Goal: Task Accomplishment & Management: Complete application form

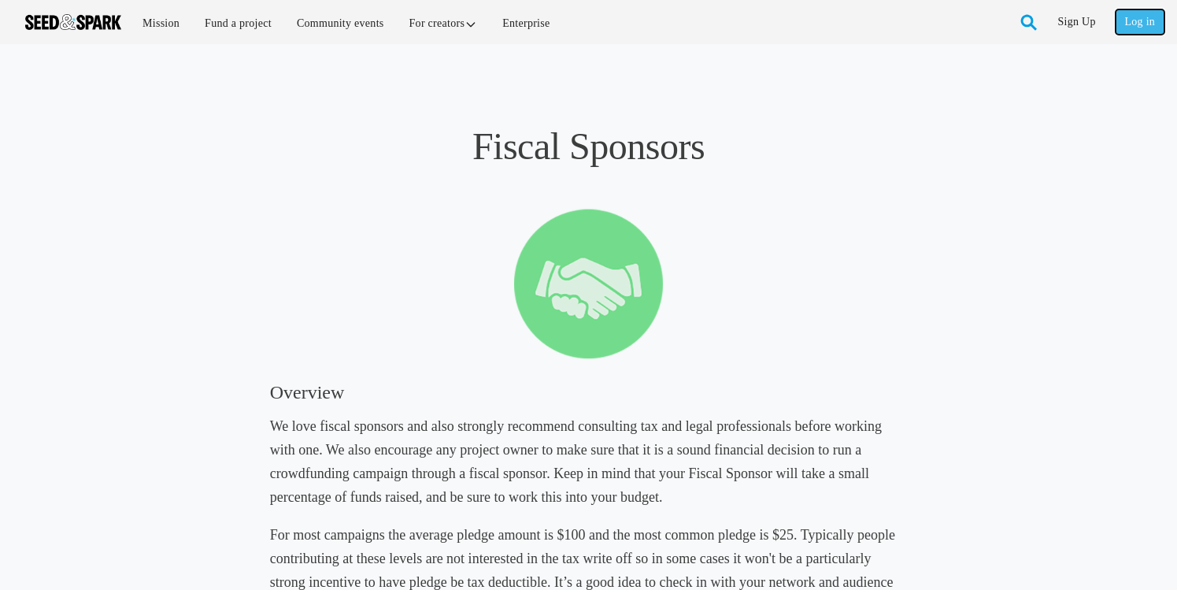
click at [1131, 20] on link "Log in" at bounding box center [1140, 21] width 49 height 25
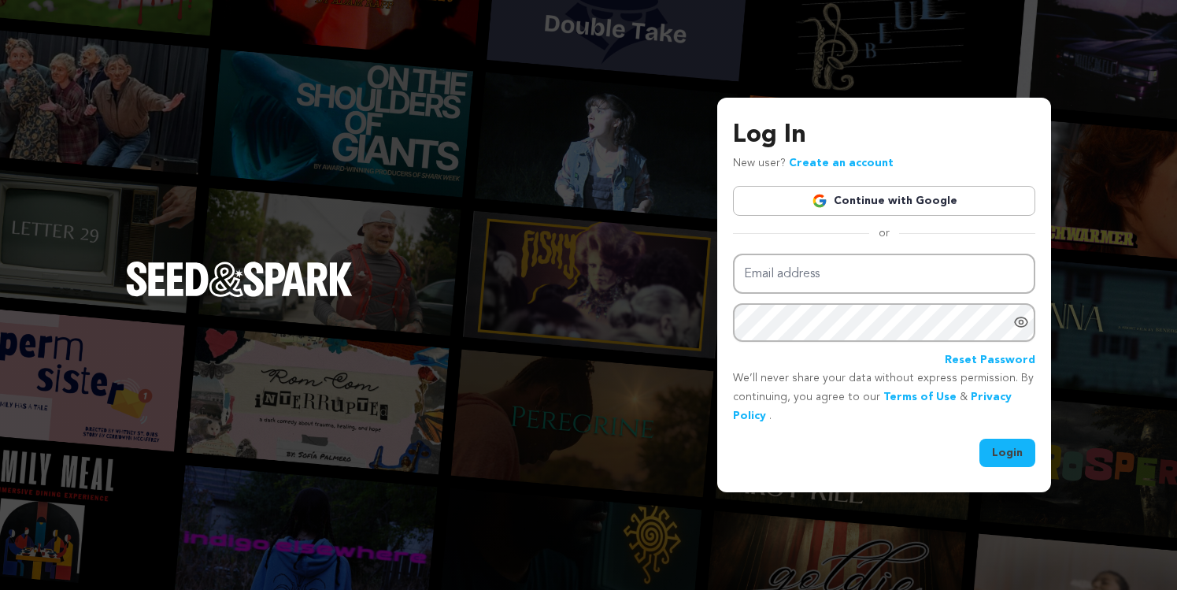
click at [924, 203] on link "Continue with Google" at bounding box center [884, 201] width 302 height 30
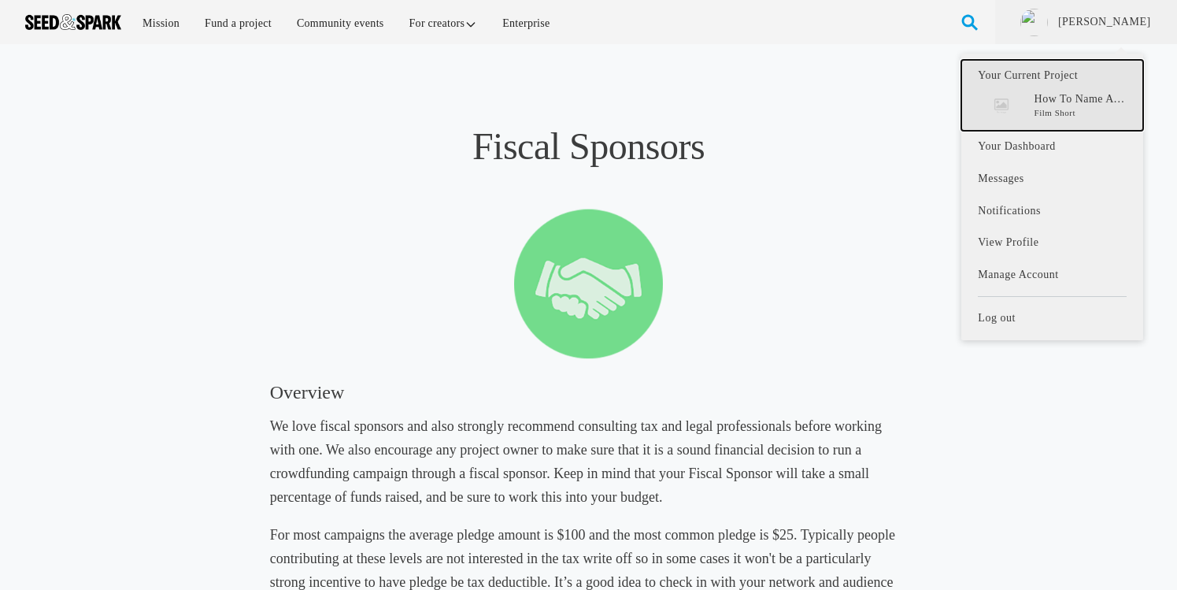
click at [1090, 103] on p "How To Name A Place" at bounding box center [1081, 99] width 92 height 16
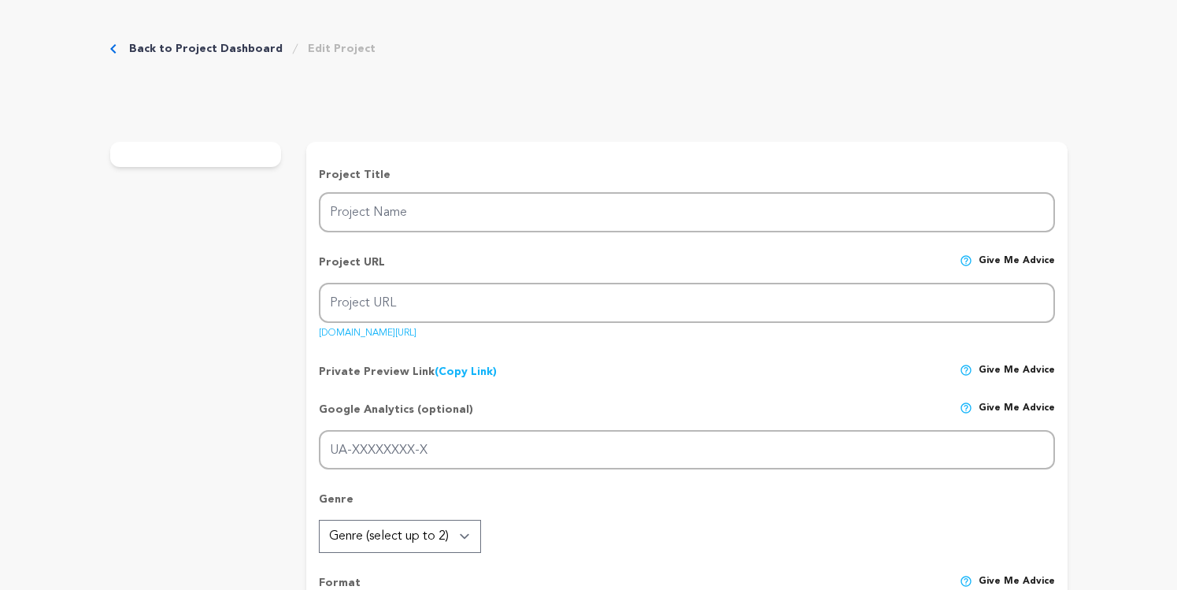
type input "How To Name A Place"
type input "how-to-name-a-place"
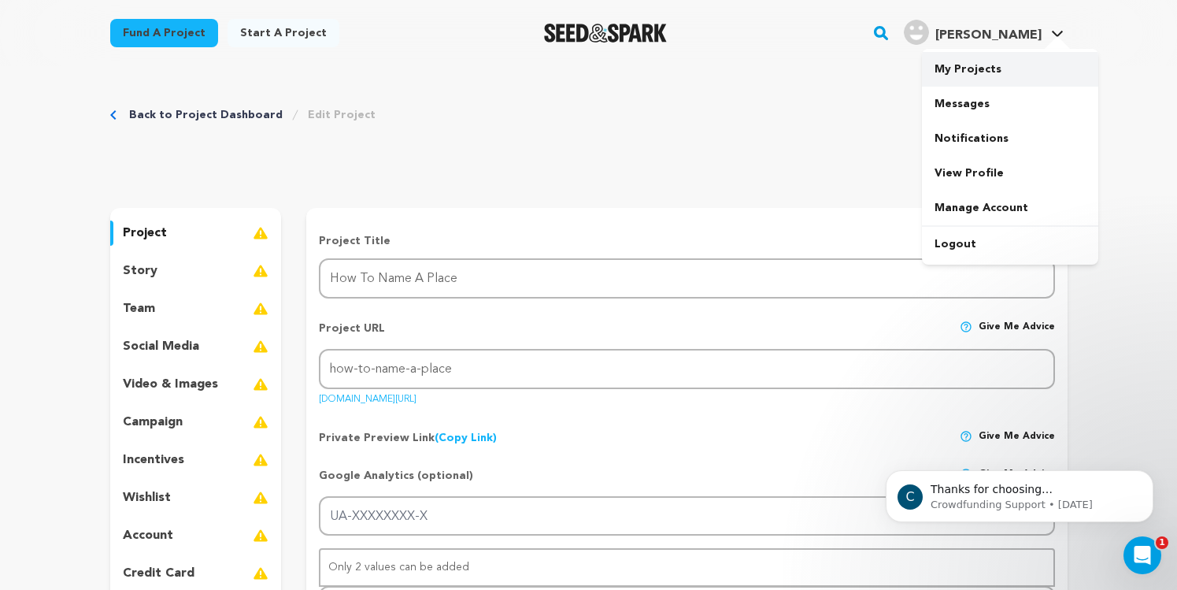
click at [986, 58] on link "My Projects" at bounding box center [1010, 69] width 176 height 35
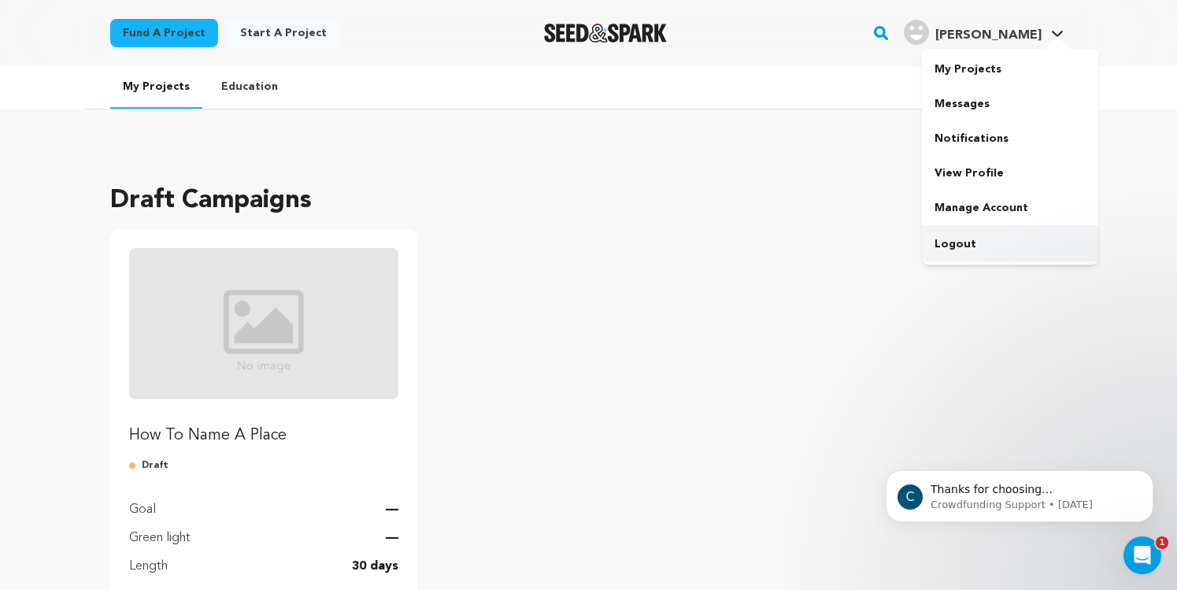
click at [968, 234] on link "Logout" at bounding box center [1010, 244] width 176 height 35
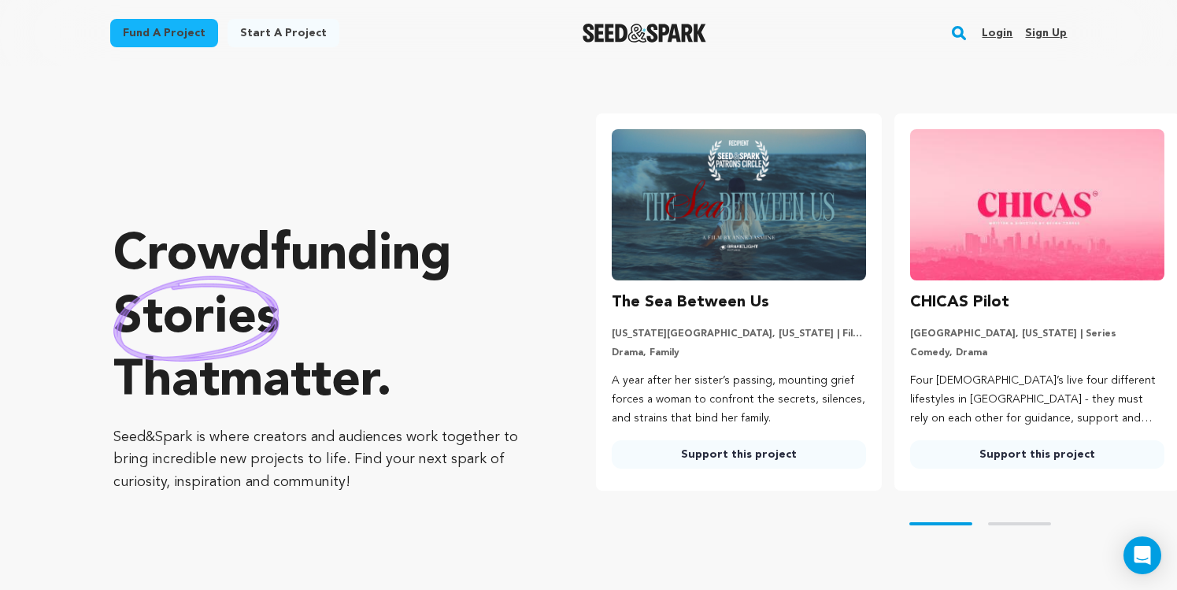
click at [994, 30] on link "Login" at bounding box center [997, 32] width 31 height 25
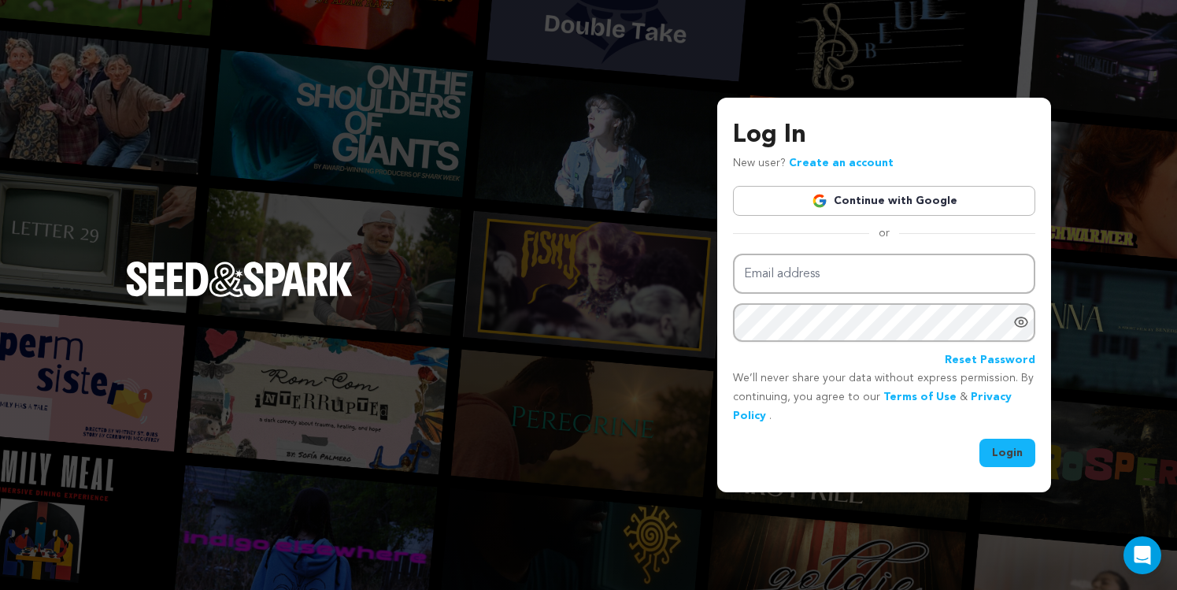
click at [909, 198] on link "Continue with Google" at bounding box center [884, 201] width 302 height 30
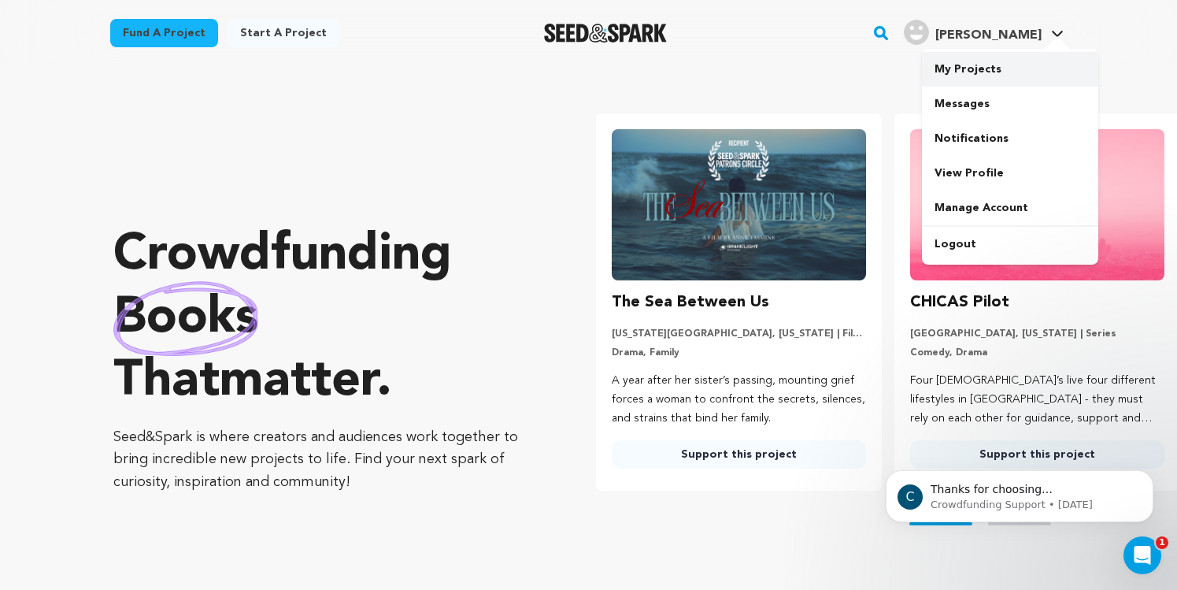
click at [984, 65] on link "My Projects" at bounding box center [1010, 69] width 176 height 35
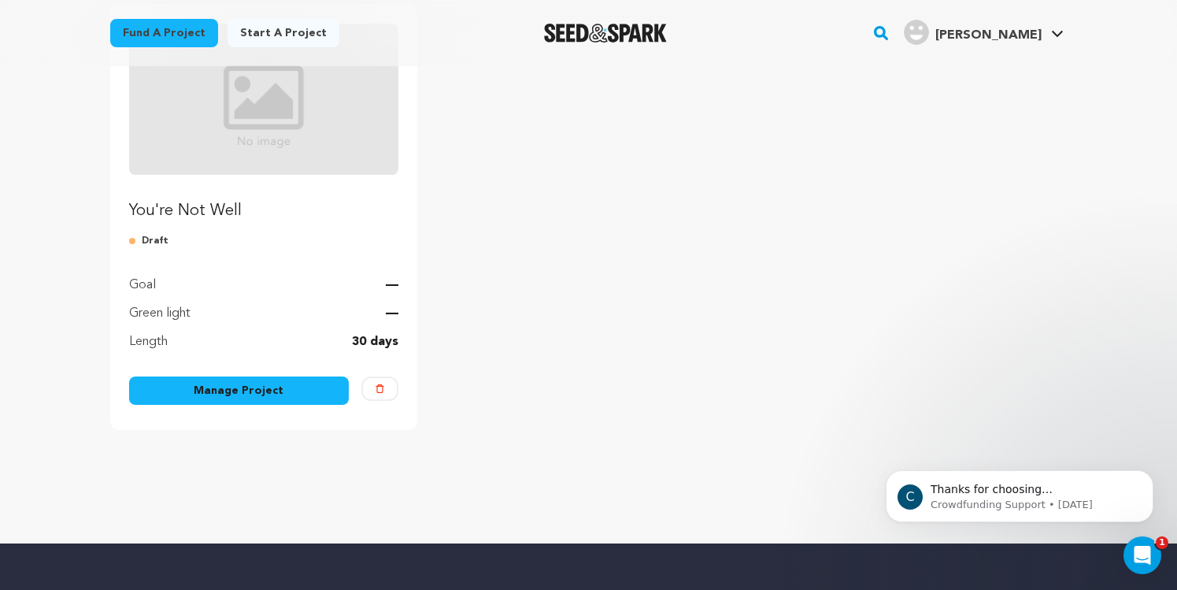
scroll to position [228, 0]
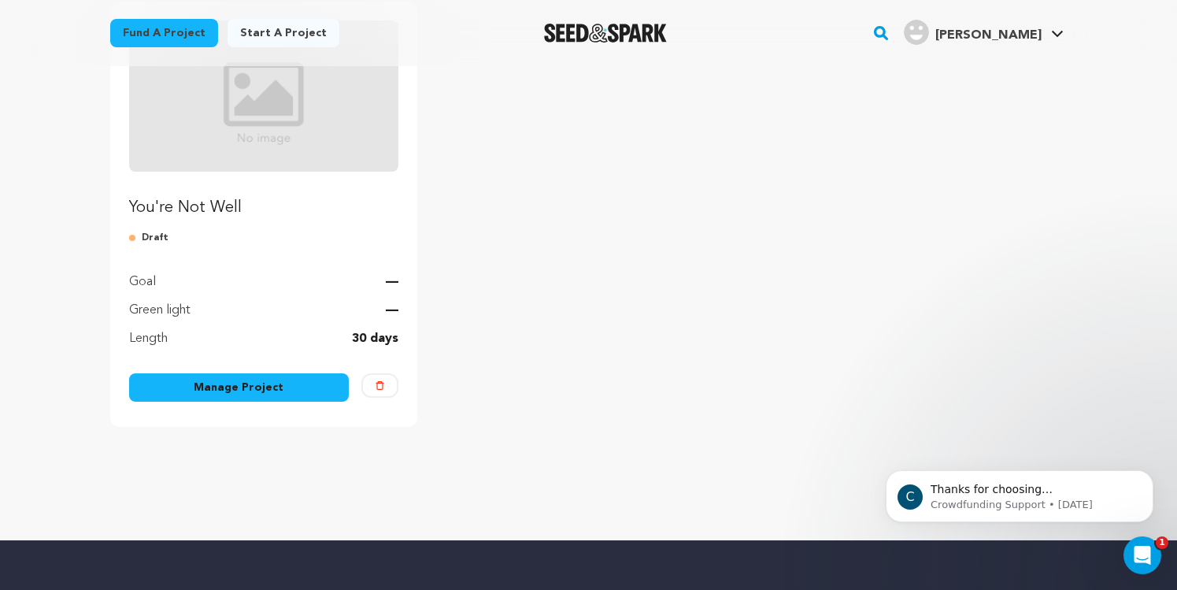
click at [228, 393] on link "Manage Project" at bounding box center [239, 387] width 220 height 28
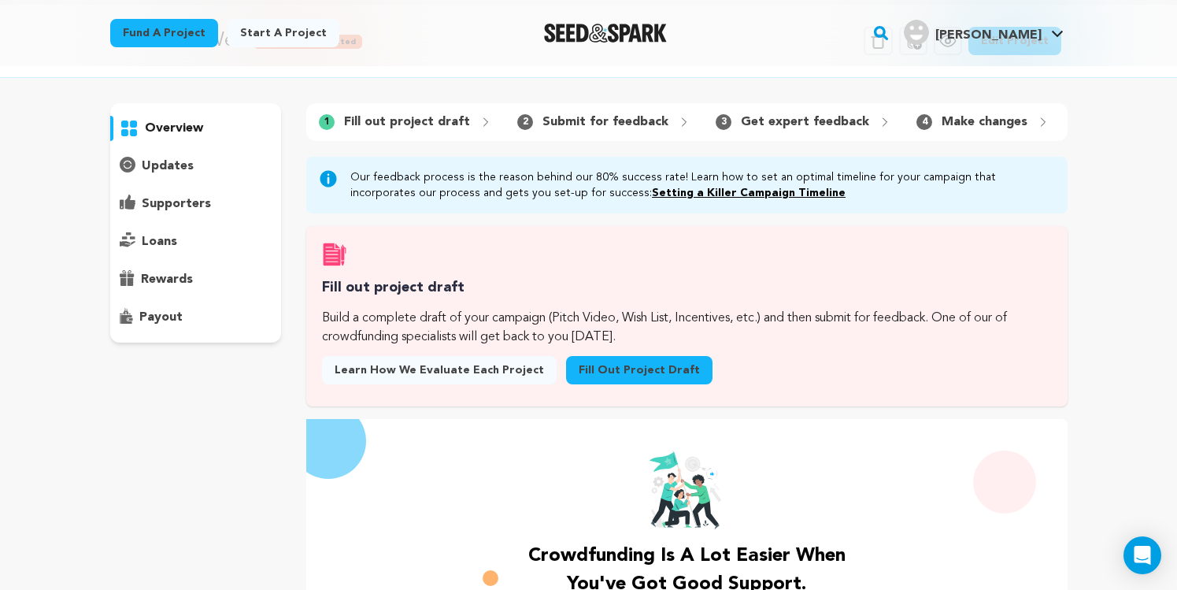
scroll to position [50, 0]
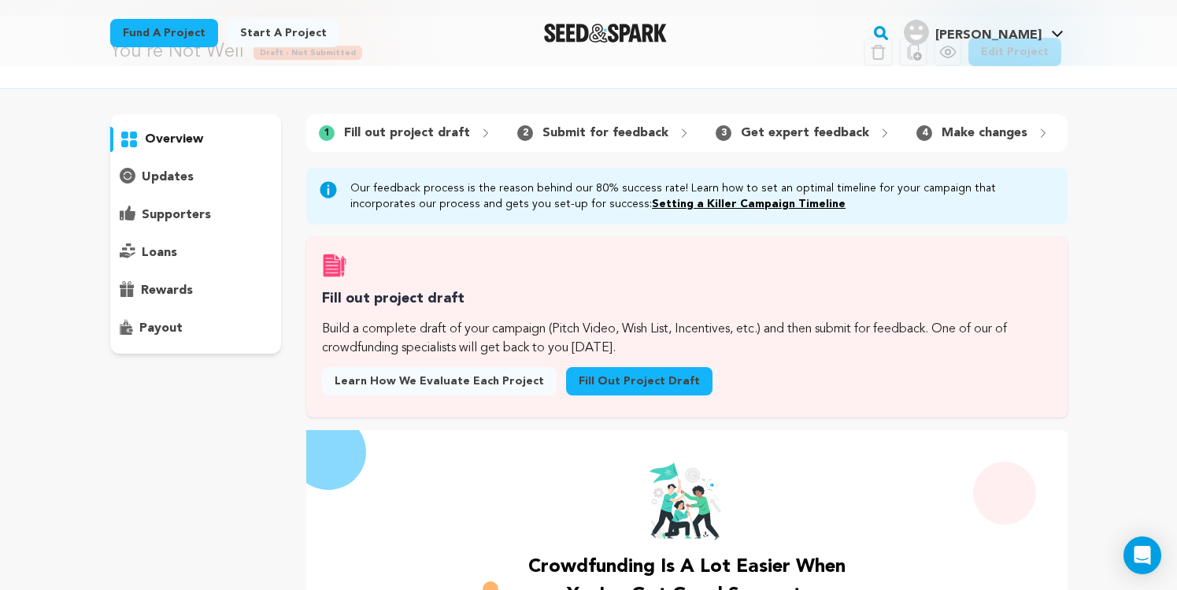
click at [619, 376] on link "Fill out project draft" at bounding box center [639, 381] width 146 height 28
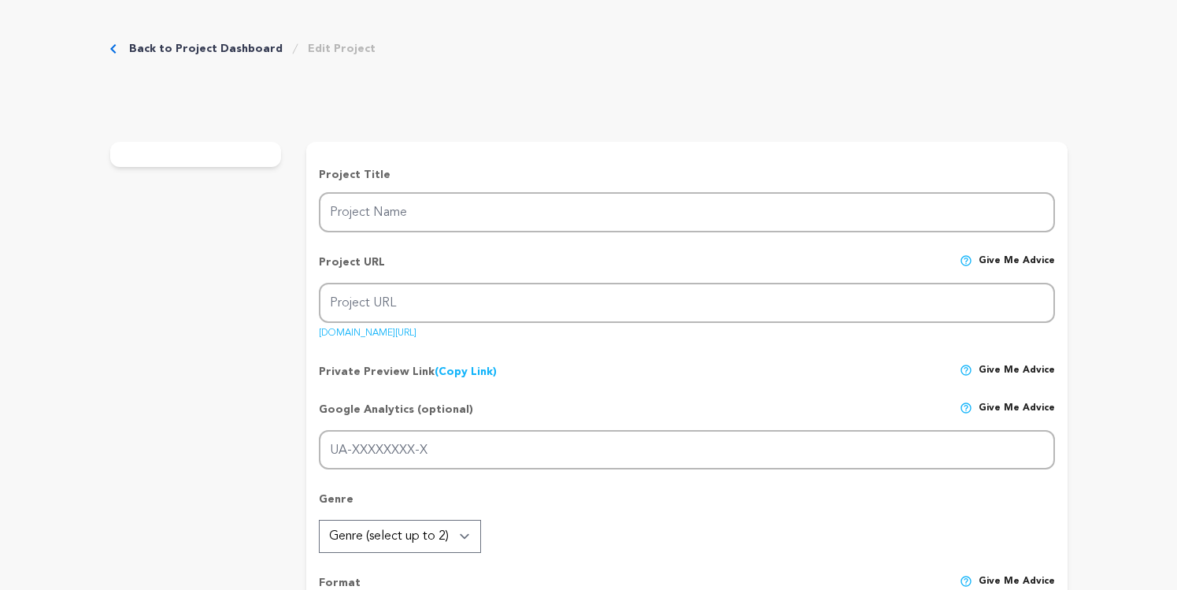
type input "You're Not Well"
type input "youre-not-well"
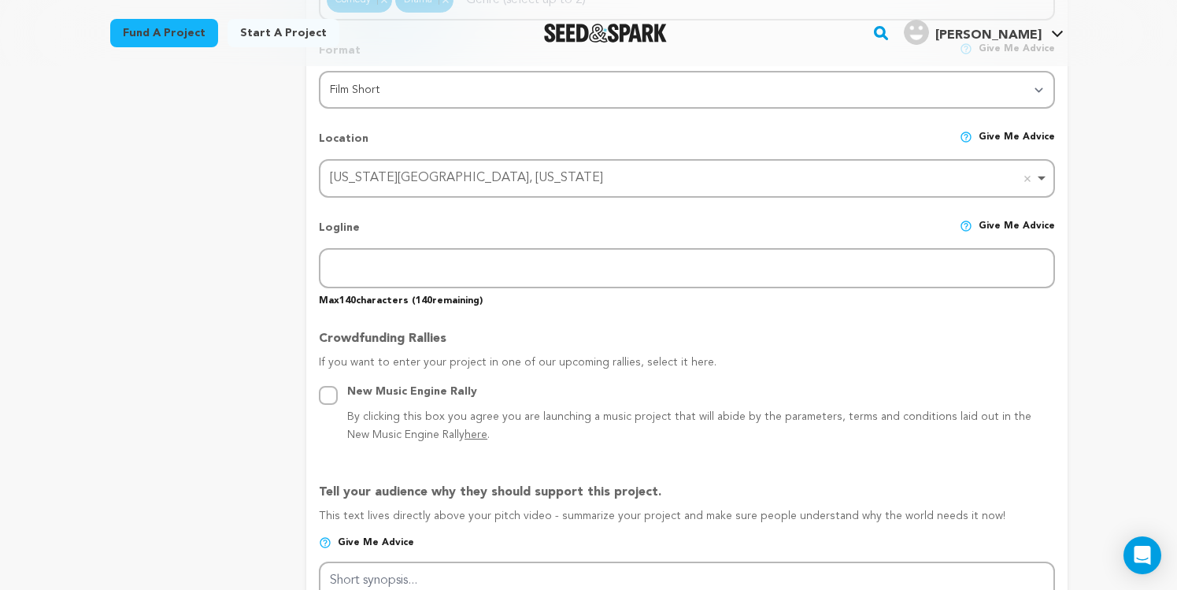
scroll to position [608, 0]
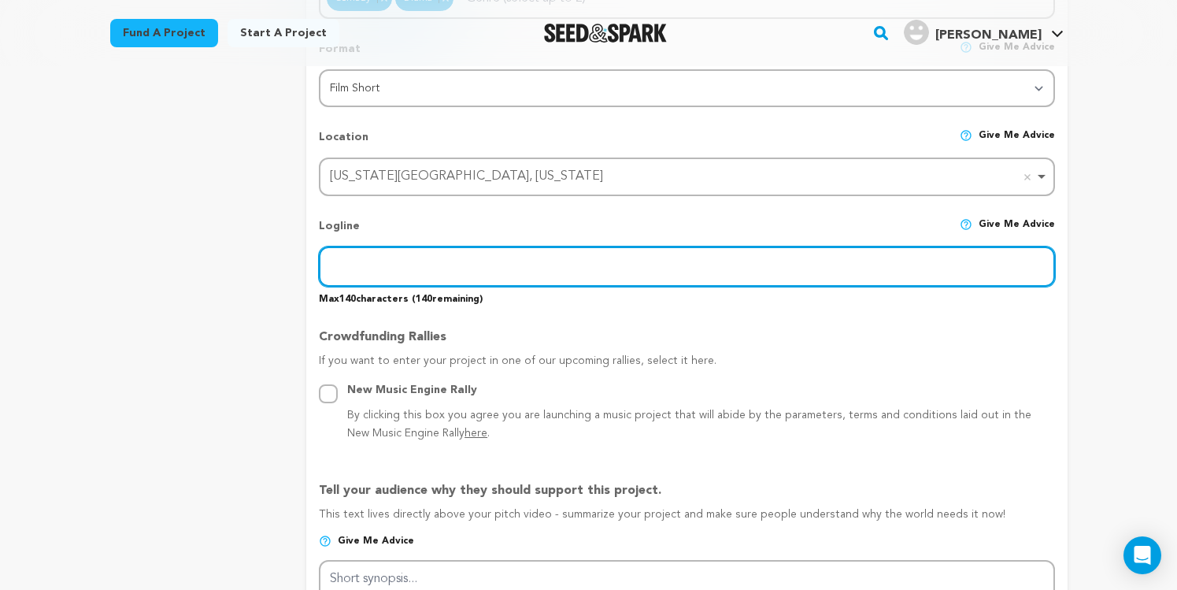
click at [419, 262] on input "text" at bounding box center [686, 266] width 735 height 40
paste input "An unemployed woman’s unhealthy obsession with a pop-culture podcast disrupts b…"
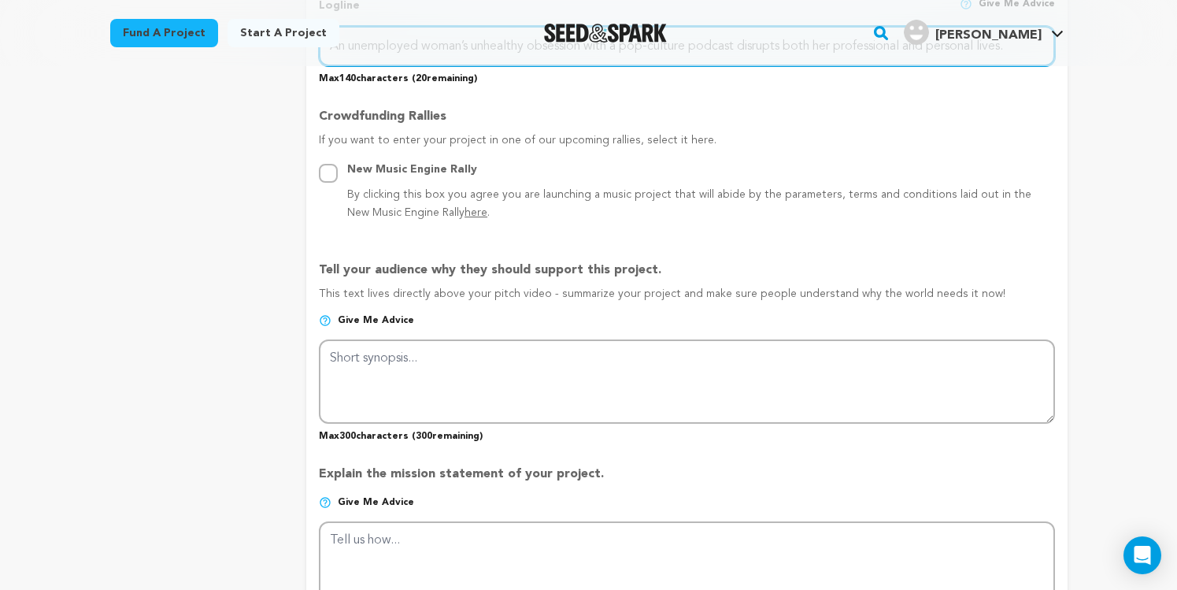
scroll to position [831, 0]
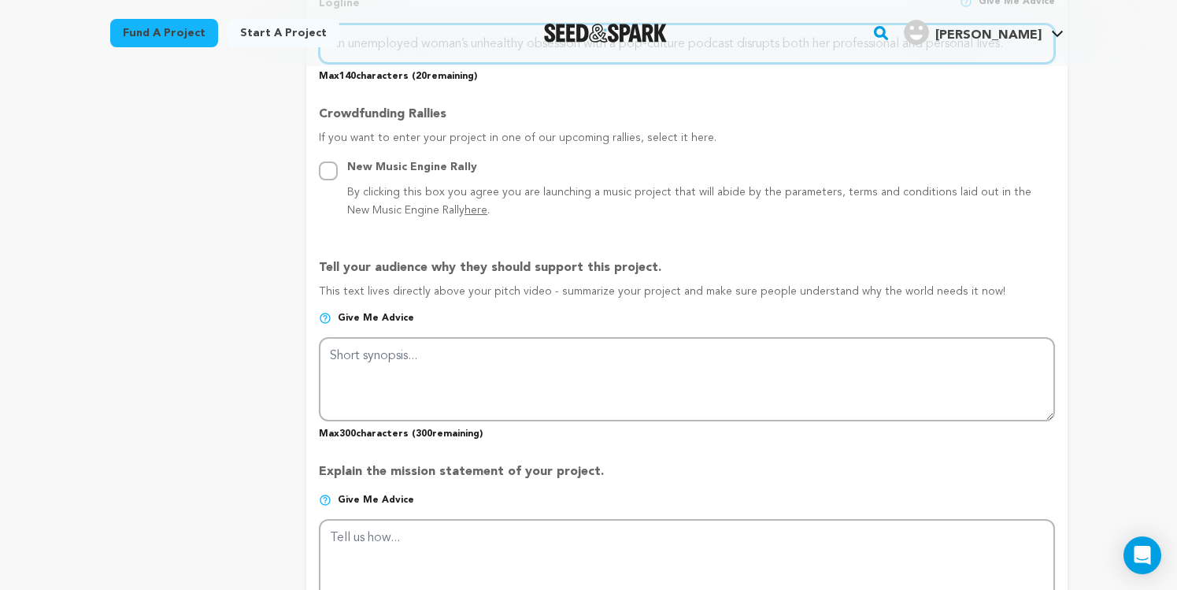
type input "An unemployed woman’s unhealthy obsession with a pop-culture podcast disrupts b…"
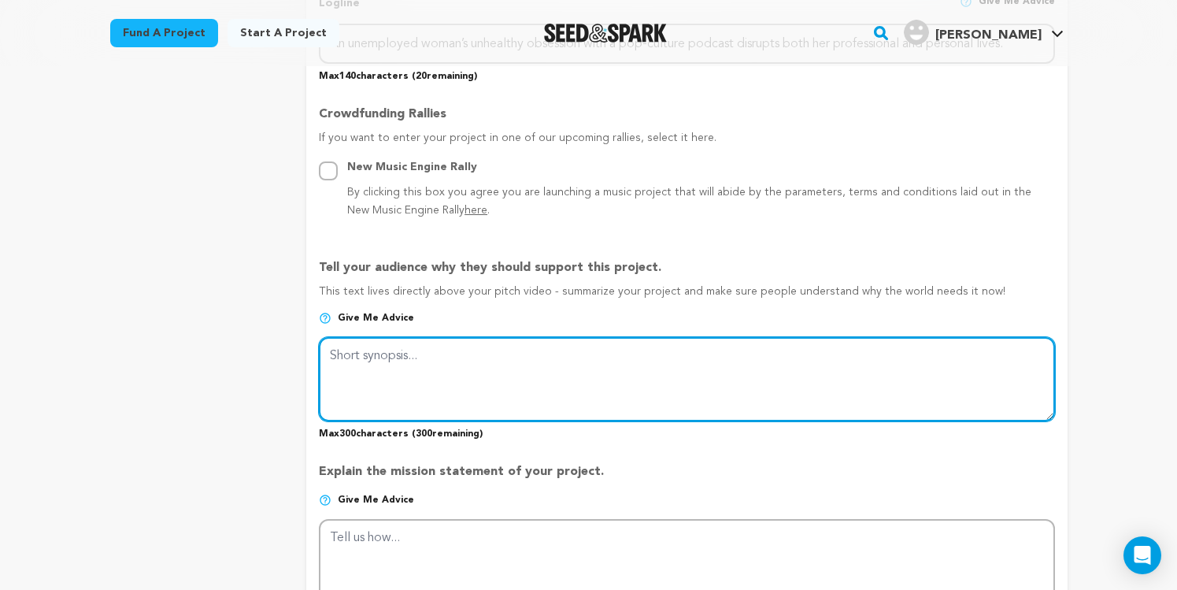
click at [398, 385] on textarea at bounding box center [686, 378] width 735 height 83
paste textarea "A short film about podcast personalities and the powerful, parasocial relations…"
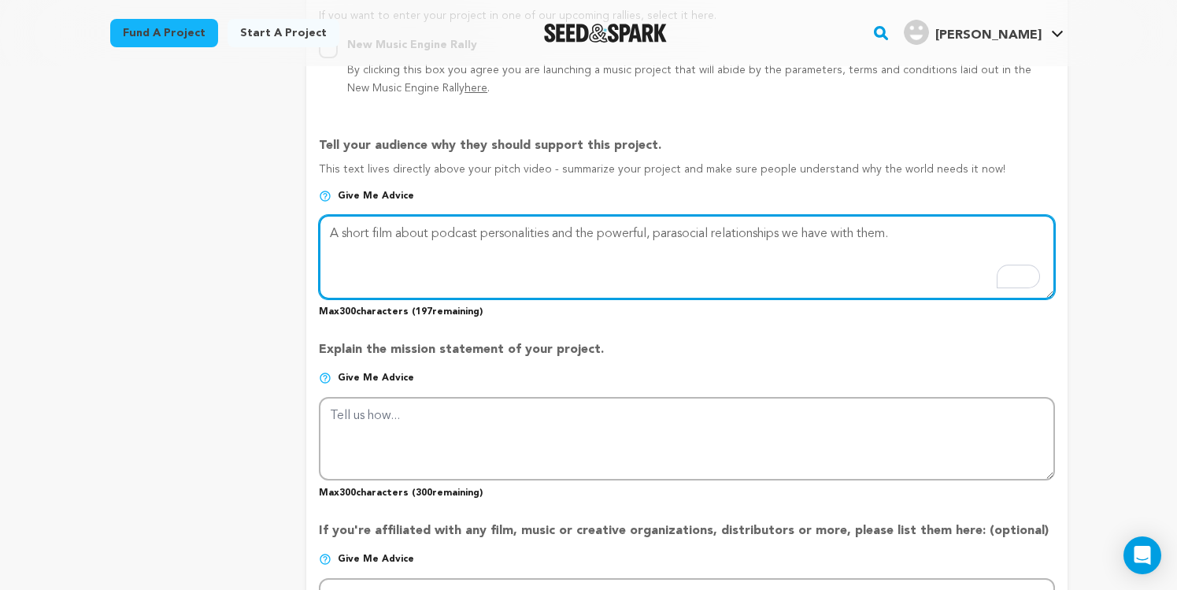
scroll to position [960, 0]
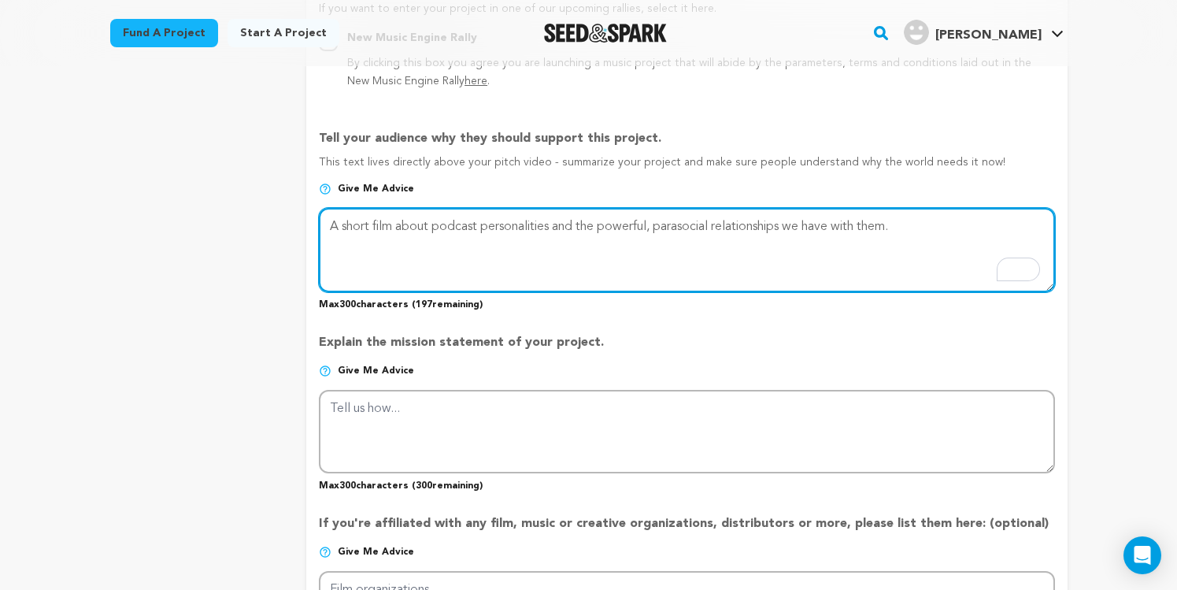
type textarea "A short film about podcast personalities and the powerful, parasocial relations…"
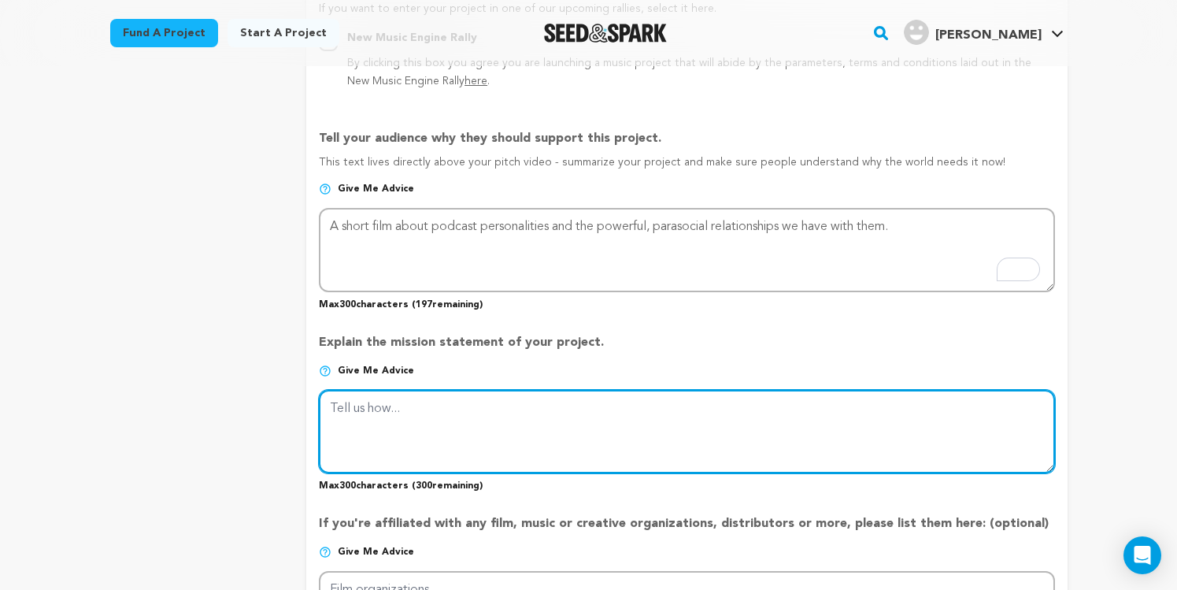
click at [526, 427] on textarea at bounding box center [686, 431] width 735 height 83
paste textarea "“You’re Not Well” is a brief, toxic, modern love letter to ‘You’ve Got Mail’ th…"
type textarea "“You’re Not Well” is a brief, toxic, modern love letter to ‘You’ve Got Mail’ th…"
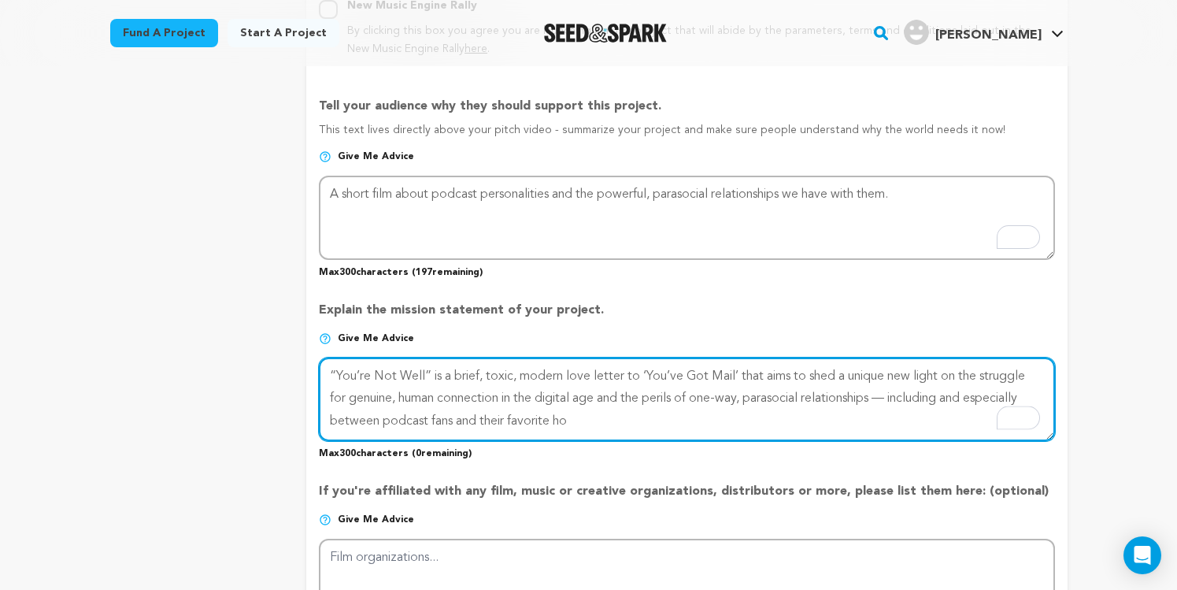
scroll to position [996, 0]
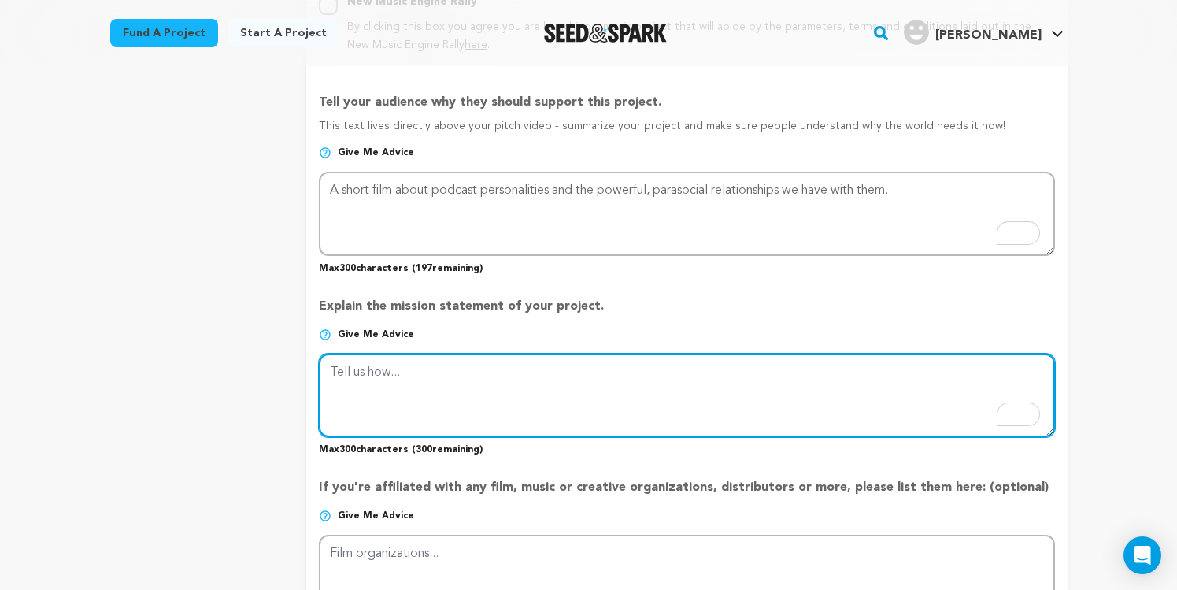
click at [443, 396] on textarea "To enrich screen reader interactions, please activate Accessibility in Grammarl…" at bounding box center [686, 394] width 735 height 83
paste textarea "“You’re Not Well” is a brief, toxic, modern love letter to ‘You’ve Got Mail’ th…"
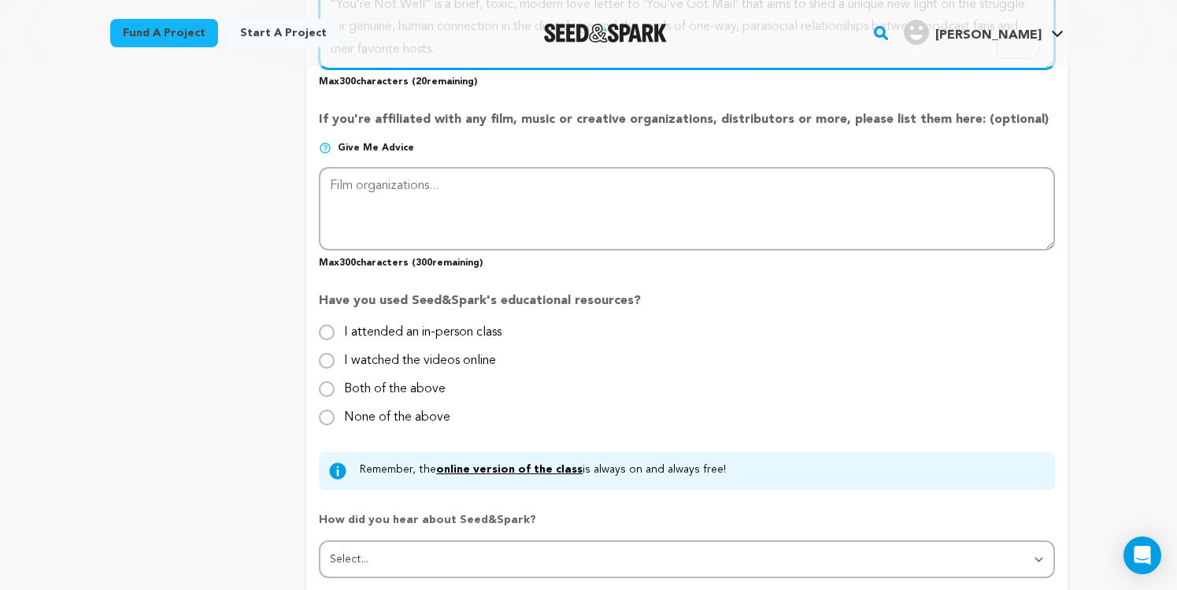
scroll to position [1364, 0]
type textarea "“You’re Not Well” is a brief, toxic, modern love letter to ‘You’ve Got Mail’ th…"
click at [324, 356] on input "I watched the videos online" at bounding box center [327, 360] width 16 height 16
radio input "true"
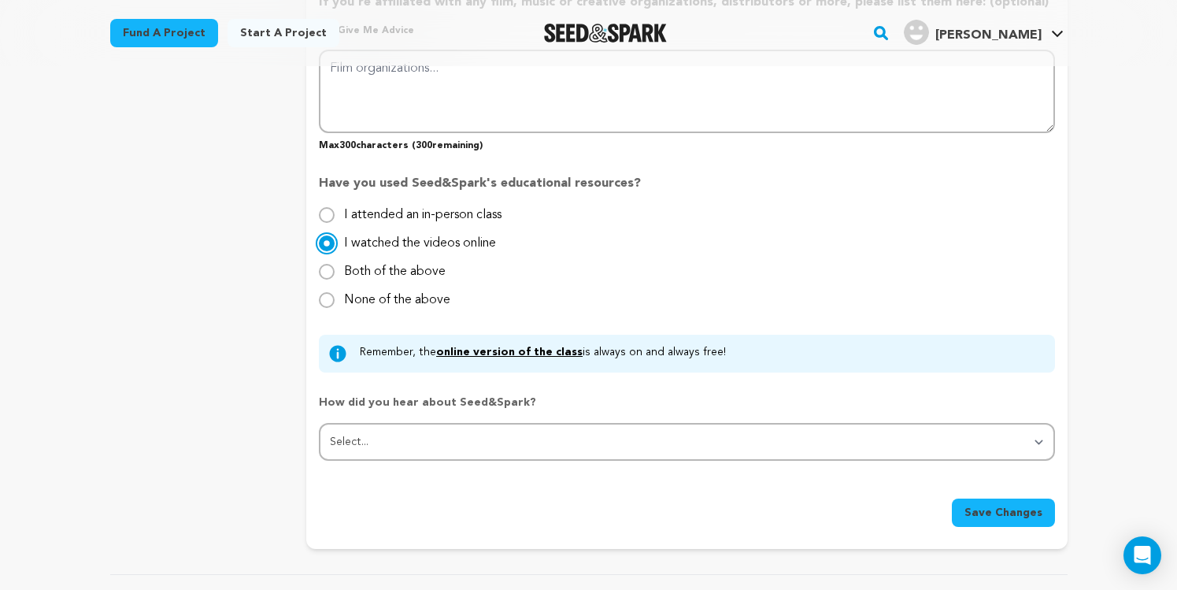
scroll to position [1511, 0]
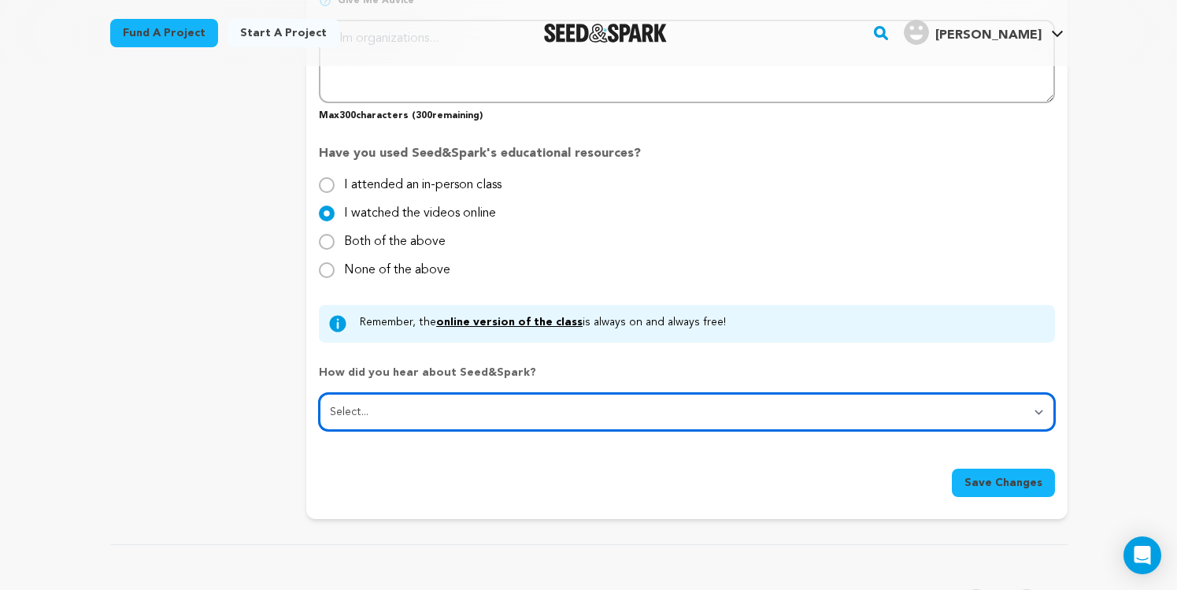
click at [573, 414] on select "Select... From a friend Social media Film festival or film organization Took an…" at bounding box center [686, 412] width 735 height 38
select select "1"
click at [319, 393] on select "Select... From a friend Social media Film festival or film organization Took an…" at bounding box center [686, 412] width 735 height 38
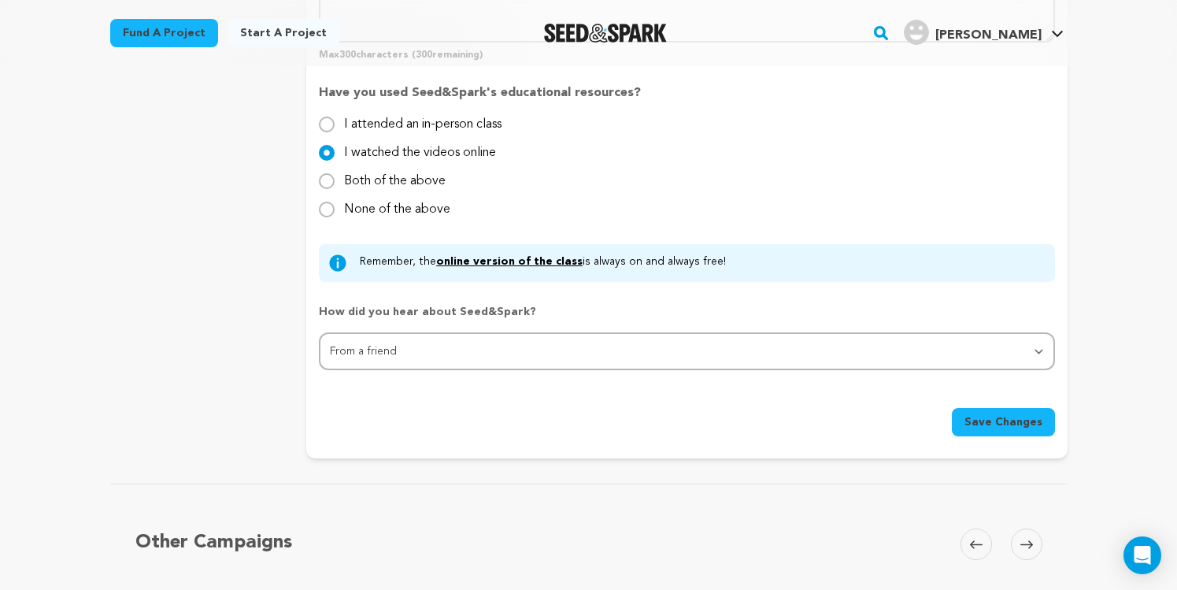
click at [1008, 426] on span "Save Changes" at bounding box center [1003, 422] width 78 height 16
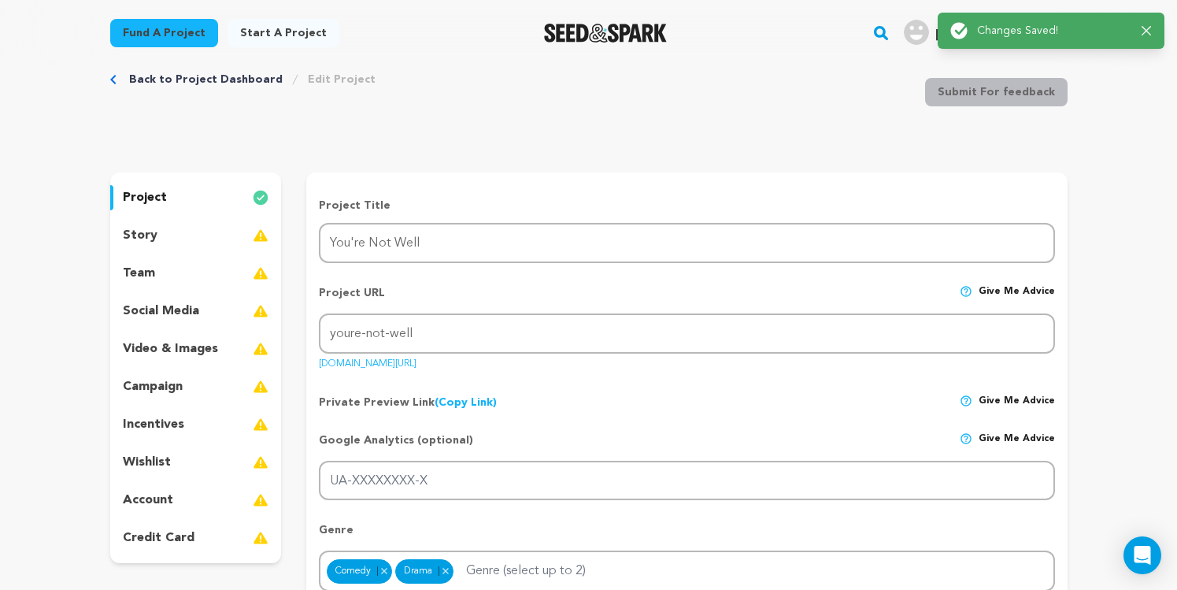
scroll to position [48, 0]
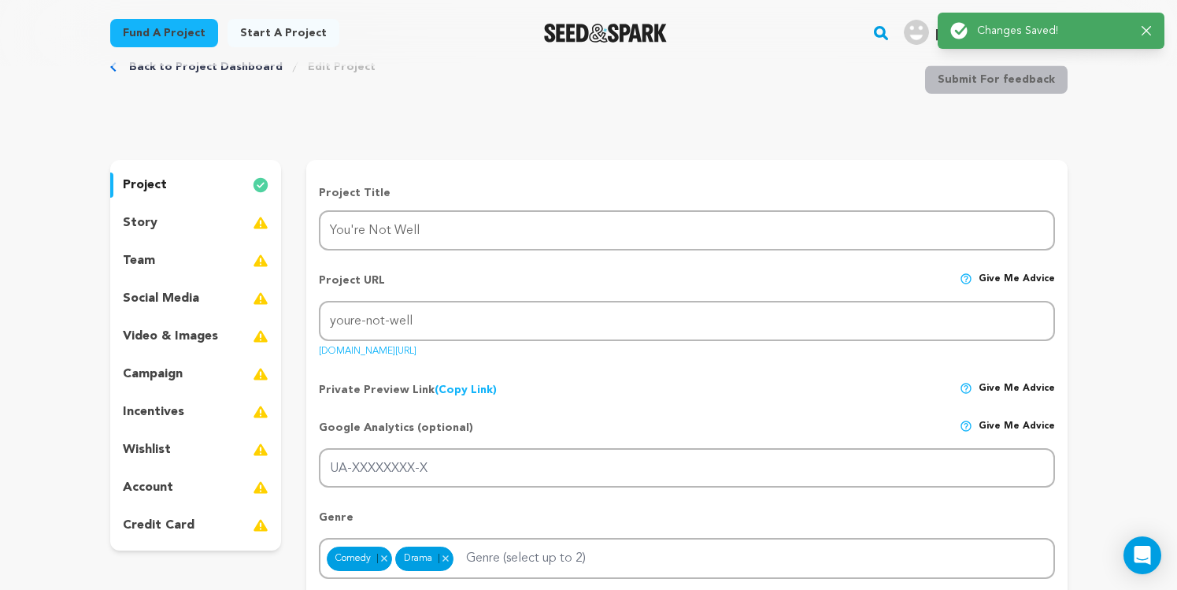
click at [151, 221] on p "story" at bounding box center [140, 222] width 35 height 19
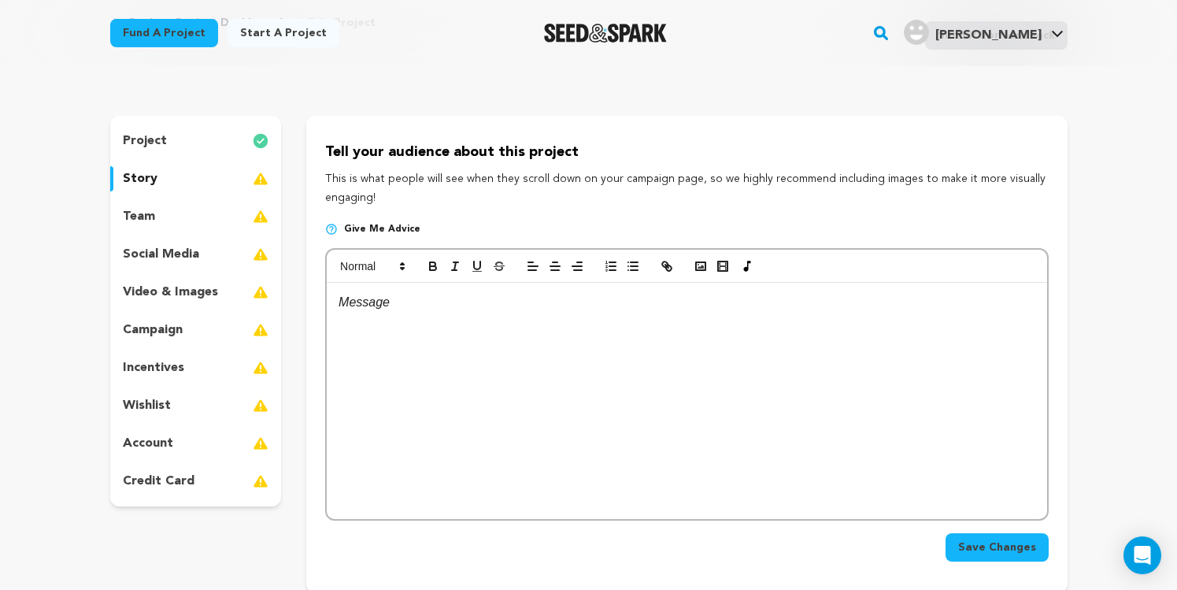
scroll to position [124, 0]
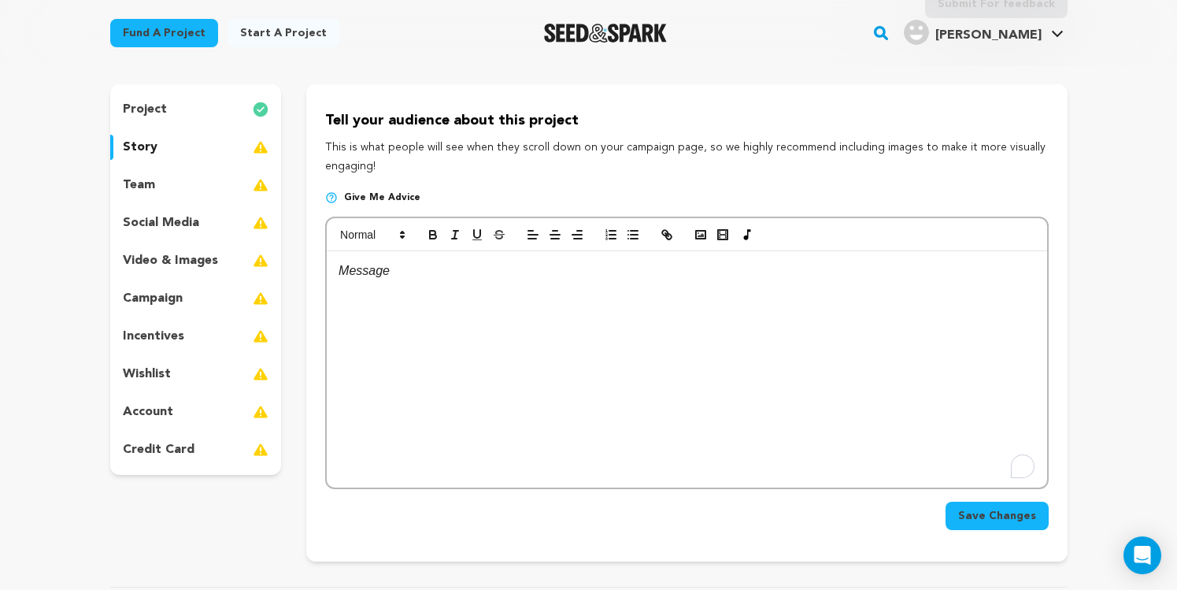
click at [442, 325] on div "To enrich screen reader interactions, please activate Accessibility in Grammarl…" at bounding box center [687, 369] width 720 height 236
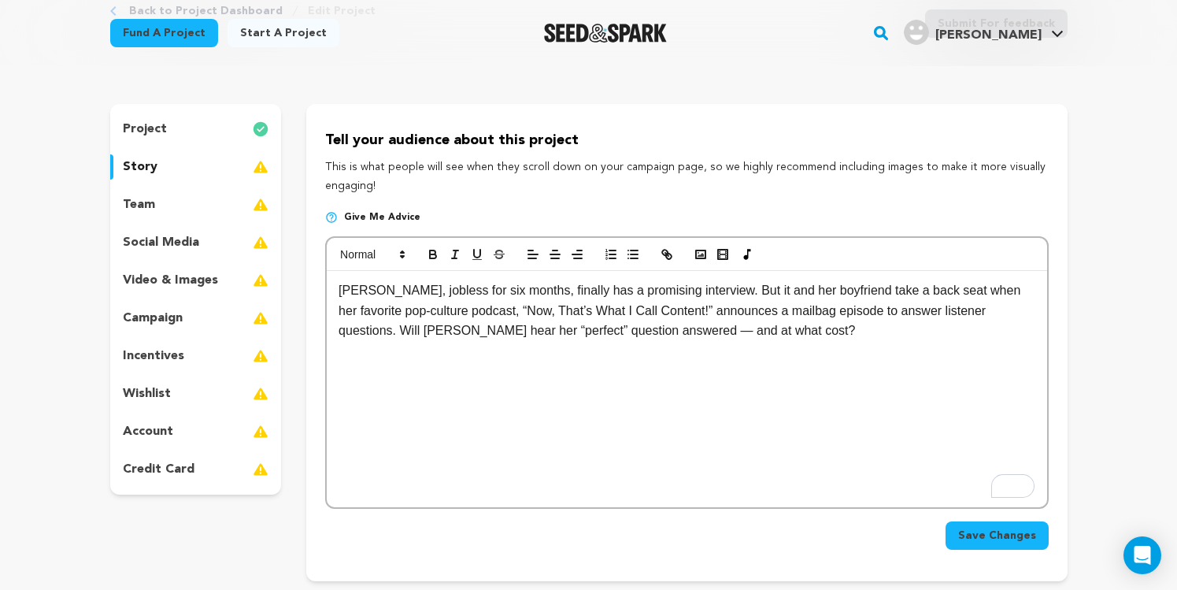
scroll to position [103, 0]
click at [700, 295] on p "Eileen, jobless for six months, finally has a promising interview. But it and h…" at bounding box center [687, 311] width 696 height 61
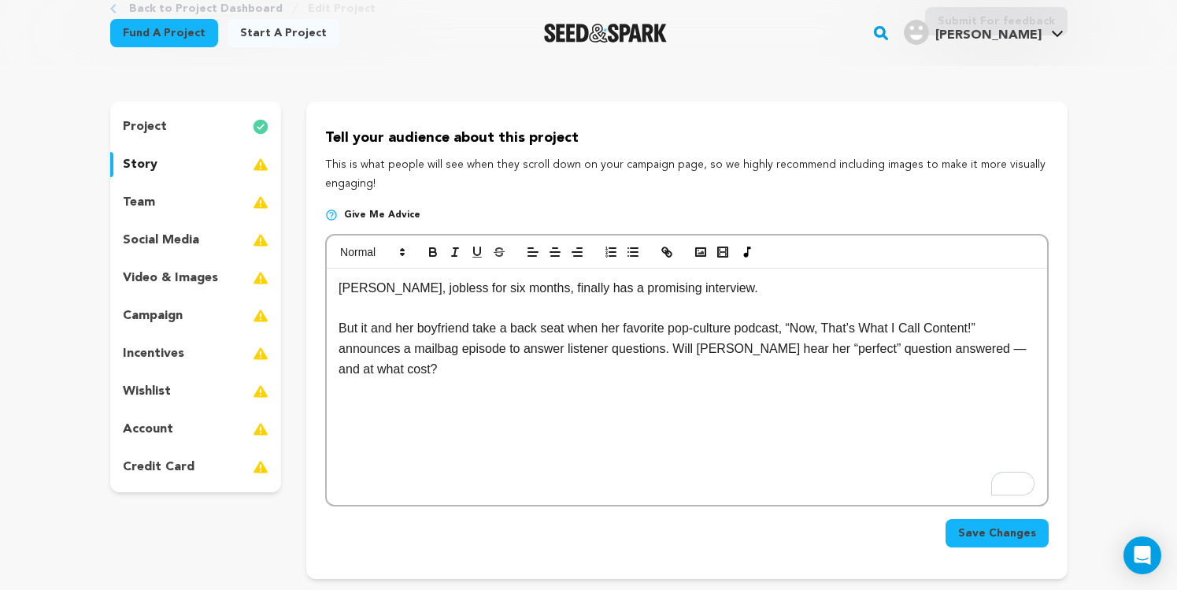
scroll to position [110, 0]
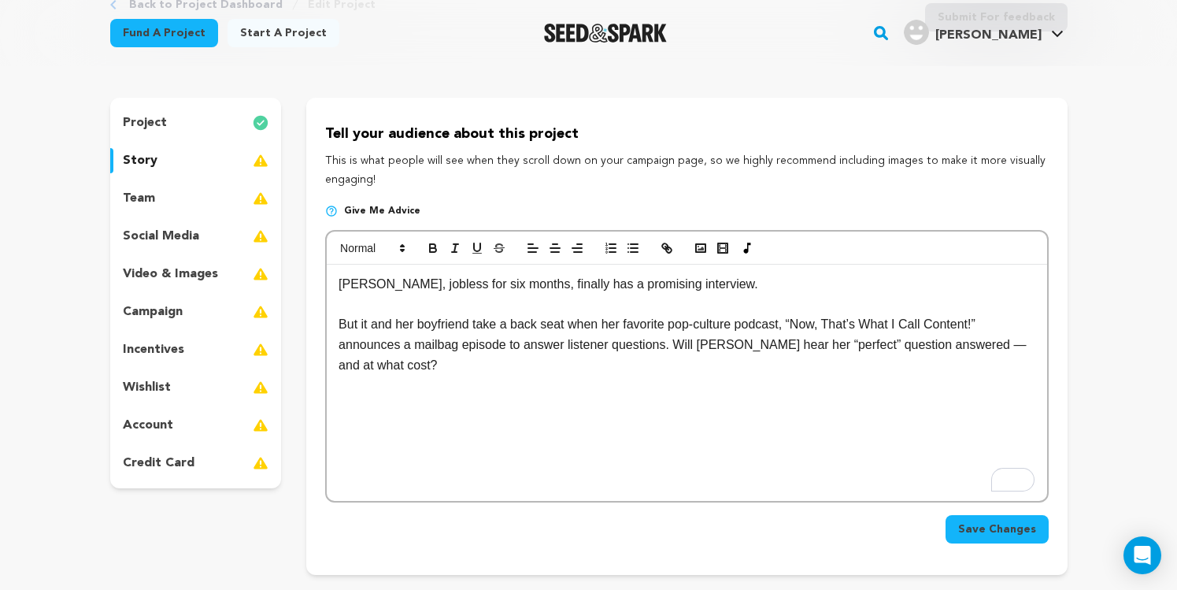
click at [680, 348] on p "But it and her boyfriend take a back seat when her favorite pop-culture podcast…" at bounding box center [687, 344] width 696 height 61
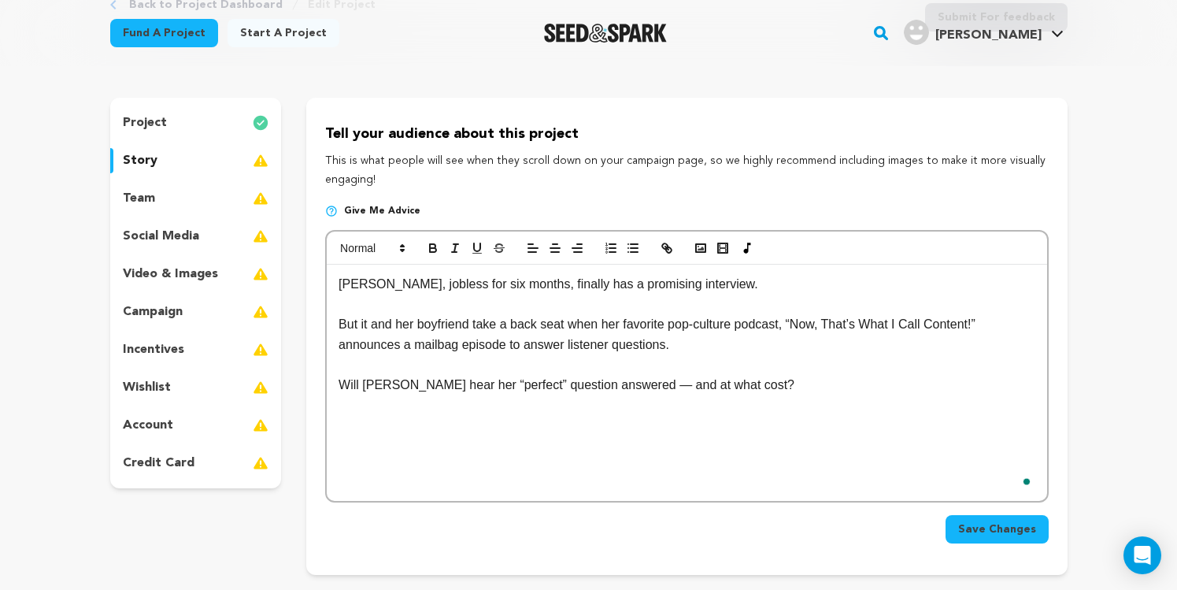
click at [756, 351] on p "But it and her boyfriend take a back seat when her favorite pop-culture podcast…" at bounding box center [687, 334] width 696 height 40
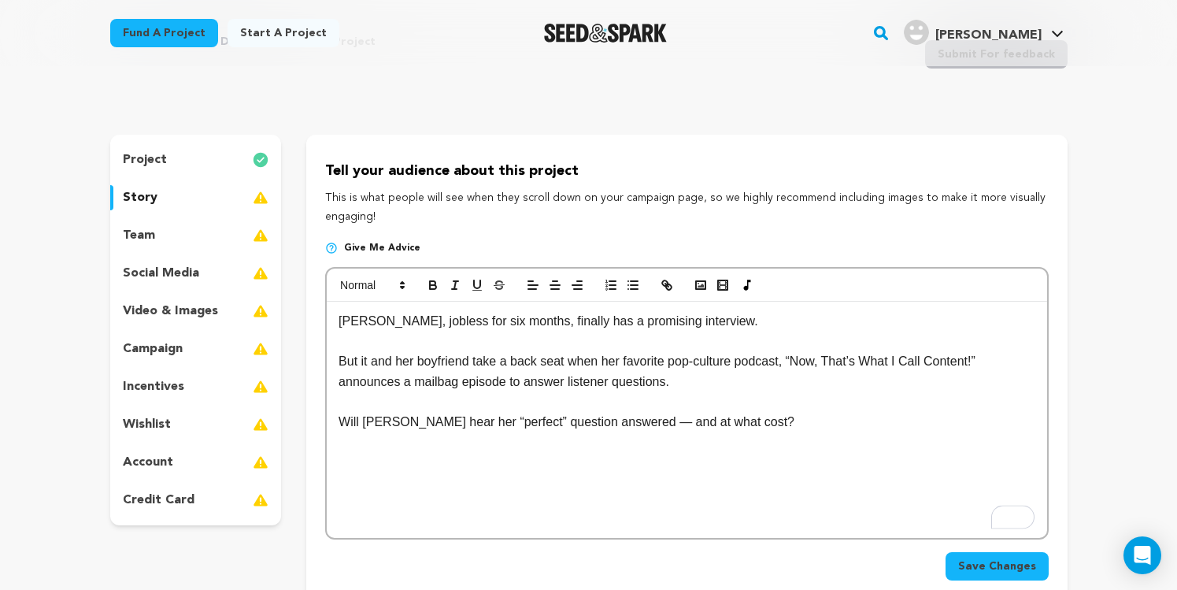
scroll to position [72, 0]
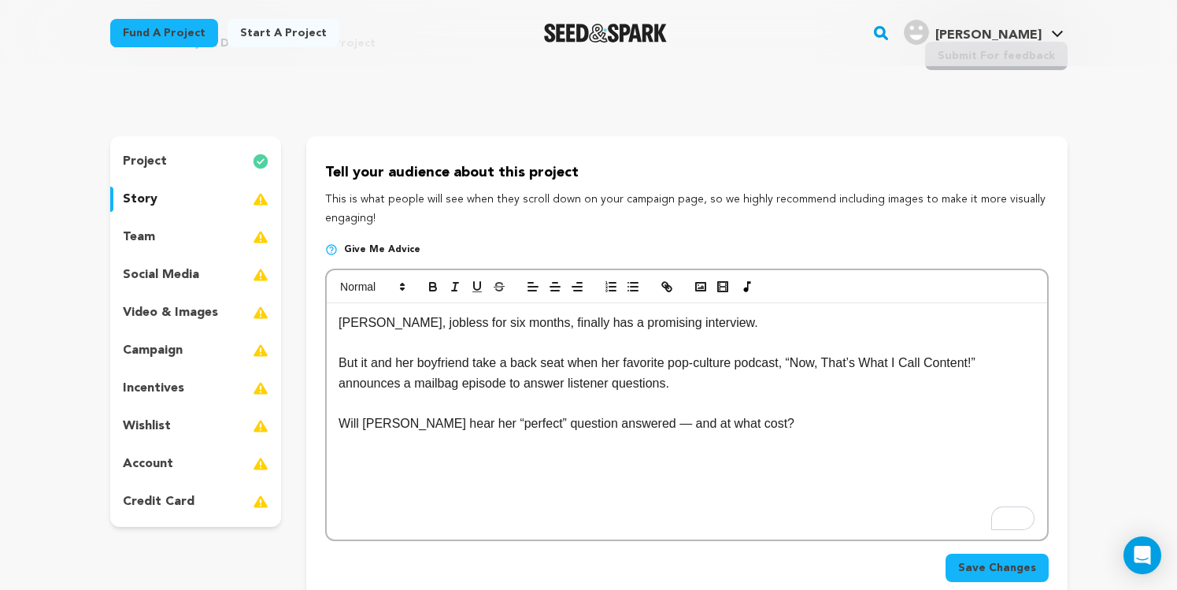
click at [334, 326] on div "Eileen, jobless for six months, finally has a promising interview. But it and h…" at bounding box center [687, 421] width 720 height 236
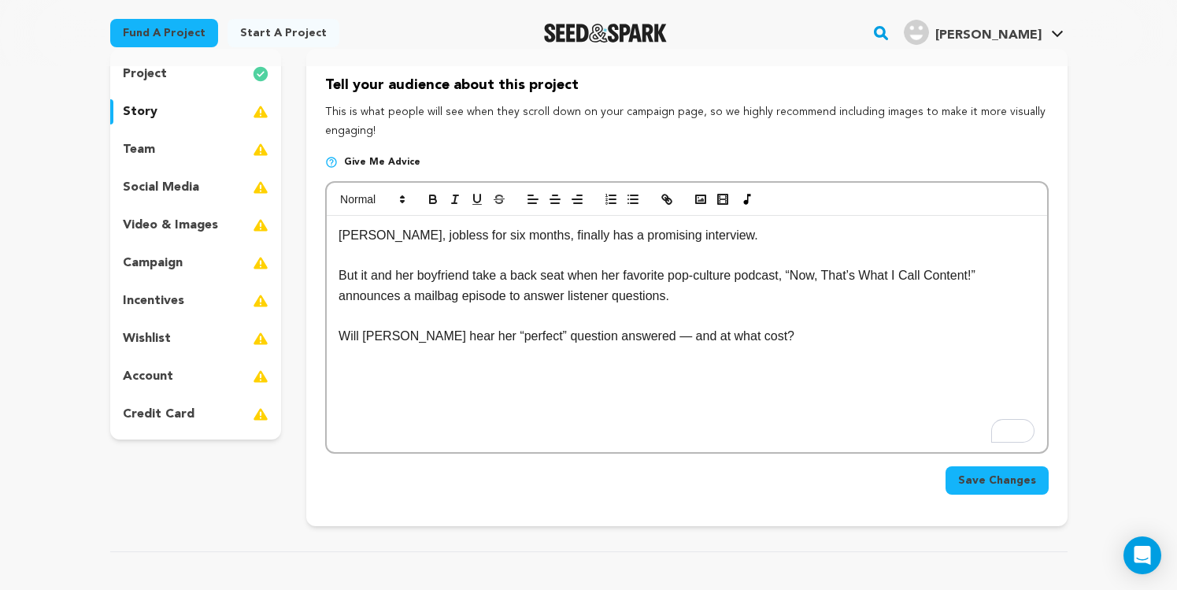
scroll to position [154, 0]
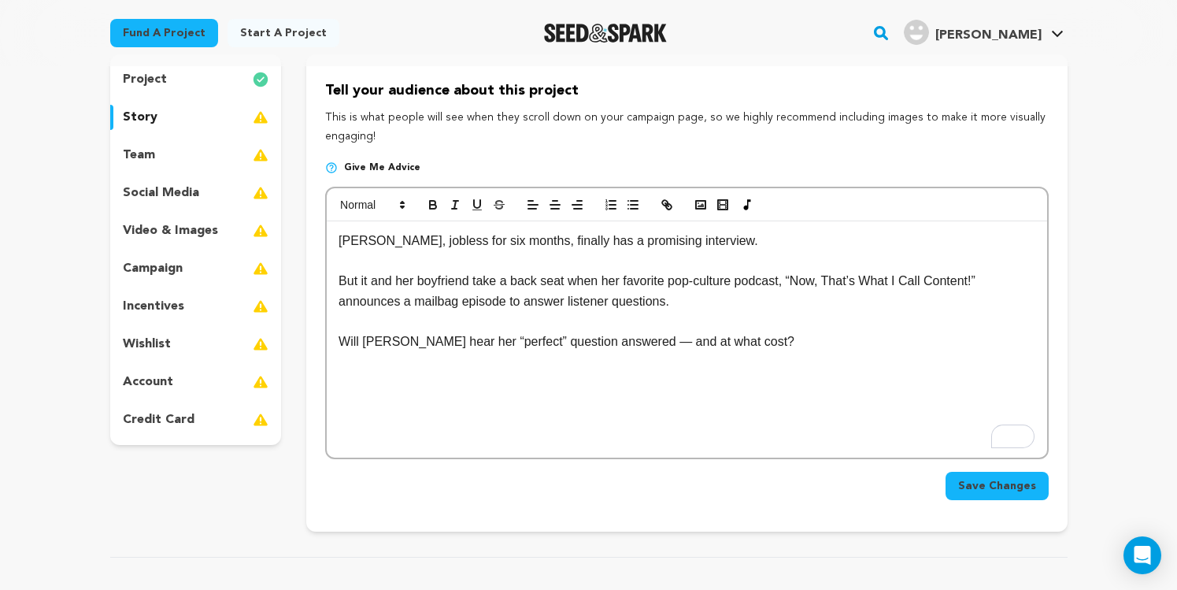
click at [331, 165] on img at bounding box center [331, 167] width 13 height 13
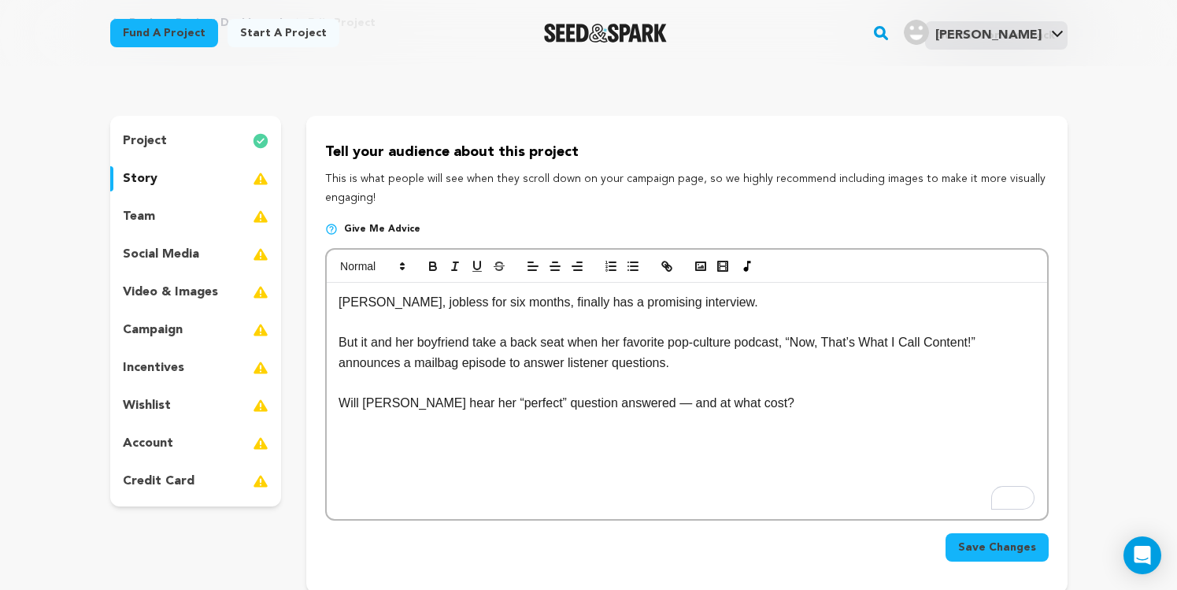
scroll to position [140, 0]
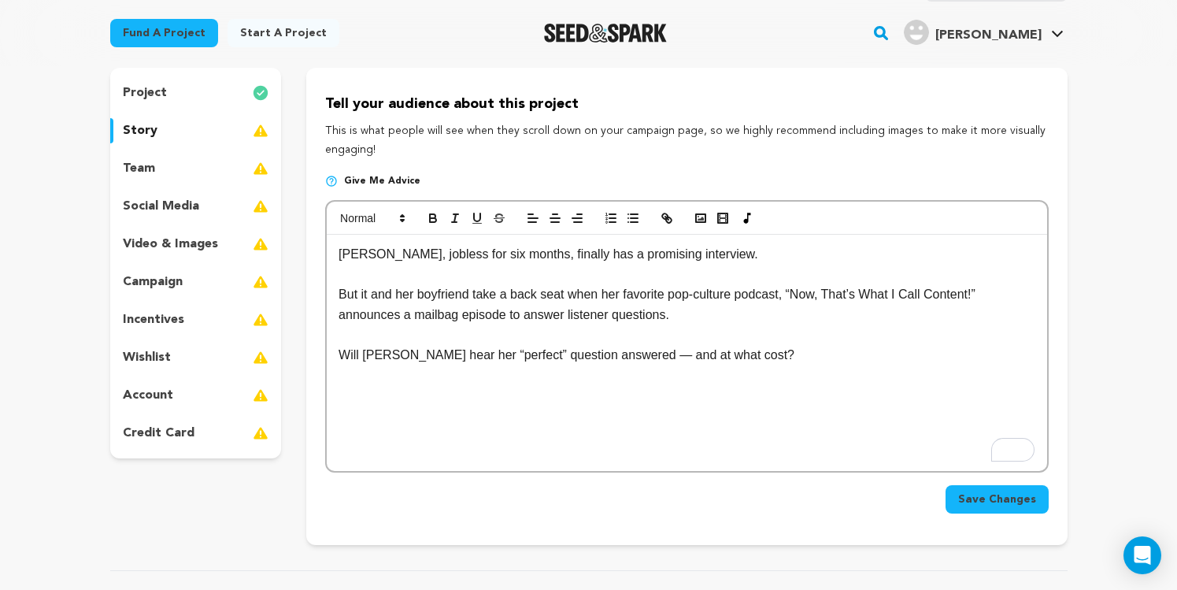
click at [581, 400] on div "Eileen, jobless for six months, finally has a promising interview. But it and h…" at bounding box center [687, 353] width 720 height 236
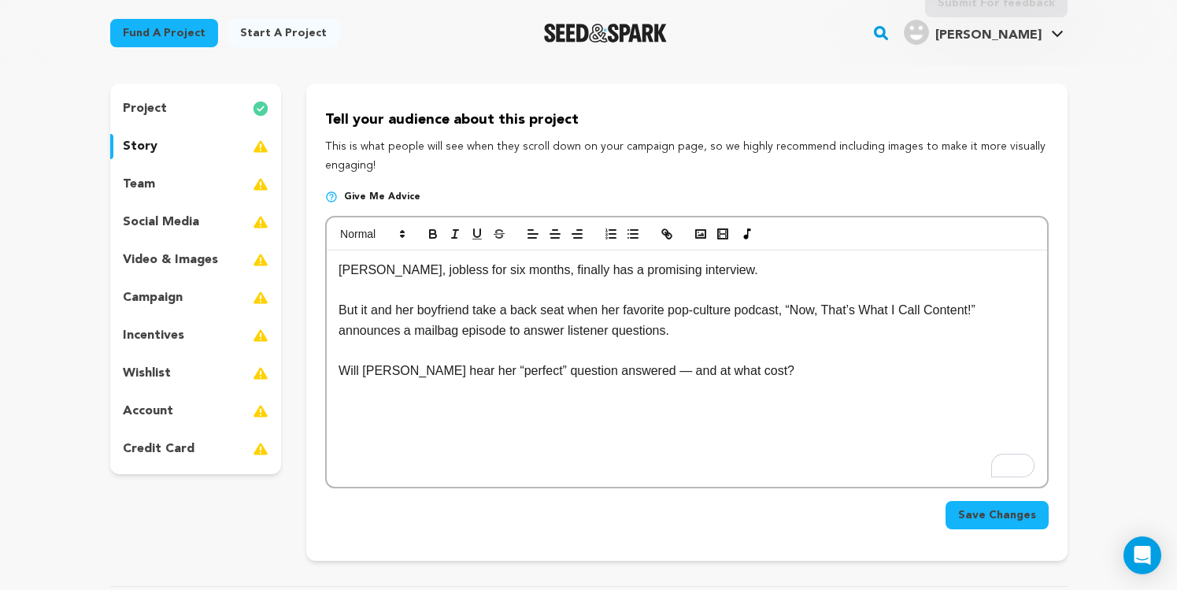
scroll to position [128, 0]
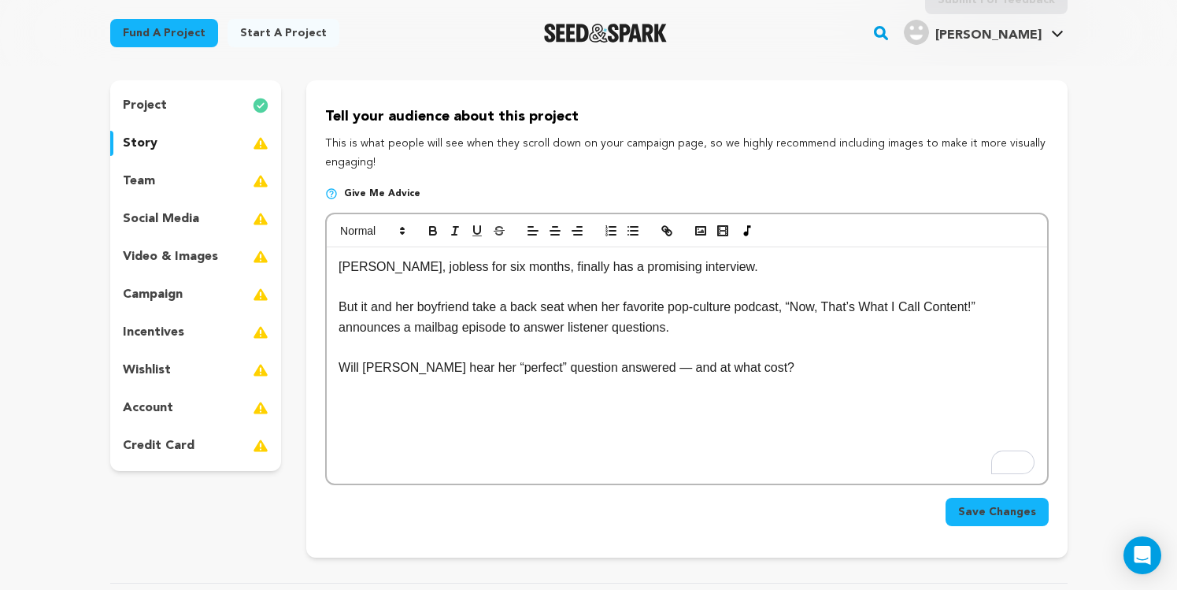
click at [1006, 521] on button "Save Changes" at bounding box center [997, 512] width 103 height 28
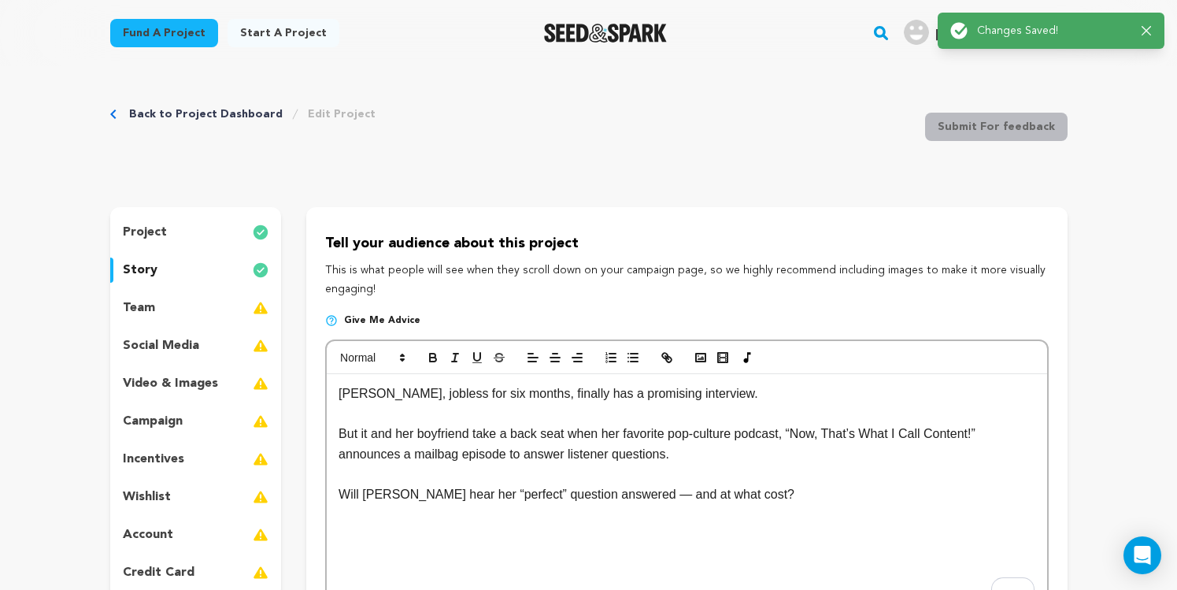
scroll to position [0, 0]
click at [169, 299] on div "team" at bounding box center [196, 308] width 172 height 25
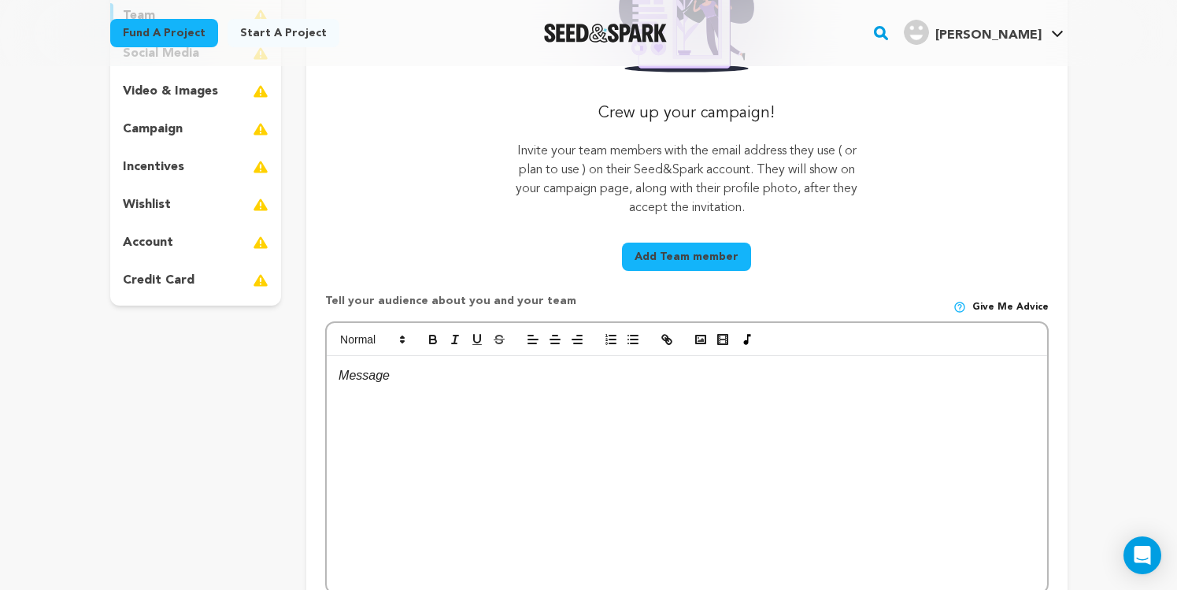
scroll to position [214, 0]
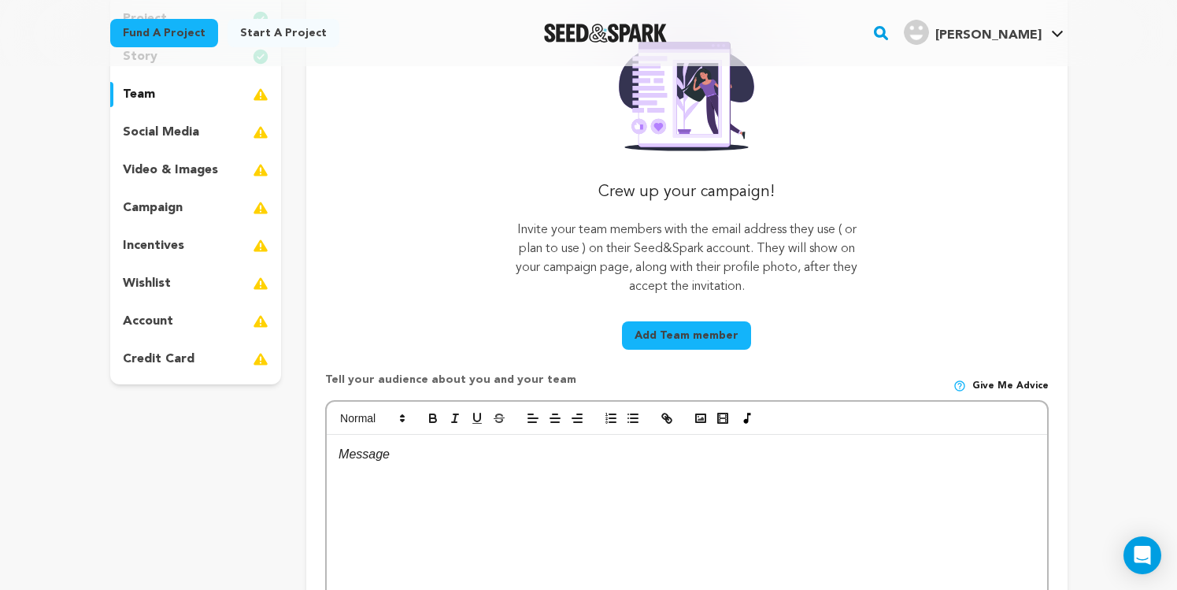
click at [141, 120] on div "social media" at bounding box center [196, 132] width 172 height 25
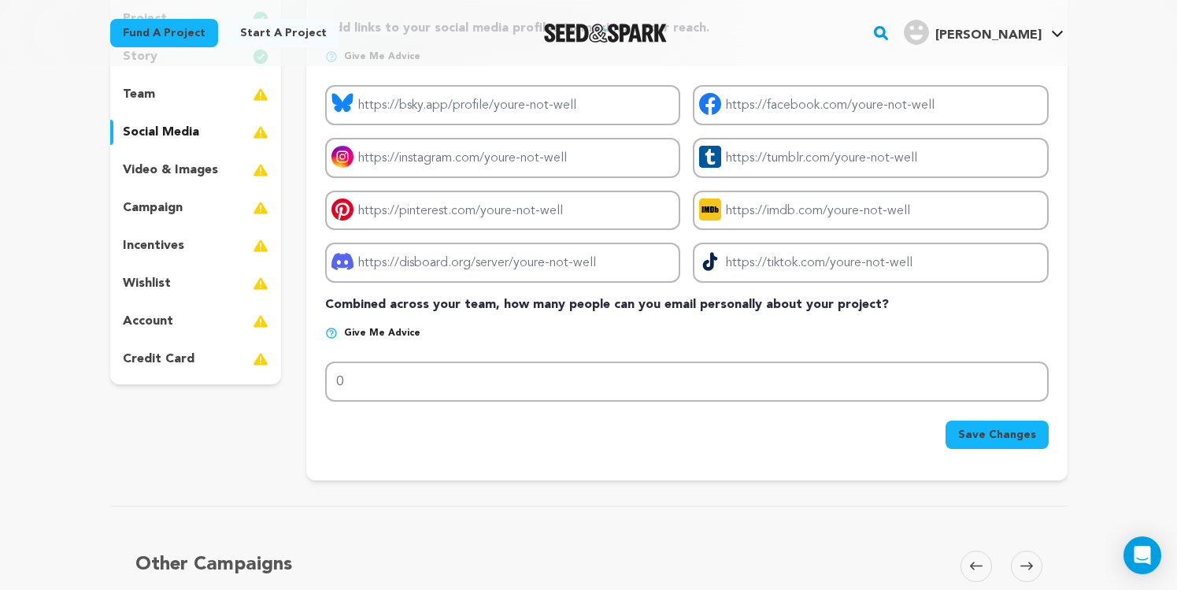
click at [150, 169] on p "video & images" at bounding box center [170, 170] width 95 height 19
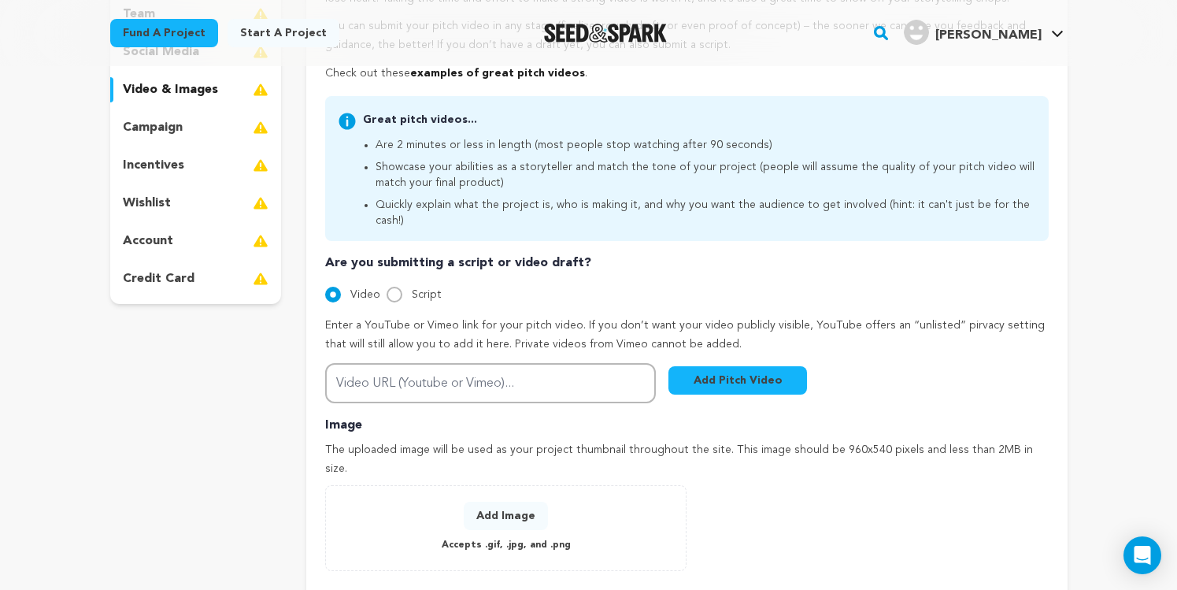
scroll to position [363, 0]
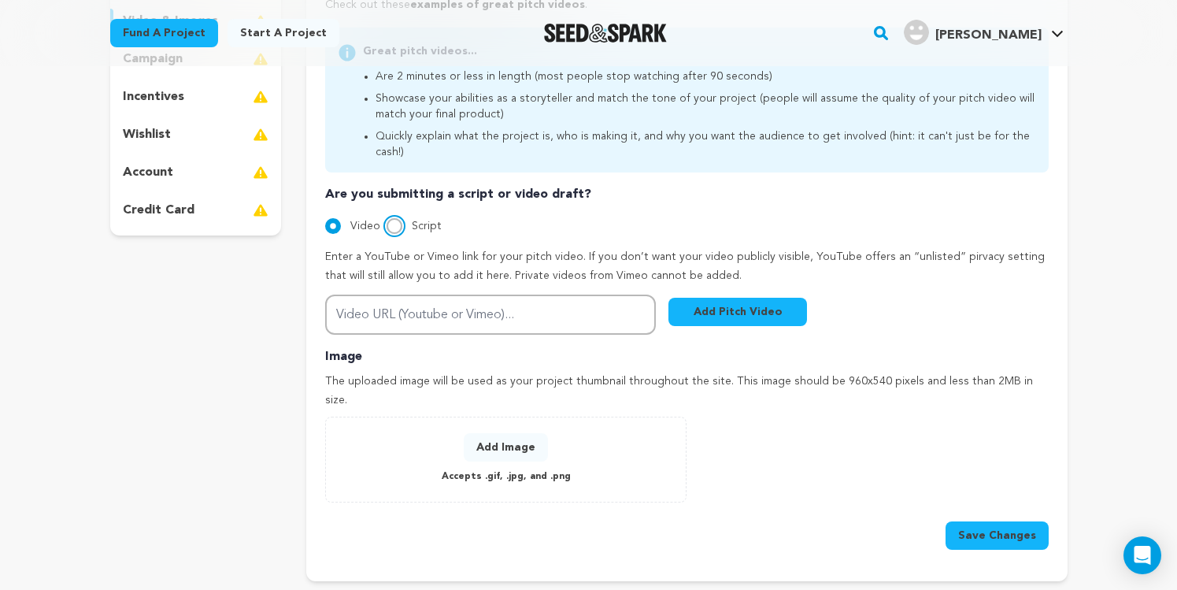
click at [392, 218] on input "Script" at bounding box center [395, 226] width 16 height 16
radio input "true"
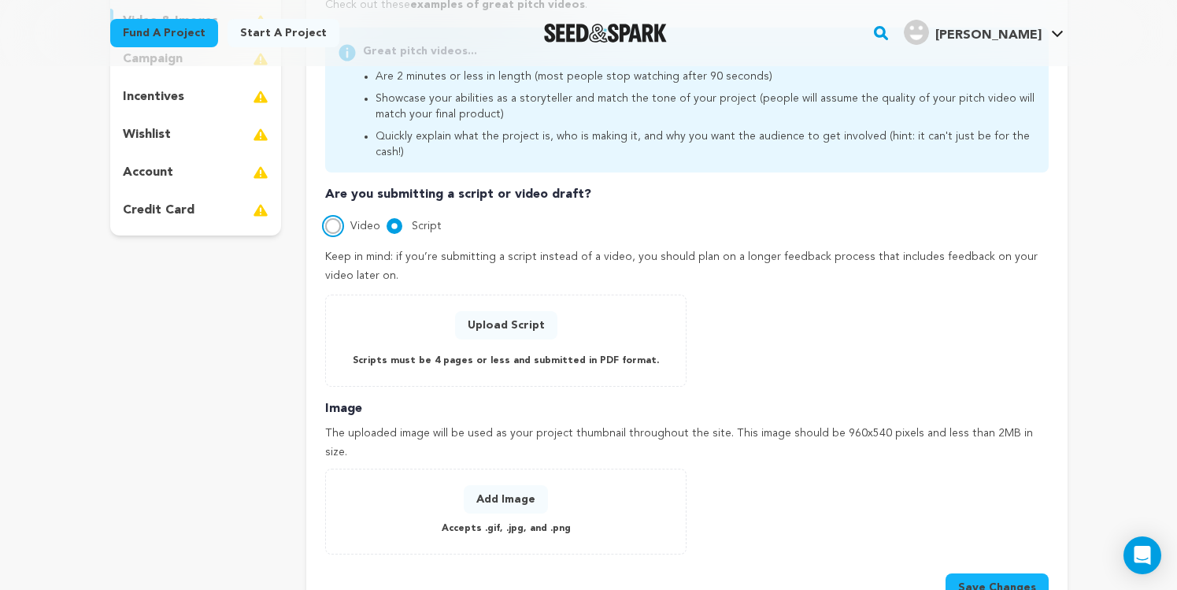
click at [335, 218] on input "Video" at bounding box center [333, 226] width 16 height 16
radio input "true"
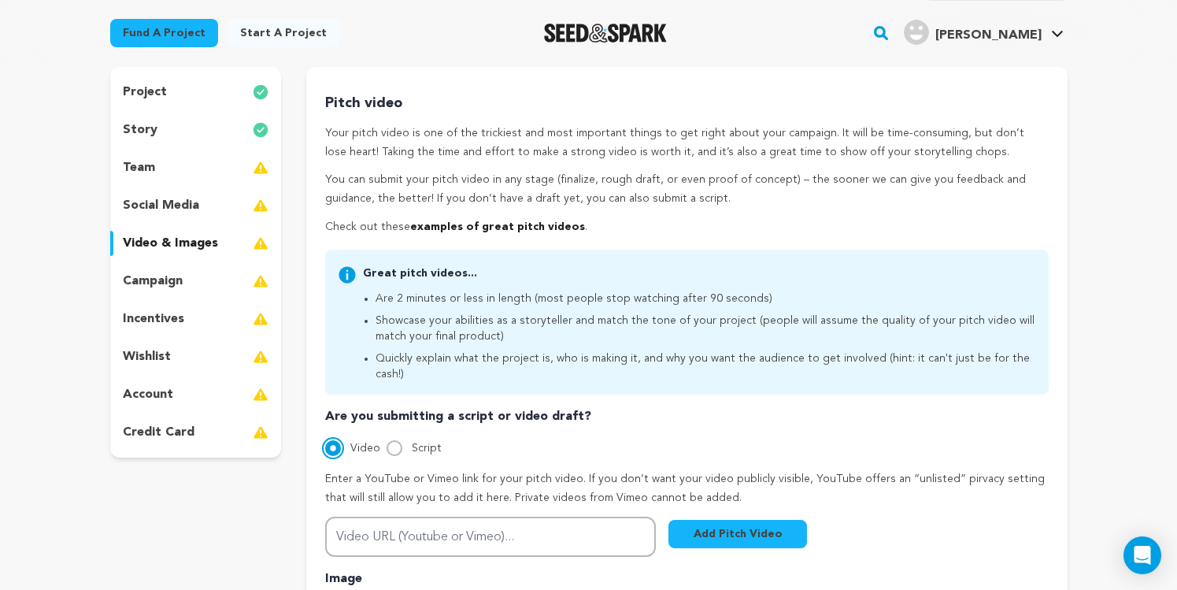
scroll to position [196, 0]
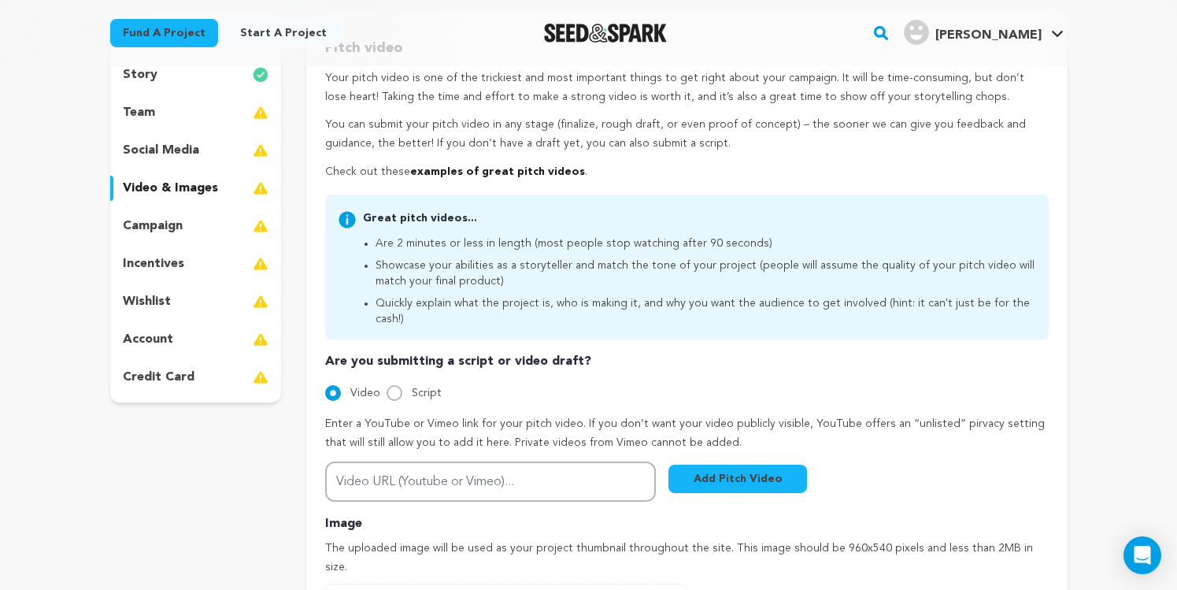
click at [139, 114] on p "team" at bounding box center [139, 112] width 32 height 19
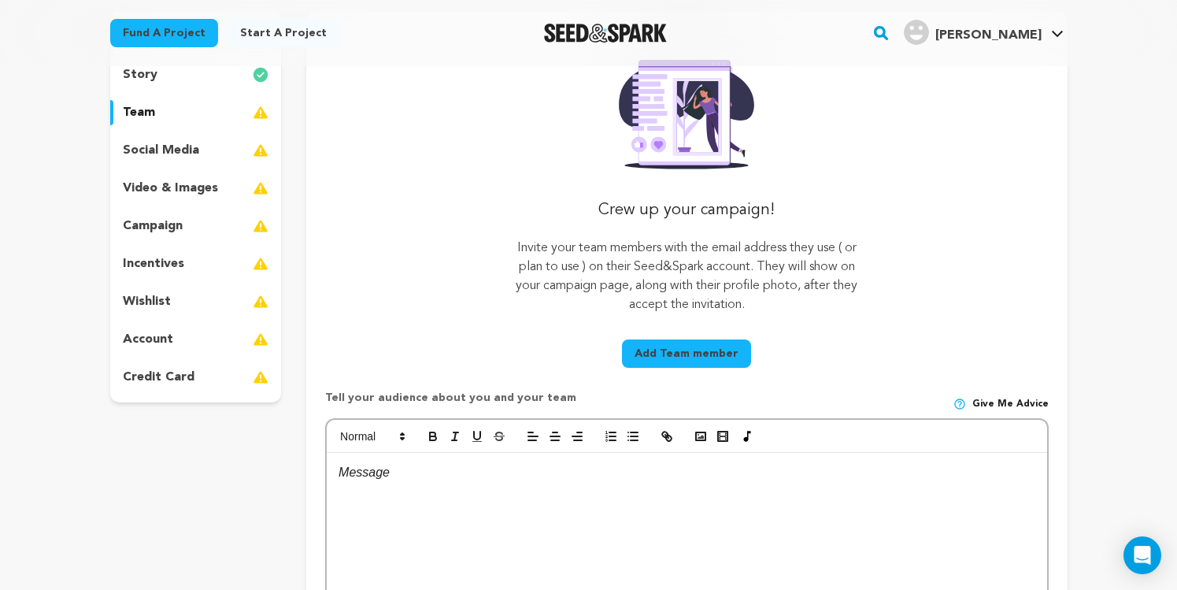
click at [137, 77] on p "story" at bounding box center [140, 74] width 35 height 19
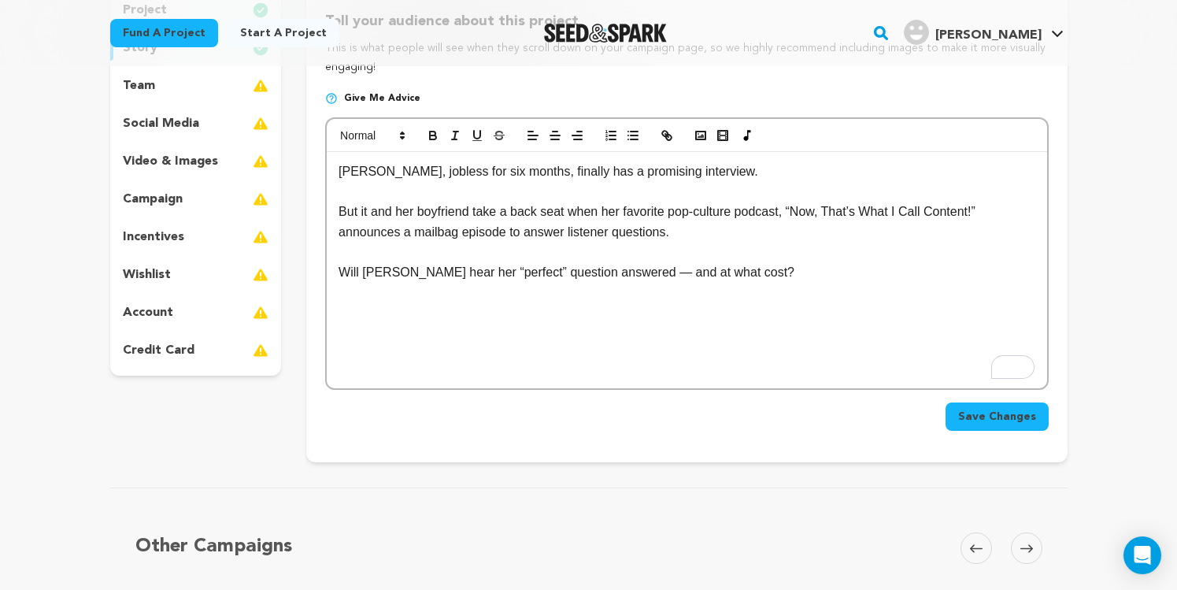
scroll to position [234, 0]
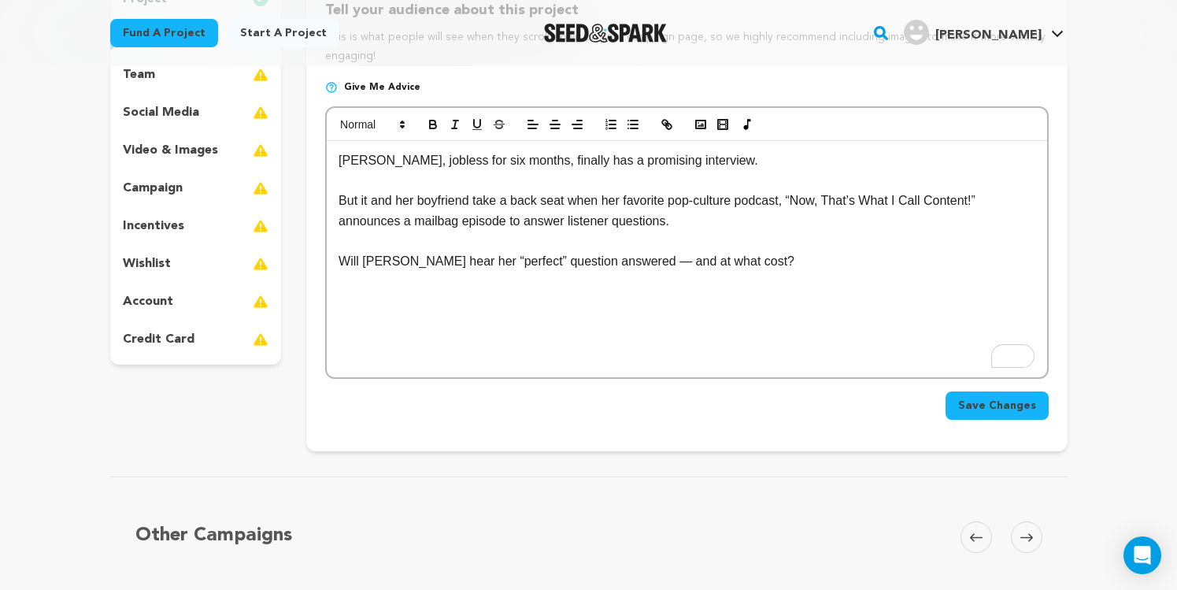
click at [336, 161] on div "Eileen, jobless for six months, finally has a promising interview. But it and h…" at bounding box center [687, 259] width 720 height 236
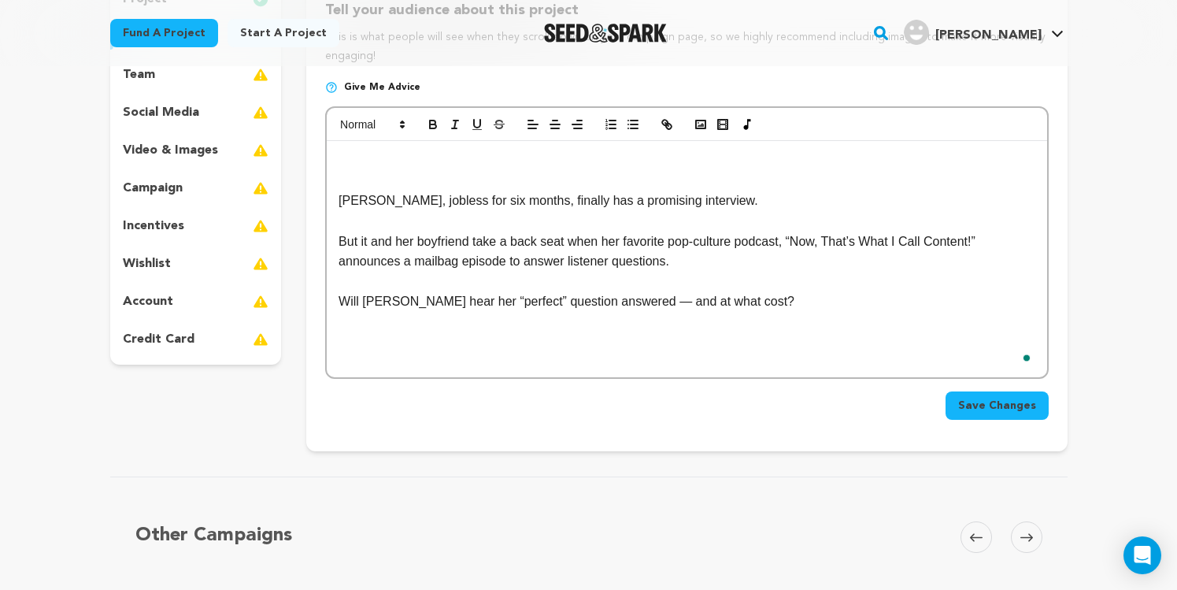
click at [338, 159] on div "Eileen, jobless for six months, finally has a promising interview. But it and h…" at bounding box center [687, 259] width 720 height 236
click at [363, 128] on span at bounding box center [371, 124] width 77 height 19
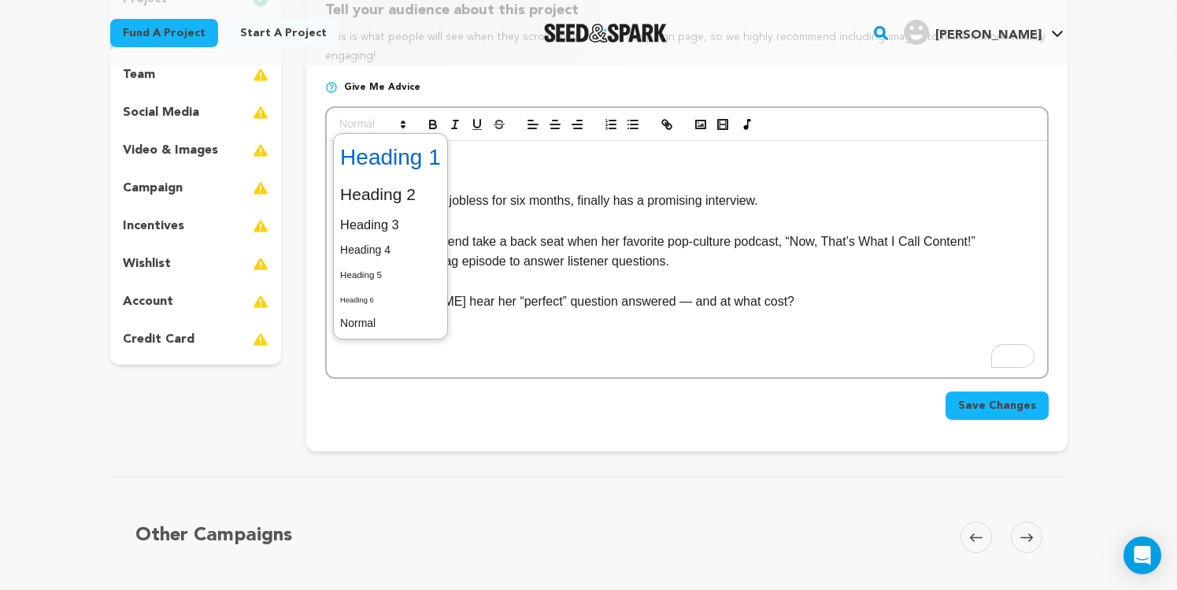
click at [412, 166] on span at bounding box center [390, 157] width 101 height 41
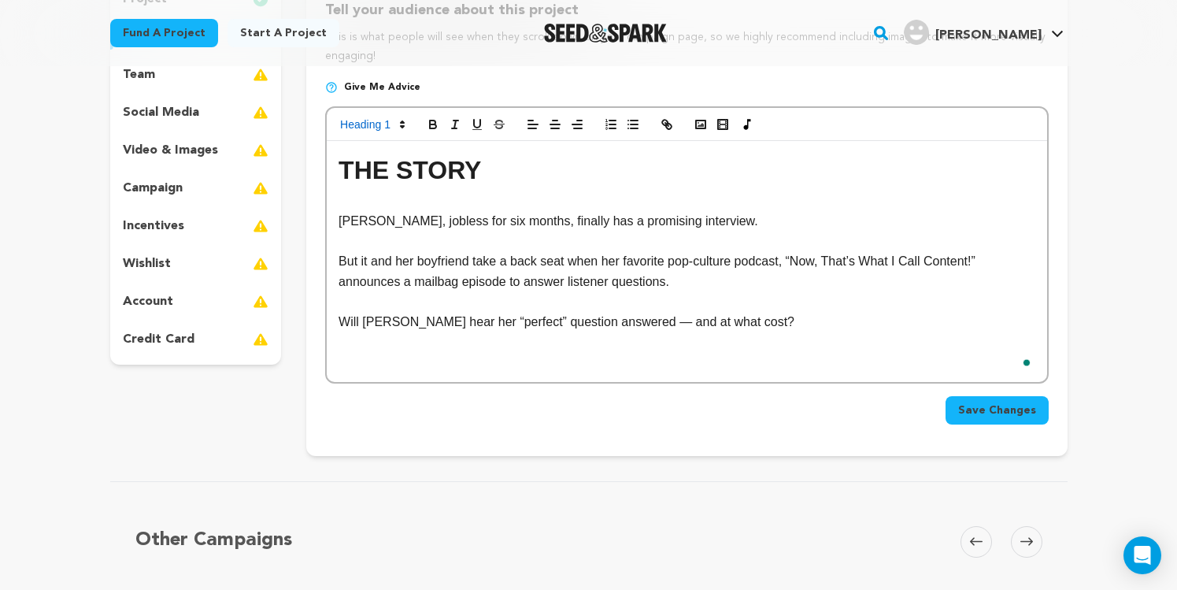
click at [650, 191] on h1 "THE STORY" at bounding box center [687, 170] width 696 height 40
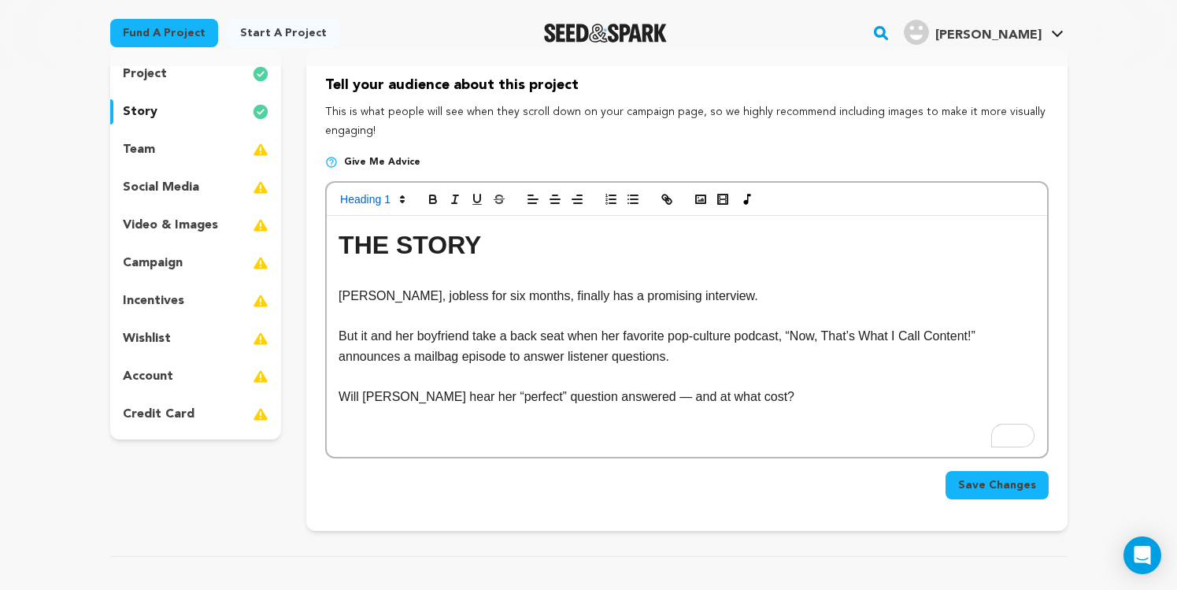
scroll to position [139, 0]
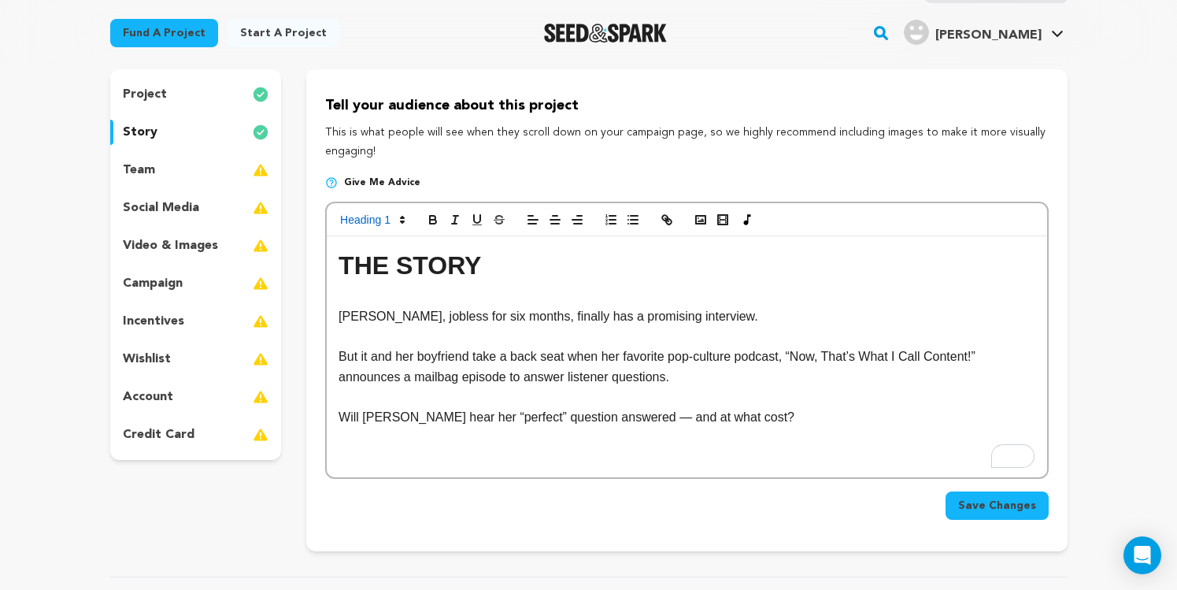
click at [774, 424] on p "Will Eileen hear her “perfect” question answered — and at what cost?" at bounding box center [687, 417] width 696 height 20
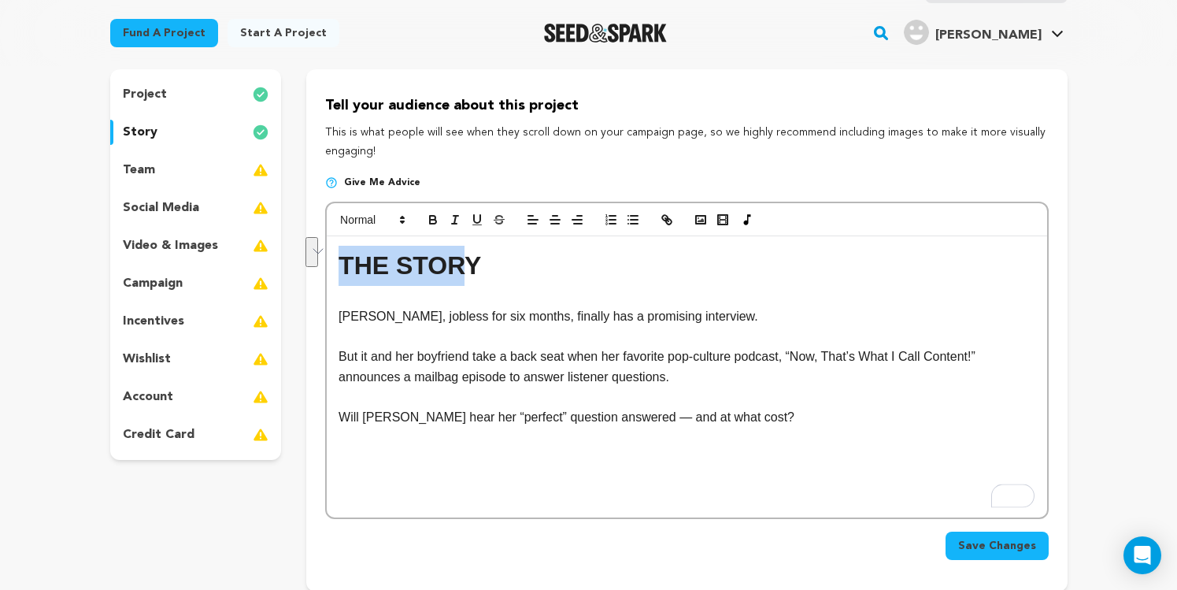
drag, startPoint x: 457, startPoint y: 275, endPoint x: 360, endPoint y: 279, distance: 97.0
click at [297, 271] on div "project story team social media video & images campaign incentives wishlist" at bounding box center [588, 330] width 957 height 522
click at [464, 291] on p "To enrich screen reader interactions, please activate Accessibility in Grammarl…" at bounding box center [687, 296] width 696 height 20
drag, startPoint x: 483, startPoint y: 261, endPoint x: 273, endPoint y: 258, distance: 209.4
click at [273, 258] on div "project story team social media video & images campaign incentives wishlist" at bounding box center [588, 330] width 957 height 522
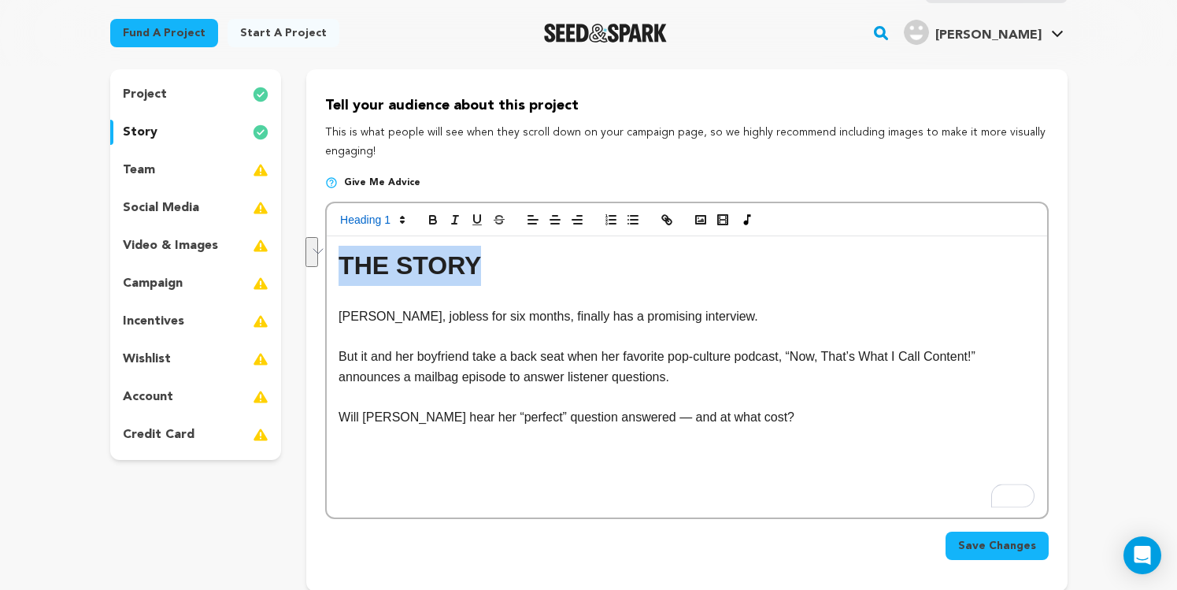
copy h1 "THE STORY"
click at [442, 467] on div "THE STORY Eileen, jobless for six months, finally has a promising interview. Bu…" at bounding box center [687, 376] width 720 height 281
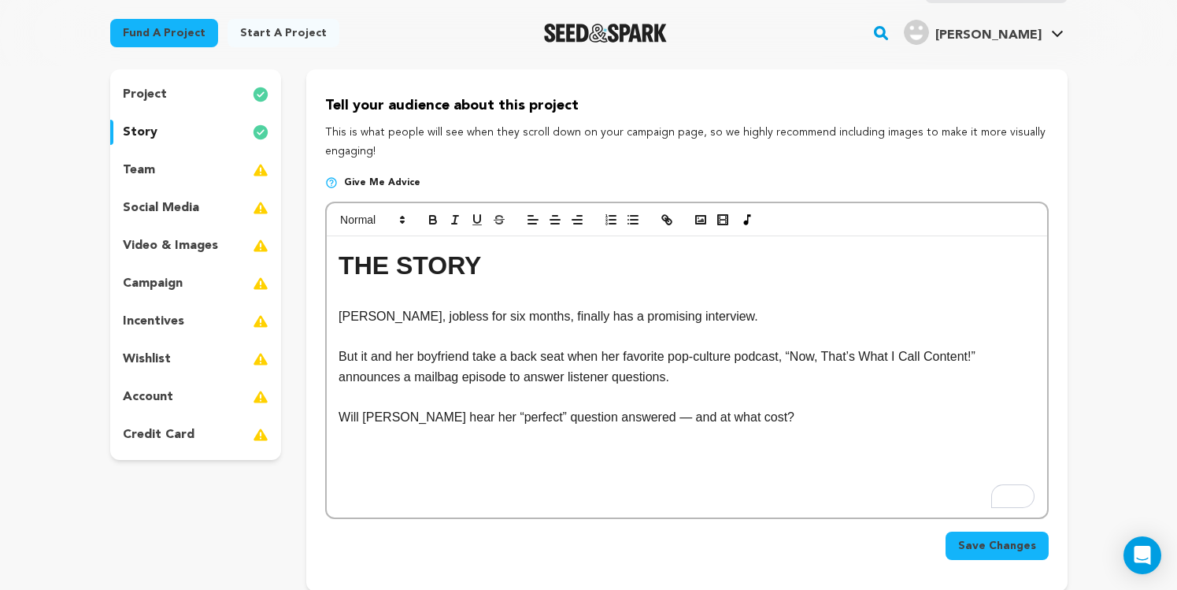
scroll to position [0, 0]
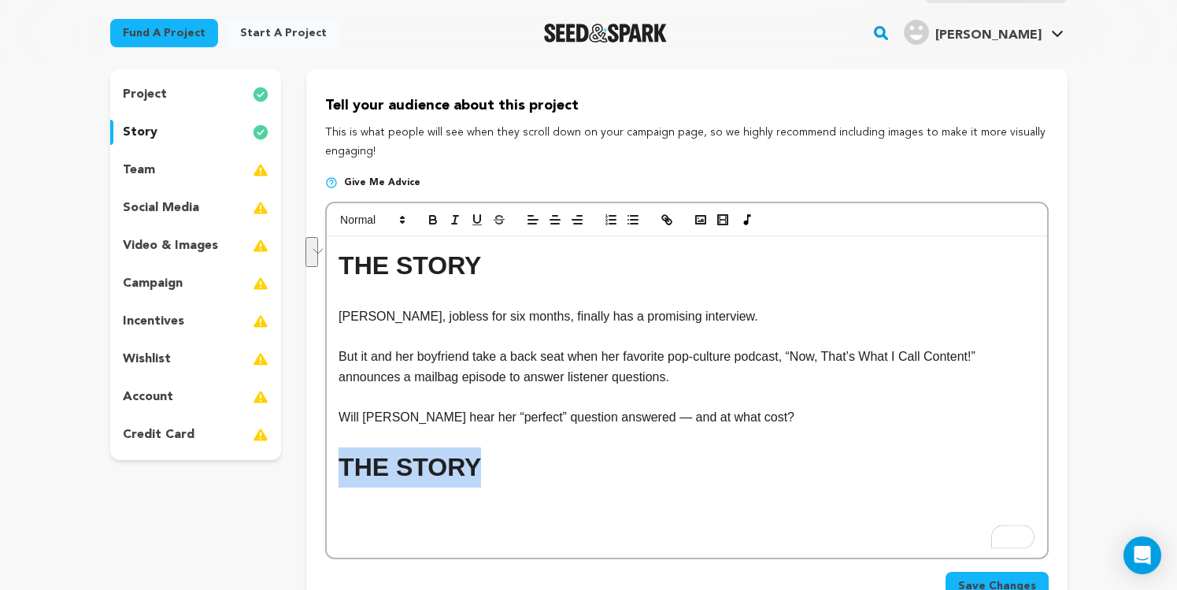
drag, startPoint x: 471, startPoint y: 465, endPoint x: 283, endPoint y: 463, distance: 188.2
click at [283, 463] on div "project story team social media video & images campaign incentives wishlist" at bounding box center [588, 350] width 957 height 562
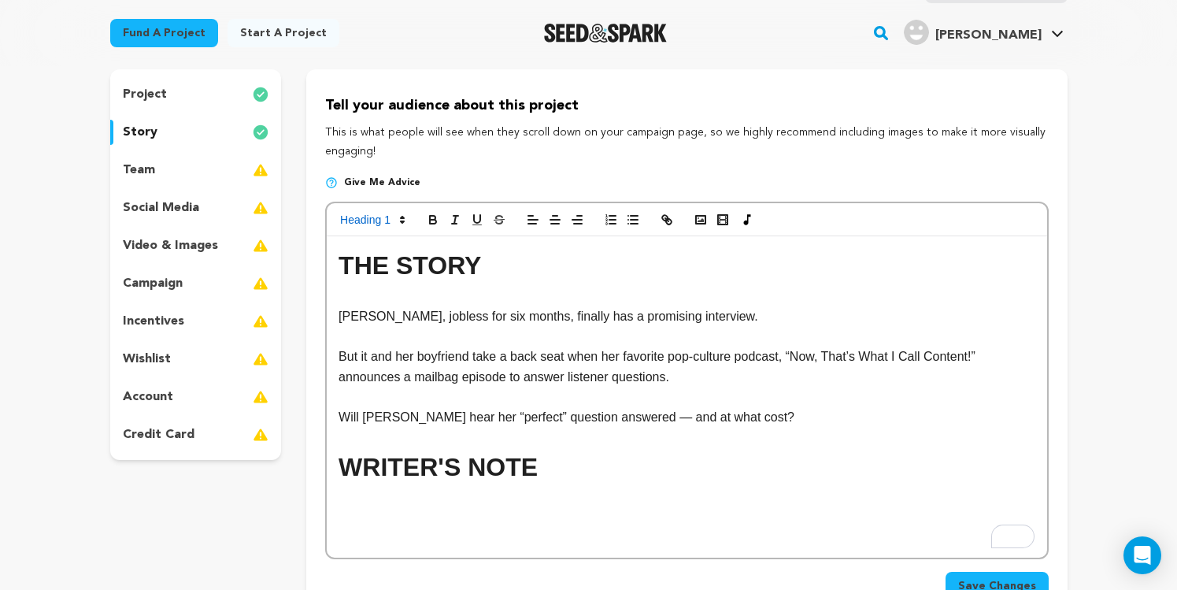
click at [527, 522] on p "To enrich screen reader interactions, please activate Accessibility in Grammarl…" at bounding box center [687, 518] width 696 height 20
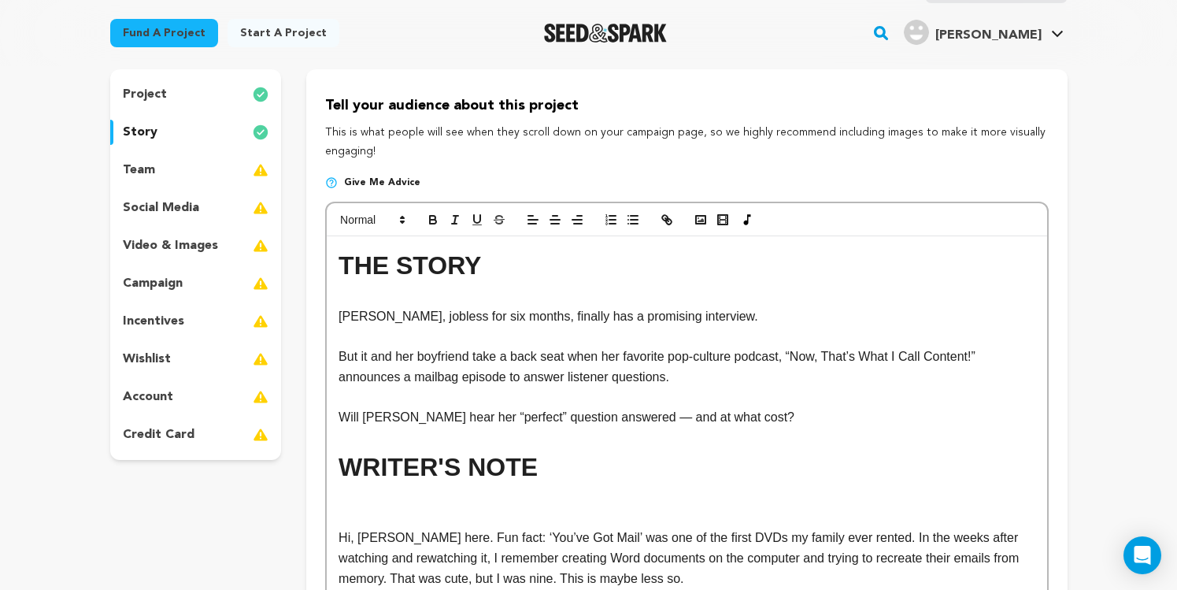
click at [450, 502] on p "To enrich screen reader interactions, please activate Accessibility in Grammarl…" at bounding box center [687, 497] width 696 height 20
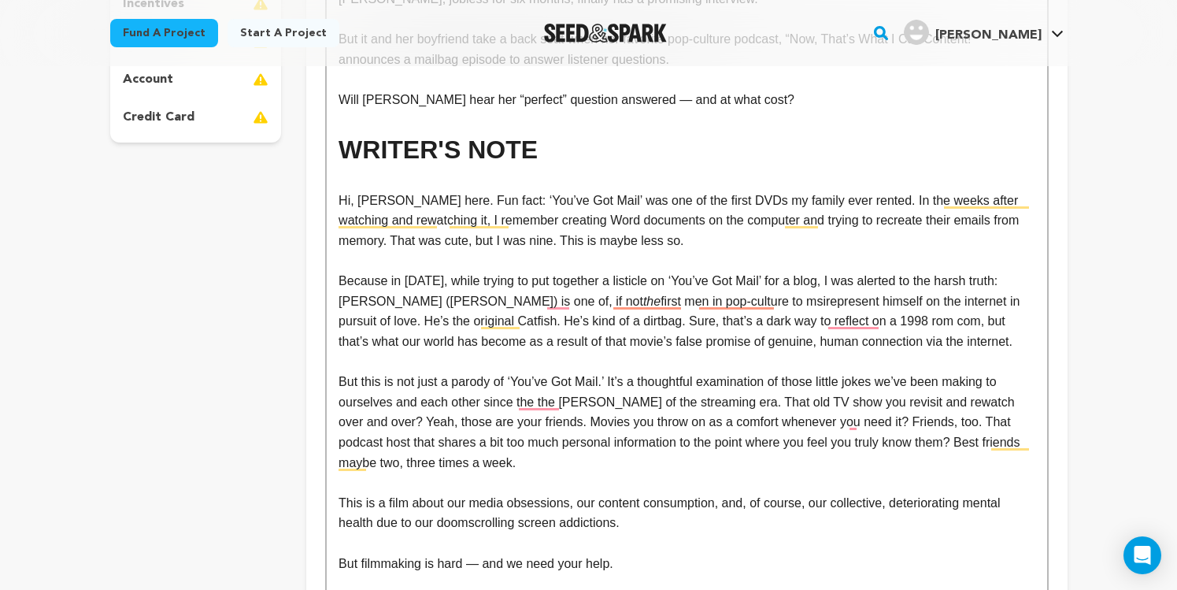
scroll to position [468, 0]
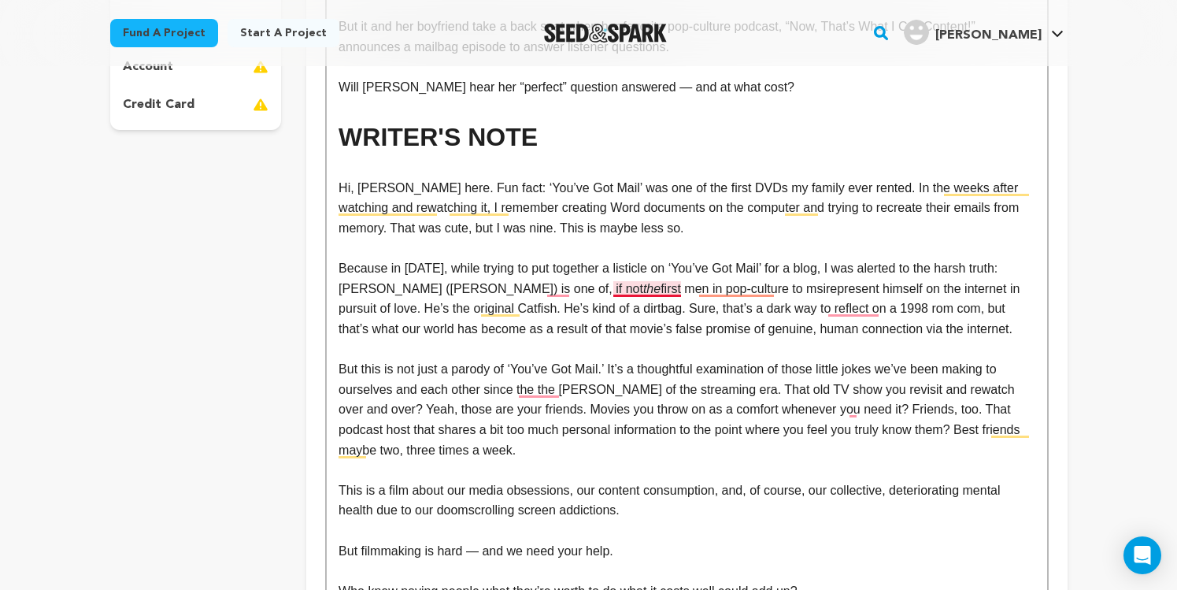
click at [642, 289] on p "Because in 2015, while trying to put together a listicle on ‘You’ve Got Mail’ f…" at bounding box center [687, 298] width 696 height 80
click at [486, 290] on p "Because in 2015, while trying to put together a listicle on ‘You’ve Got Mail’ f…" at bounding box center [687, 298] width 696 height 80
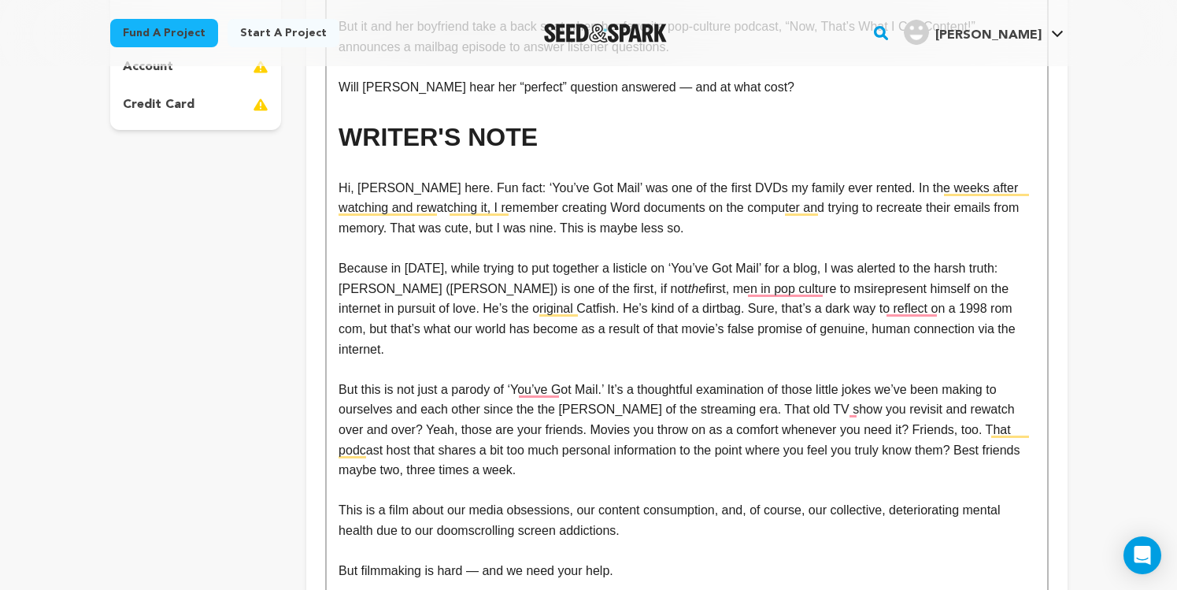
click at [672, 329] on p "Because in 2015, while trying to put together a listicle on ‘You’ve Got Mail’ f…" at bounding box center [687, 308] width 696 height 101
click at [538, 291] on p "Because in 2015, while trying to put together a listicle on ‘You’ve Got Mail’ f…" at bounding box center [687, 308] width 696 height 101
click at [632, 291] on p "Because in 2015, while trying to put together a listicle on ‘You’ve Got Mail’ f…" at bounding box center [687, 308] width 696 height 101
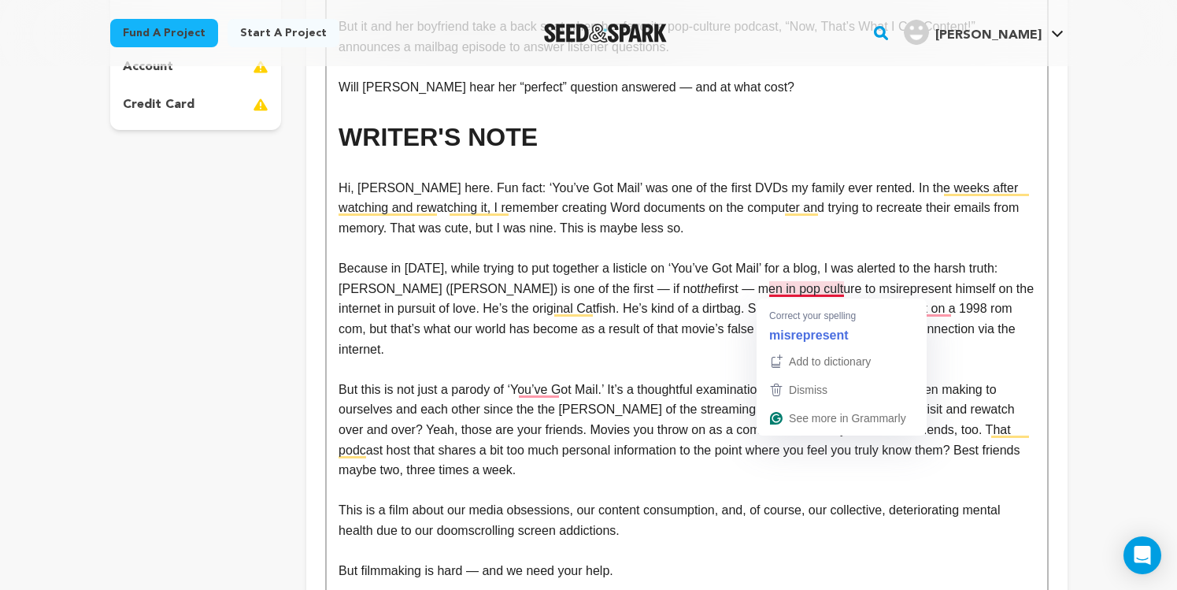
click at [788, 289] on p "Because in 2015, while trying to put together a listicle on ‘You’ve Got Mail’ f…" at bounding box center [687, 308] width 696 height 101
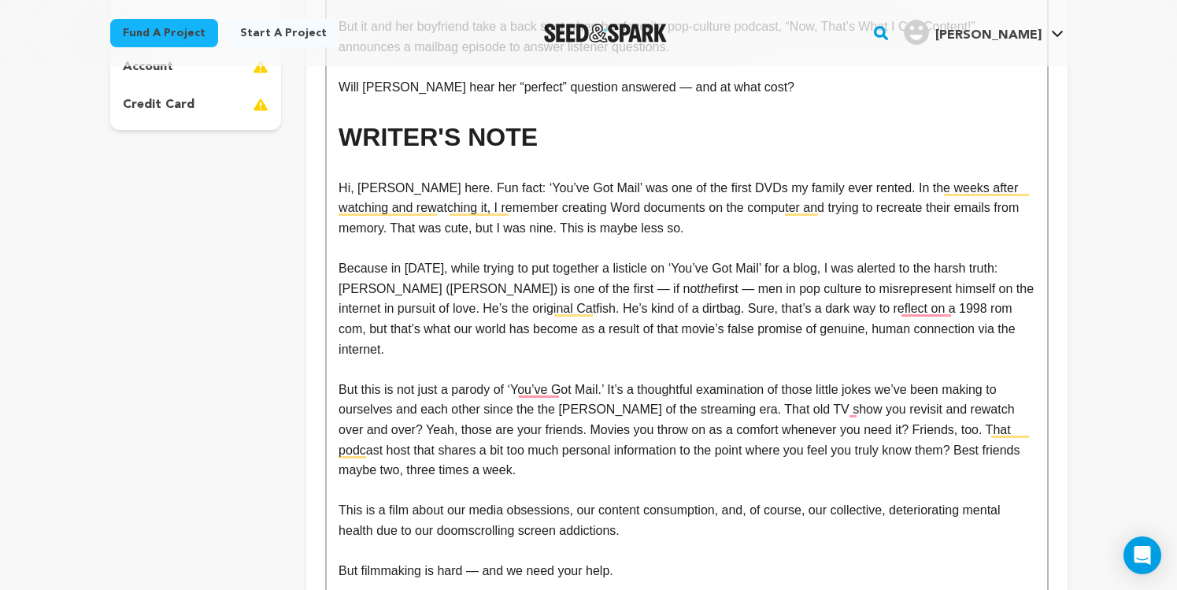
click at [821, 339] on p "Because in 2015, while trying to put together a listicle on ‘You’ve Got Mail’ f…" at bounding box center [687, 308] width 696 height 101
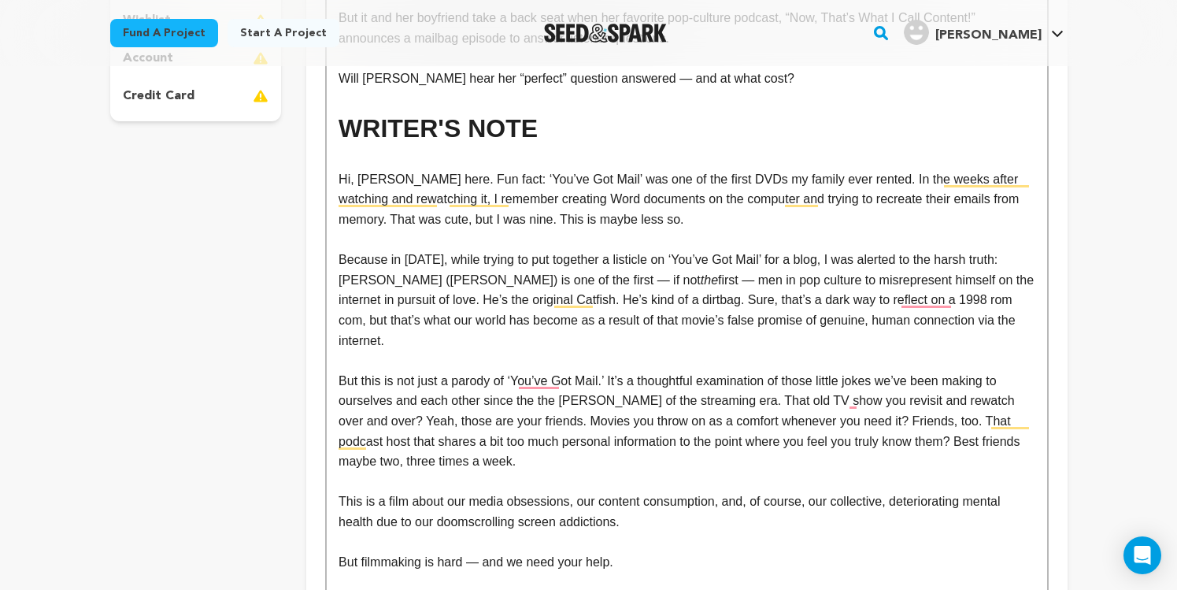
scroll to position [485, 0]
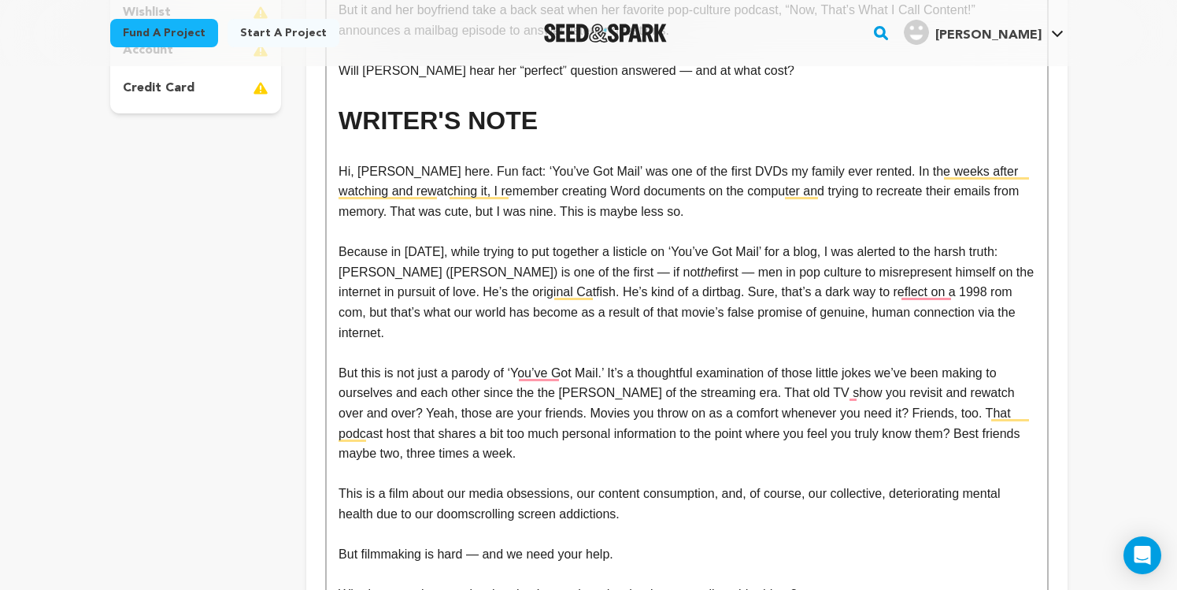
click at [927, 294] on p "Because in 2015, while trying to put together a listicle on ‘You’ve Got Mail’ f…" at bounding box center [687, 292] width 696 height 101
click at [790, 401] on p "But this is not just a parody of ‘You’ve Got Mail.’ It’s a thoughtful examinati…" at bounding box center [687, 413] width 696 height 101
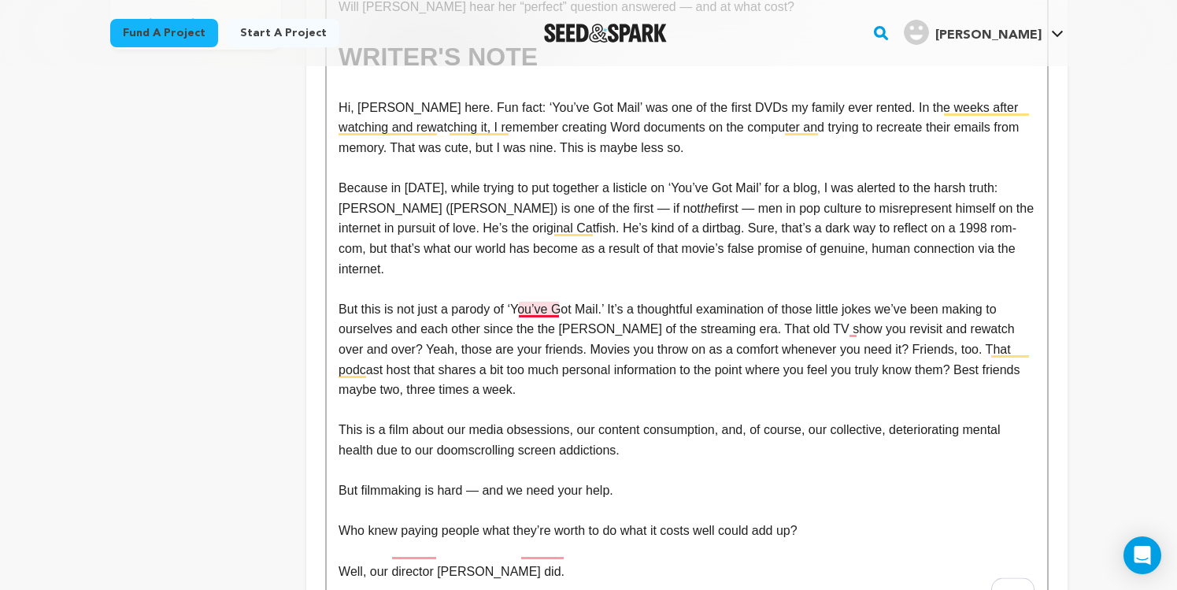
click at [539, 312] on p "But this is not just a parody of ‘You’ve Got Mail.’ It’s a thoughtful examinati…" at bounding box center [687, 349] width 696 height 101
click at [651, 420] on p "This is a film about our media obsessions, our content consumption, and, of cou…" at bounding box center [687, 440] width 696 height 40
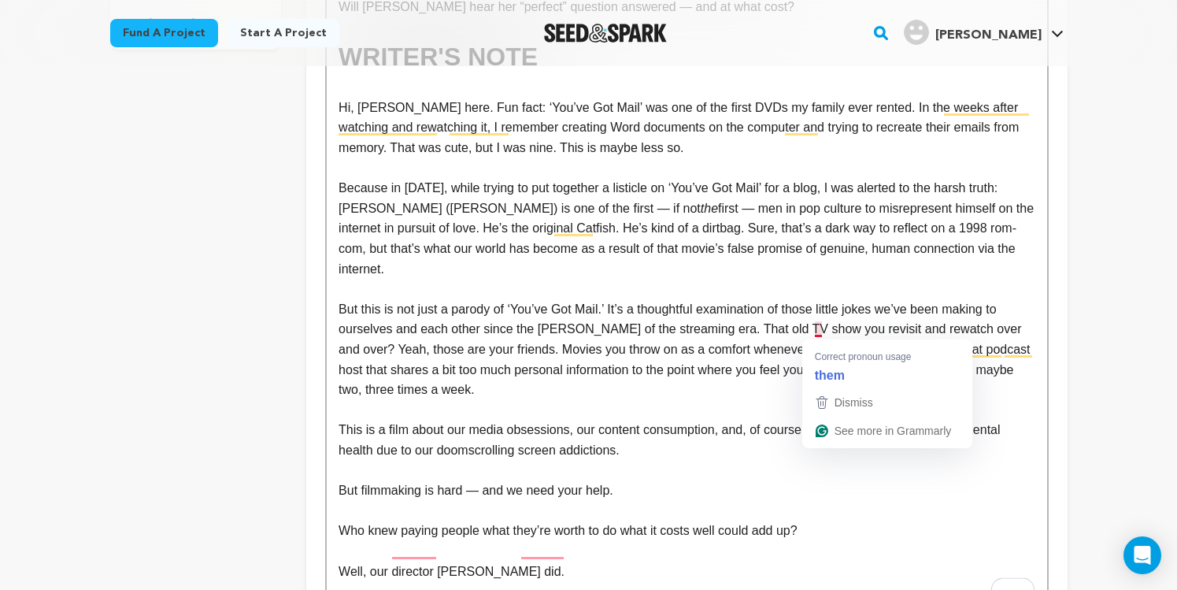
click at [820, 330] on p "But this is not just a parody of ‘You’ve Got Mail.’ It’s a thoughtful examinati…" at bounding box center [687, 349] width 696 height 101
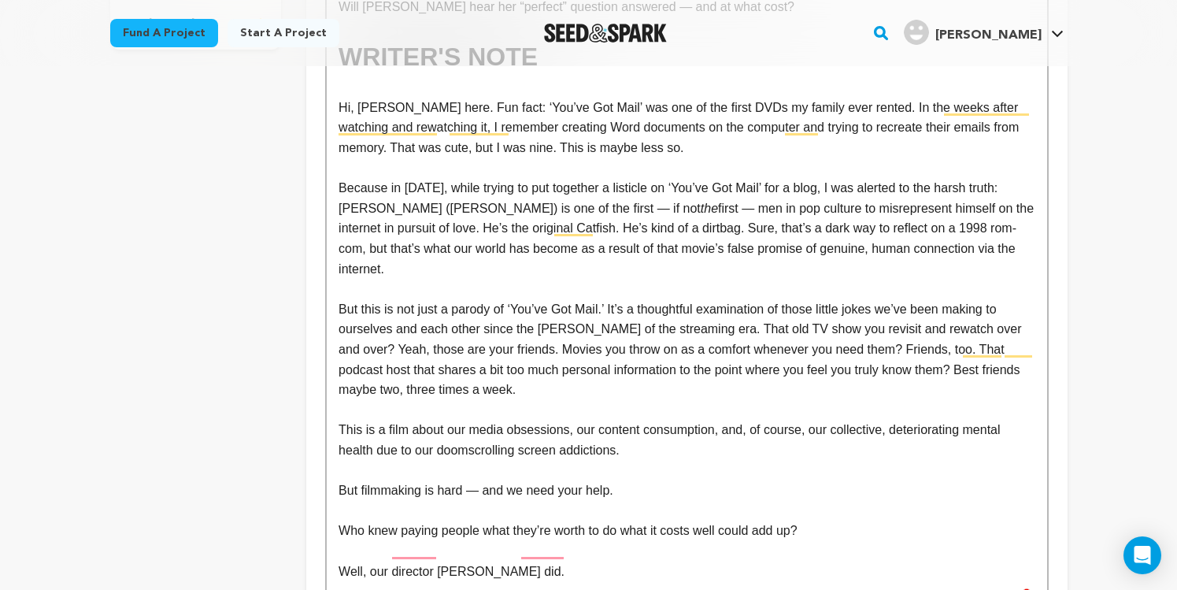
click at [808, 420] on p "This is a film about our media obsessions, our content consumption, and, of cou…" at bounding box center [687, 440] width 696 height 40
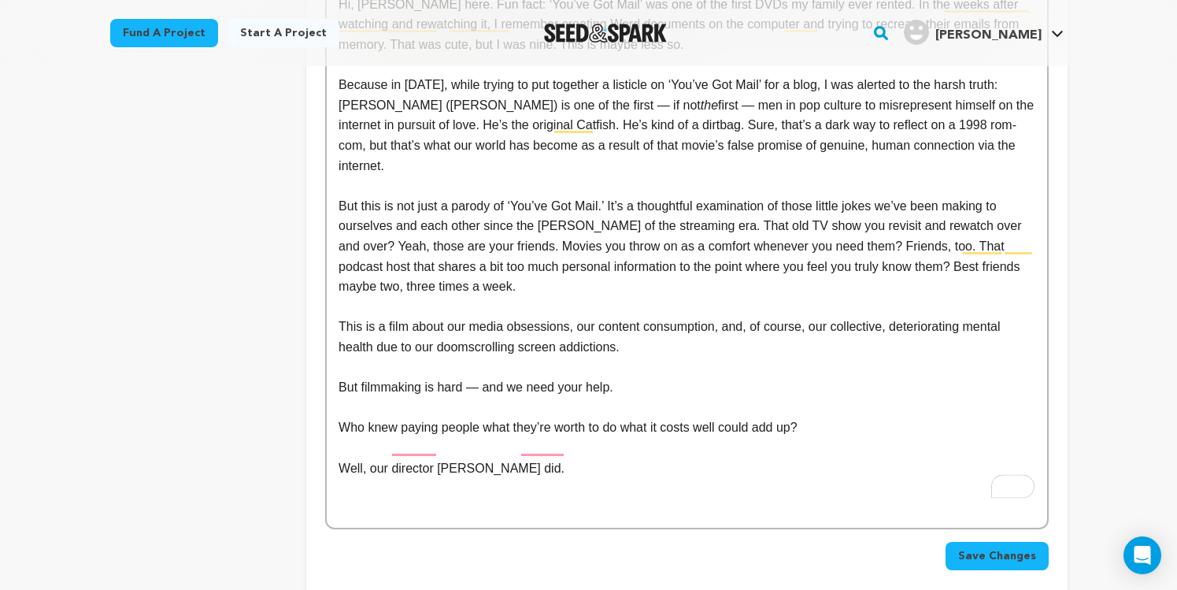
scroll to position [659, 0]
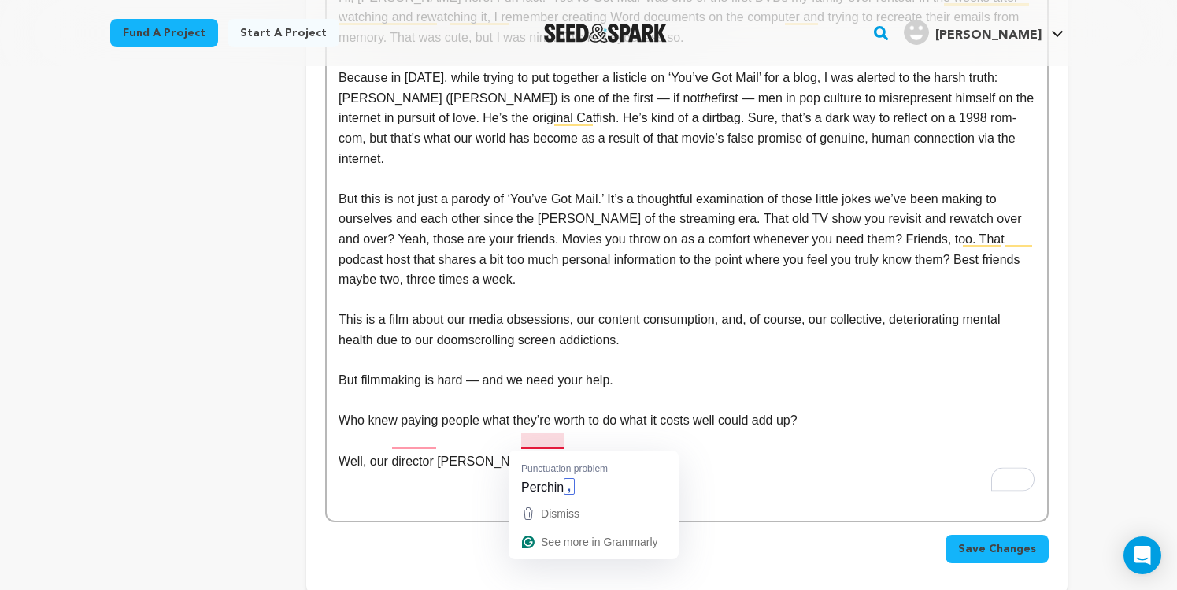
click at [444, 451] on p "Well, our director Nieves García Perchin did." at bounding box center [687, 461] width 696 height 20
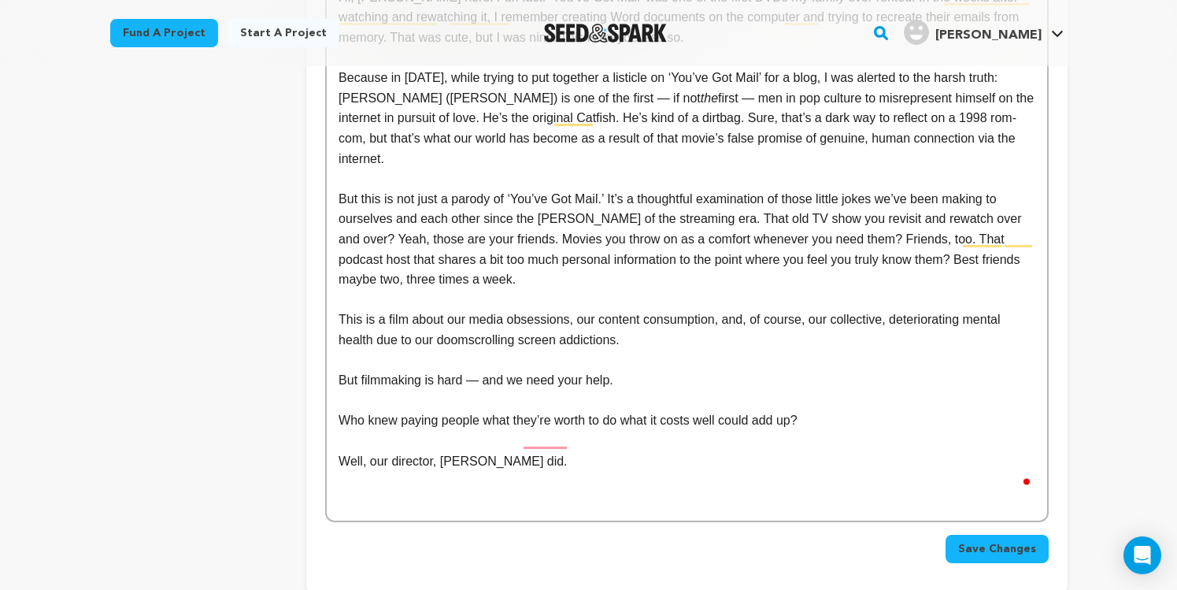
click at [568, 451] on p "Well, our director, Nieves García Perchin did." at bounding box center [687, 461] width 696 height 20
click at [671, 451] on p "Well, our director, Nieves García Perchin, did." at bounding box center [687, 461] width 696 height 20
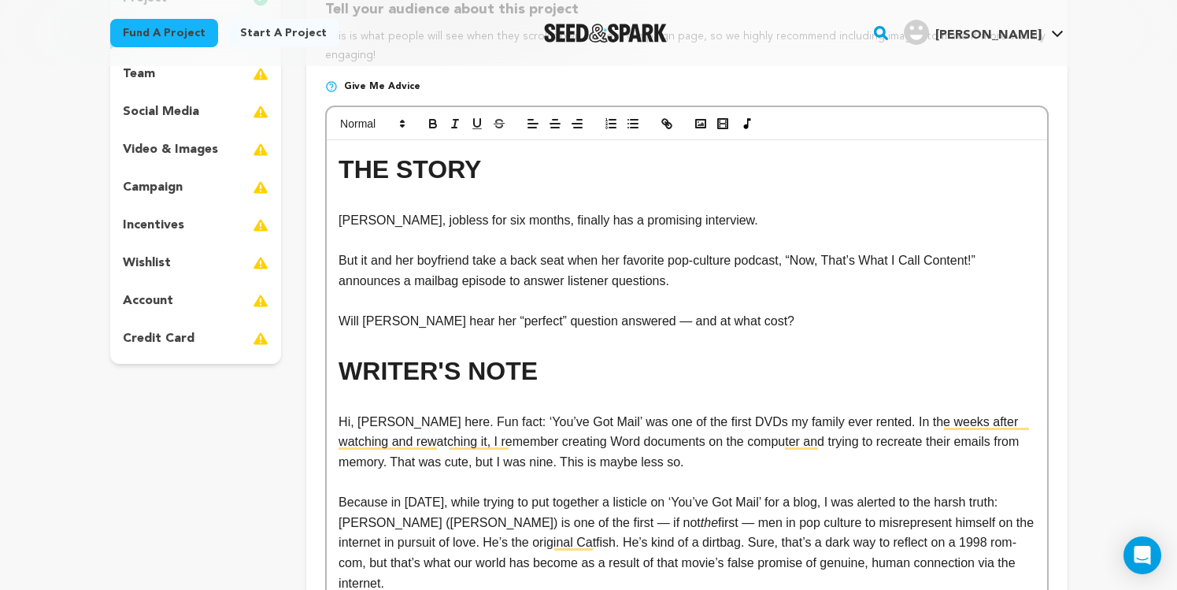
scroll to position [370, 0]
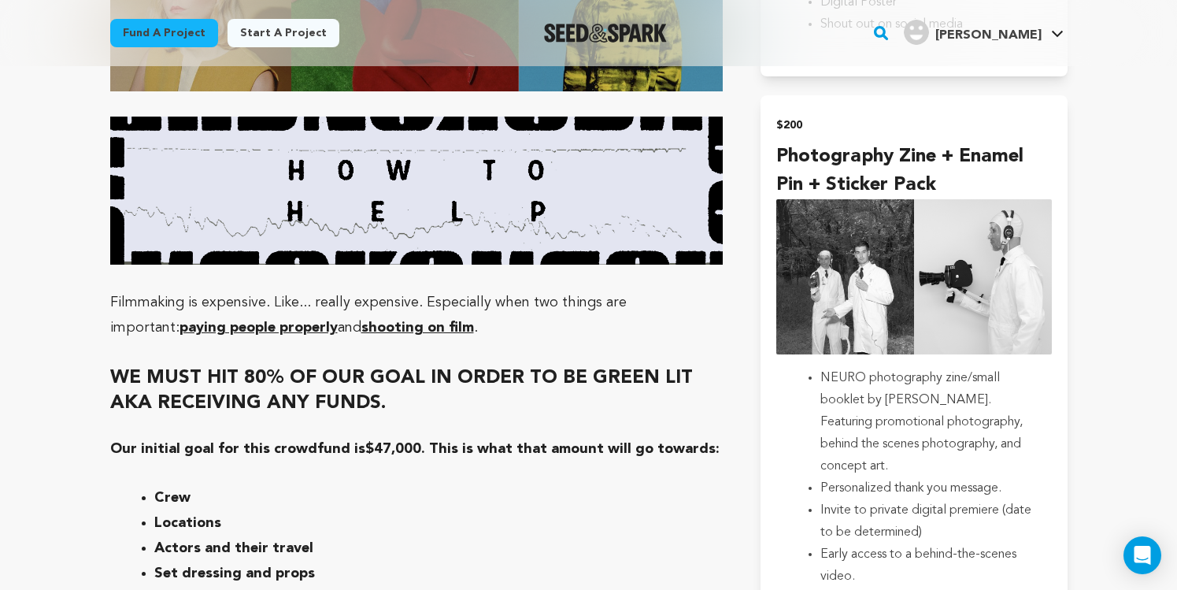
scroll to position [3534, 0]
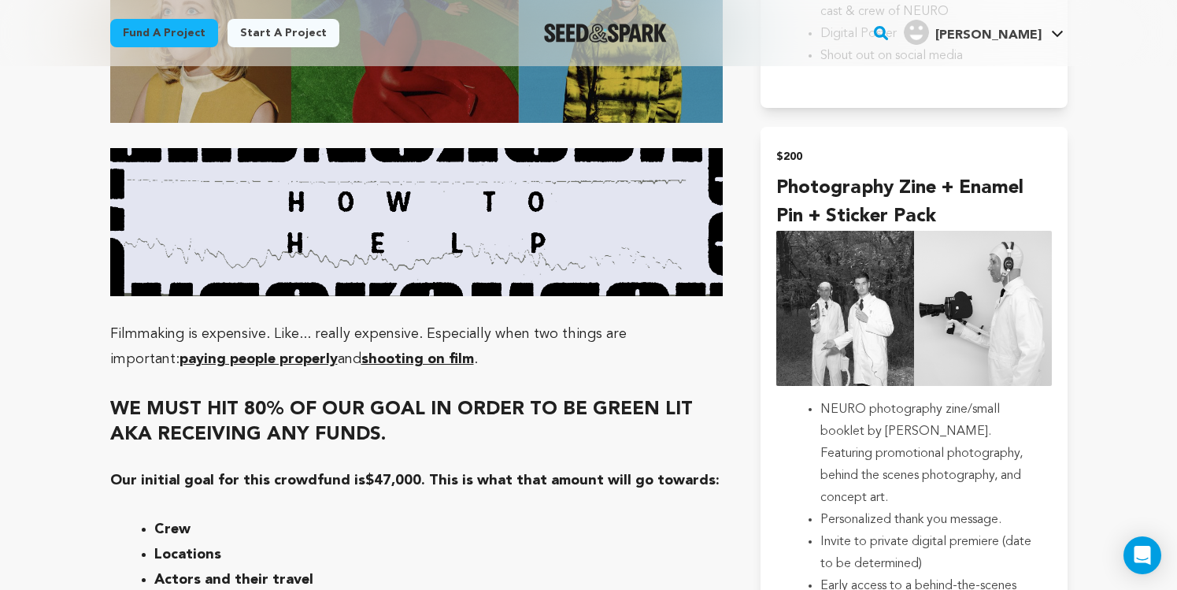
click at [180, 352] on u "paying people properly" at bounding box center [259, 359] width 158 height 14
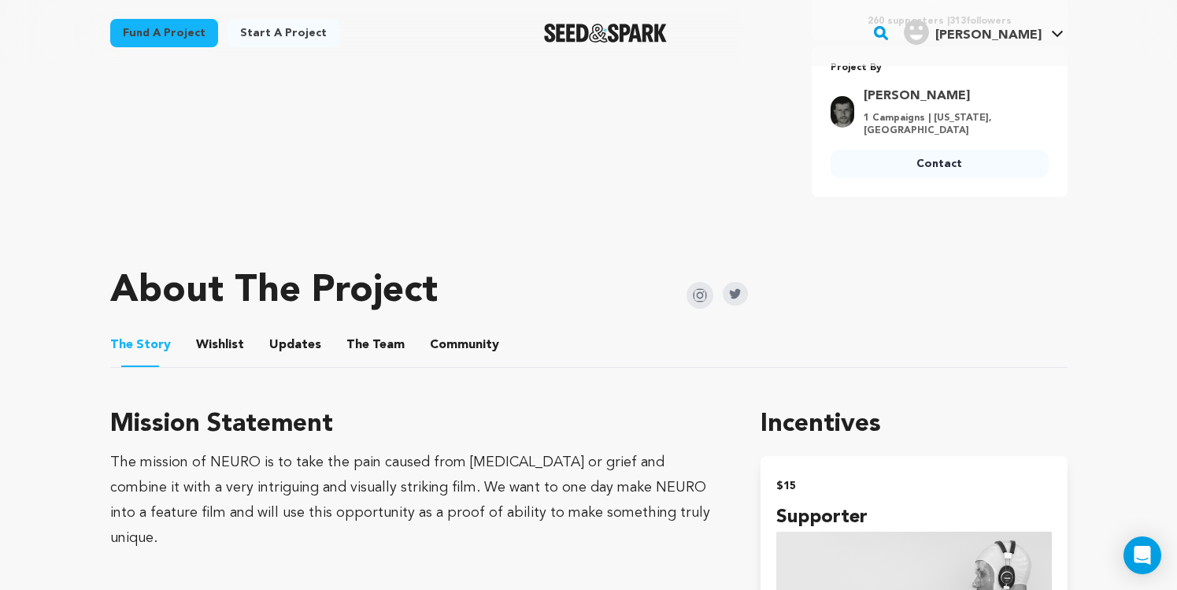
scroll to position [780, 0]
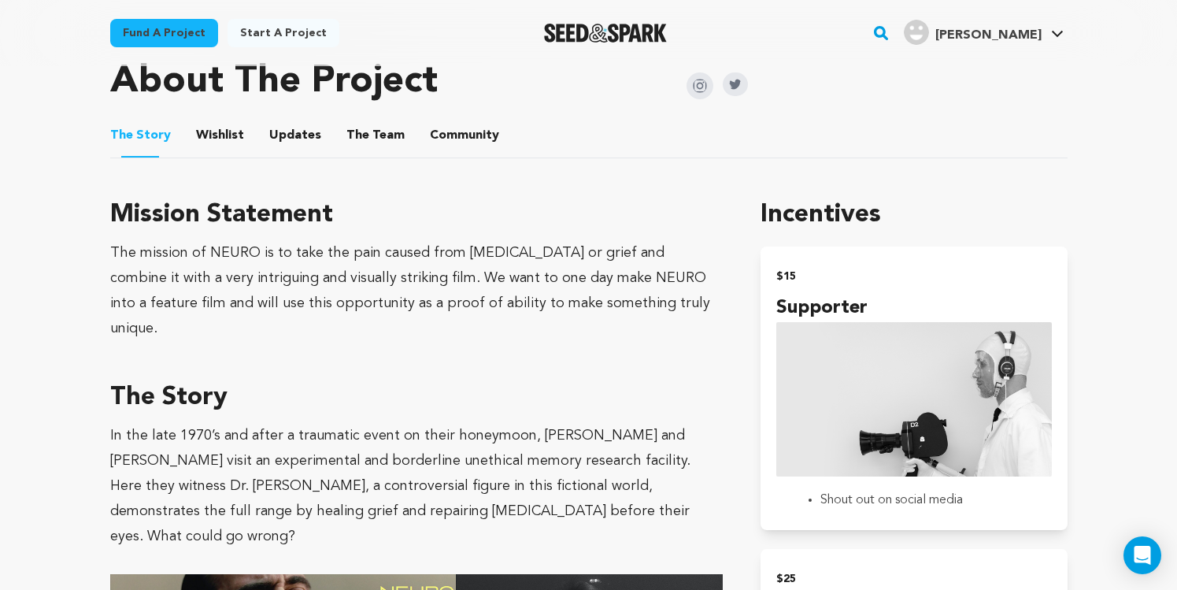
click at [357, 123] on button "The Team" at bounding box center [376, 139] width 38 height 38
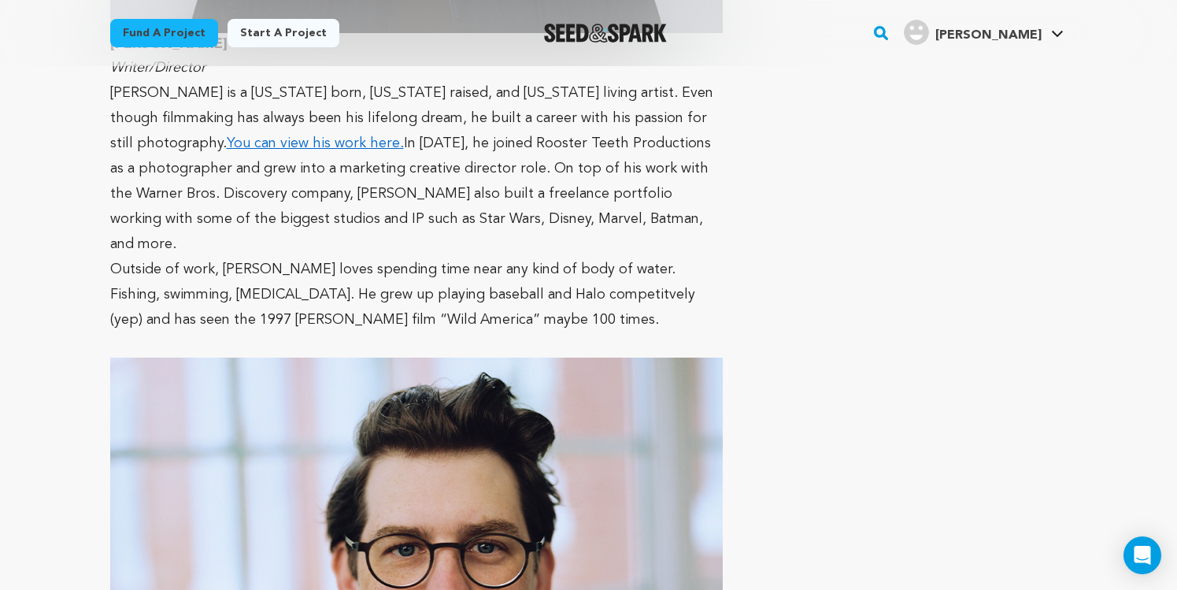
scroll to position [1354, 0]
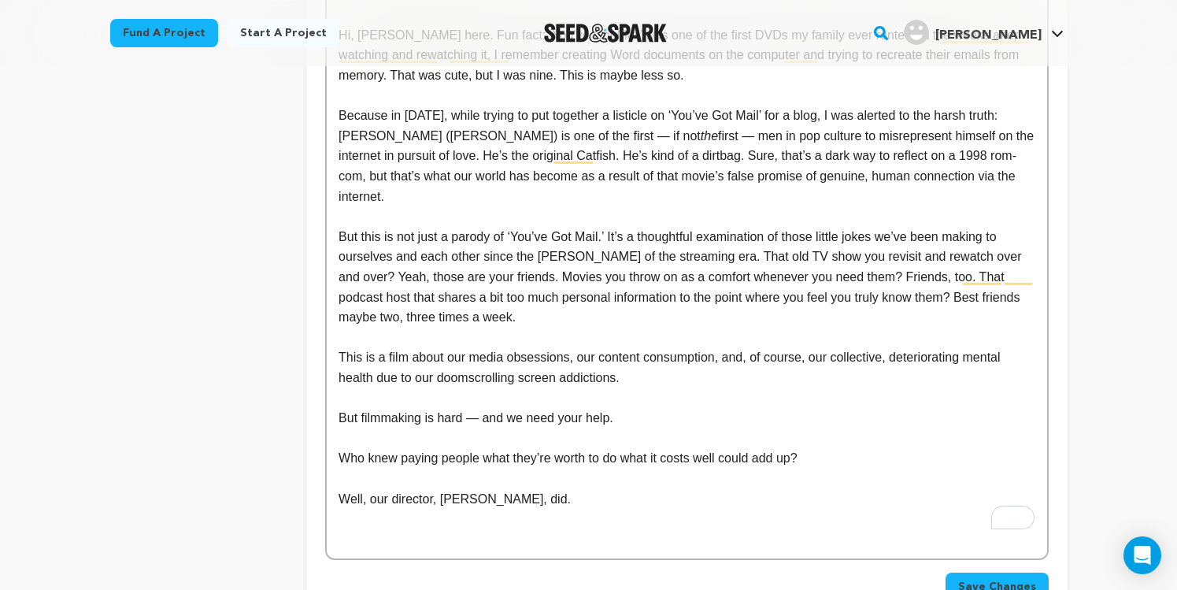
scroll to position [666, 0]
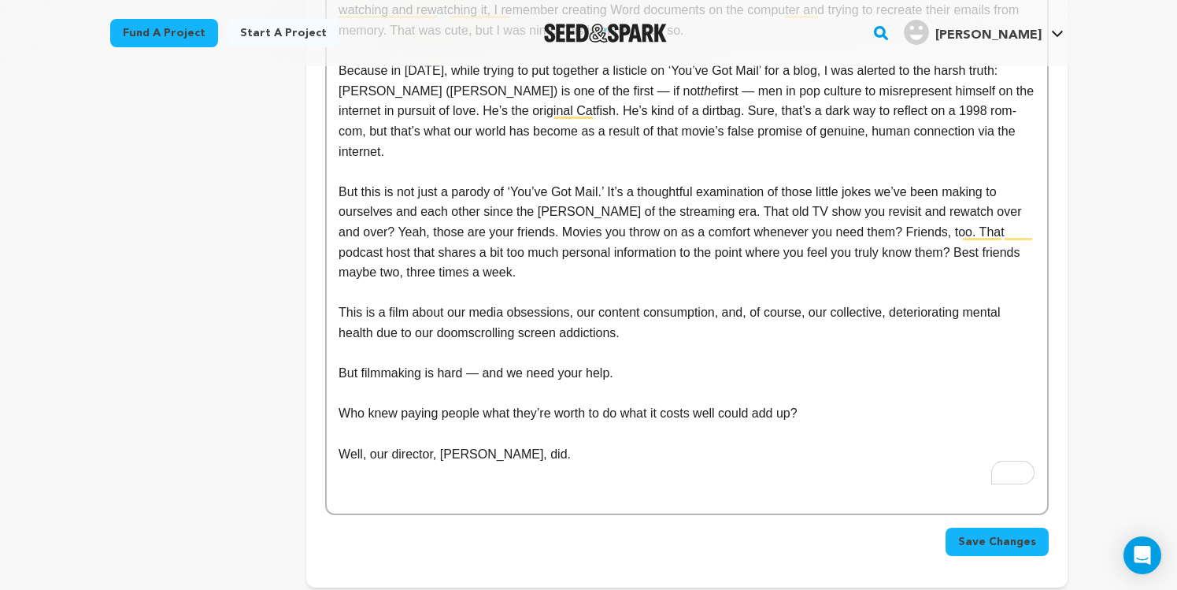
drag, startPoint x: 612, startPoint y: 432, endPoint x: 328, endPoint y: 386, distance: 288.0
click at [328, 387] on div "THE STORY [PERSON_NAME], jobless for six months, finally has a promising interv…" at bounding box center [687, 111] width 720 height 805
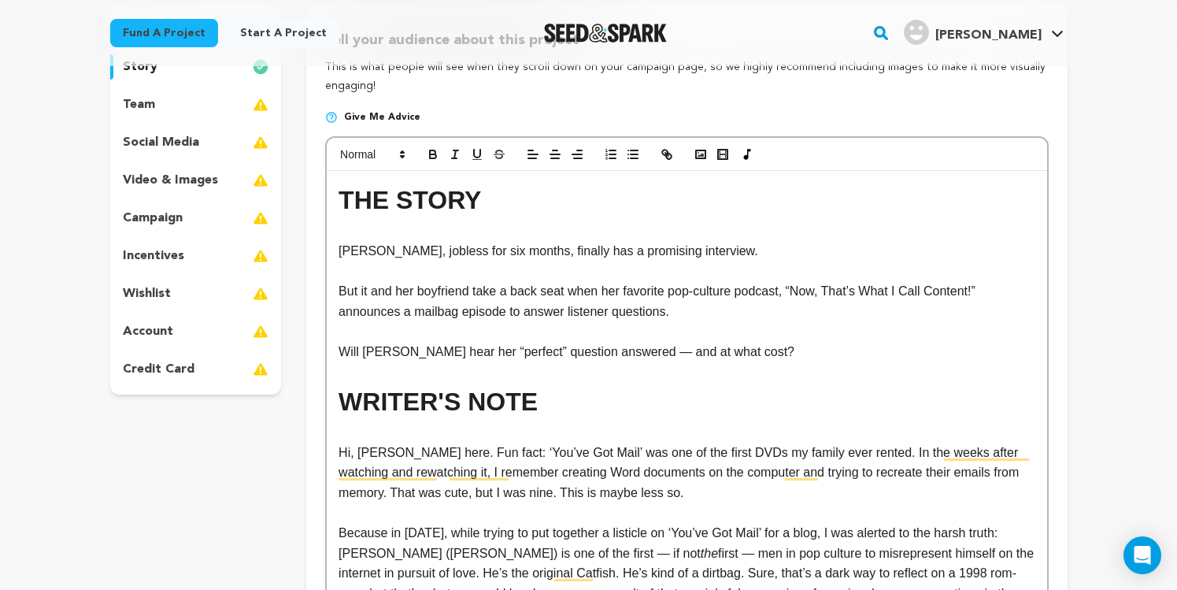
scroll to position [194, 0]
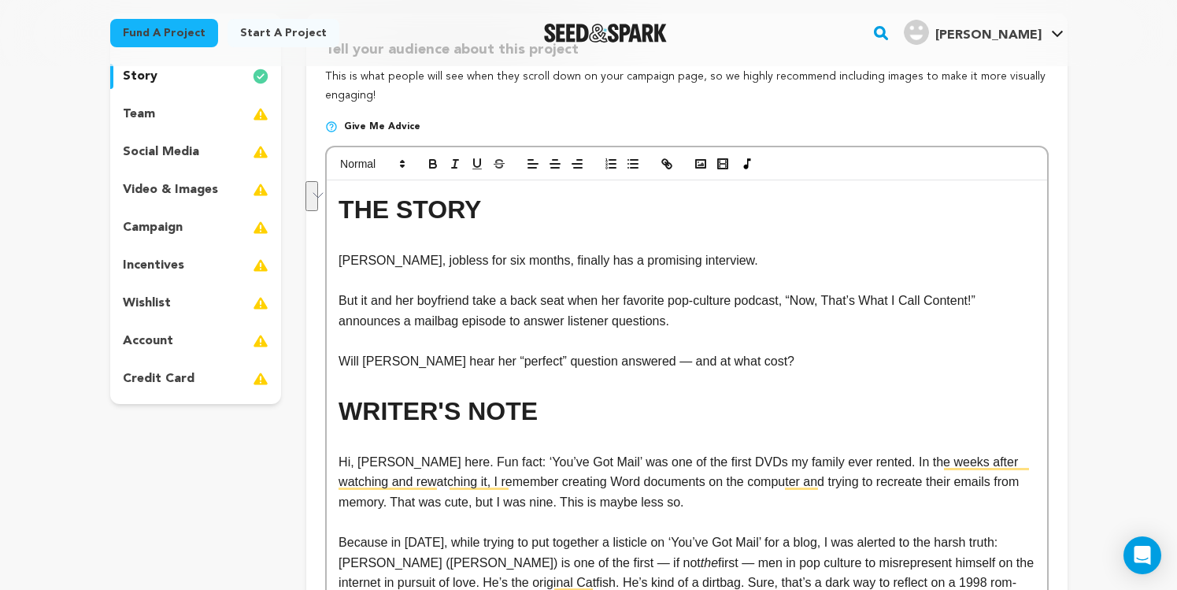
drag, startPoint x: 536, startPoint y: 420, endPoint x: 492, endPoint y: 354, distance: 78.8
click at [343, 420] on h1 "WRITER'S NOTE" at bounding box center [687, 411] width 696 height 40
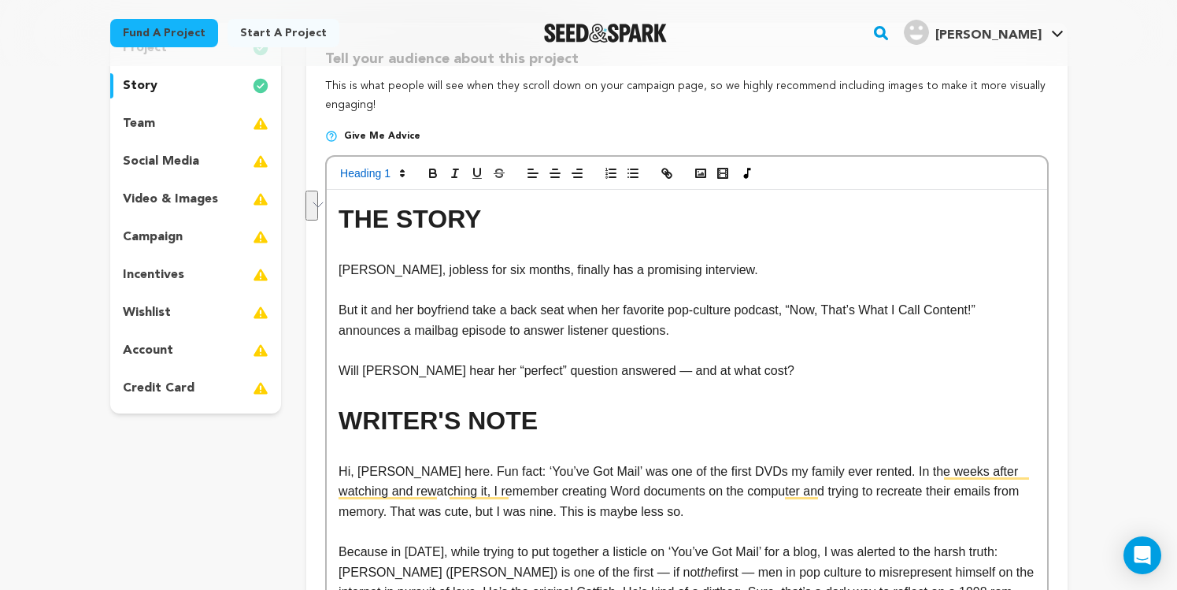
scroll to position [186, 0]
drag, startPoint x: 448, startPoint y: 217, endPoint x: 394, endPoint y: 215, distance: 53.6
click at [394, 216] on h1 "THE STORY" at bounding box center [687, 218] width 696 height 40
click at [761, 365] on p "Will [PERSON_NAME] hear her “perfect” question answered — and at what cost?" at bounding box center [687, 370] width 696 height 20
drag, startPoint x: 407, startPoint y: 219, endPoint x: 316, endPoint y: 221, distance: 90.6
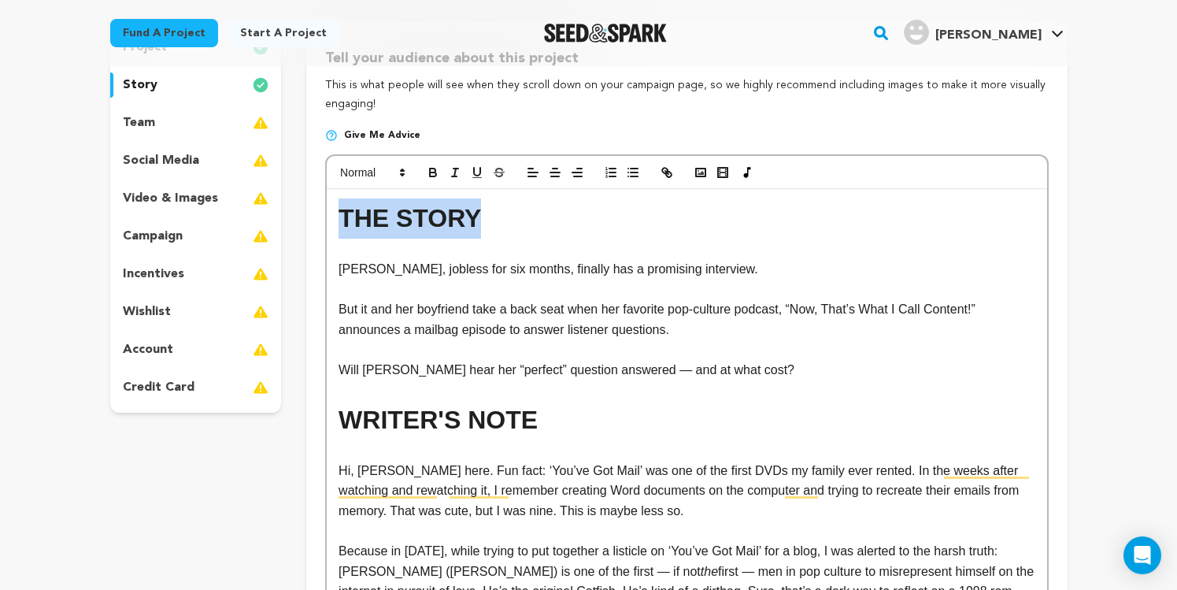
click at [317, 221] on div "Tell your audience about this project This is what people will see when they sc…" at bounding box center [686, 515] width 761 height 986
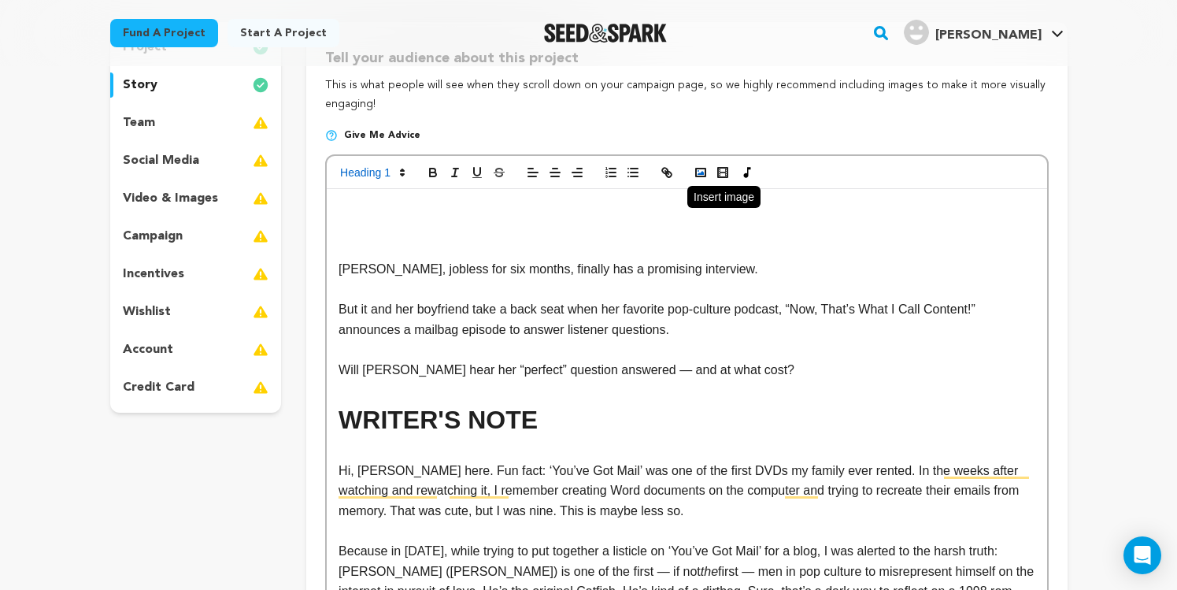
click at [703, 174] on polyline "button" at bounding box center [701, 173] width 6 height 4
click at [703, 178] on icon "button" at bounding box center [701, 172] width 14 height 14
click at [698, 175] on polyline "button" at bounding box center [701, 173] width 6 height 4
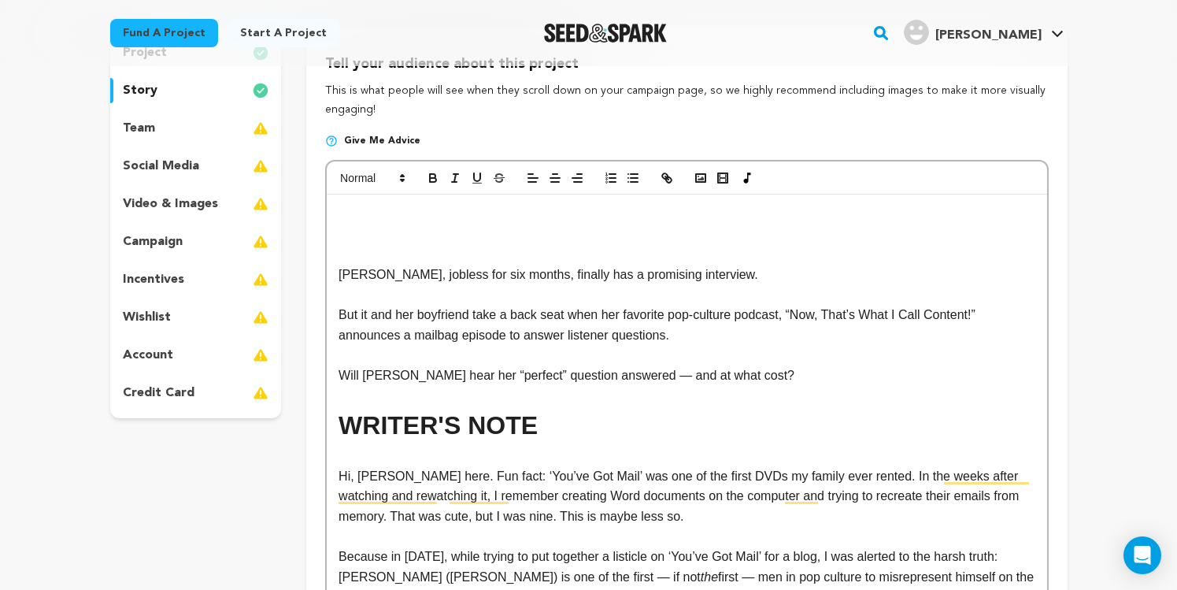
scroll to position [241, 0]
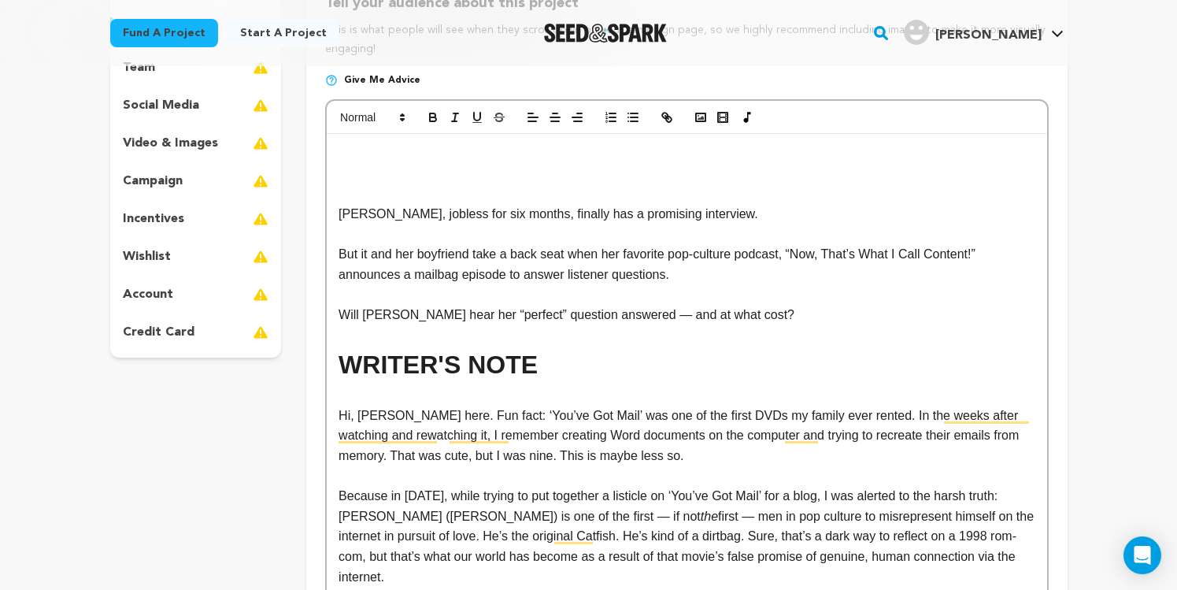
click at [447, 179] on h1 "To enrich screen reader interactions, please activate Accessibility in Grammarl…" at bounding box center [687, 163] width 696 height 40
click at [692, 120] on button "button" at bounding box center [701, 117] width 22 height 19
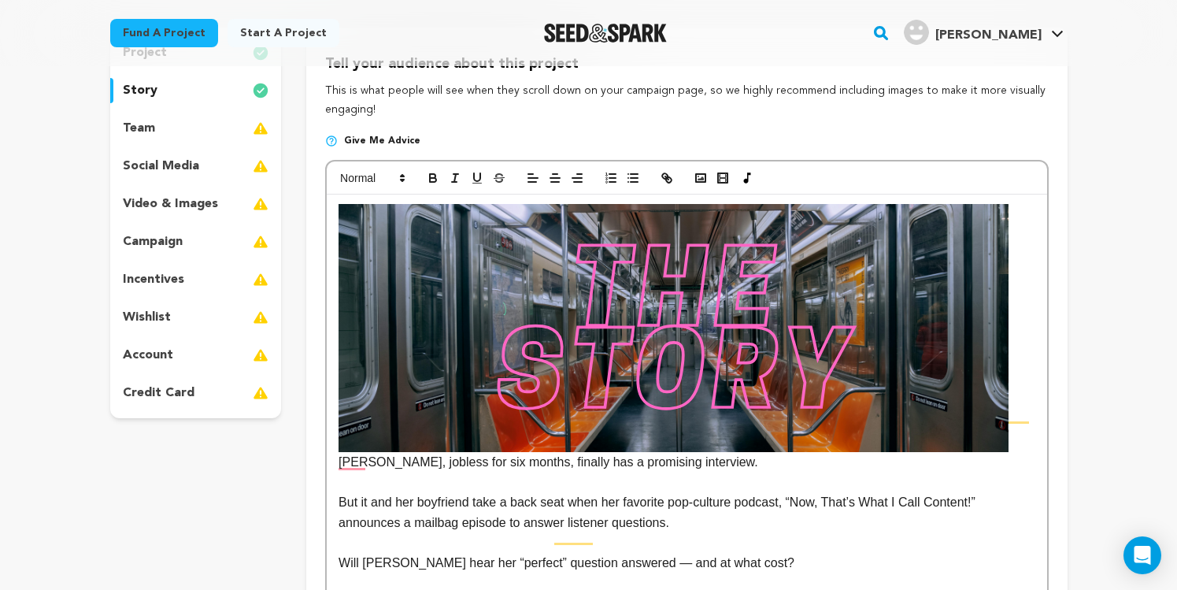
drag, startPoint x: 915, startPoint y: 405, endPoint x: 931, endPoint y: 408, distance: 15.9
click at [915, 405] on img "To enrich screen reader interactions, please activate Accessibility in Grammarl…" at bounding box center [674, 328] width 670 height 248
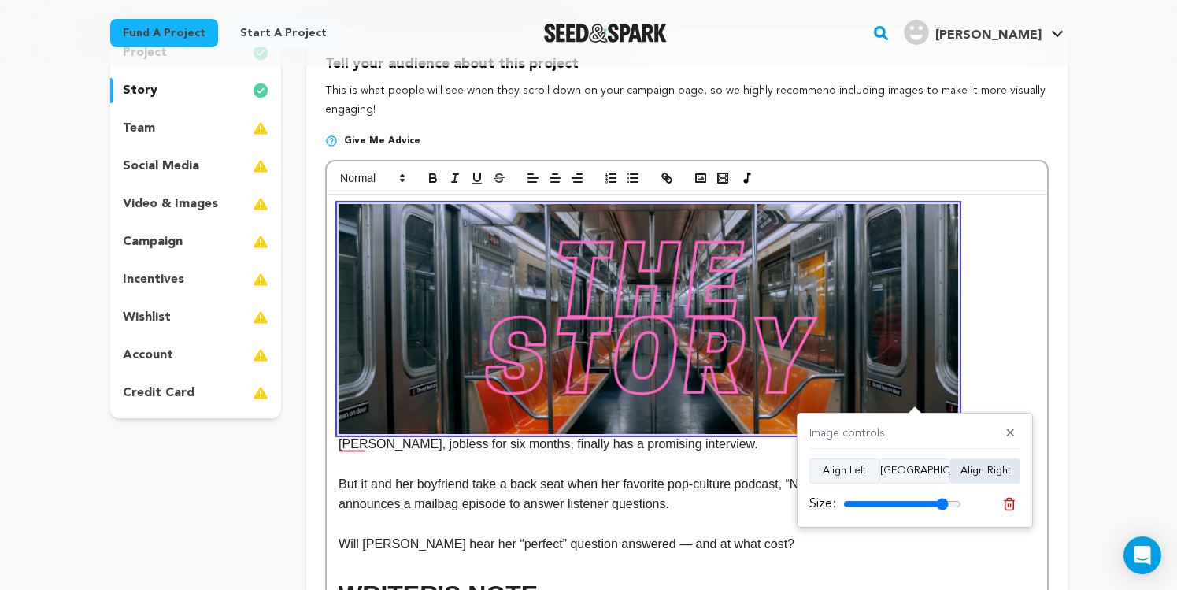
drag, startPoint x: 957, startPoint y: 503, endPoint x: 964, endPoint y: 467, distance: 36.8
click at [942, 498] on input "range" at bounding box center [902, 504] width 118 height 13
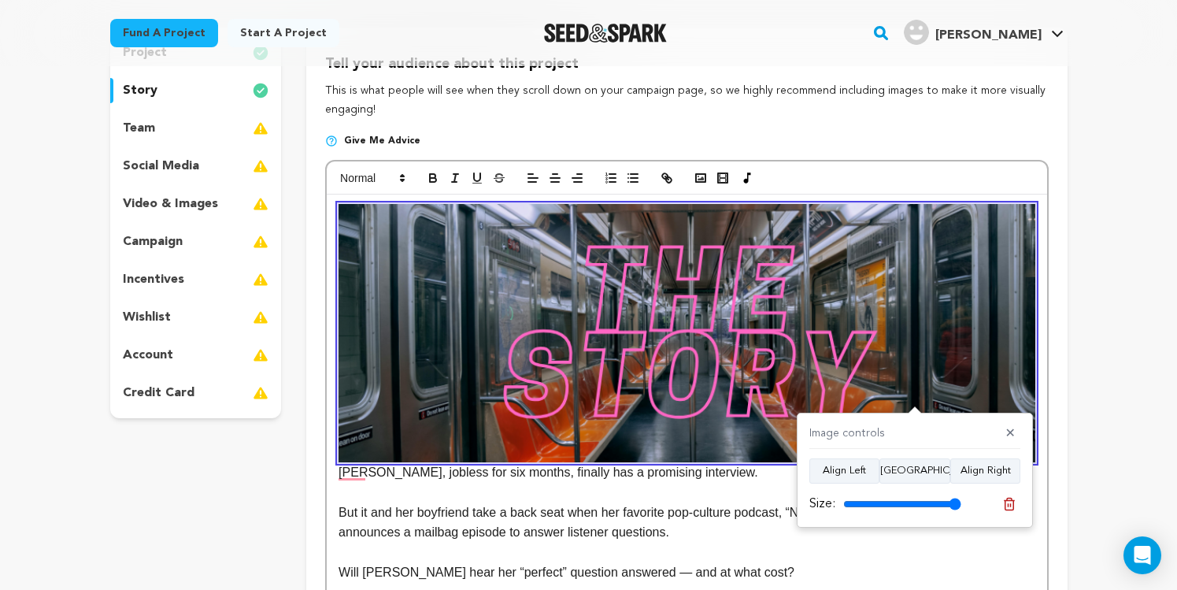
type input "100"
drag, startPoint x: 943, startPoint y: 502, endPoint x: 962, endPoint y: 498, distance: 19.3
click at [961, 501] on input "range" at bounding box center [902, 504] width 118 height 13
click at [1011, 424] on div "Image controls ✕ Align Left Align Center Align Right Size:" at bounding box center [915, 470] width 236 height 115
click at [1008, 430] on button "✕" at bounding box center [1011, 434] width 20 height 16
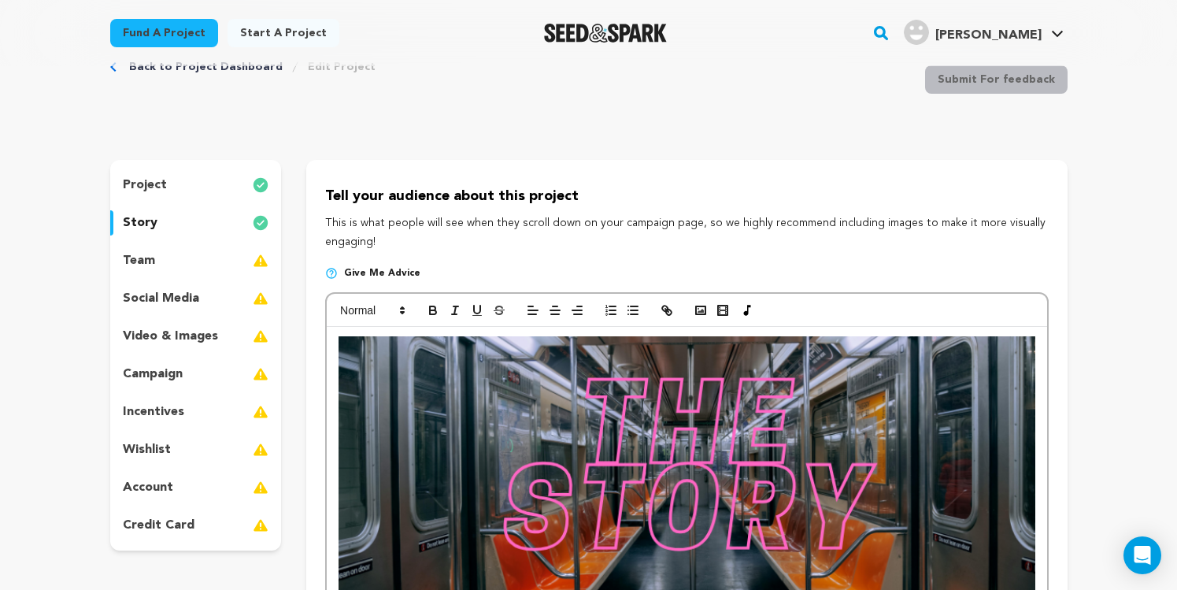
scroll to position [65, 0]
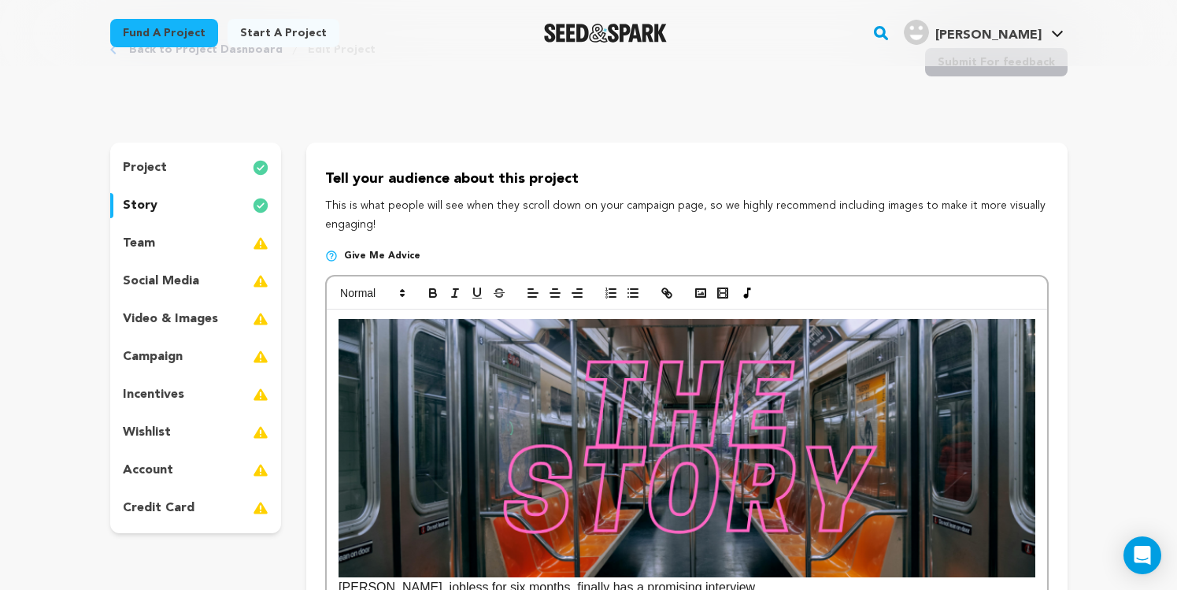
click at [896, 418] on img "To enrich screen reader interactions, please activate Accessibility in Grammarl…" at bounding box center [687, 447] width 696 height 257
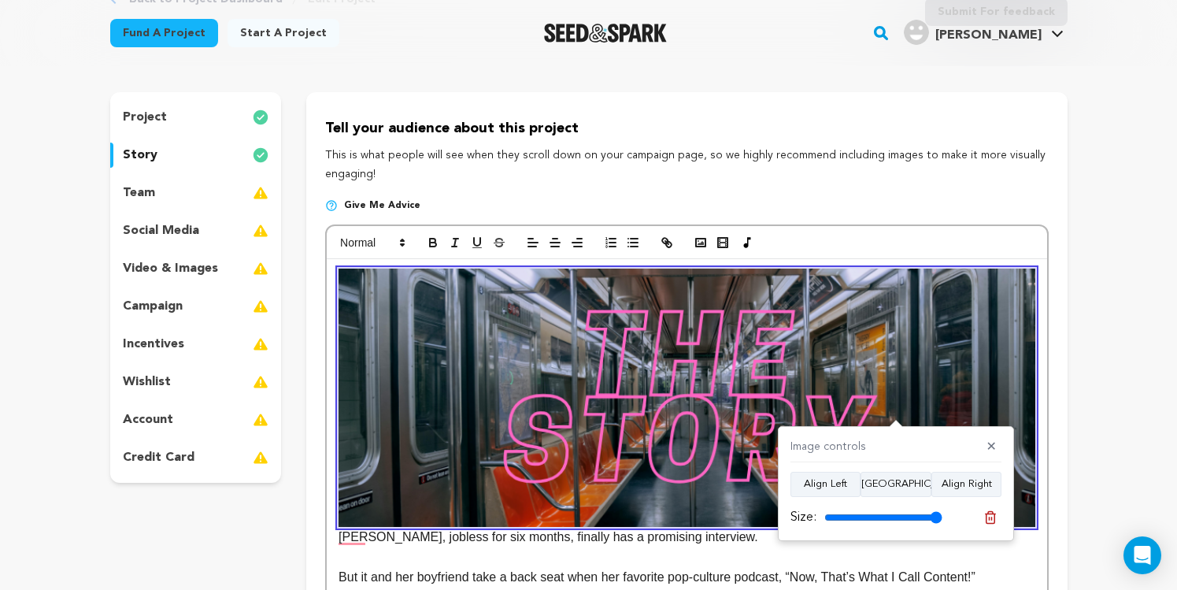
scroll to position [140, 0]
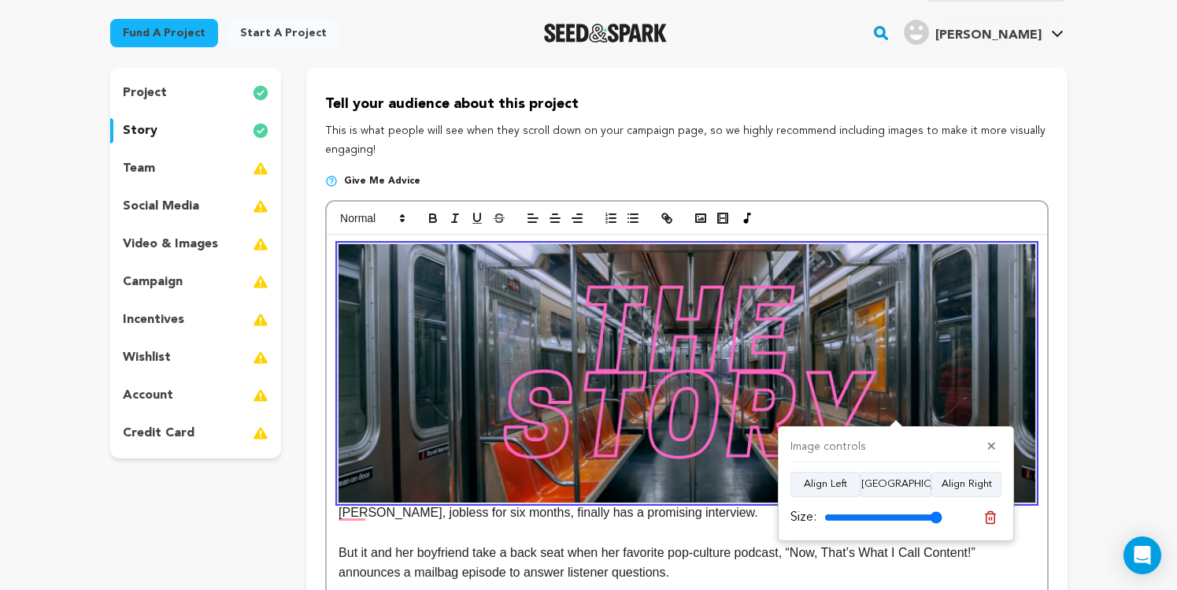
click at [458, 531] on p "To enrich screen reader interactions, please activate Accessibility in Grammarl…" at bounding box center [687, 532] width 696 height 20
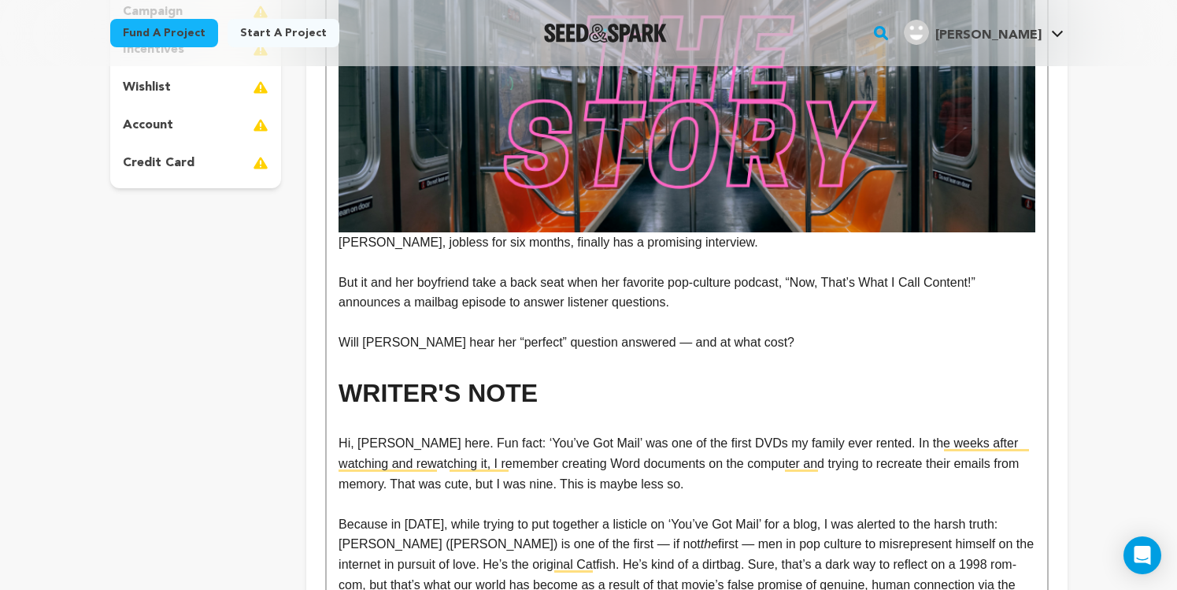
scroll to position [412, 0]
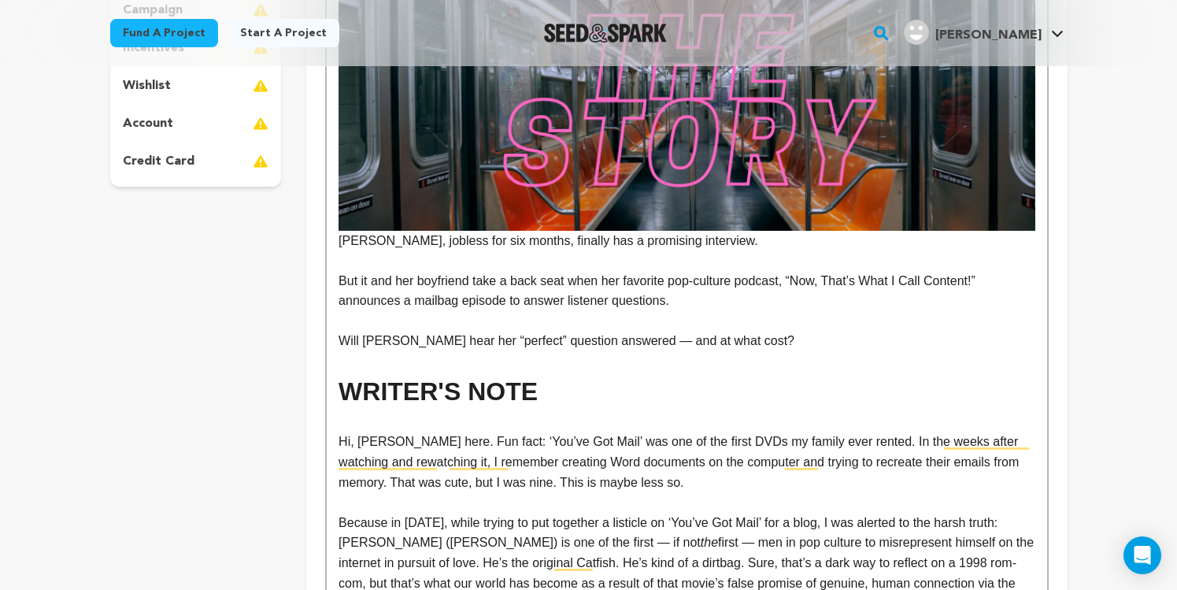
drag, startPoint x: 532, startPoint y: 395, endPoint x: 297, endPoint y: 398, distance: 235.4
click at [296, 398] on div "project story team social media video & images campaign incentives wishlist" at bounding box center [588, 387] width 957 height 1183
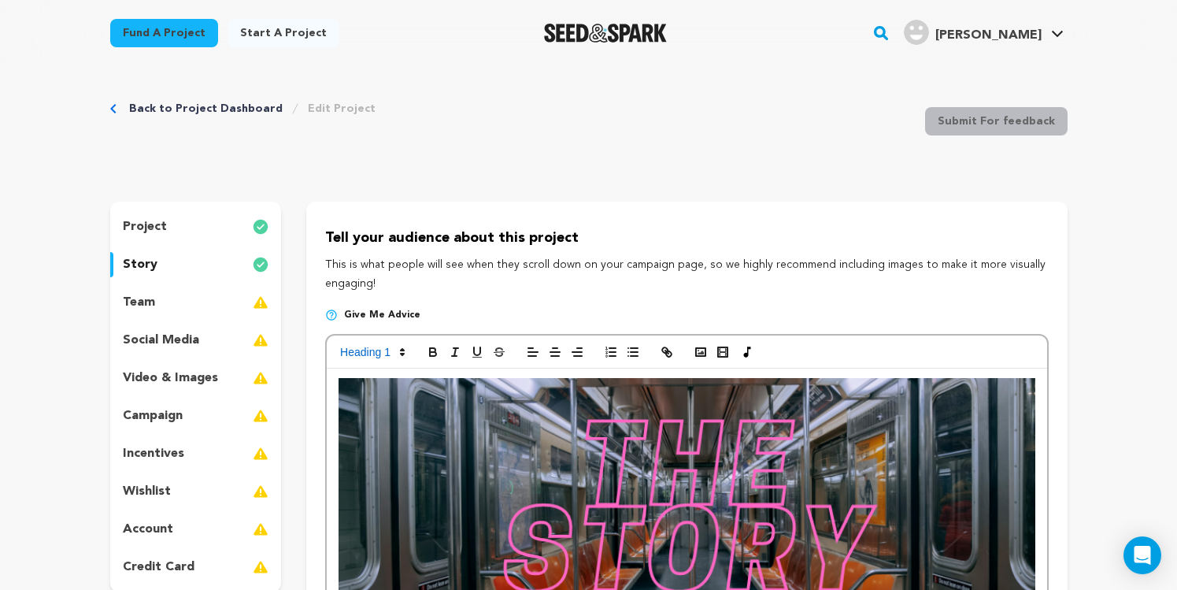
scroll to position [13, 0]
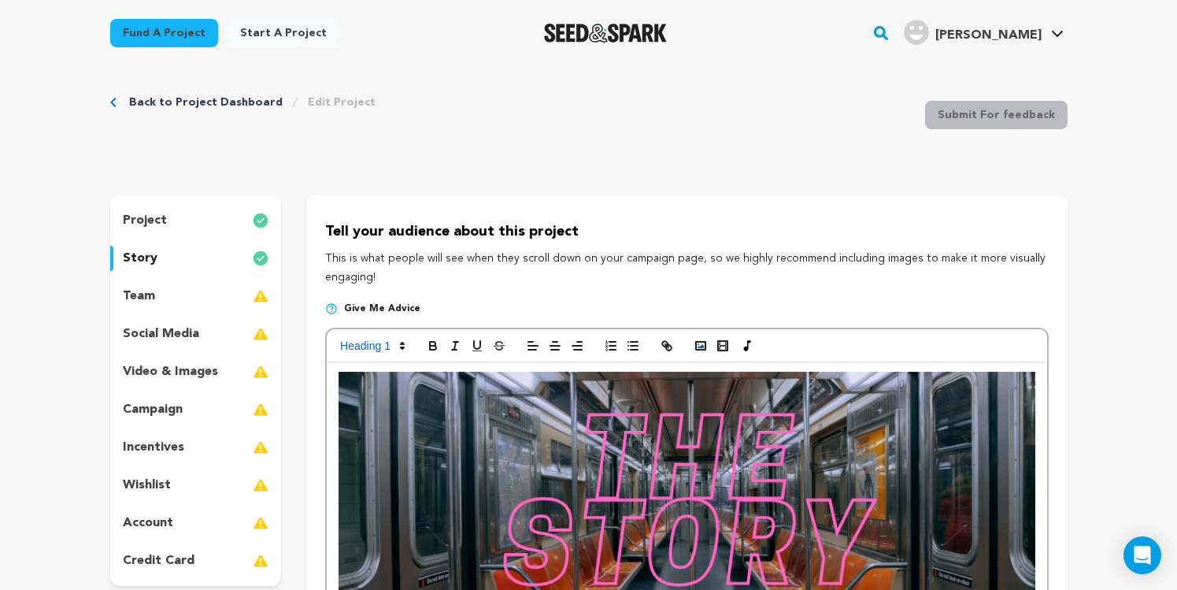
click at [691, 346] on button "button" at bounding box center [701, 345] width 22 height 19
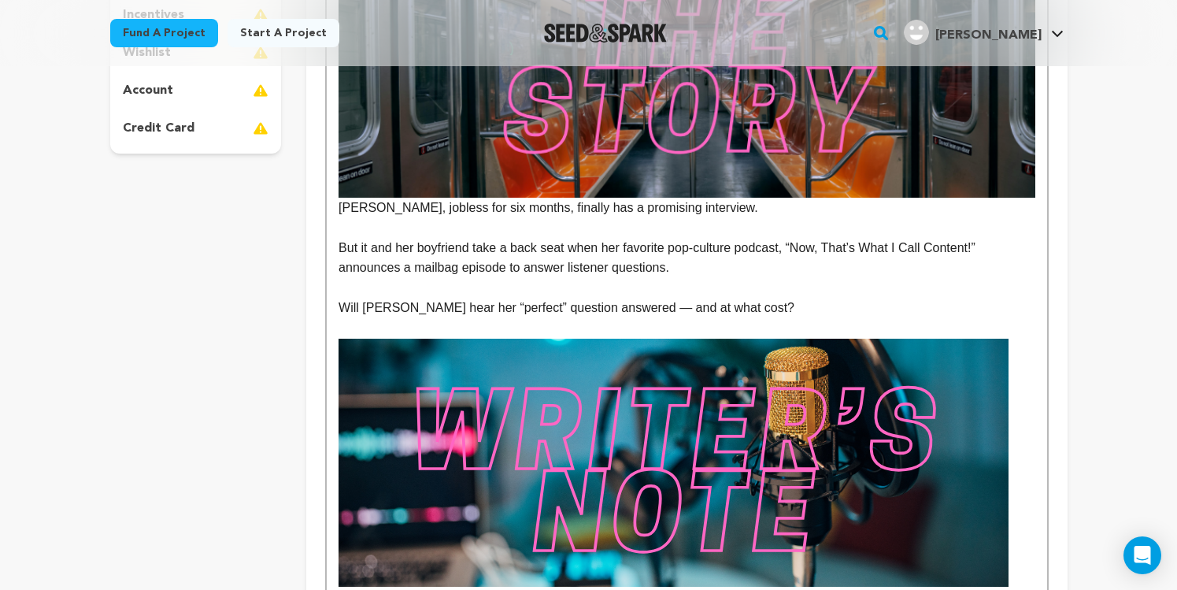
scroll to position [446, 0]
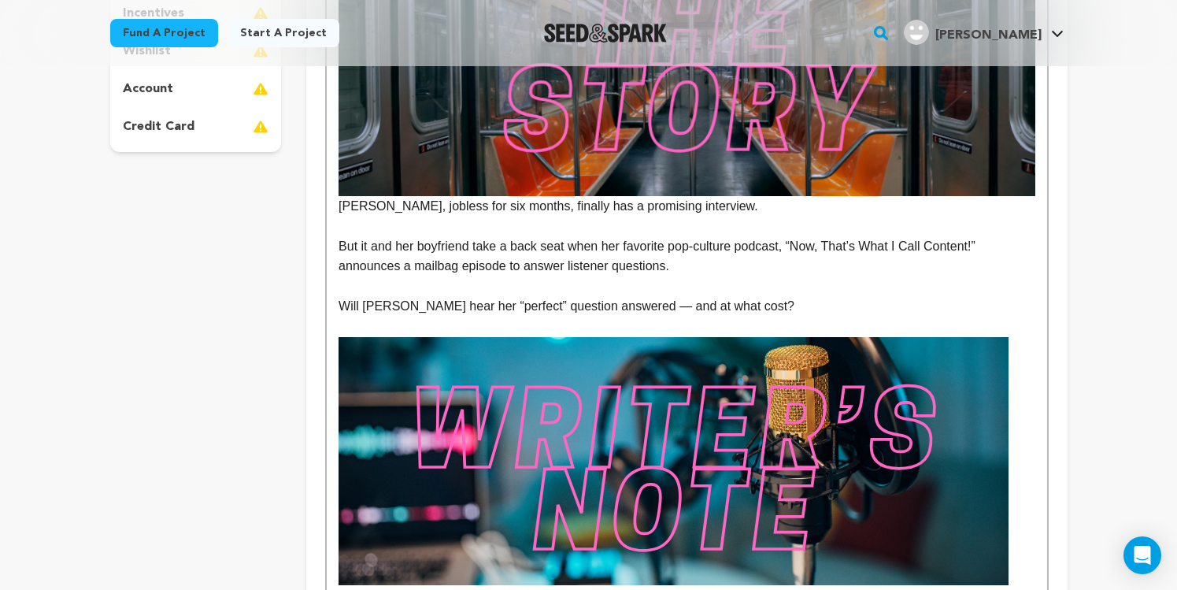
click at [898, 415] on img "To enrich screen reader interactions, please activate Accessibility in Grammarl…" at bounding box center [674, 461] width 670 height 248
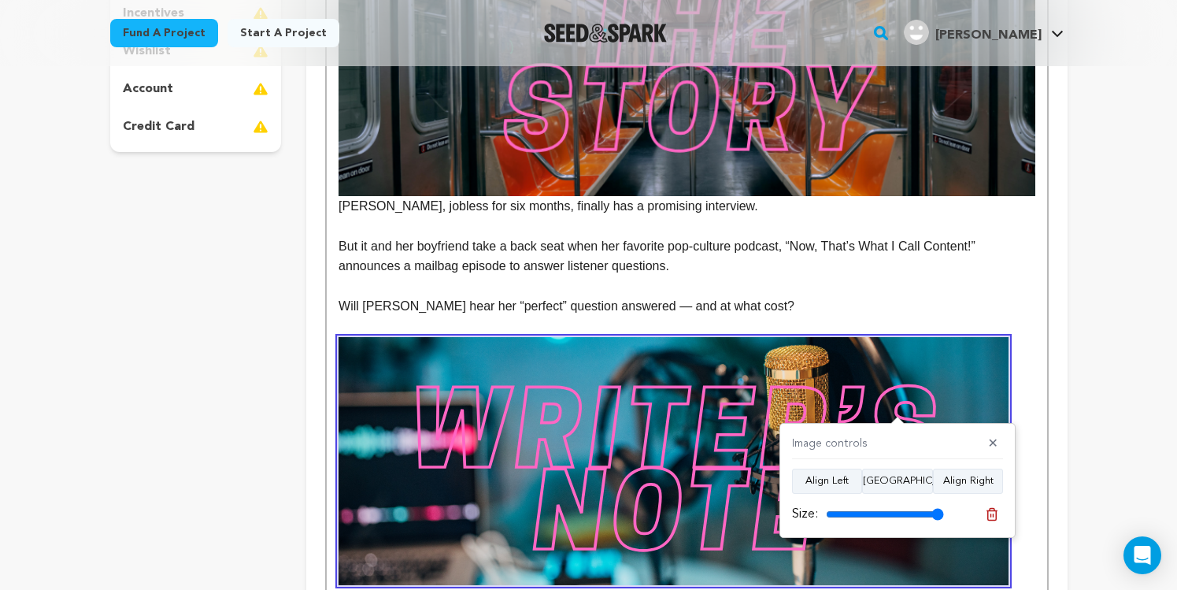
click at [901, 165] on img "To enrich screen reader interactions, please activate Accessibility in Grammarl…" at bounding box center [687, 66] width 696 height 257
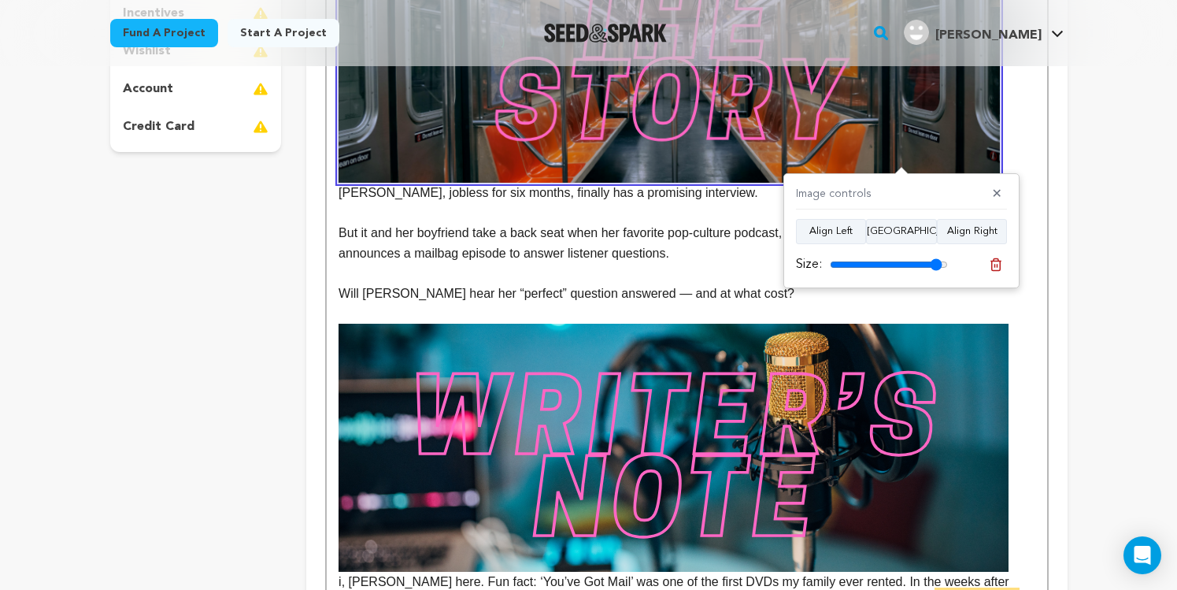
type input "95"
click at [935, 263] on input "range" at bounding box center [889, 264] width 118 height 13
click at [1022, 390] on p "i, Jamison here. Fun fact: ‘You’ve Got Mail’ was one of the first DVDs my famil…" at bounding box center [687, 478] width 696 height 309
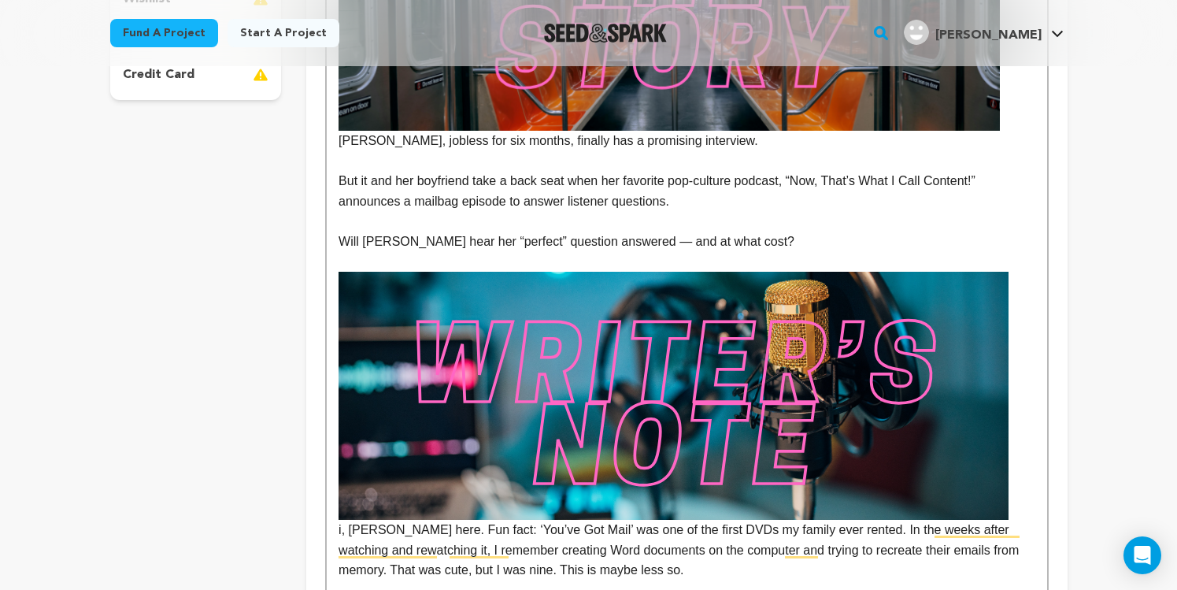
click at [975, 385] on img "To enrich screen reader interactions, please activate Accessibility in Grammarl…" at bounding box center [674, 396] width 670 height 248
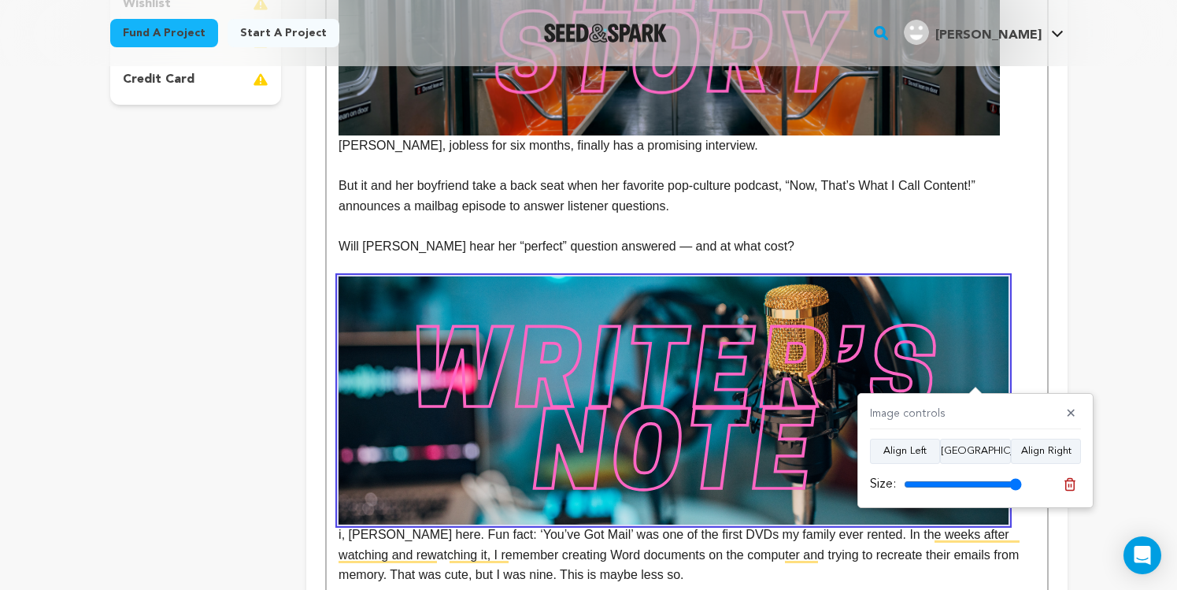
click at [916, 113] on img "To enrich screen reader interactions, please activate Accessibility in Grammarl…" at bounding box center [669, 13] width 661 height 245
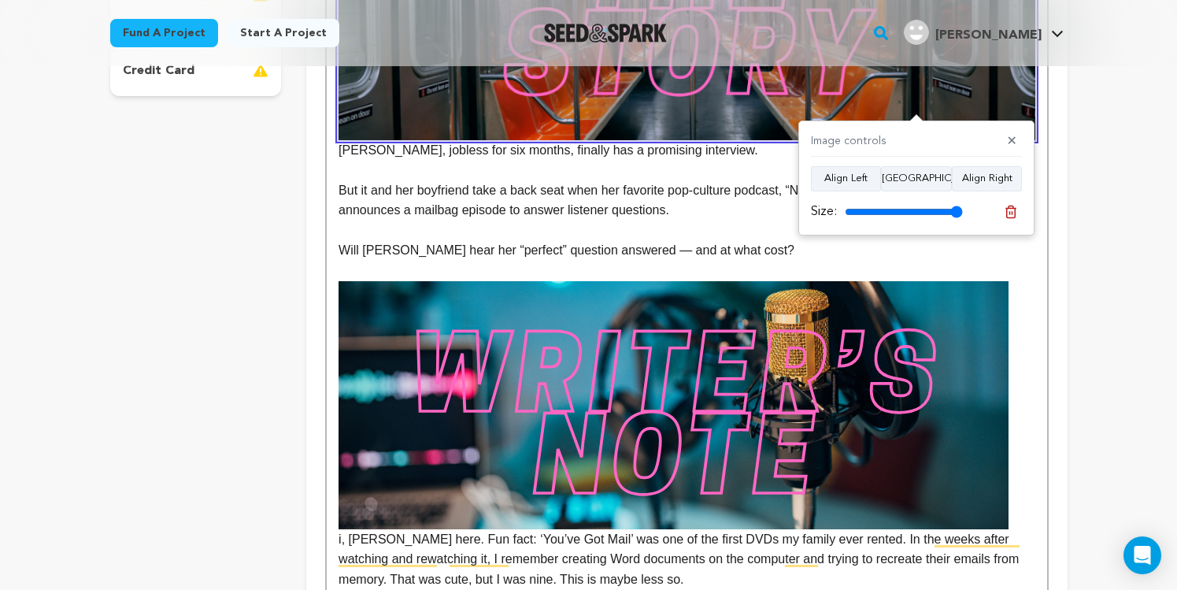
drag, startPoint x: 945, startPoint y: 213, endPoint x: 958, endPoint y: 309, distance: 97.0
type input "100"
click at [963, 211] on input "range" at bounding box center [904, 211] width 118 height 13
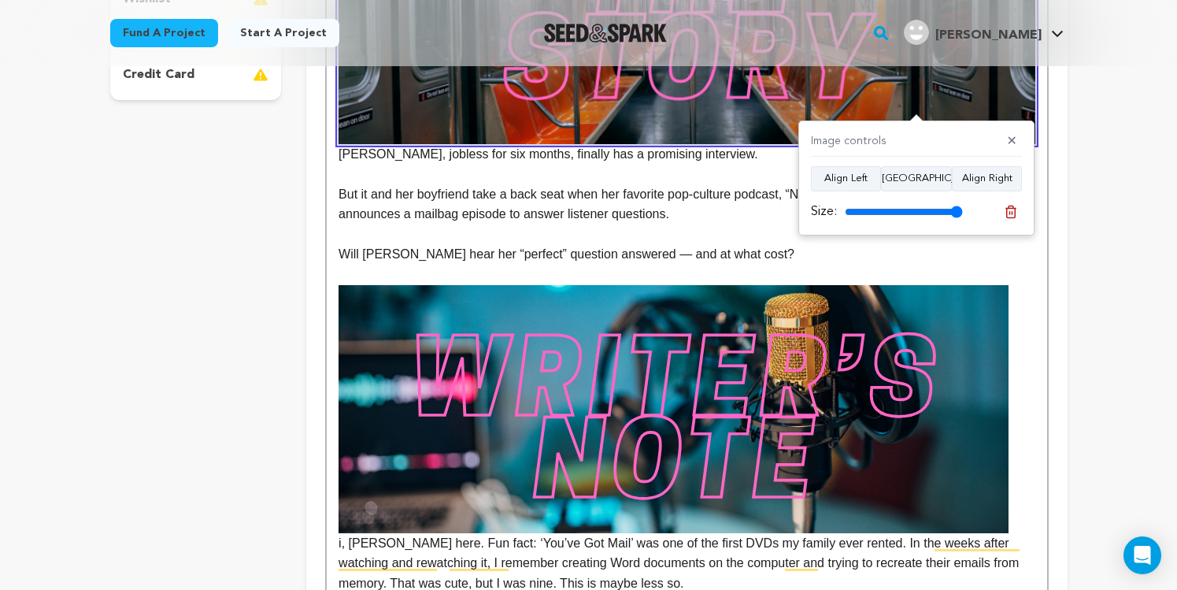
click at [920, 479] on img "To enrich screen reader interactions, please activate Accessibility in Grammarl…" at bounding box center [674, 409] width 670 height 248
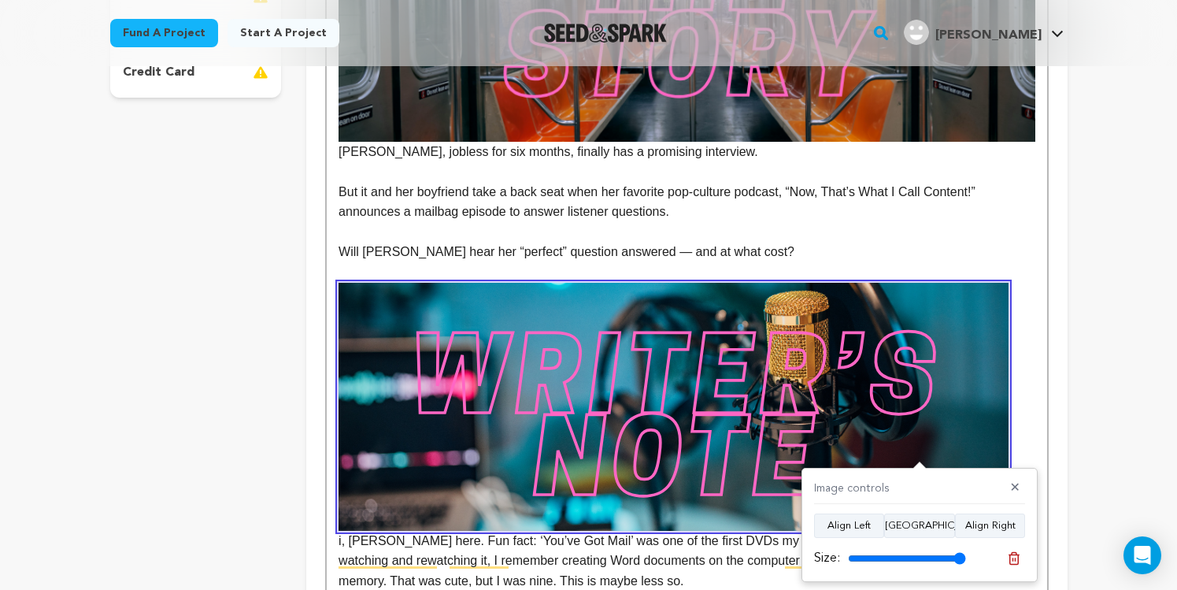
scroll to position [497, 0]
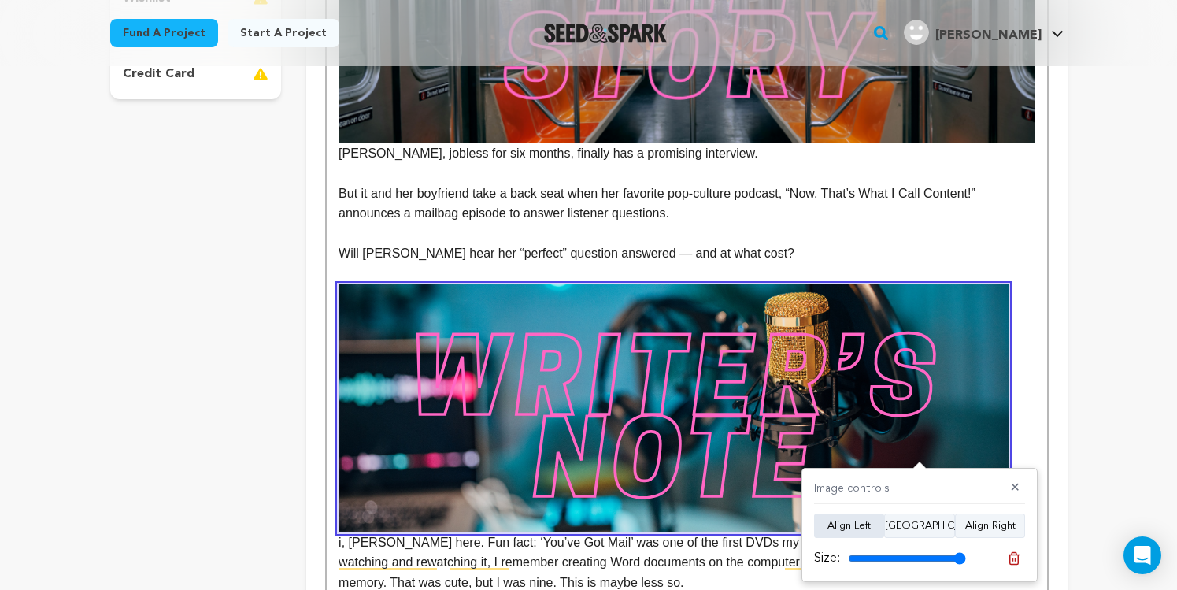
click at [857, 531] on button "Align Left" at bounding box center [849, 525] width 70 height 25
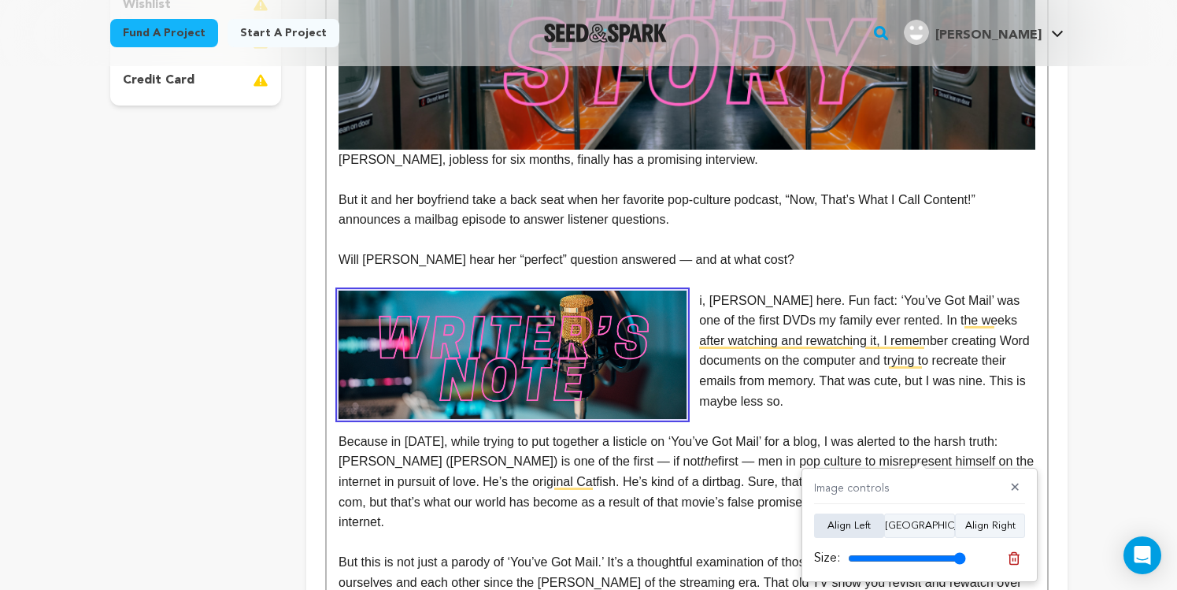
scroll to position [487, 0]
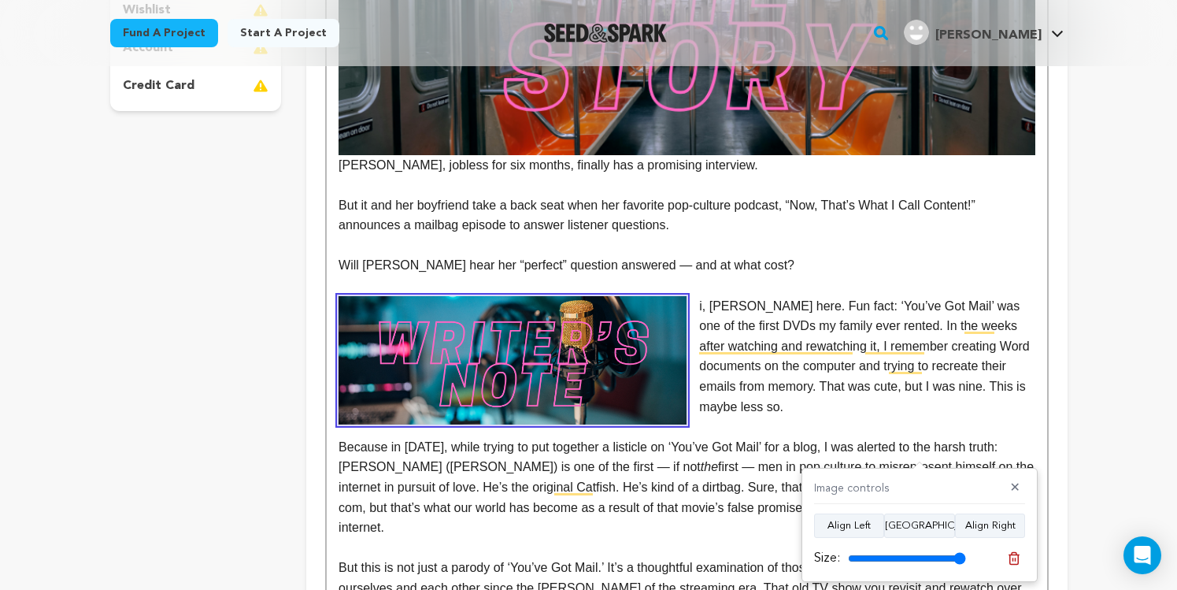
click at [448, 331] on img "To enrich screen reader interactions, please activate Accessibility in Grammarl…" at bounding box center [513, 360] width 348 height 129
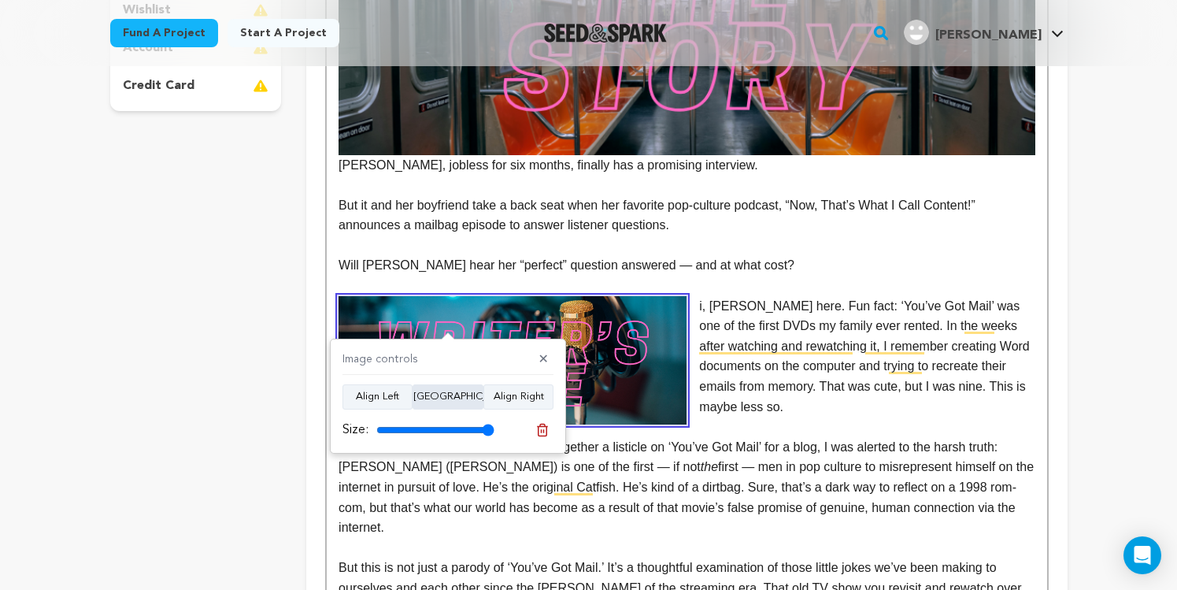
click at [452, 396] on button "Align Center" at bounding box center [448, 396] width 71 height 25
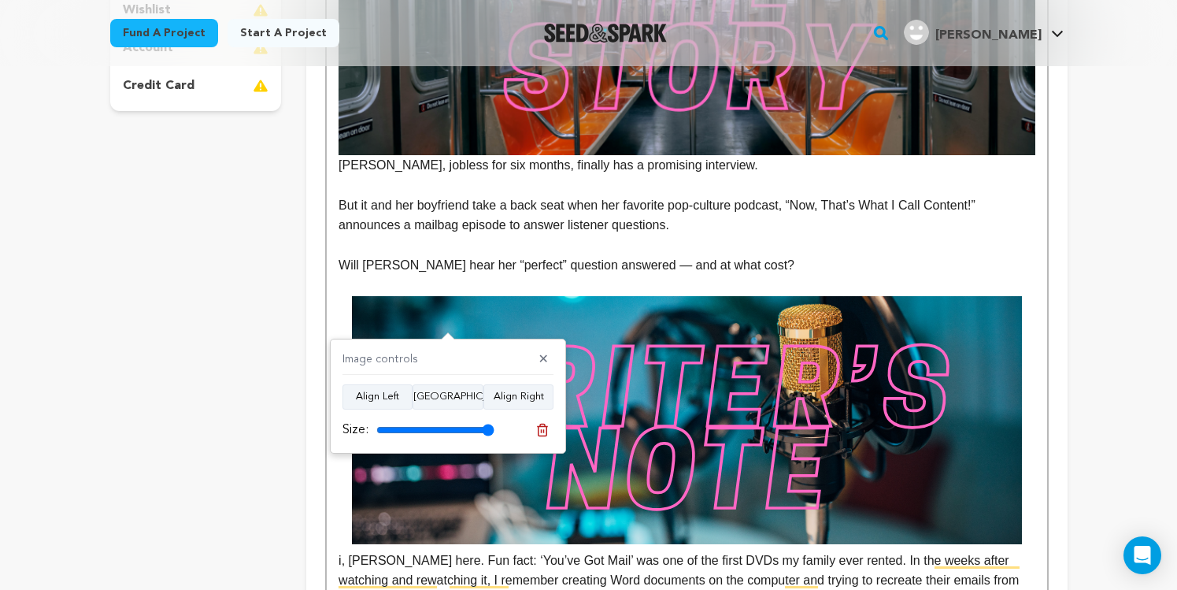
click at [746, 120] on img "To enrich screen reader interactions, please activate Accessibility in Grammarl…" at bounding box center [687, 25] width 696 height 257
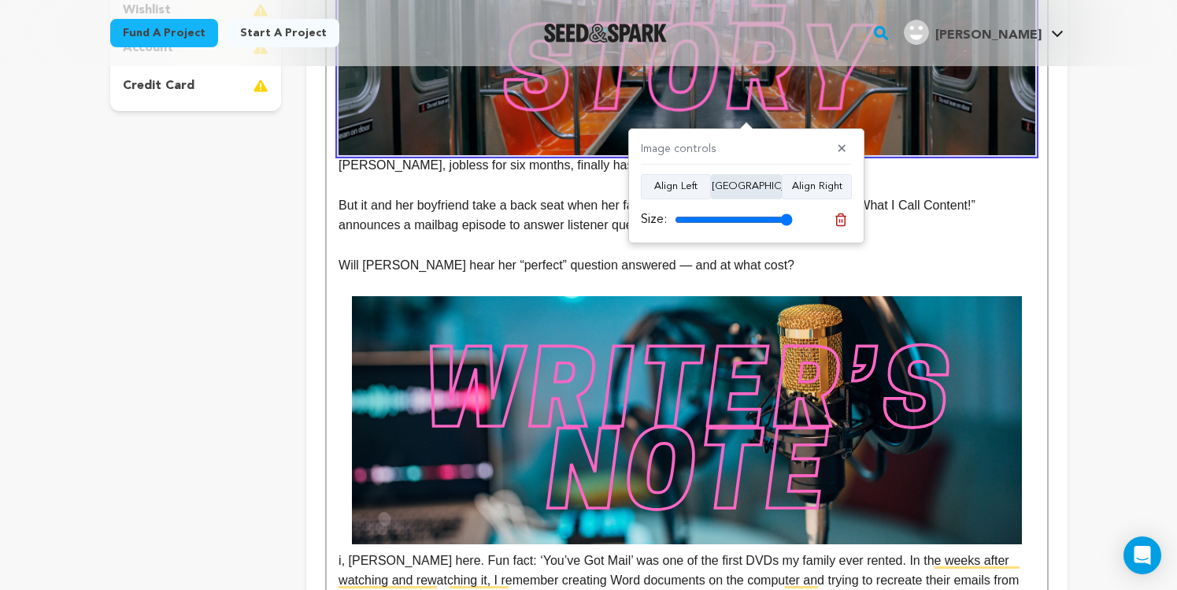
click at [736, 194] on button "Align Center" at bounding box center [746, 186] width 71 height 25
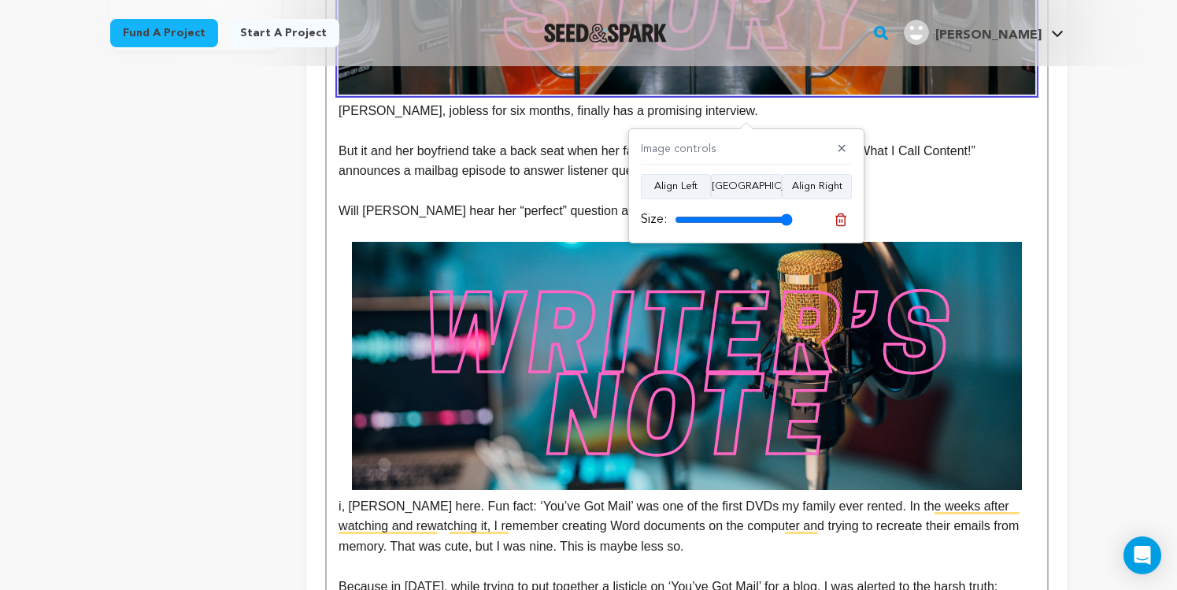
scroll to position [657, 0]
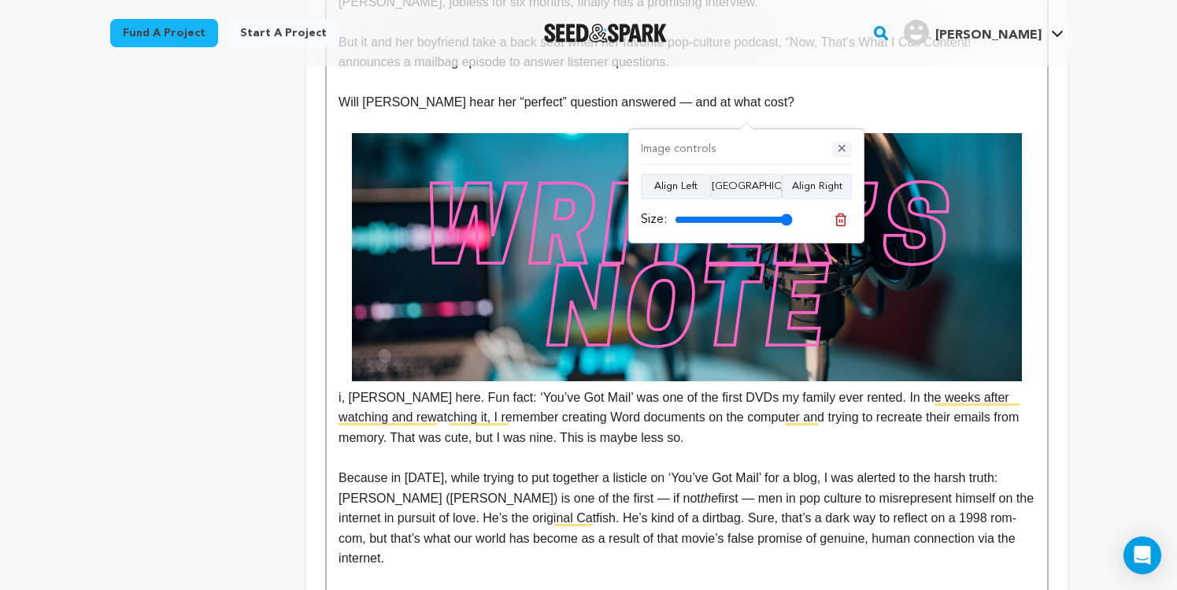
click at [838, 154] on button "✕" at bounding box center [842, 150] width 20 height 16
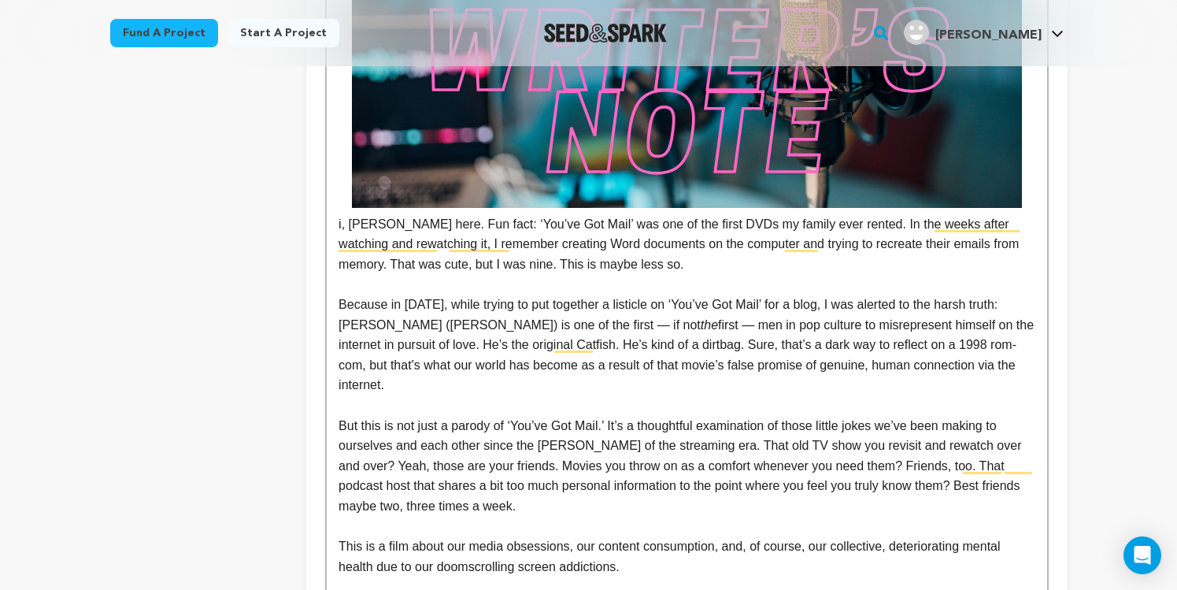
scroll to position [966, 0]
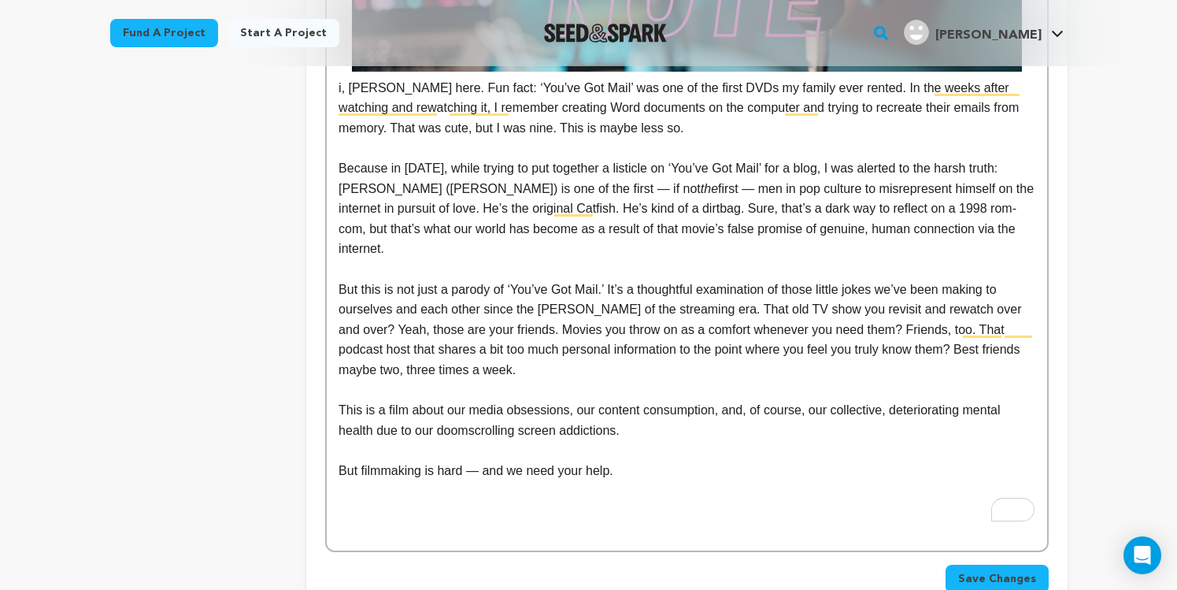
click at [691, 461] on p "But filmmaking is hard — and we need your help." at bounding box center [687, 471] width 696 height 20
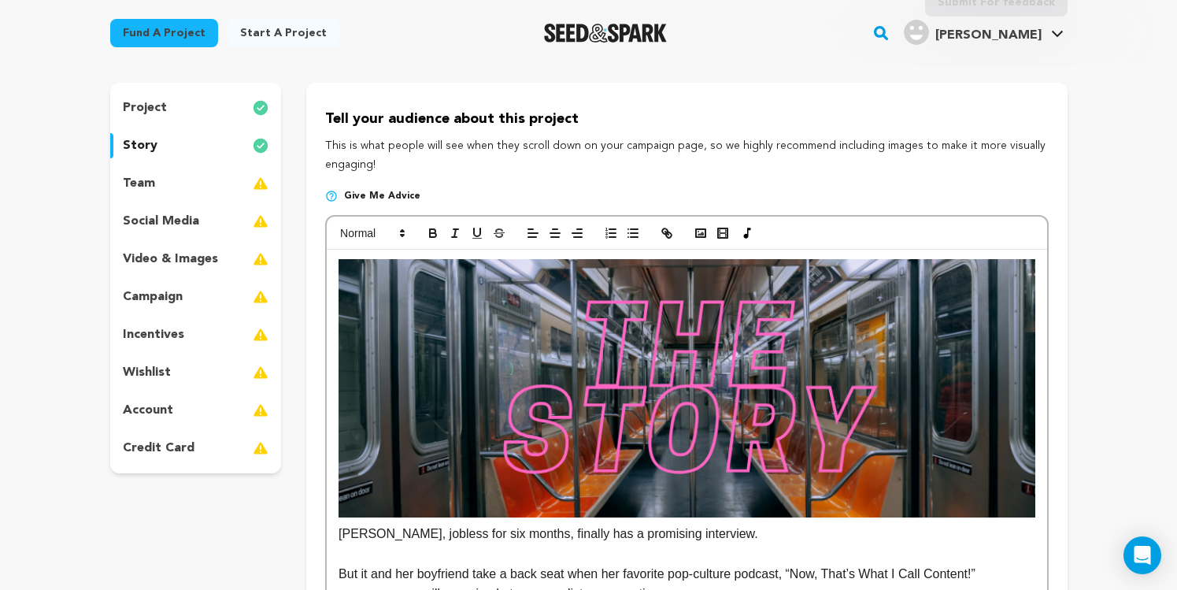
scroll to position [0, 0]
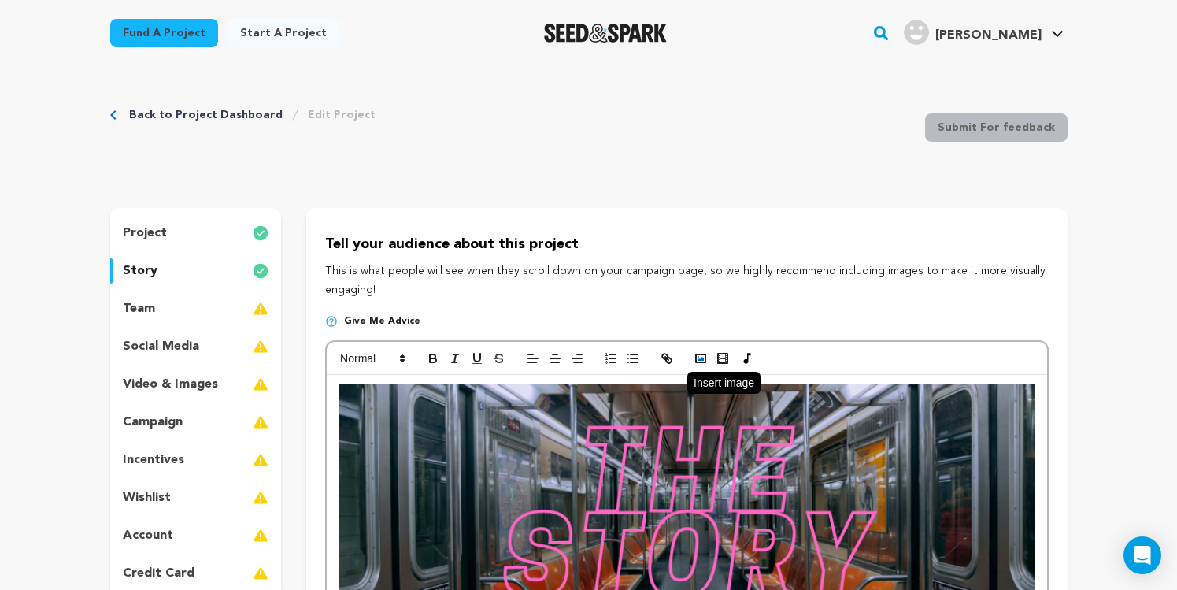
click at [698, 350] on button "button" at bounding box center [701, 358] width 22 height 19
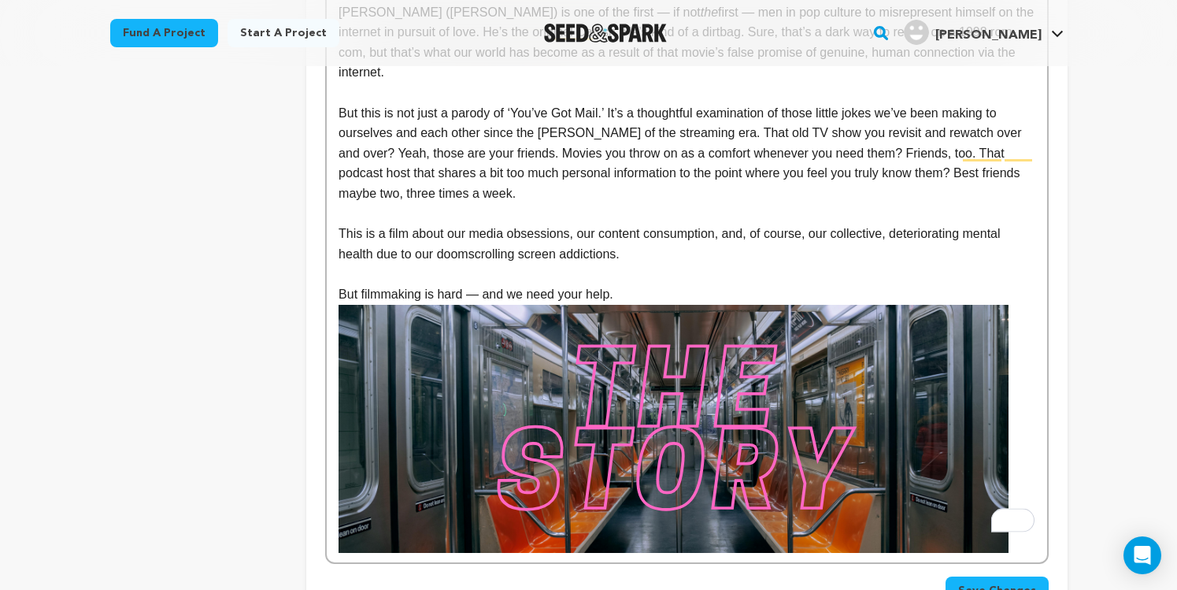
click at [874, 402] on img "To enrich screen reader interactions, please activate Accessibility in Grammarl…" at bounding box center [674, 429] width 670 height 248
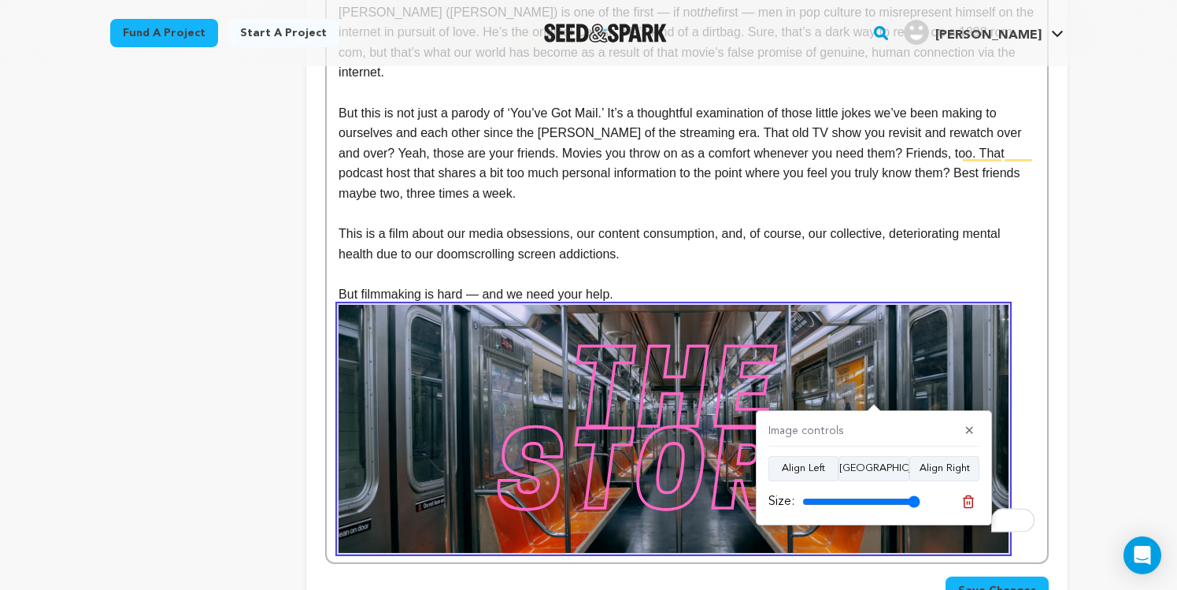
click at [966, 507] on icon at bounding box center [968, 501] width 14 height 14
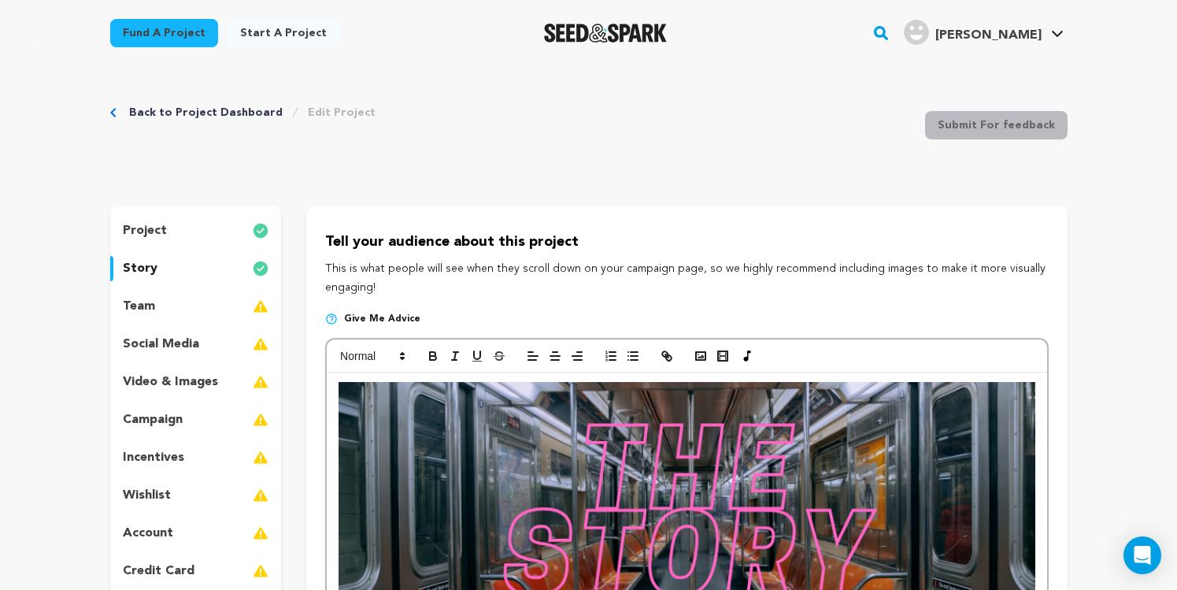
scroll to position [23, 0]
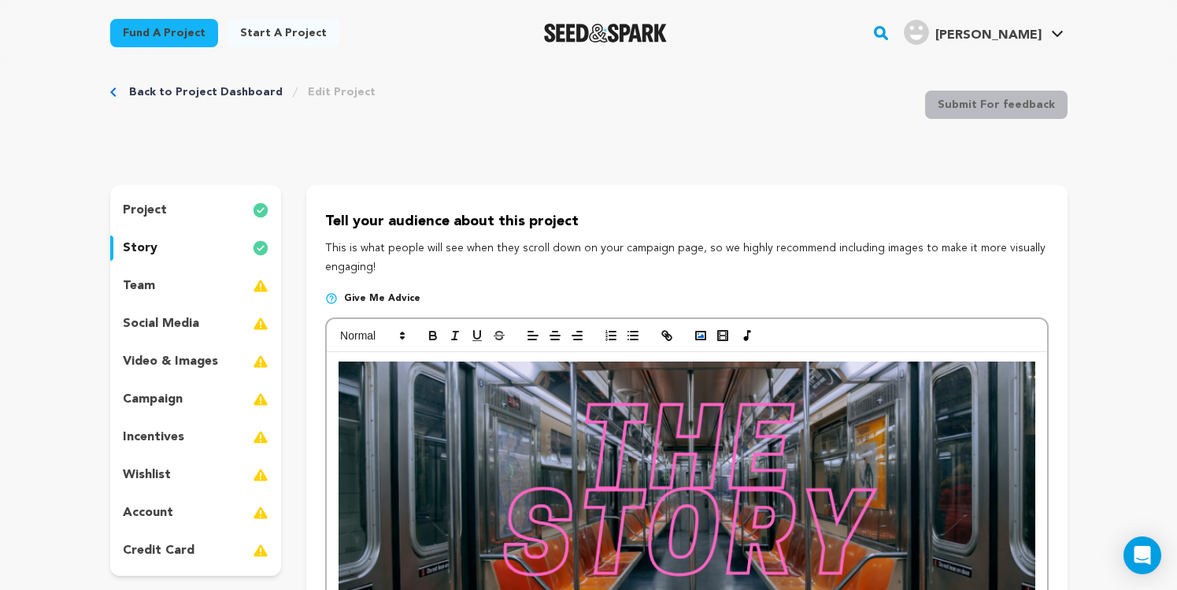
click at [700, 338] on polyline "button" at bounding box center [701, 336] width 6 height 4
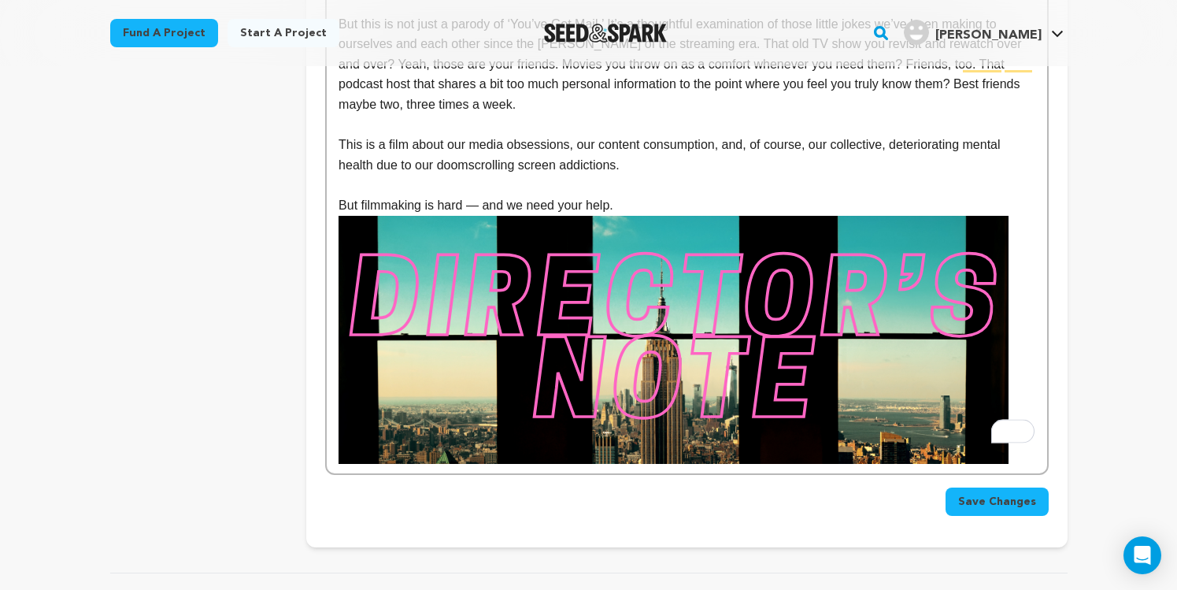
scroll to position [1247, 0]
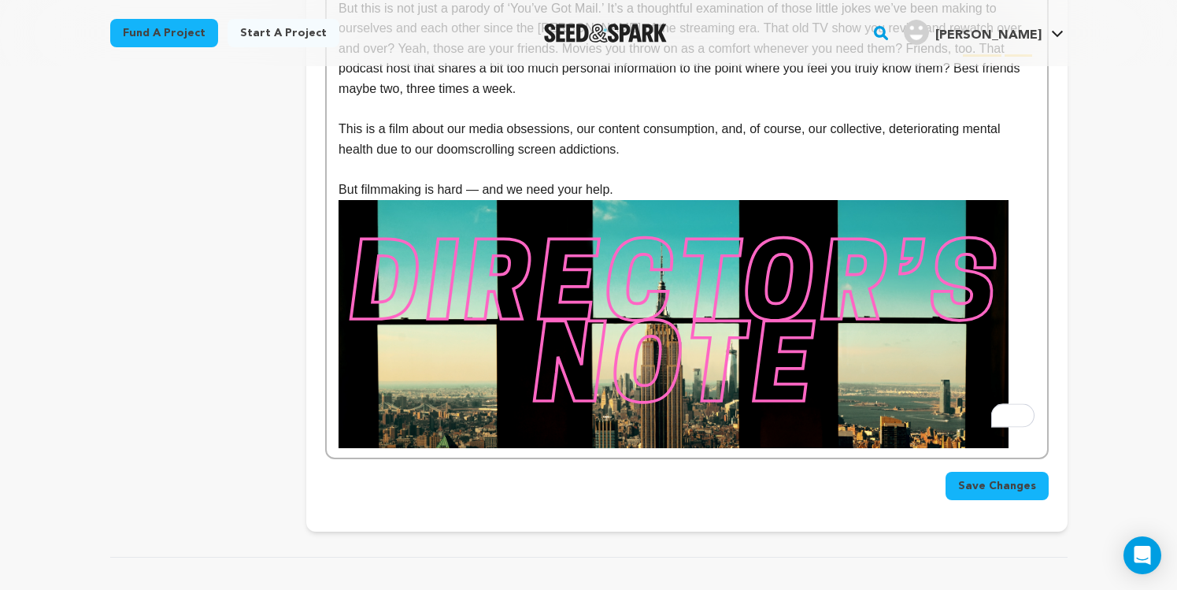
click at [860, 365] on img "To enrich screen reader interactions, please activate Accessibility in Grammarl…" at bounding box center [674, 324] width 670 height 248
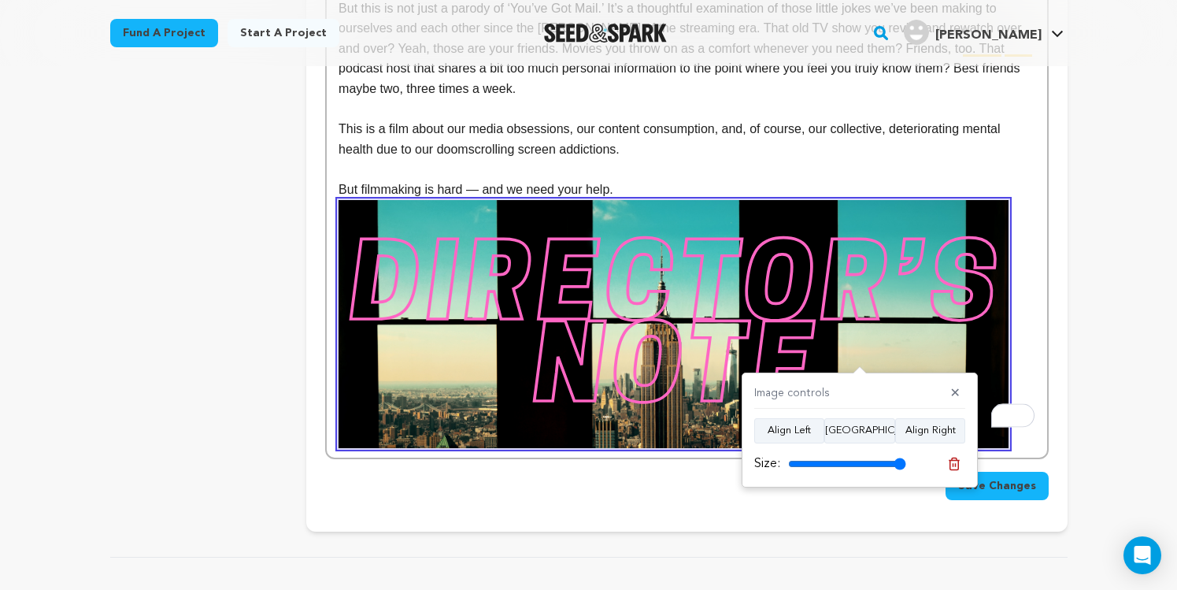
click at [634, 180] on p "But filmmaking is hard — and we need your help." at bounding box center [687, 190] width 696 height 20
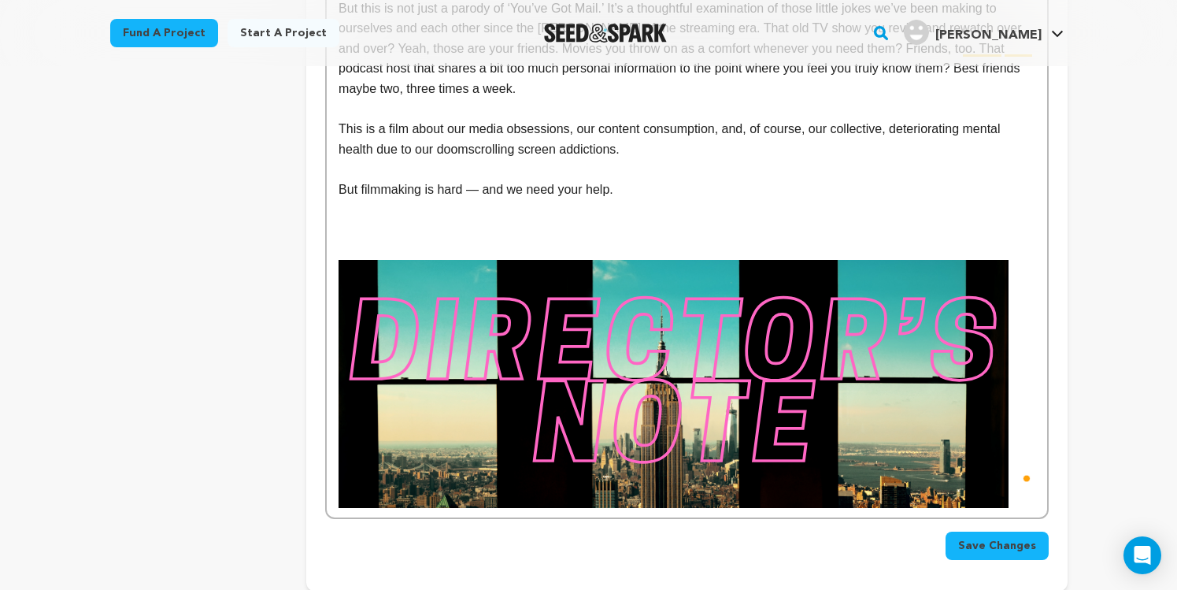
drag, startPoint x: 531, startPoint y: 169, endPoint x: 528, endPoint y: 187, distance: 17.5
click at [530, 180] on p "But filmmaking is hard — and we need your help." at bounding box center [687, 190] width 696 height 20
click at [527, 200] on p "To enrich screen reader interactions, please activate Accessibility in Grammarl…" at bounding box center [687, 210] width 696 height 20
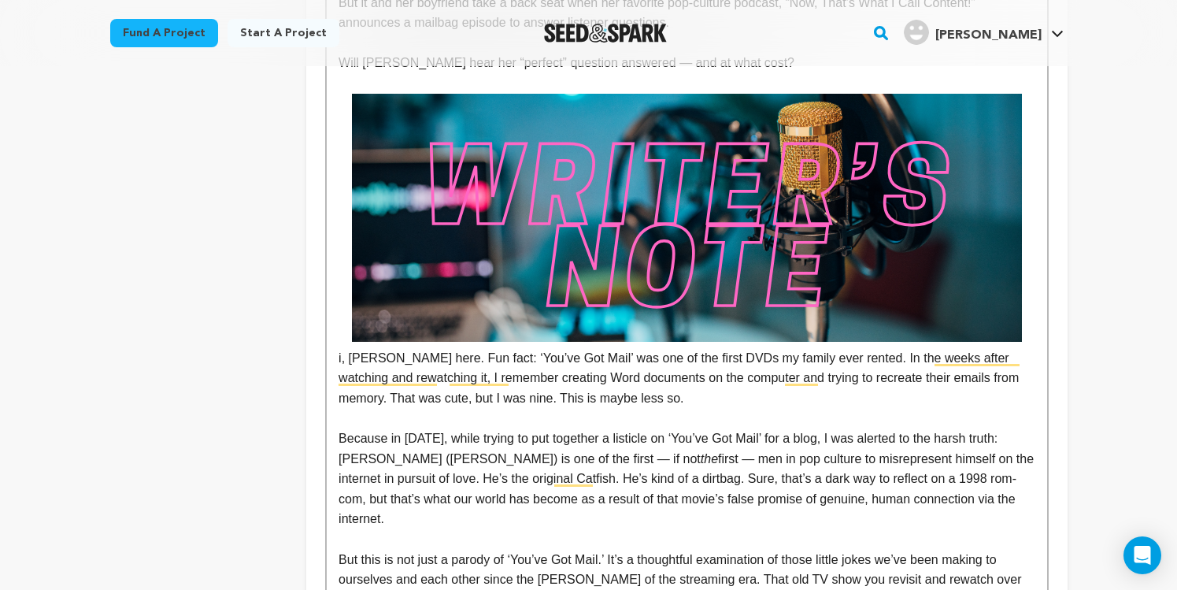
scroll to position [0, 0]
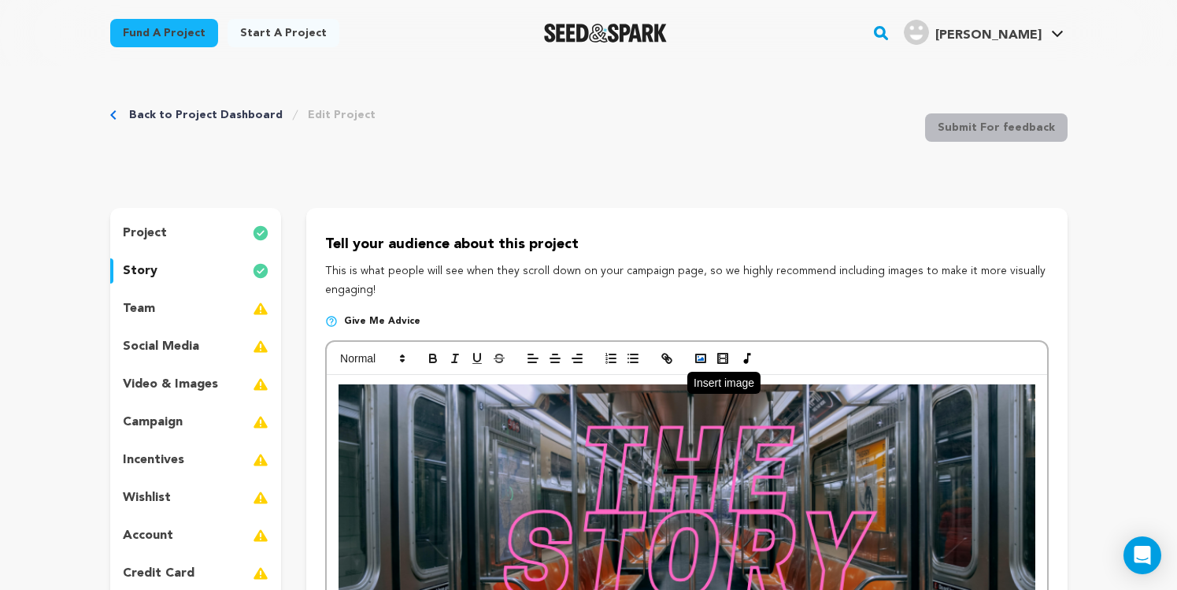
click at [700, 360] on polyline "button" at bounding box center [701, 359] width 6 height 4
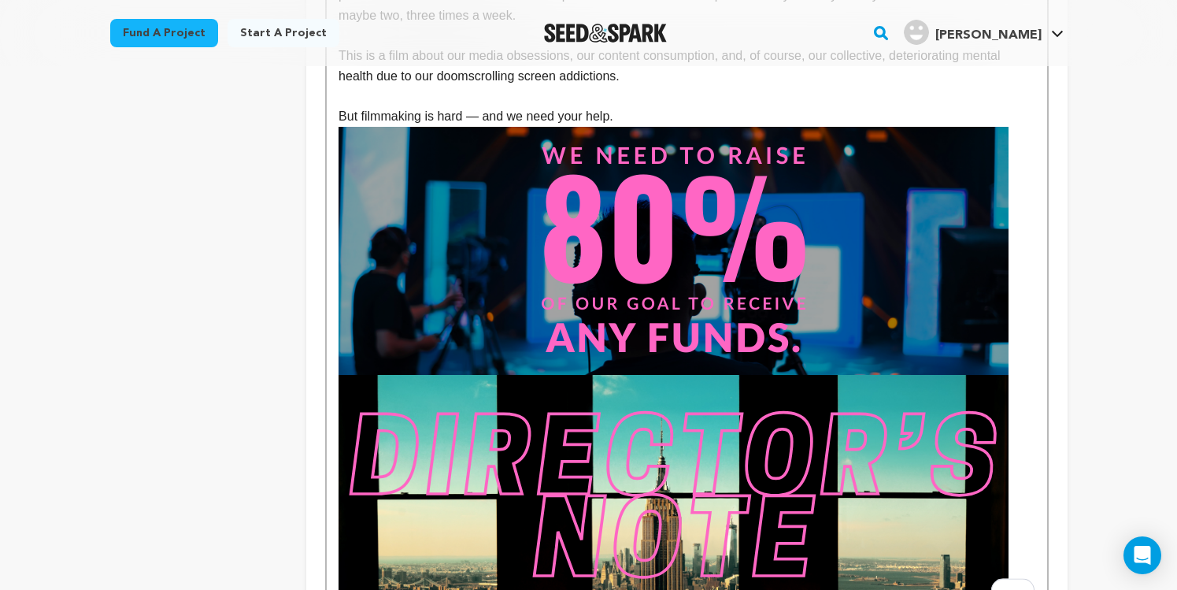
scroll to position [1368, 0]
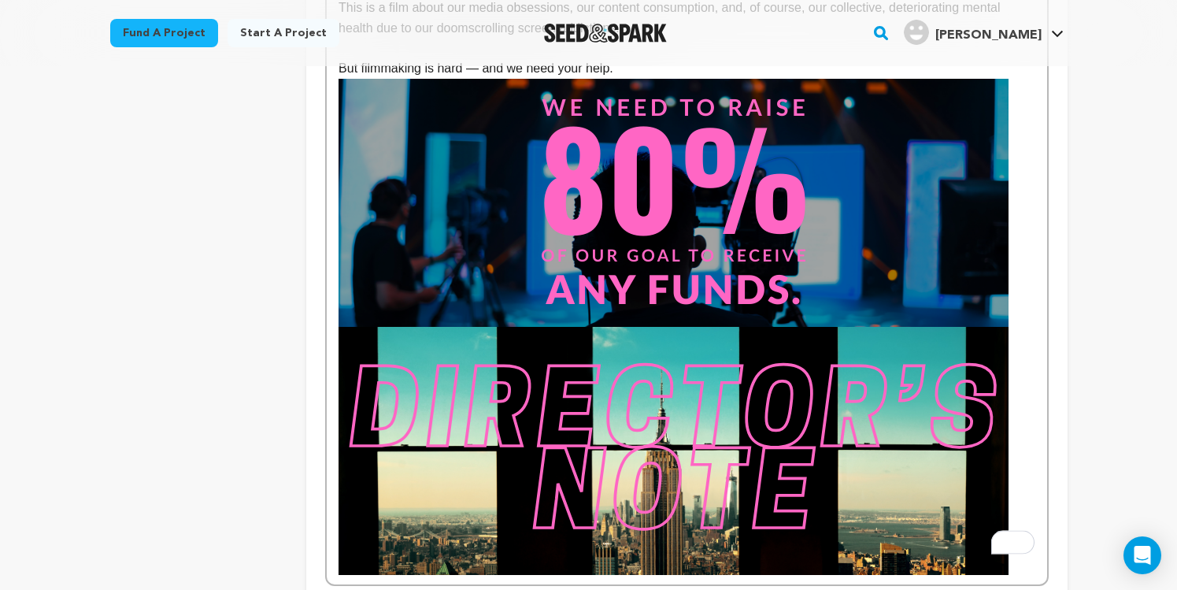
click at [1013, 301] on p "To enrich screen reader interactions, please activate Accessibility in Grammarl…" at bounding box center [687, 327] width 696 height 496
click at [1016, 294] on p "To enrich screen reader interactions, please activate Accessibility in Grammarl…" at bounding box center [687, 327] width 696 height 496
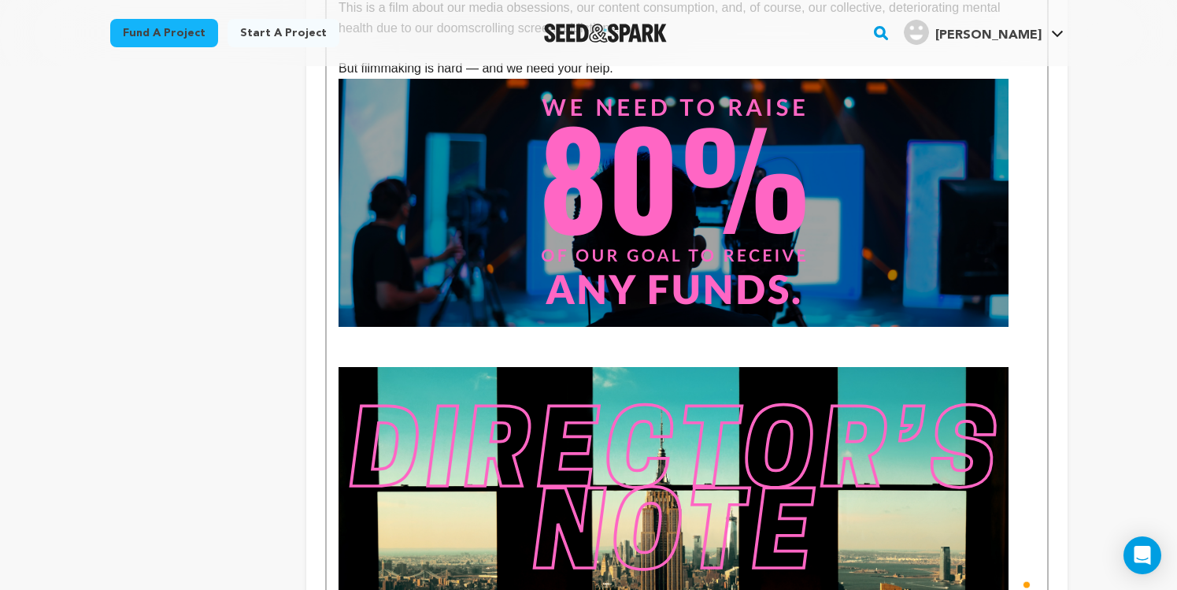
click at [888, 327] on p "To enrich screen reader interactions, please activate Accessibility in Grammarl…" at bounding box center [687, 337] width 696 height 20
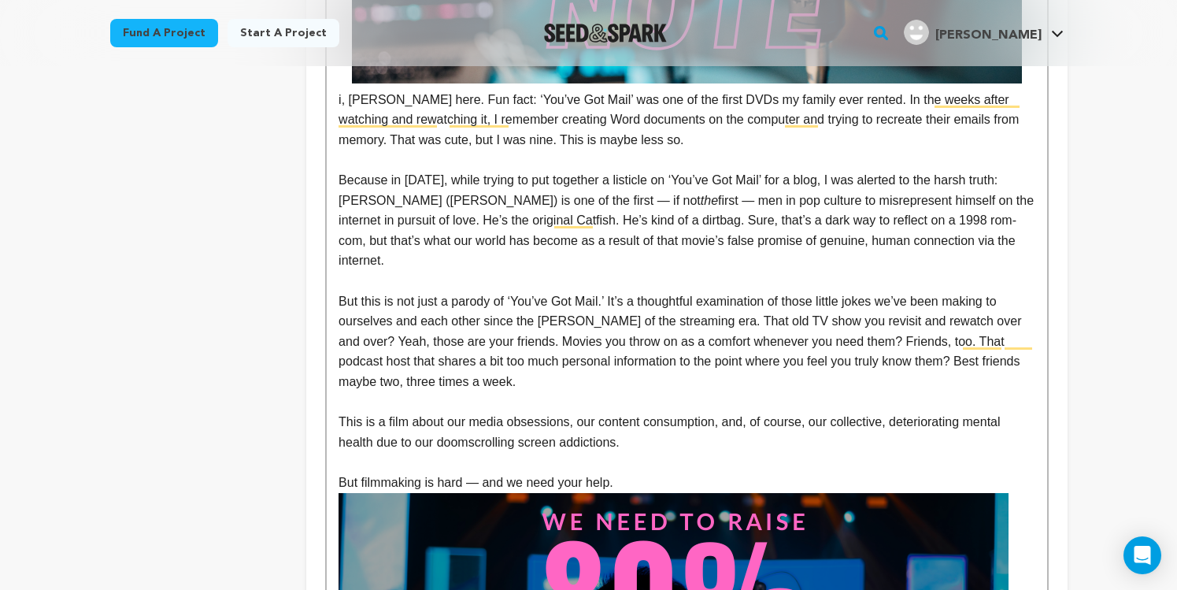
scroll to position [989, 0]
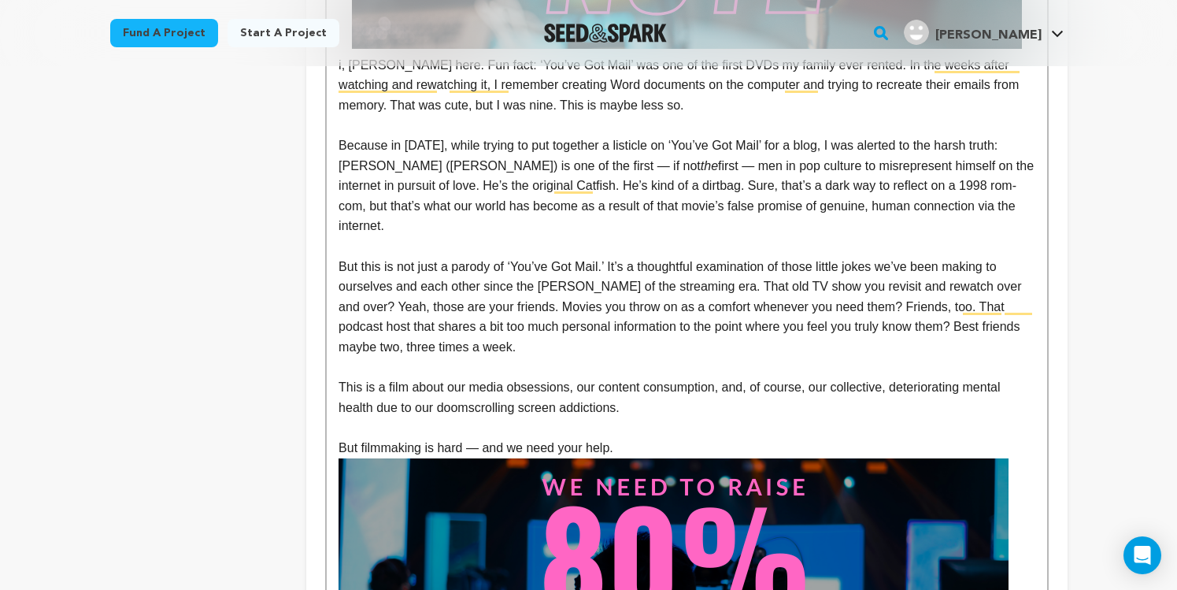
click at [339, 377] on p "This is a film about our media obsessions, our content consumption, and, of cou…" at bounding box center [687, 397] width 696 height 40
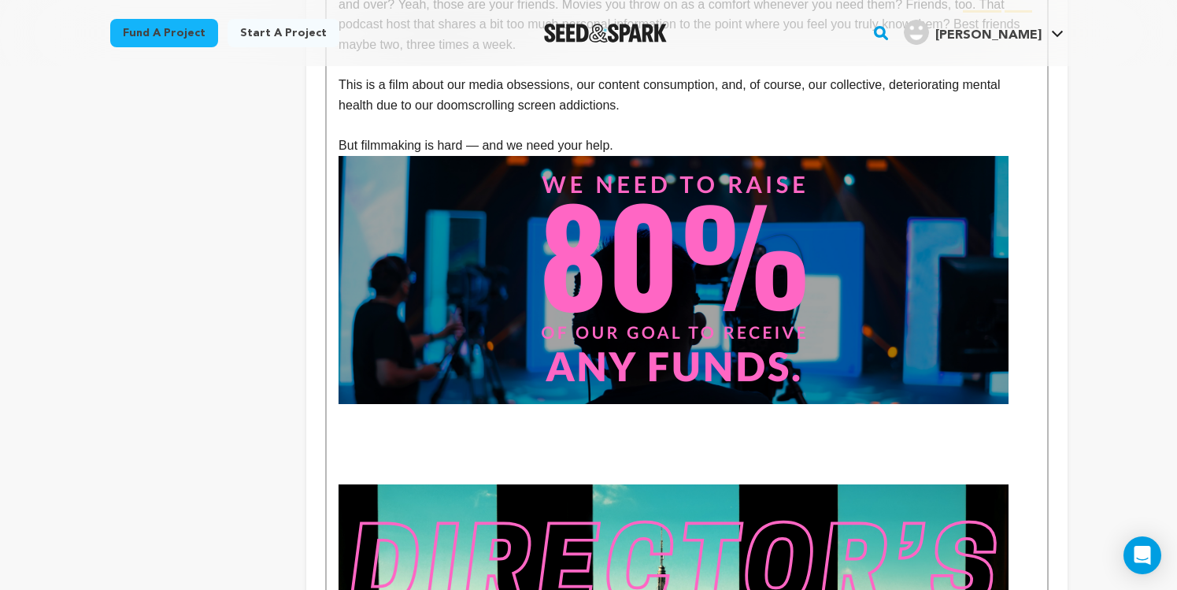
scroll to position [1313, 0]
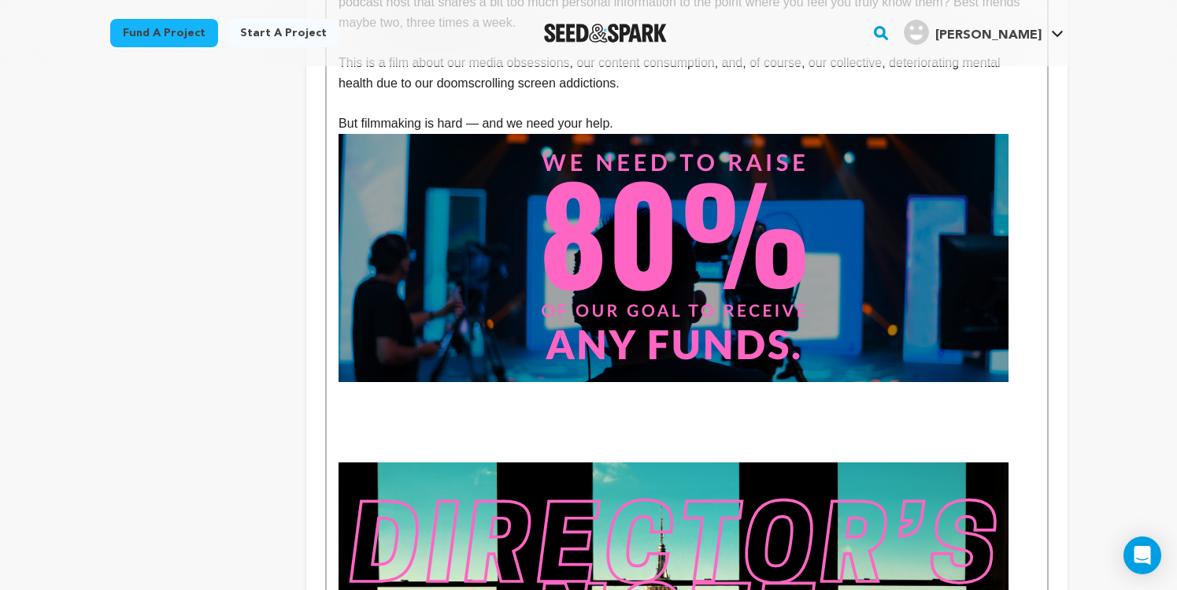
click at [502, 402] on p "To enrich screen reader interactions, please activate Accessibility in Grammarl…" at bounding box center [687, 412] width 696 height 20
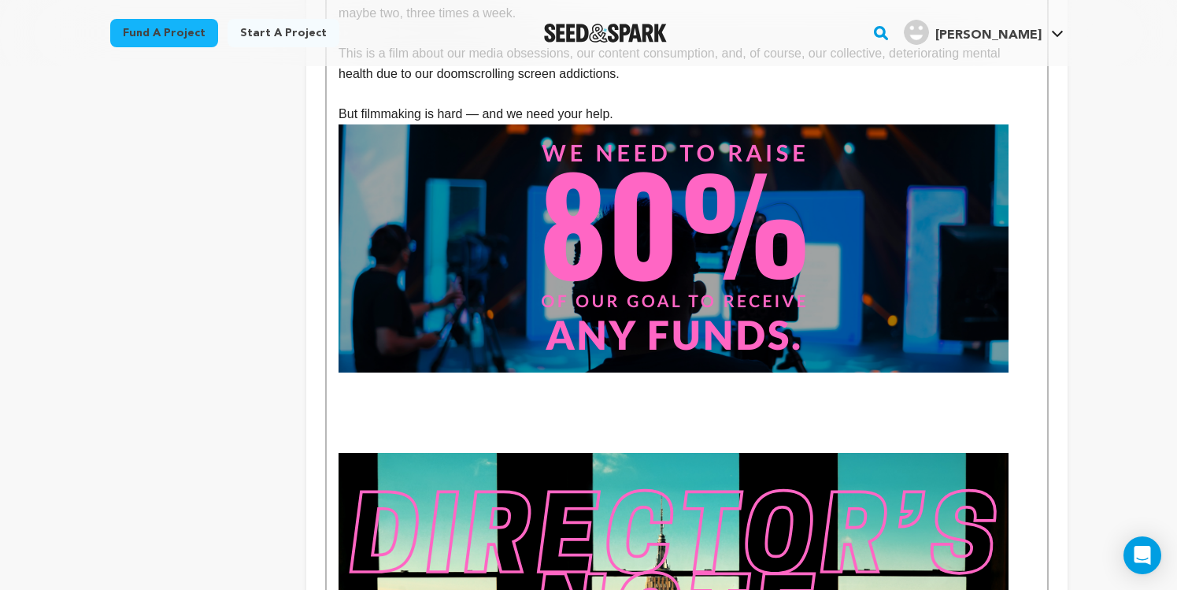
click at [583, 413] on p "To enrich screen reader interactions, please activate Accessibility in Grammarl…" at bounding box center [687, 423] width 696 height 20
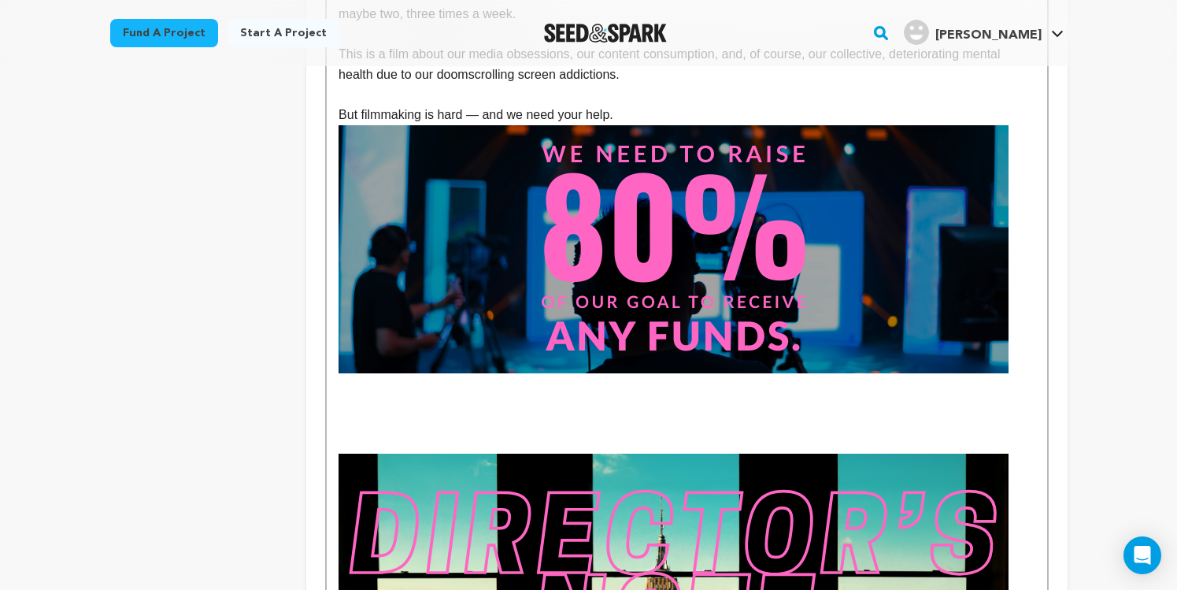
click at [577, 393] on p "To enrich screen reader interactions, please activate Accessibility in Grammarl…" at bounding box center [687, 403] width 696 height 20
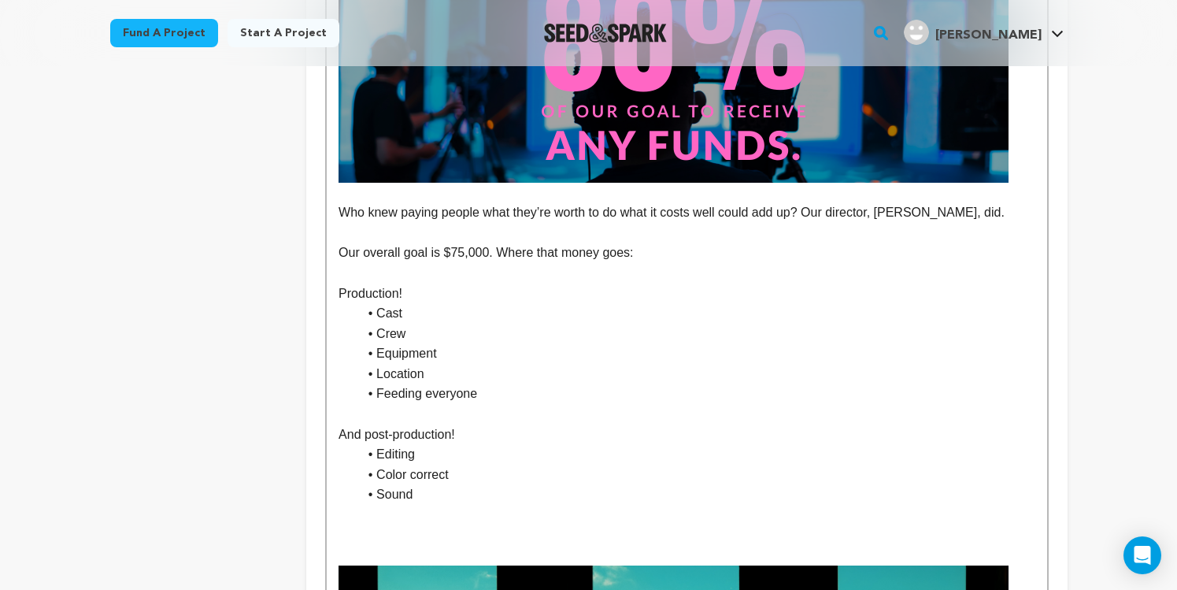
scroll to position [1542, 0]
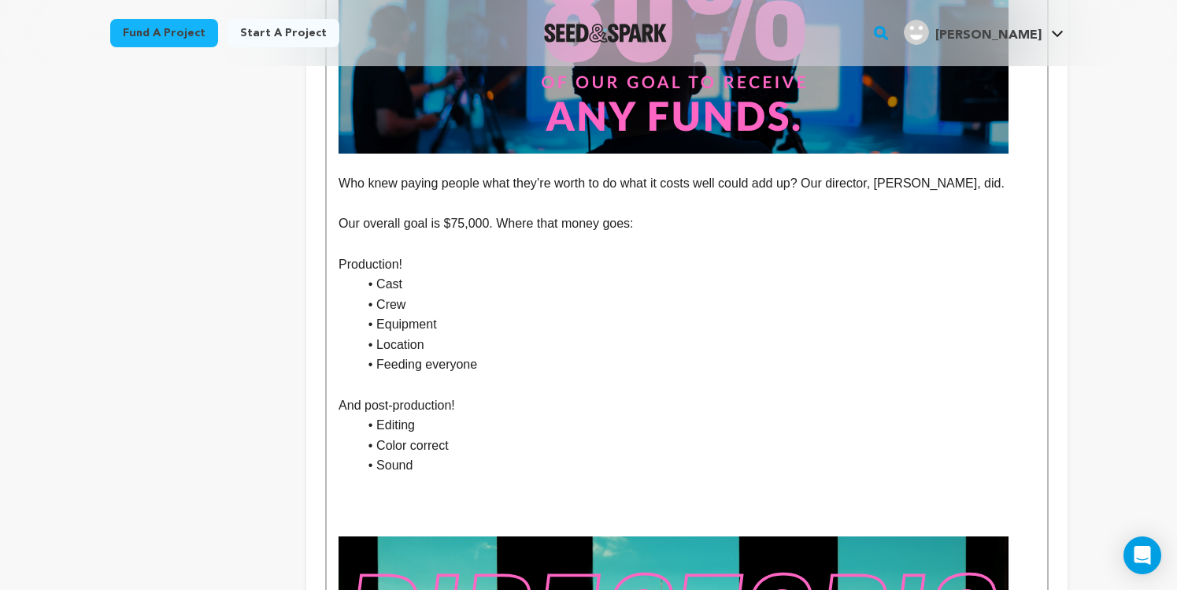
click at [426, 390] on p "To enrich screen reader interactions, please activate Accessibility in Grammarl…" at bounding box center [687, 385] width 696 height 20
click at [494, 369] on li "Feeding everyone" at bounding box center [695, 364] width 677 height 20
click at [414, 268] on p "Production!" at bounding box center [687, 264] width 696 height 20
drag, startPoint x: 404, startPoint y: 265, endPoint x: 309, endPoint y: 265, distance: 95.3
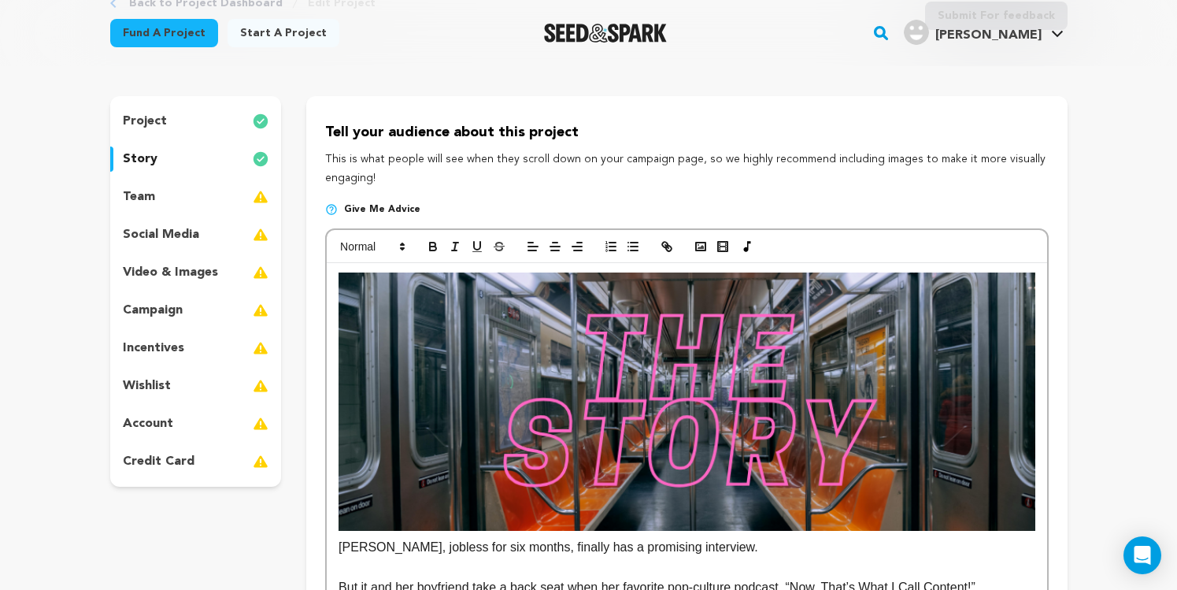
scroll to position [0, 0]
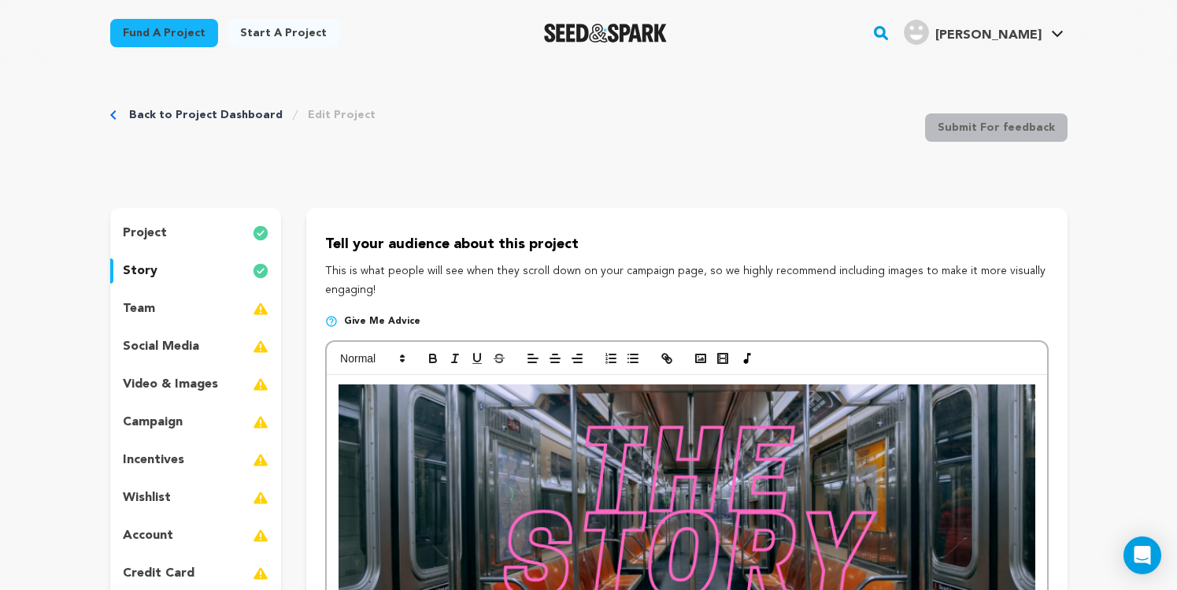
drag, startPoint x: 432, startPoint y: 357, endPoint x: 451, endPoint y: 363, distance: 19.9
click at [432, 357] on icon "button" at bounding box center [433, 358] width 14 height 14
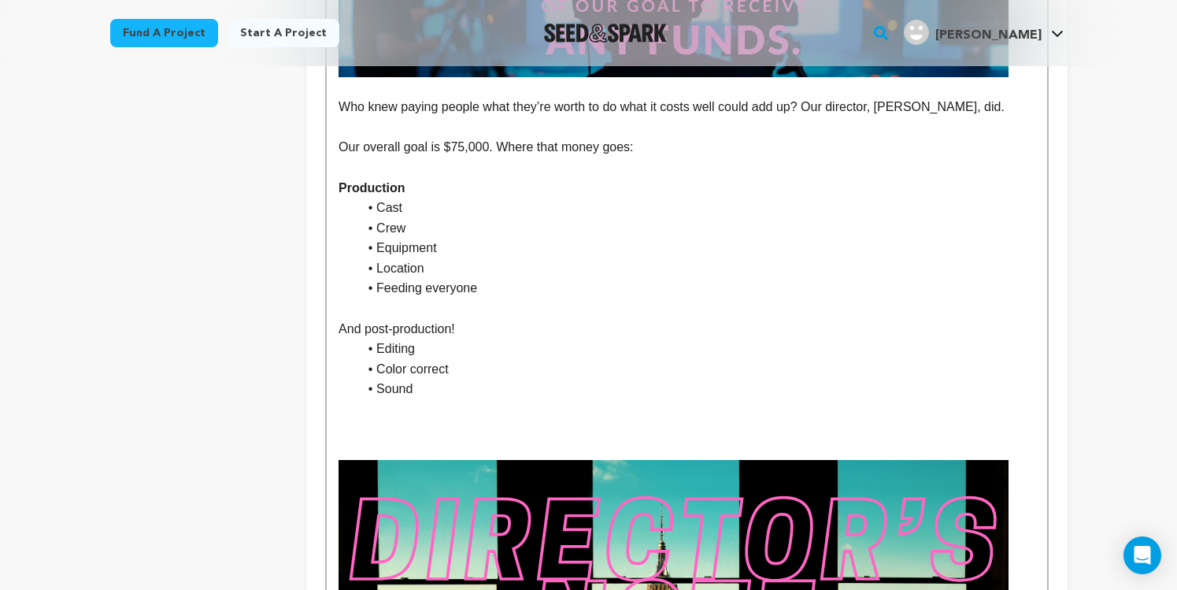
scroll to position [1619, 0]
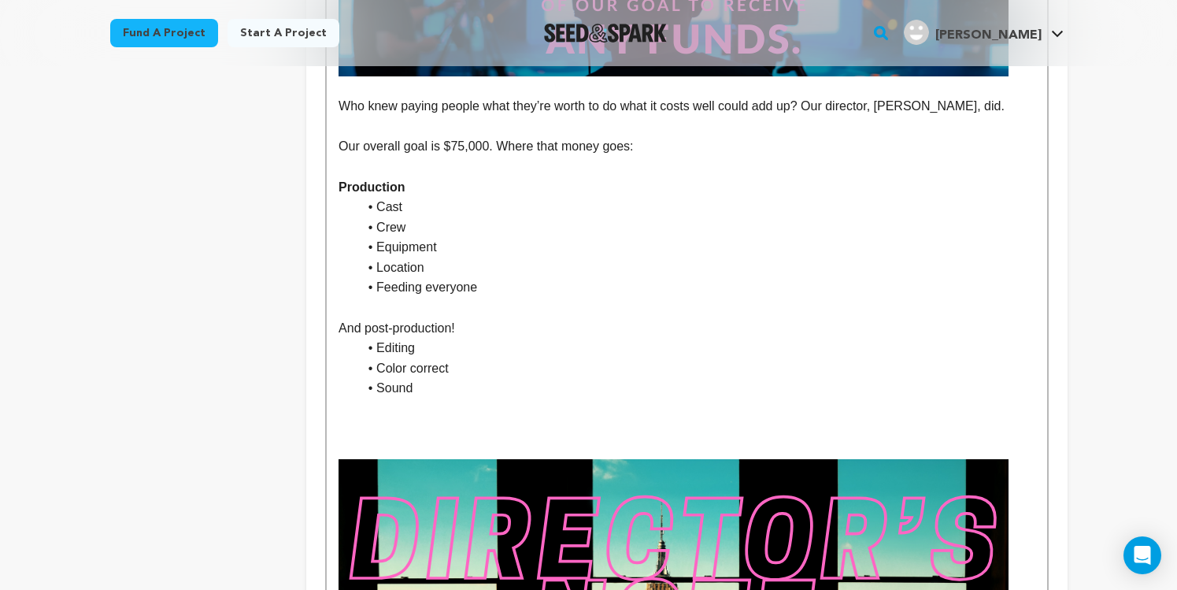
drag, startPoint x: 477, startPoint y: 329, endPoint x: 310, endPoint y: 323, distance: 167.0
click at [665, 335] on p "And post-production!" at bounding box center [687, 328] width 696 height 20
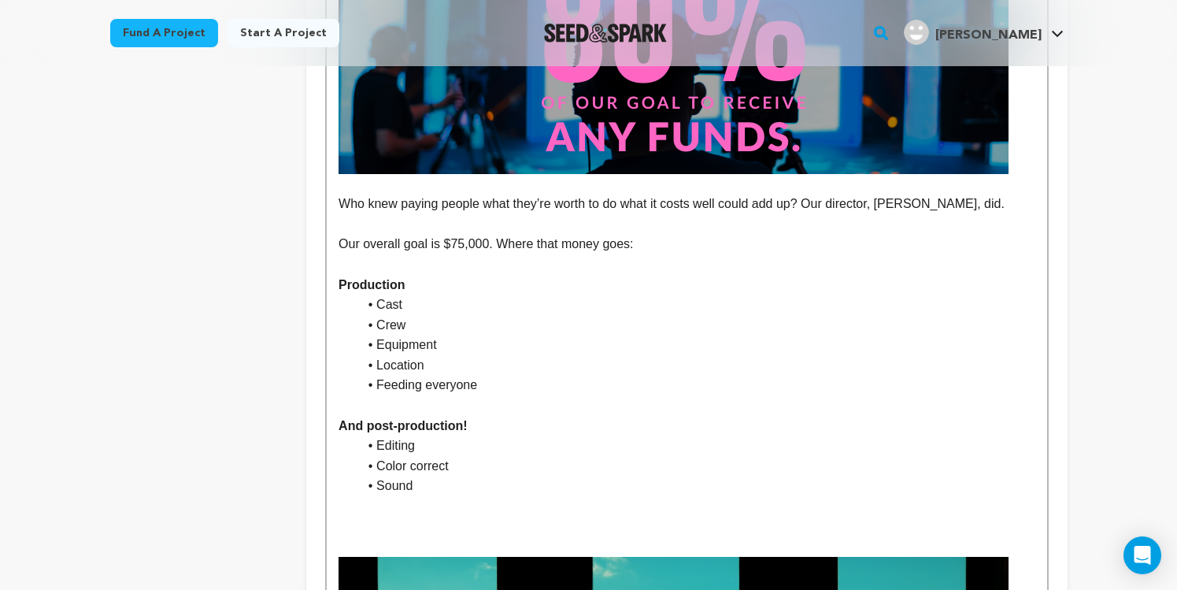
scroll to position [1501, 0]
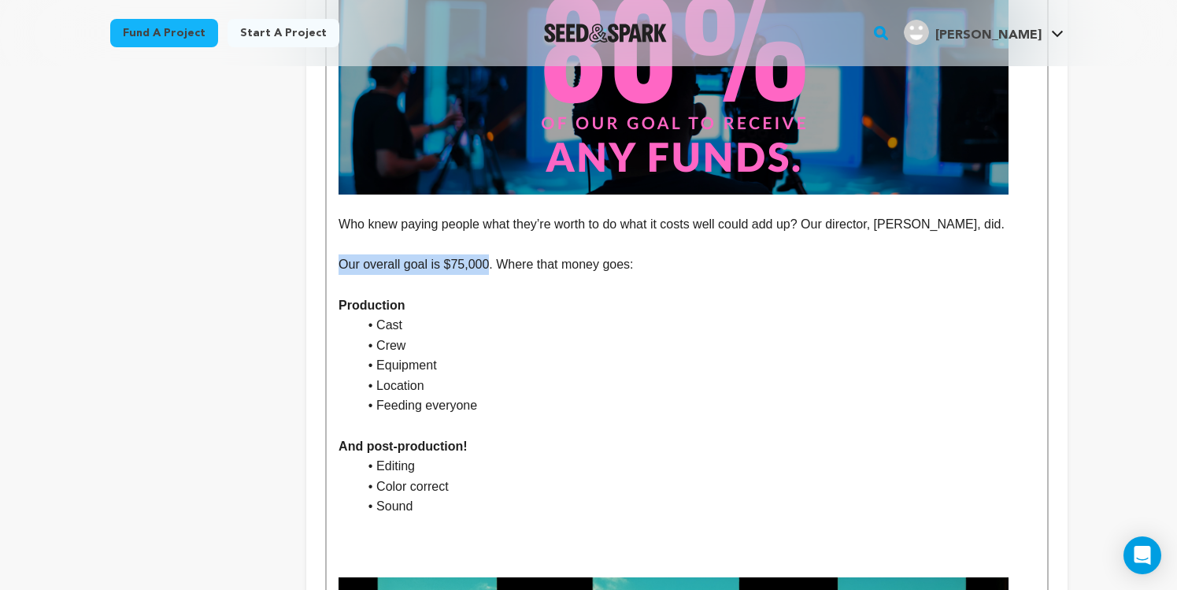
drag, startPoint x: 489, startPoint y: 265, endPoint x: 335, endPoint y: 259, distance: 153.6
drag, startPoint x: 594, startPoint y: 276, endPoint x: 505, endPoint y: 261, distance: 89.4
click at [592, 276] on p "To enrich screen reader interactions, please activate Accessibility in Grammarl…" at bounding box center [687, 285] width 696 height 20
click at [512, 263] on p "Our overall goal is $75,000 . Where that money goes:" at bounding box center [687, 264] width 696 height 20
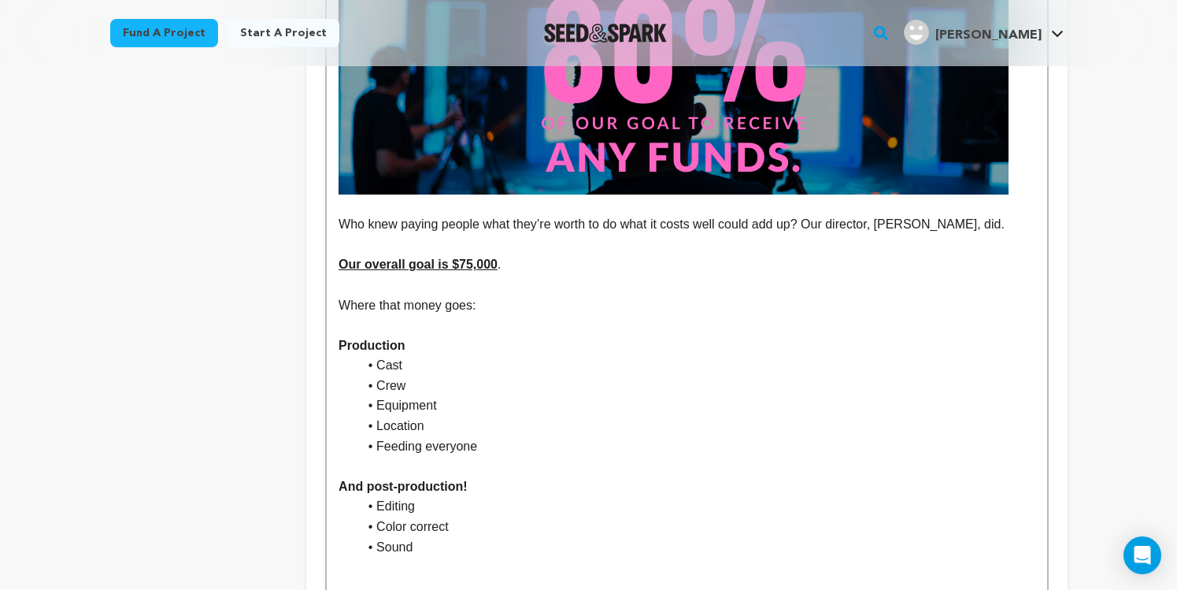
click at [418, 326] on p "To enrich screen reader interactions, please activate Accessibility in Grammarl…" at bounding box center [687, 325] width 696 height 20
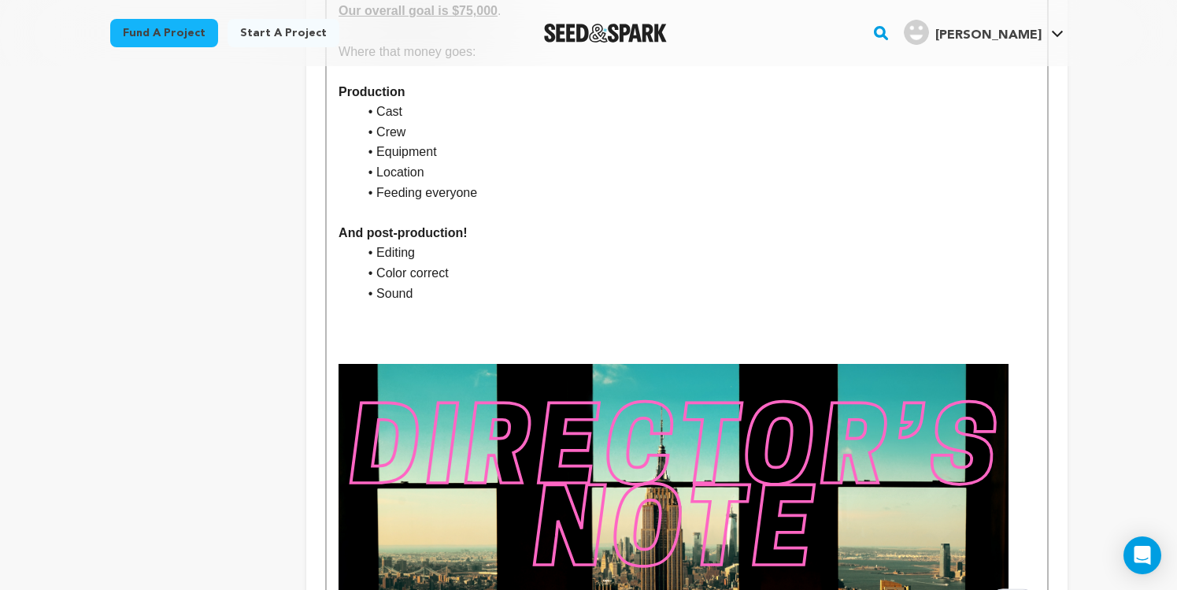
scroll to position [1762, 0]
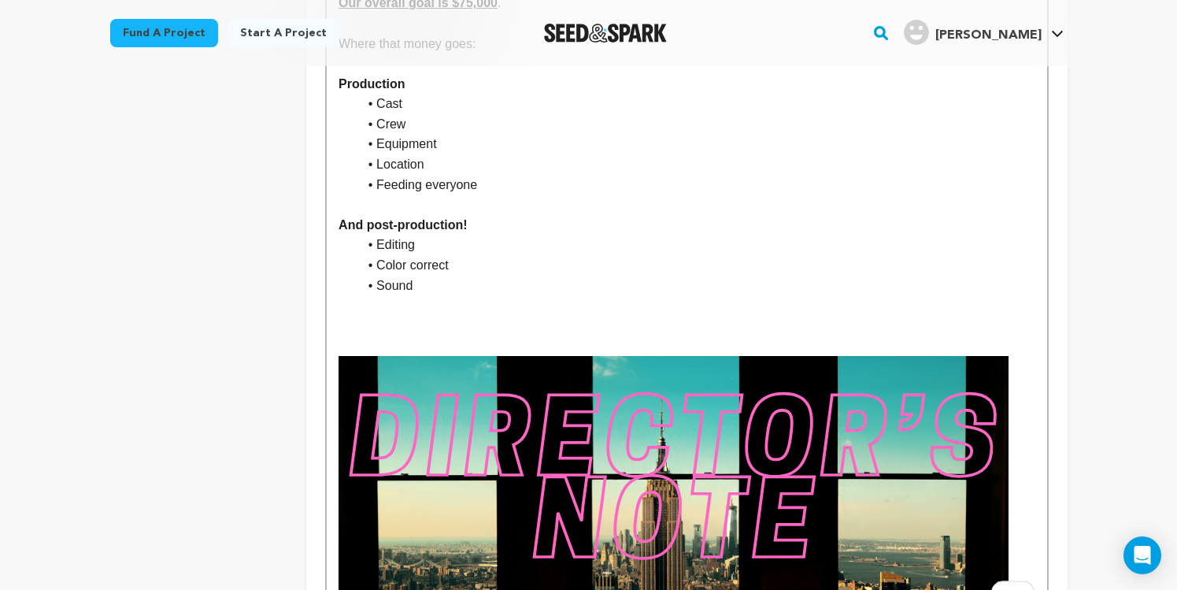
click at [474, 340] on p "To enrich screen reader interactions, please activate Accessibility in Grammarl…" at bounding box center [687, 345] width 696 height 20
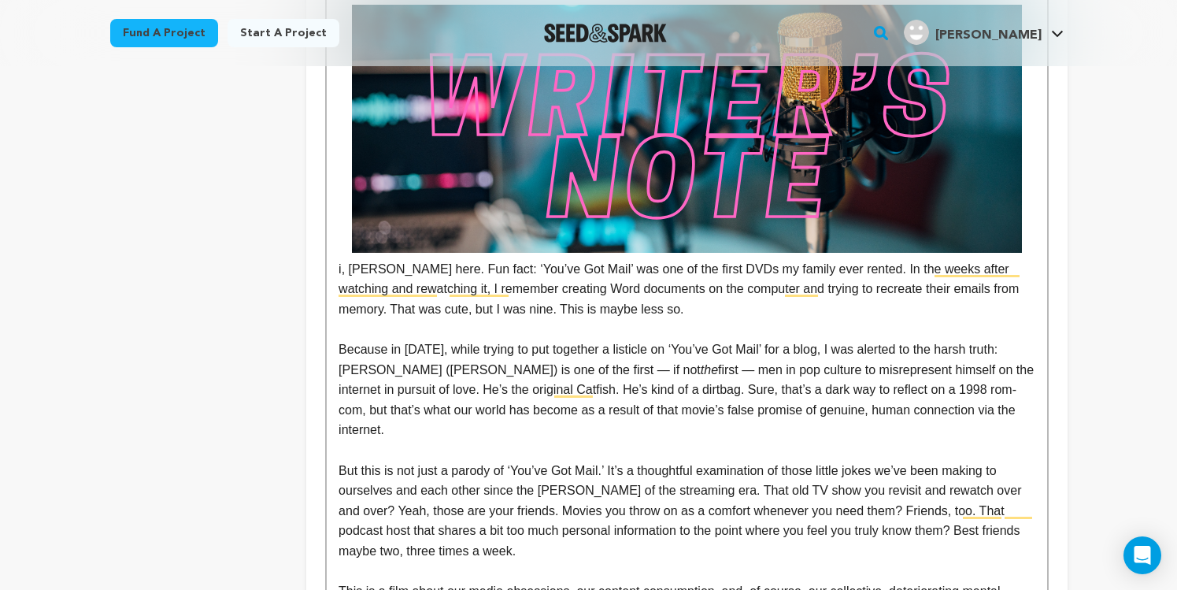
scroll to position [781, 0]
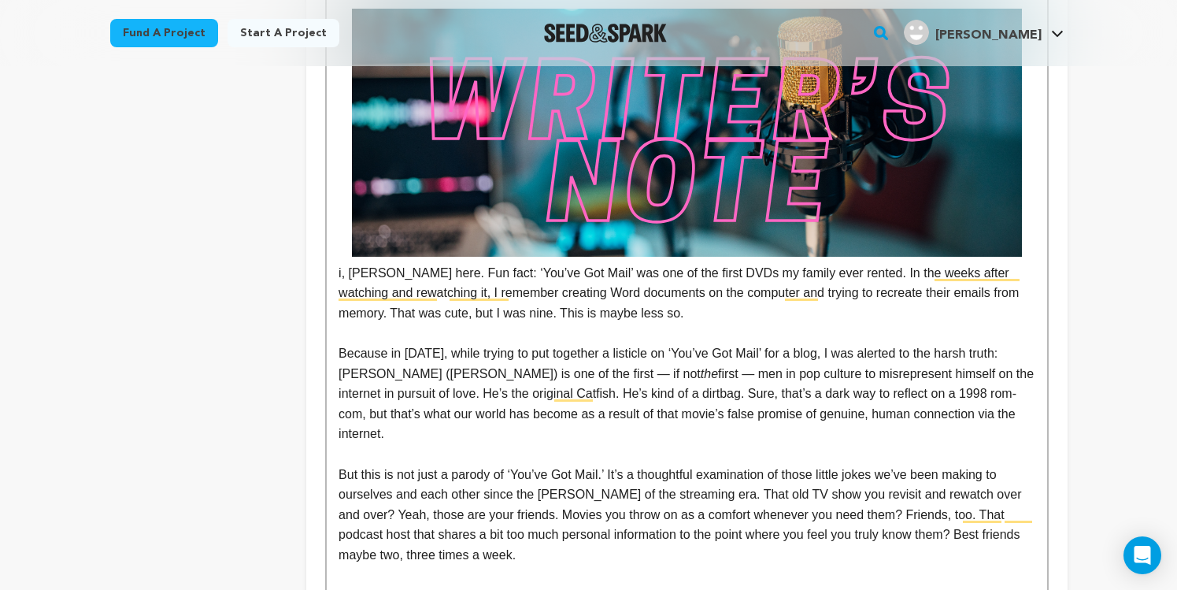
click at [339, 275] on p "i, Jamison here. Fun fact: ‘You’ve Got Mail’ was one of the first DVDs my famil…" at bounding box center [687, 166] width 696 height 315
click at [605, 418] on p "Because in 2015, while trying to put together a listicle on ‘You’ve Got Mail’ f…" at bounding box center [687, 393] width 696 height 101
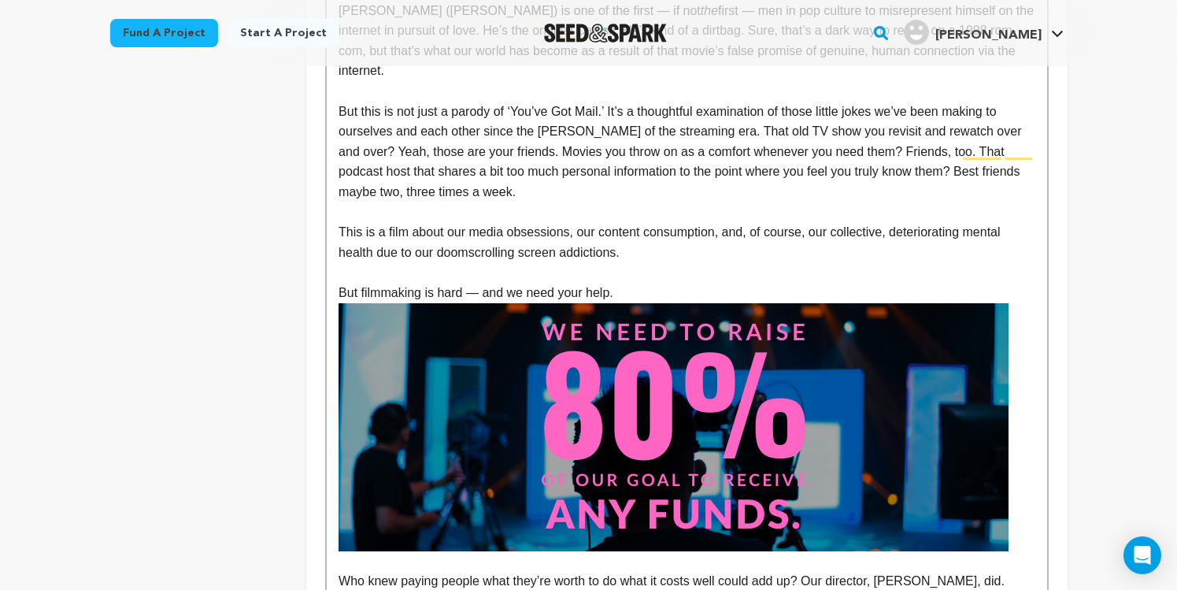
scroll to position [1264, 0]
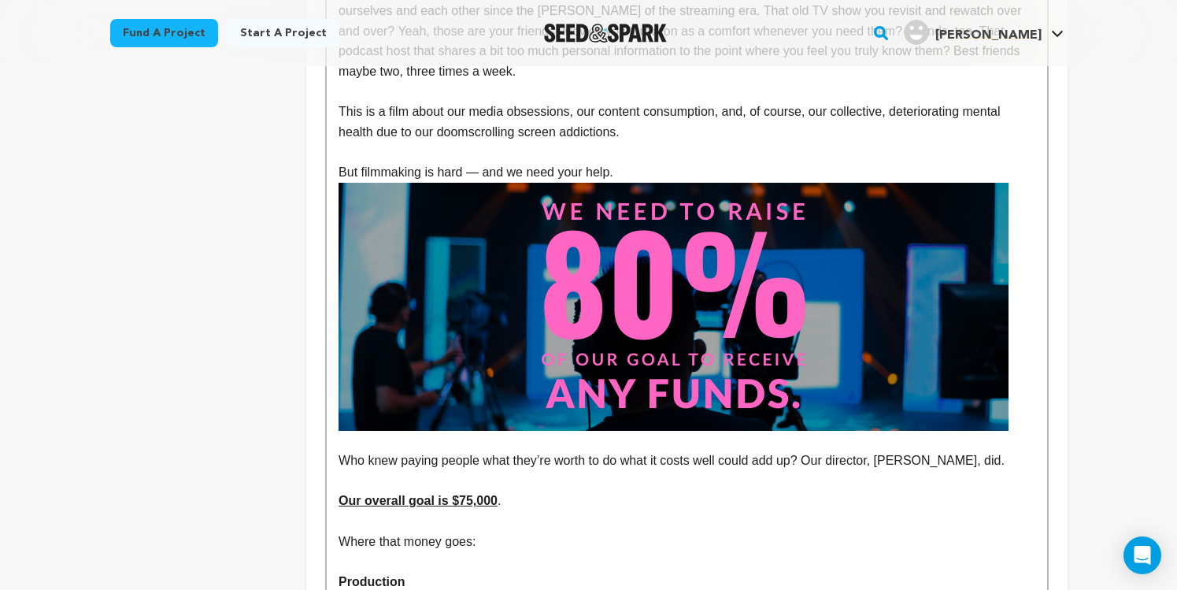
click at [822, 450] on p "Who knew paying people what they’re worth to do what it costs well could add up…" at bounding box center [687, 460] width 696 height 20
click at [809, 461] on p "Who knew paying people what they’re worth to do what it costs well could add up…" at bounding box center [687, 460] width 696 height 20
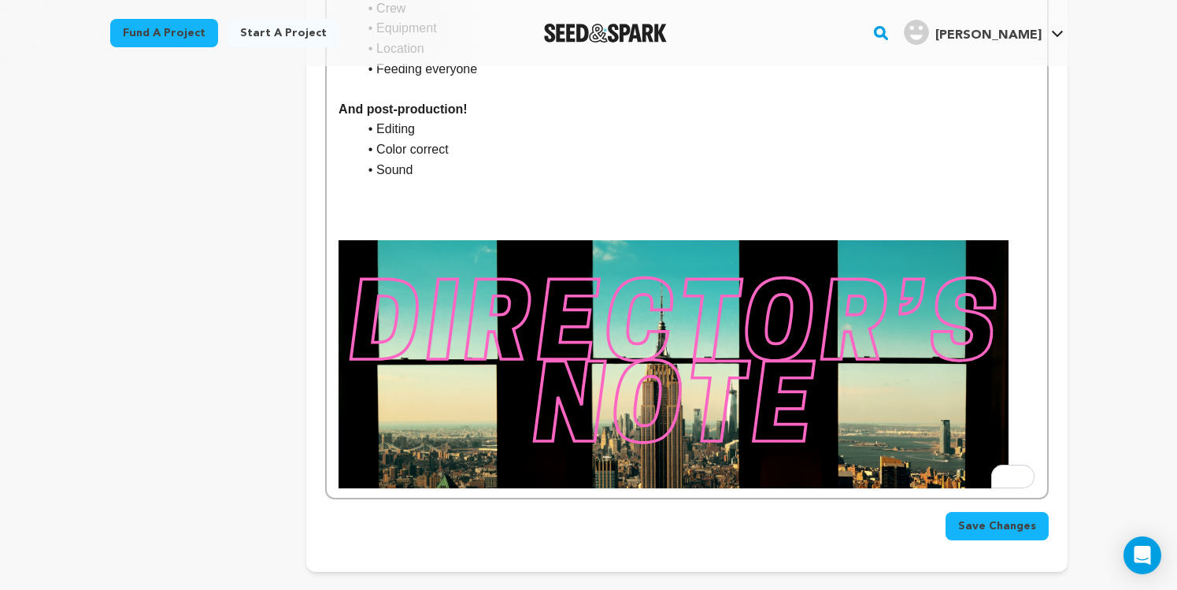
scroll to position [1882, 0]
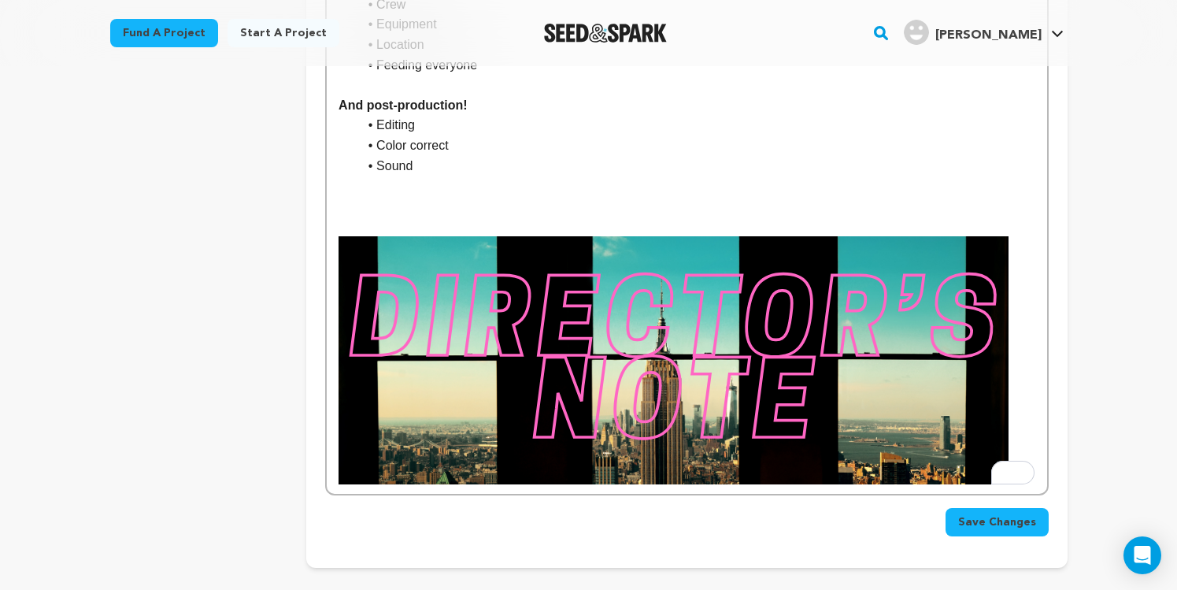
click at [464, 213] on p "To enrich screen reader interactions, please activate Accessibility in Grammarl…" at bounding box center [687, 206] width 696 height 20
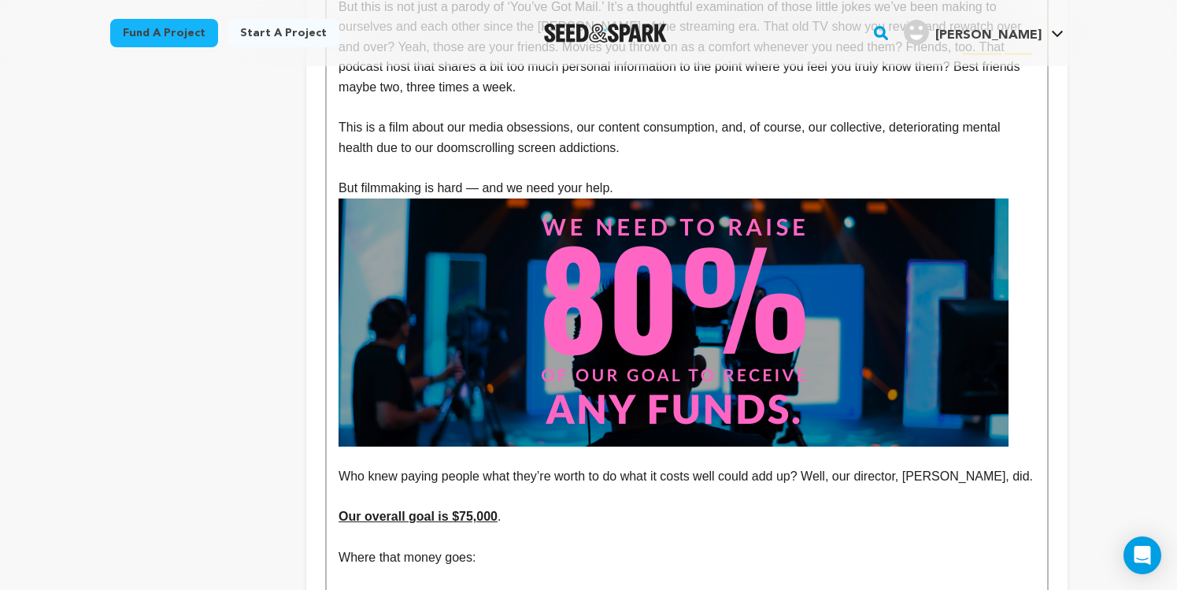
scroll to position [1175, 0]
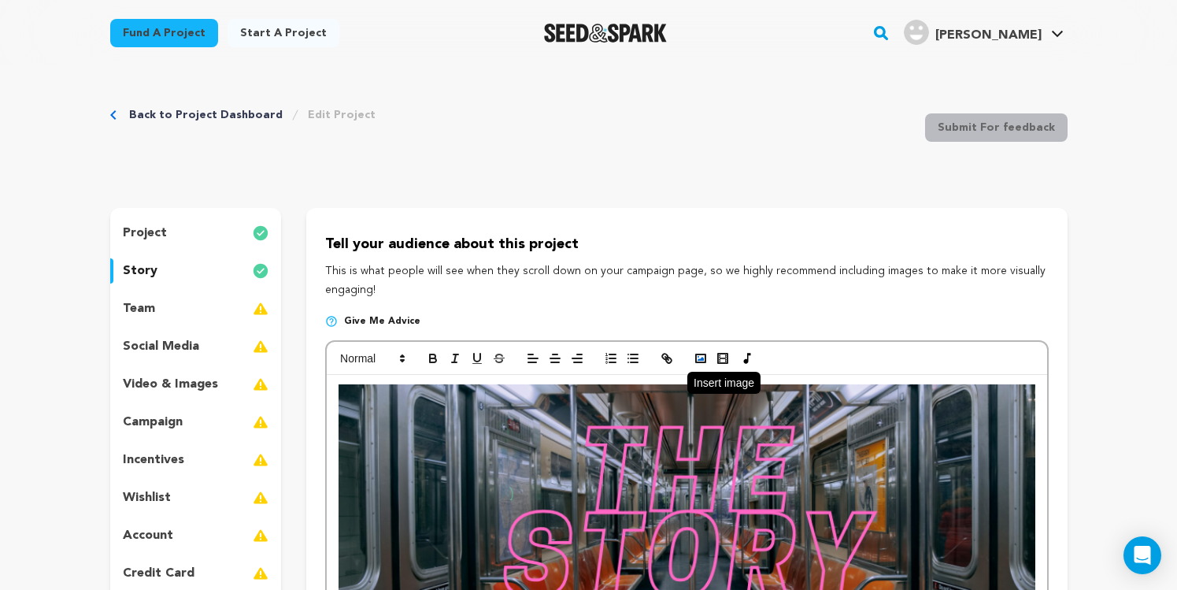
click at [696, 358] on rect "button" at bounding box center [700, 358] width 9 height 8
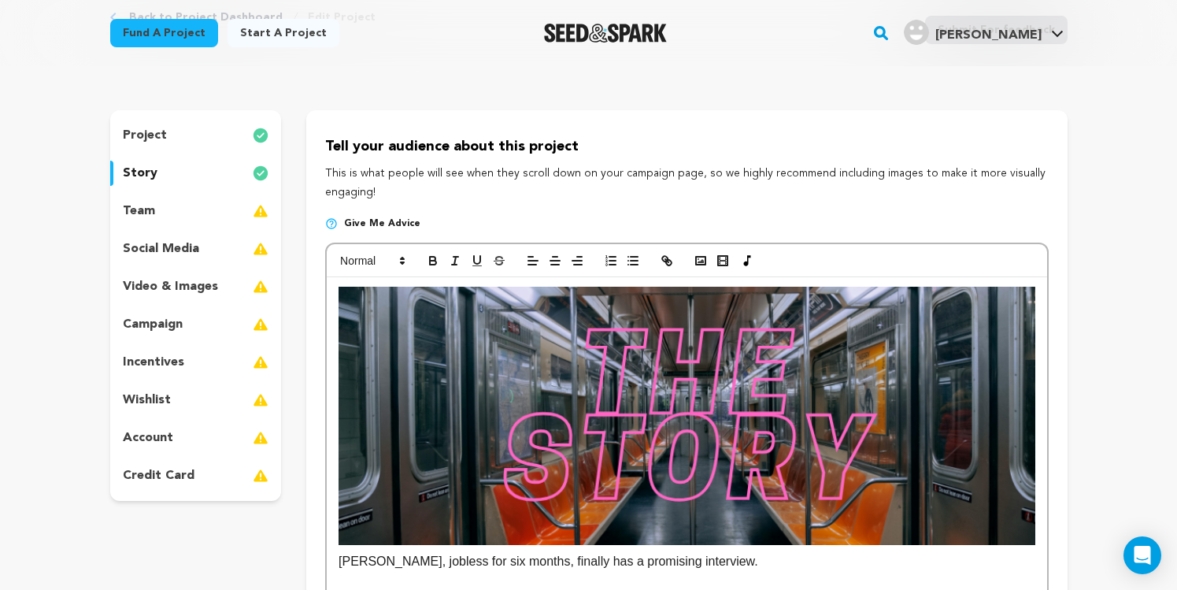
scroll to position [53, 0]
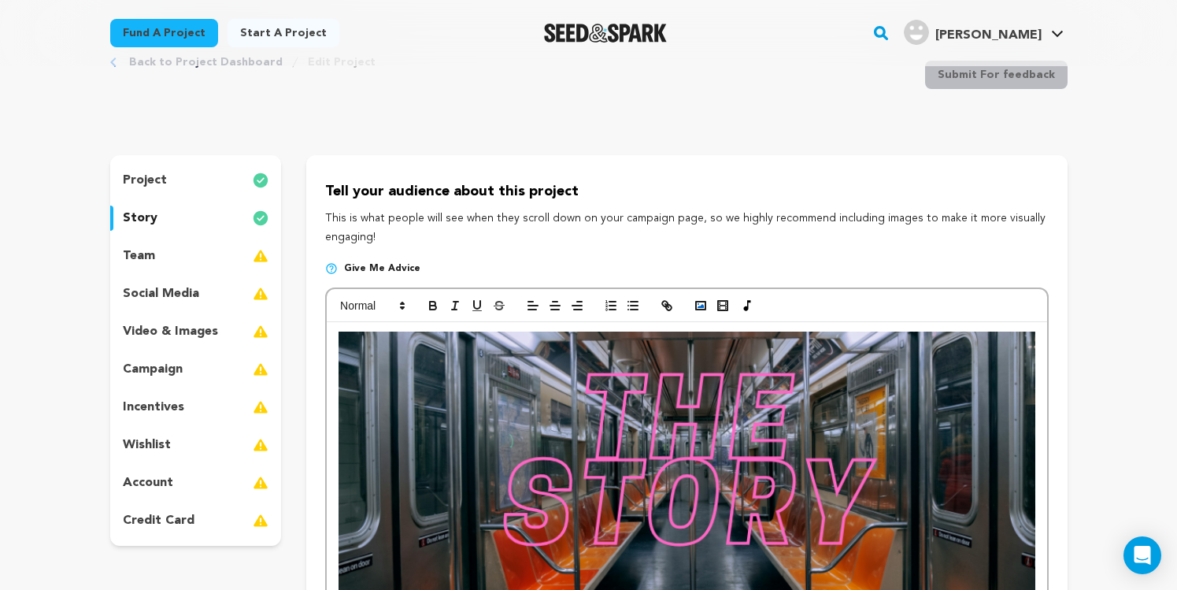
click at [692, 306] on button "button" at bounding box center [701, 305] width 22 height 19
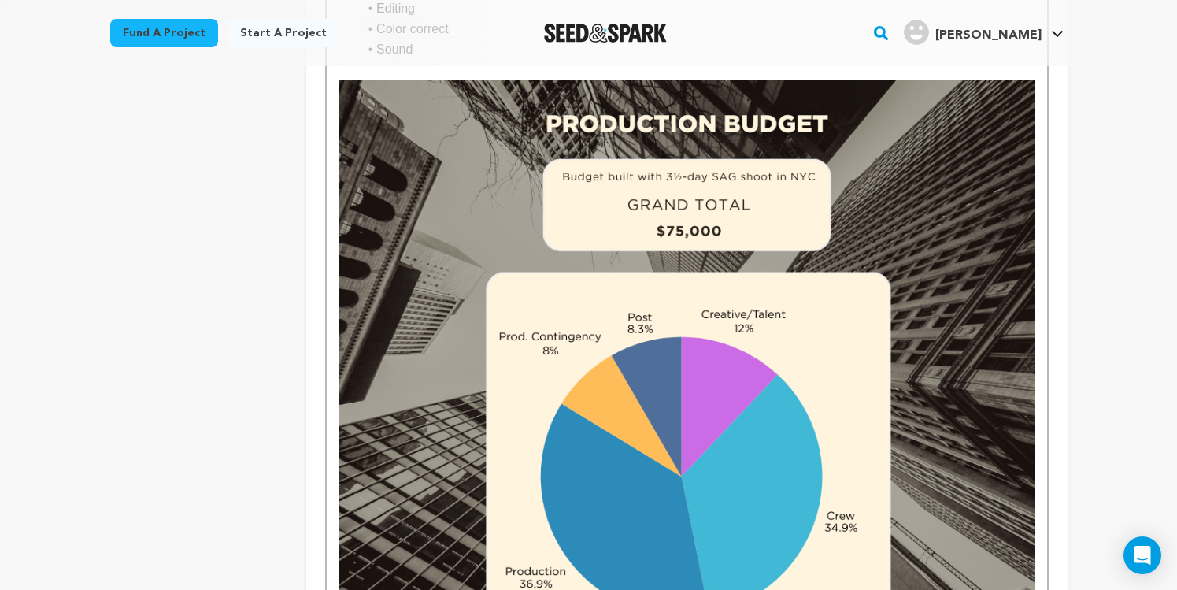
click at [845, 402] on img "To enrich screen reader interactions, please activate Accessibility in Grammarl…" at bounding box center [687, 371] width 696 height 583
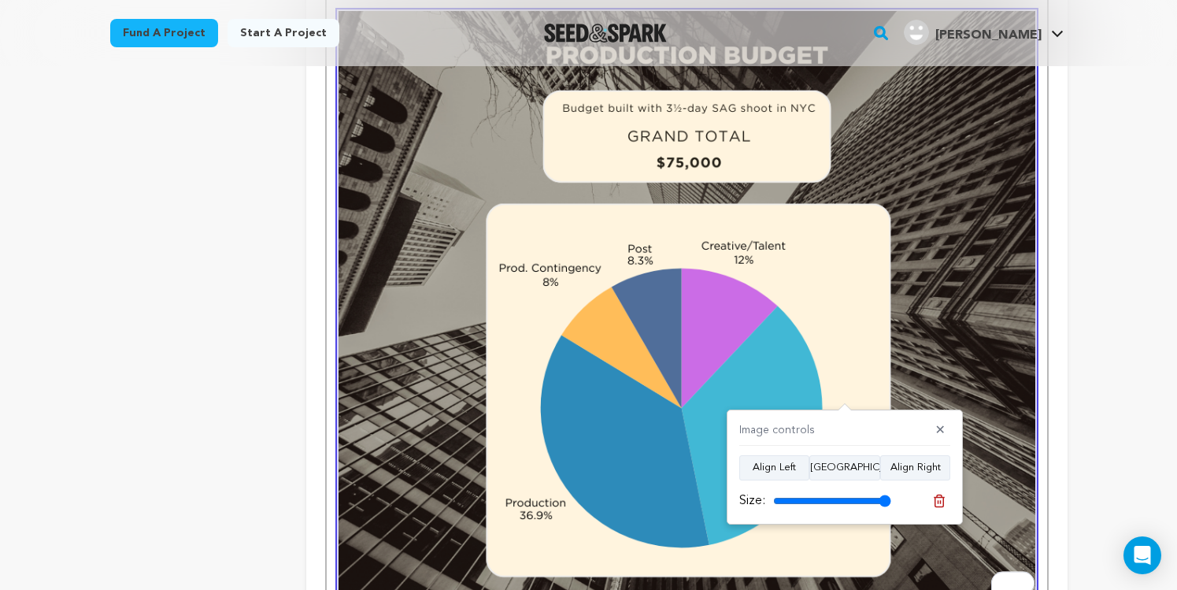
scroll to position [2086, 0]
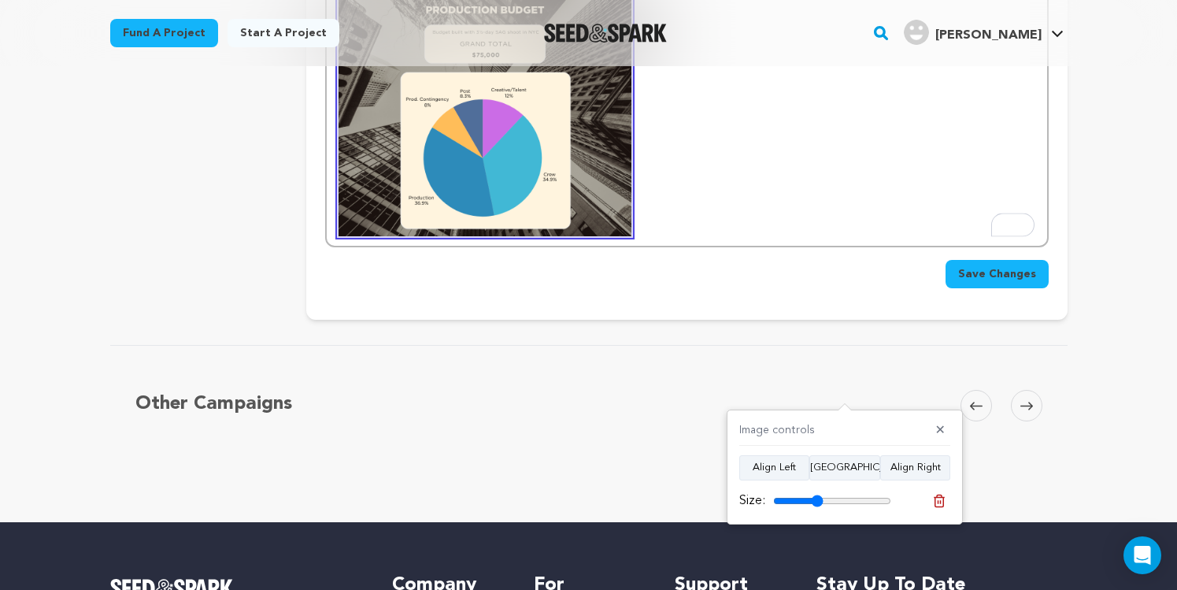
drag, startPoint x: 887, startPoint y: 505, endPoint x: 806, endPoint y: 431, distance: 109.3
click at [816, 494] on input "range" at bounding box center [832, 500] width 118 height 13
click at [795, 473] on button "Align Left" at bounding box center [774, 467] width 70 height 25
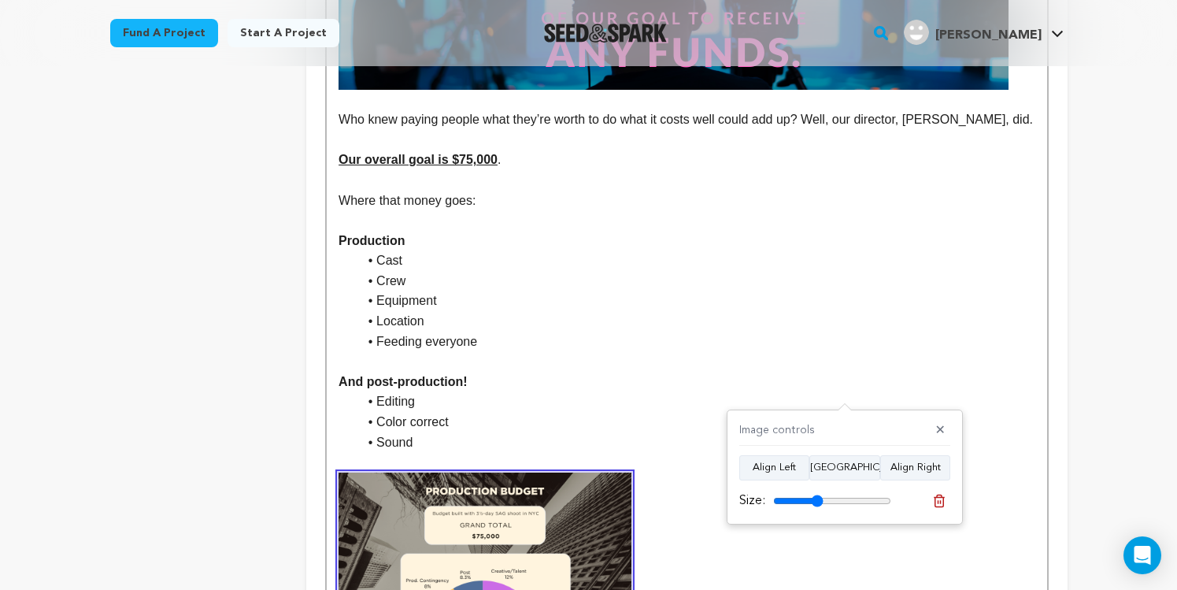
scroll to position [1631, 0]
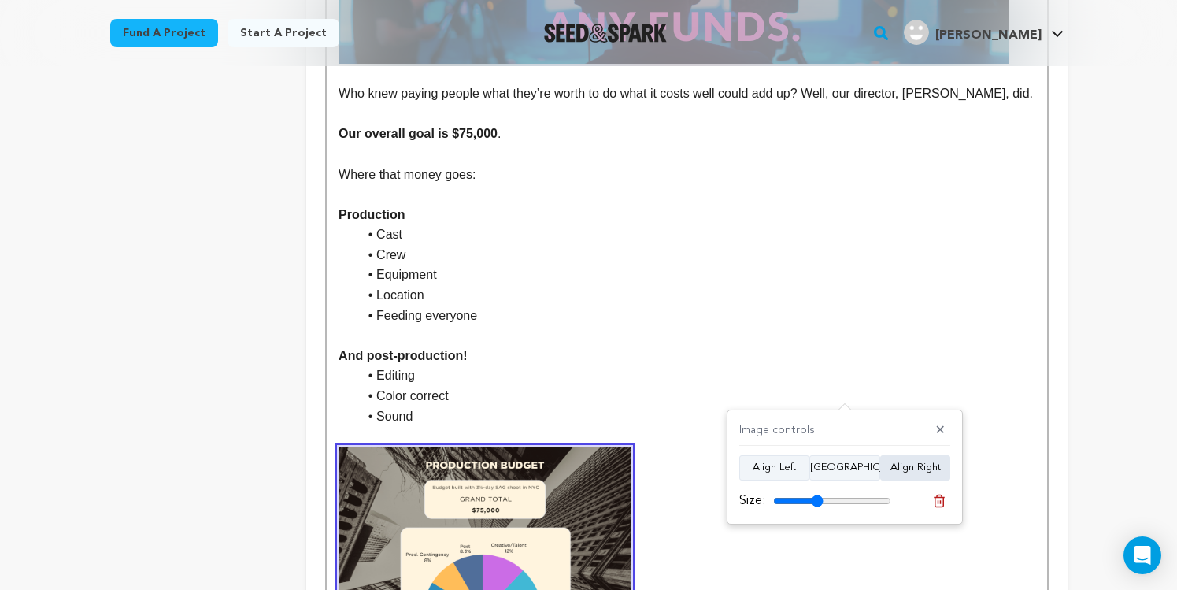
click at [910, 465] on button "Align Right" at bounding box center [915, 467] width 70 height 25
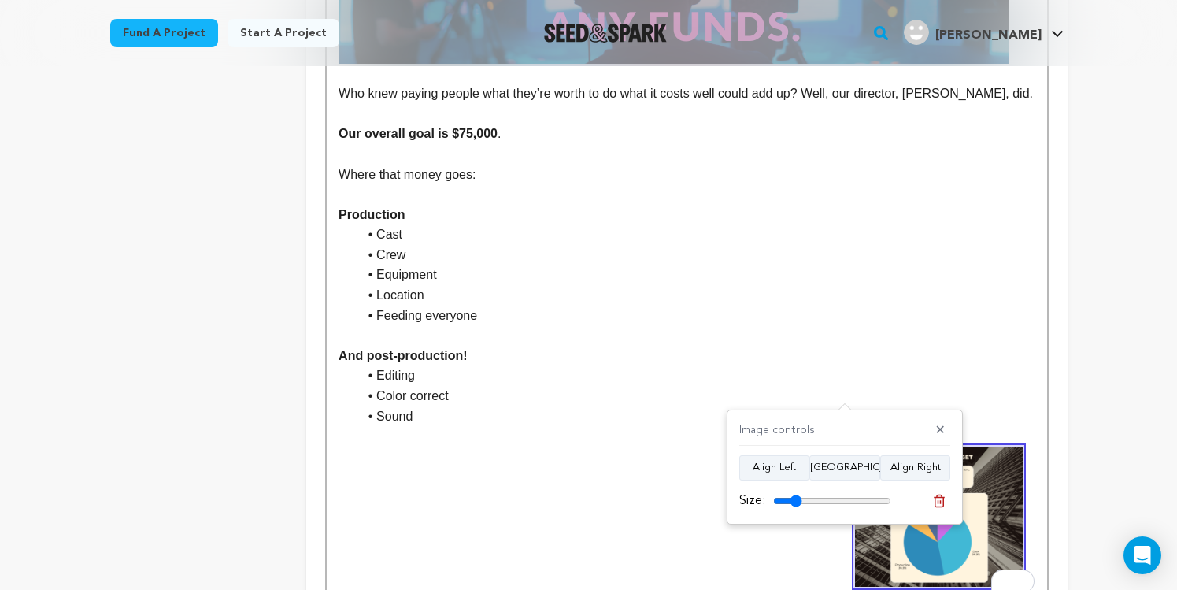
type input "24"
drag, startPoint x: 817, startPoint y: 502, endPoint x: 843, endPoint y: 508, distance: 26.7
click at [795, 501] on input "range" at bounding box center [832, 500] width 118 height 13
drag, startPoint x: 940, startPoint y: 428, endPoint x: 963, endPoint y: 436, distance: 24.2
click at [940, 428] on button "✕" at bounding box center [941, 431] width 20 height 16
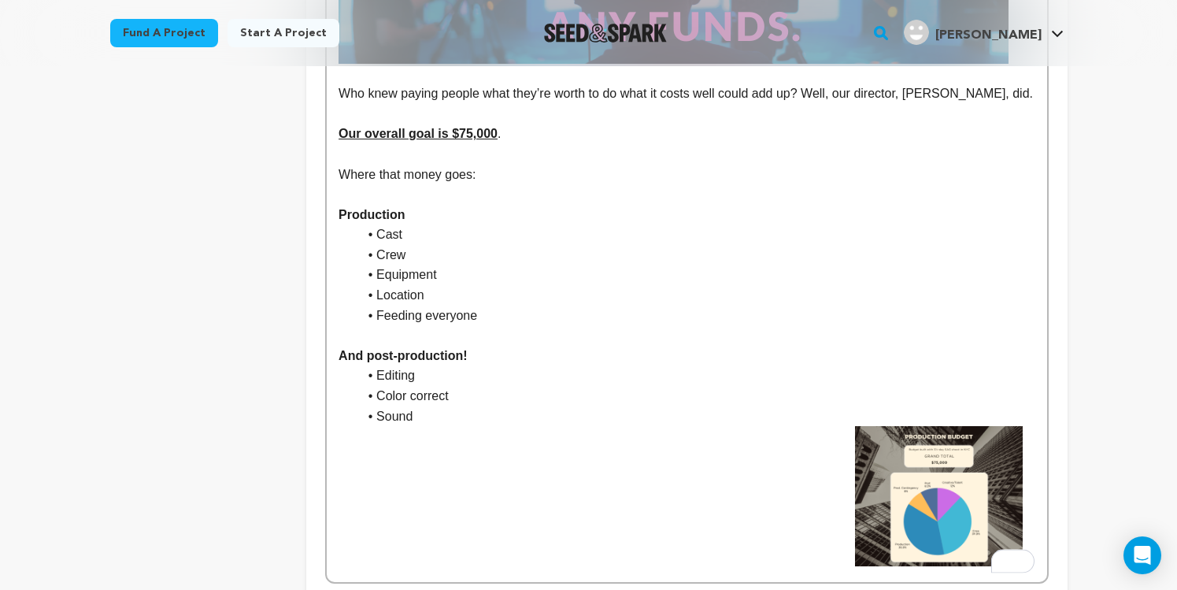
click at [906, 468] on img "To enrich screen reader interactions, please activate Accessibility in Grammarl…" at bounding box center [938, 496] width 167 height 140
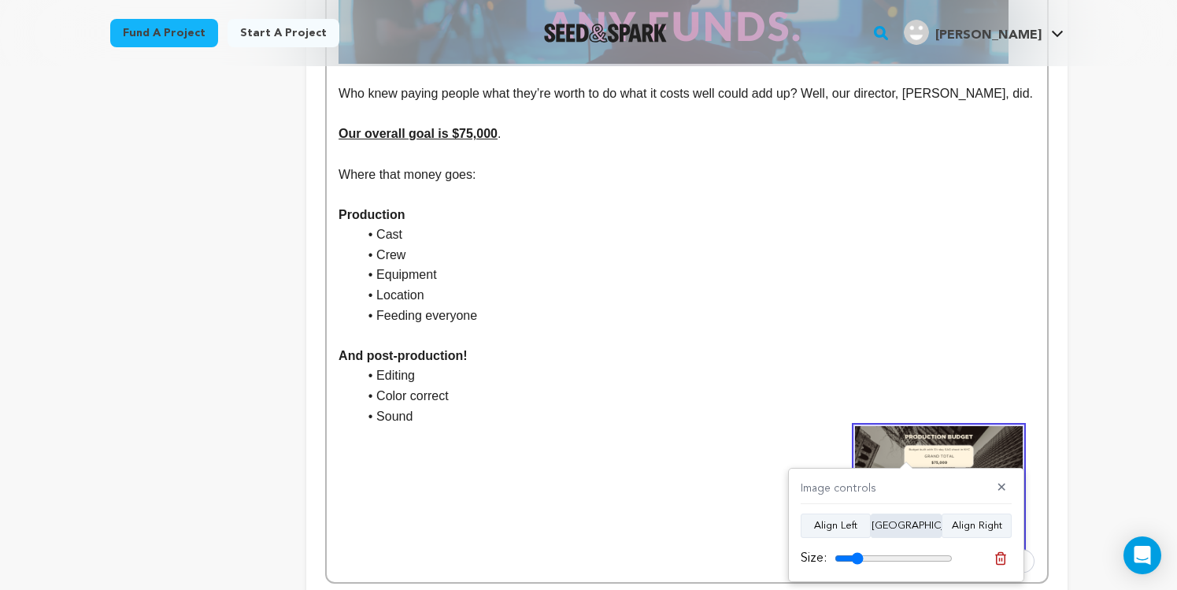
click at [899, 523] on button "Align Center" at bounding box center [906, 525] width 71 height 25
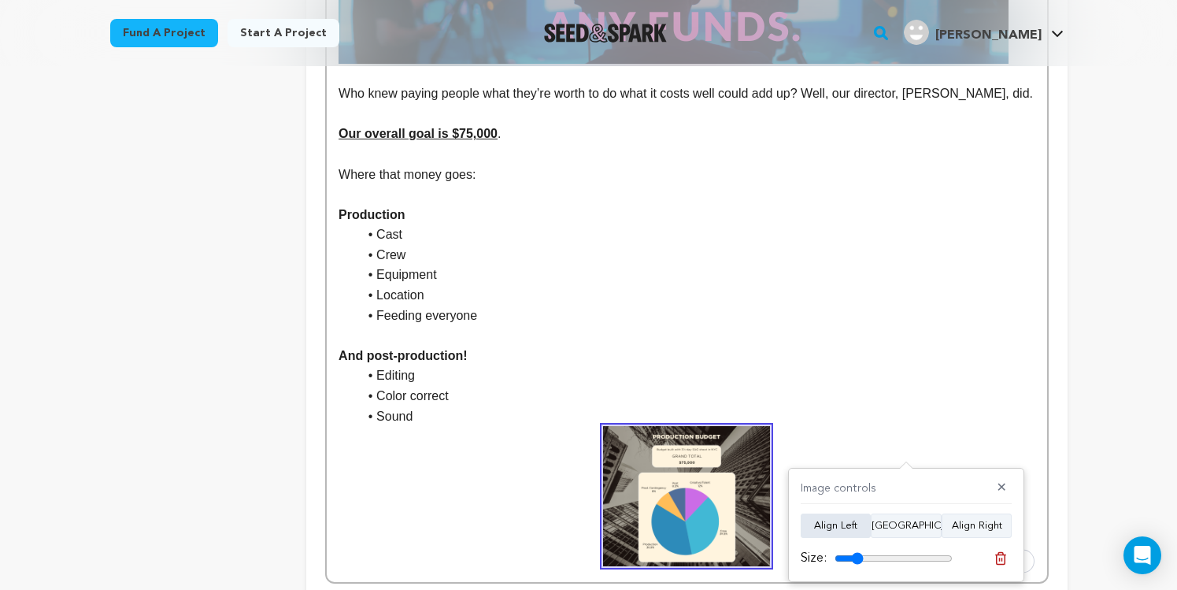
click at [846, 523] on button "Align Left" at bounding box center [836, 525] width 70 height 25
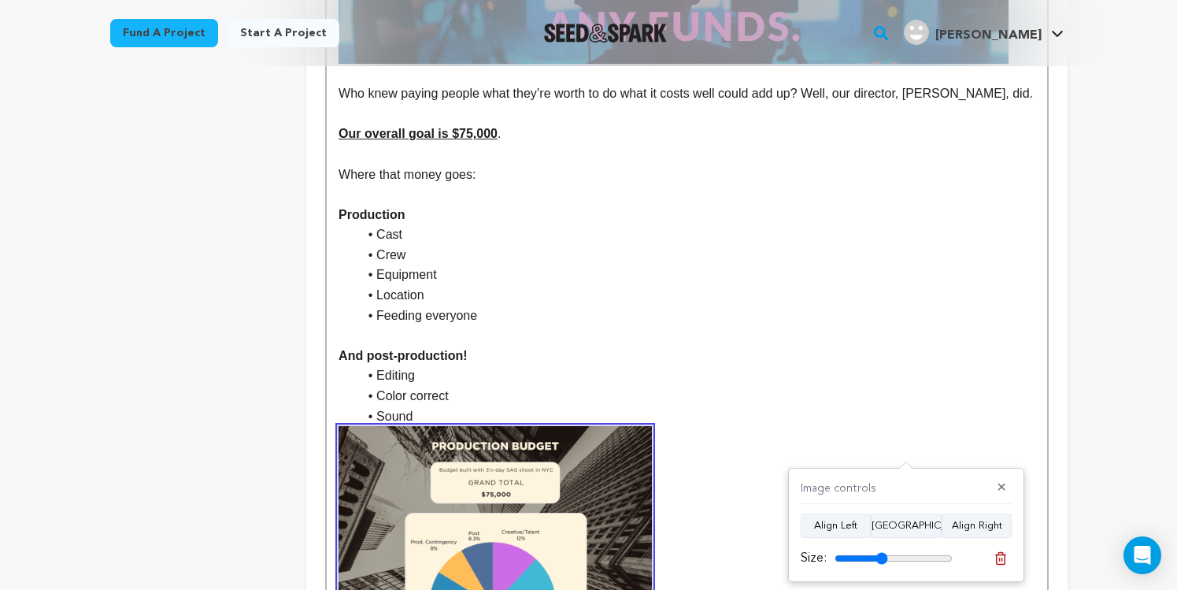
type input "45"
drag, startPoint x: 854, startPoint y: 558, endPoint x: 750, endPoint y: 494, distance: 121.9
click at [882, 559] on input "range" at bounding box center [894, 558] width 118 height 13
click at [557, 402] on li "Color correct" at bounding box center [695, 396] width 677 height 20
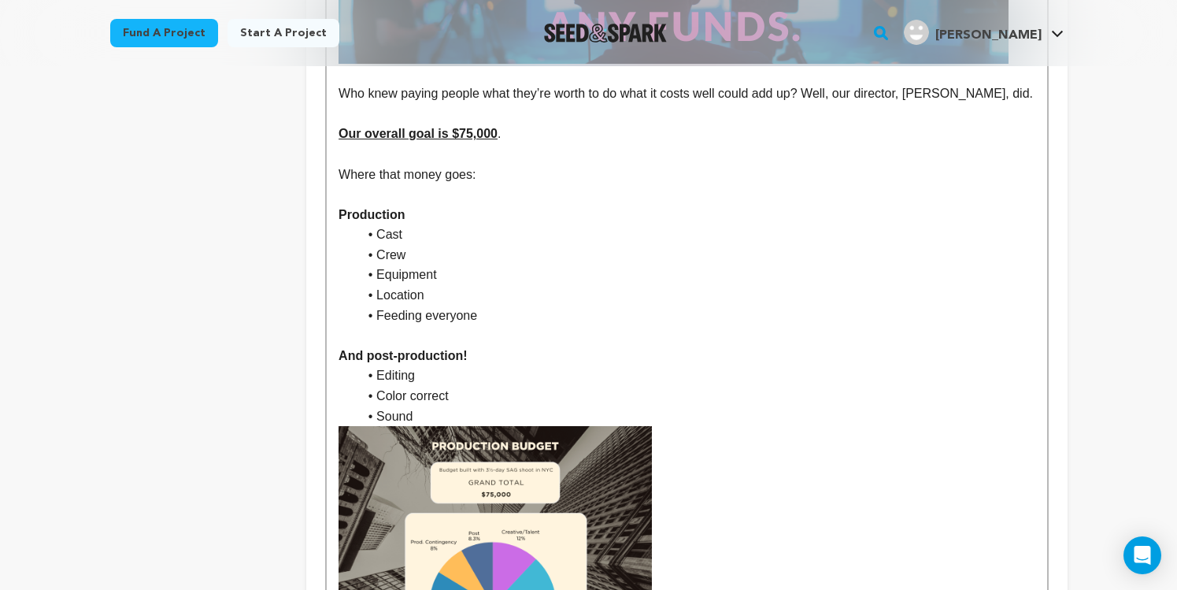
click at [556, 413] on li "Sound" at bounding box center [695, 416] width 677 height 20
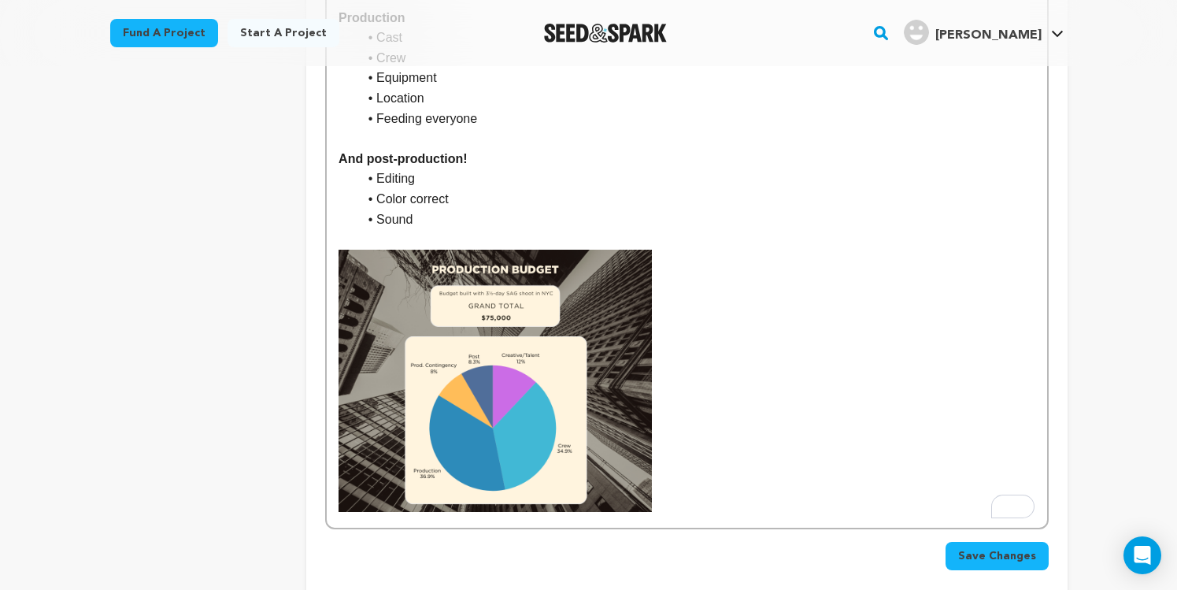
scroll to position [1841, 0]
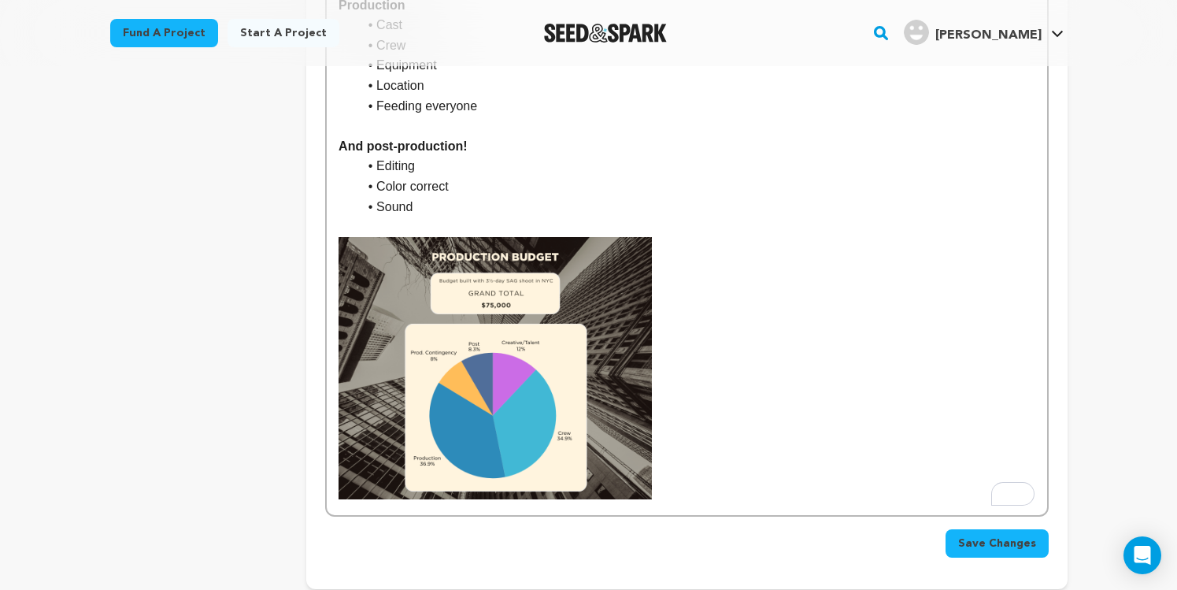
click at [559, 397] on img "To enrich screen reader interactions, please activate Accessibility in Grammarl…" at bounding box center [495, 368] width 313 height 263
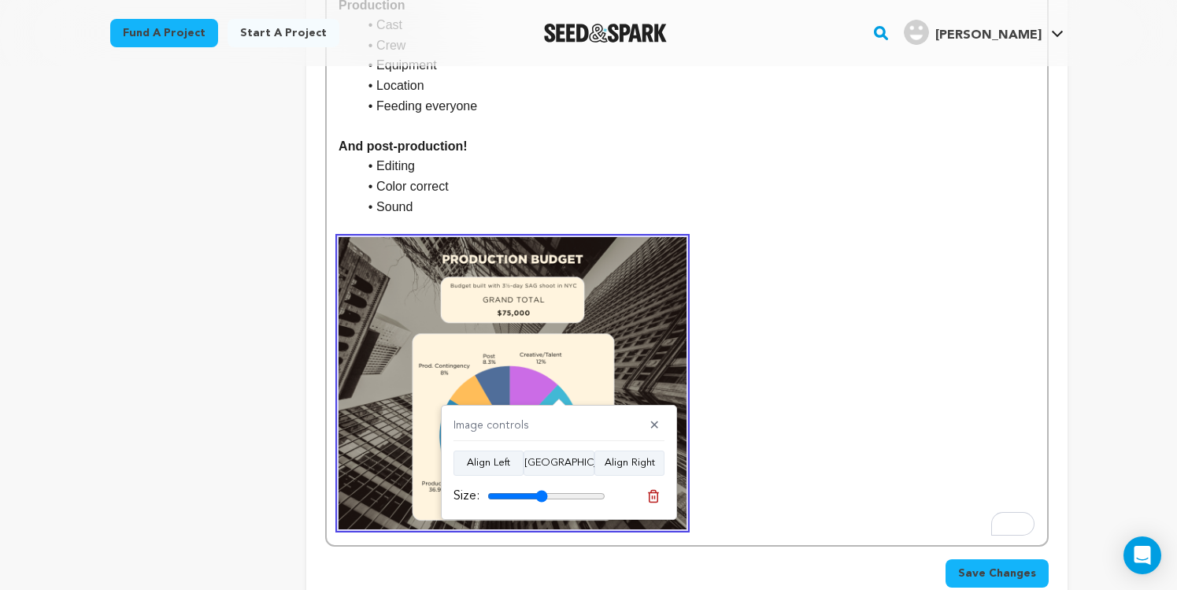
drag, startPoint x: 535, startPoint y: 498, endPoint x: 545, endPoint y: 493, distance: 10.9
type input "51"
click at [541, 498] on input "range" at bounding box center [546, 496] width 118 height 13
click at [655, 420] on button "✕" at bounding box center [655, 426] width 20 height 16
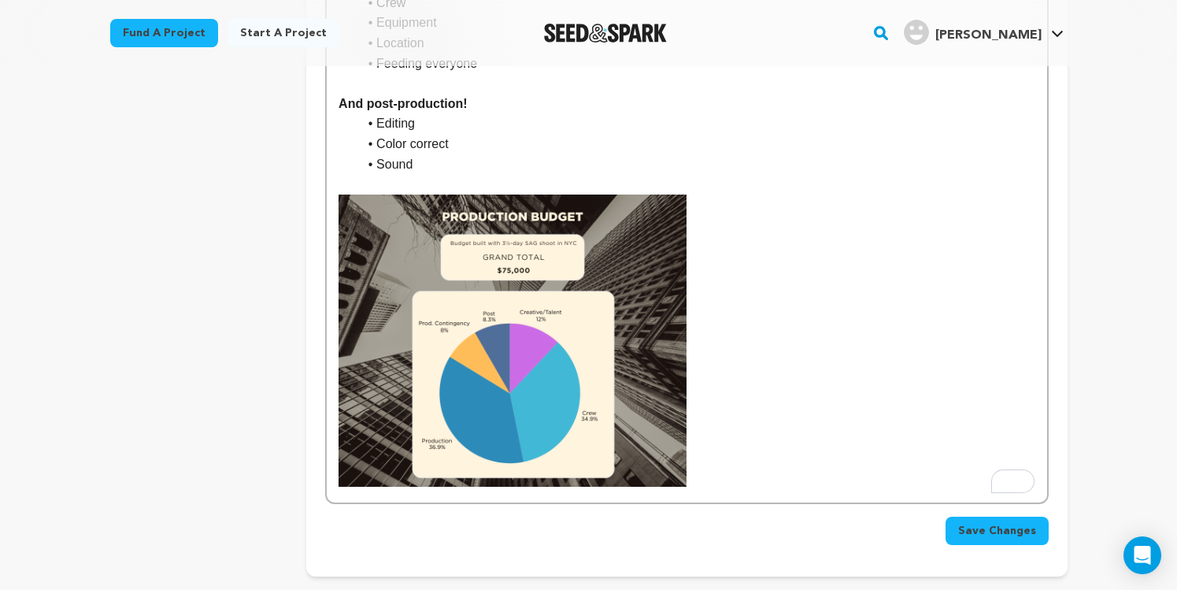
scroll to position [1818, 0]
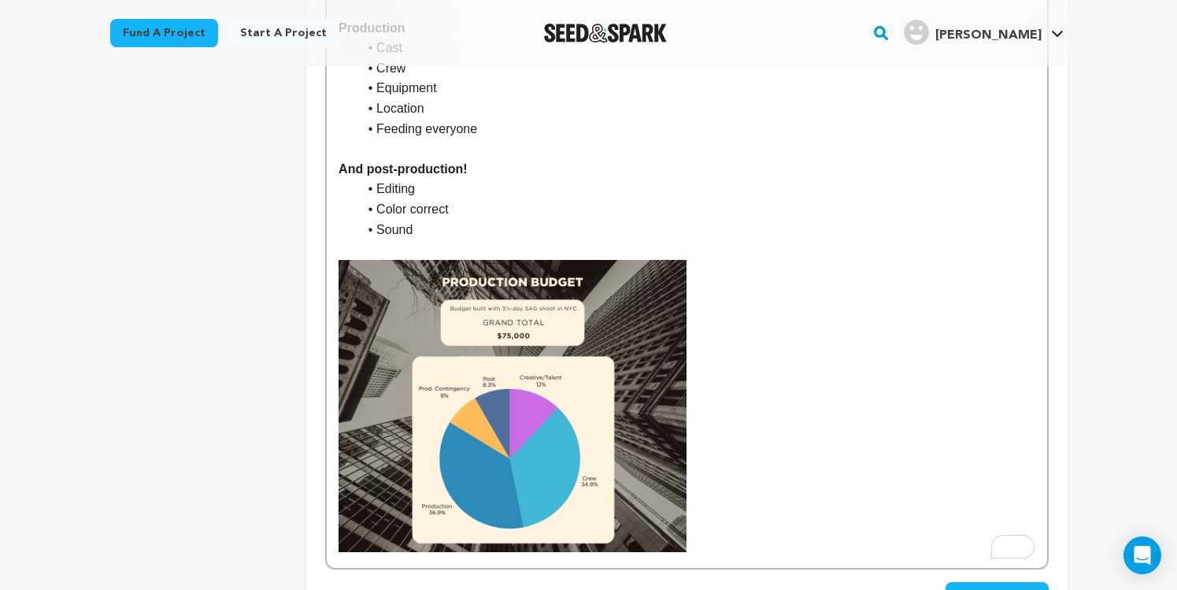
drag, startPoint x: 744, startPoint y: 388, endPoint x: 744, endPoint y: 399, distance: 11.0
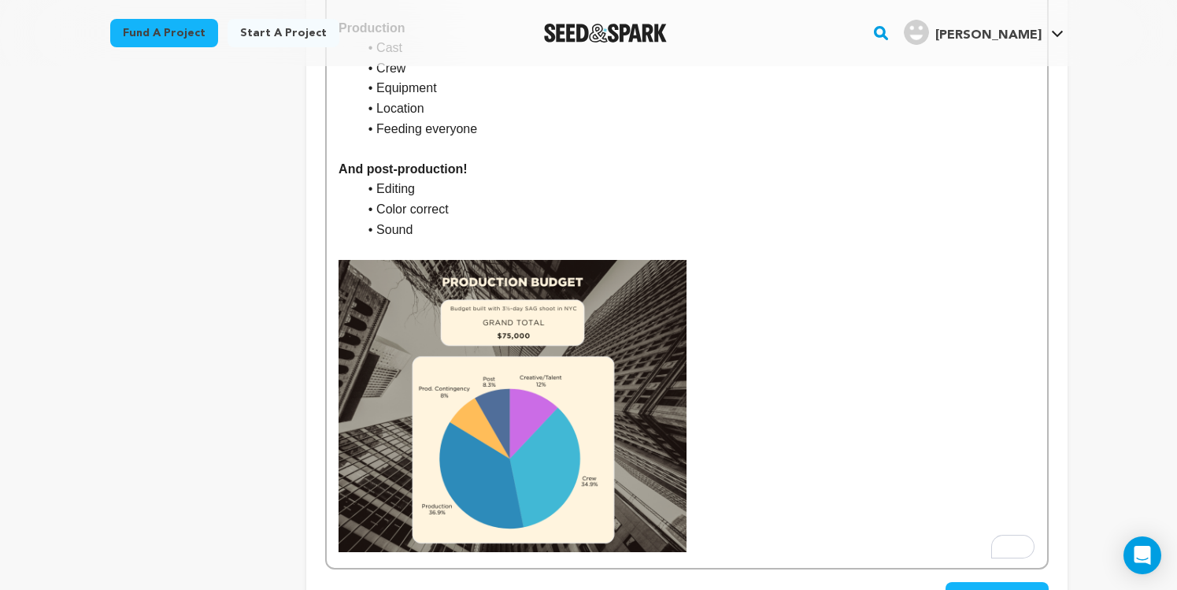
click at [684, 532] on img "To enrich screen reader interactions, please activate Accessibility in Grammarl…" at bounding box center [513, 406] width 348 height 292
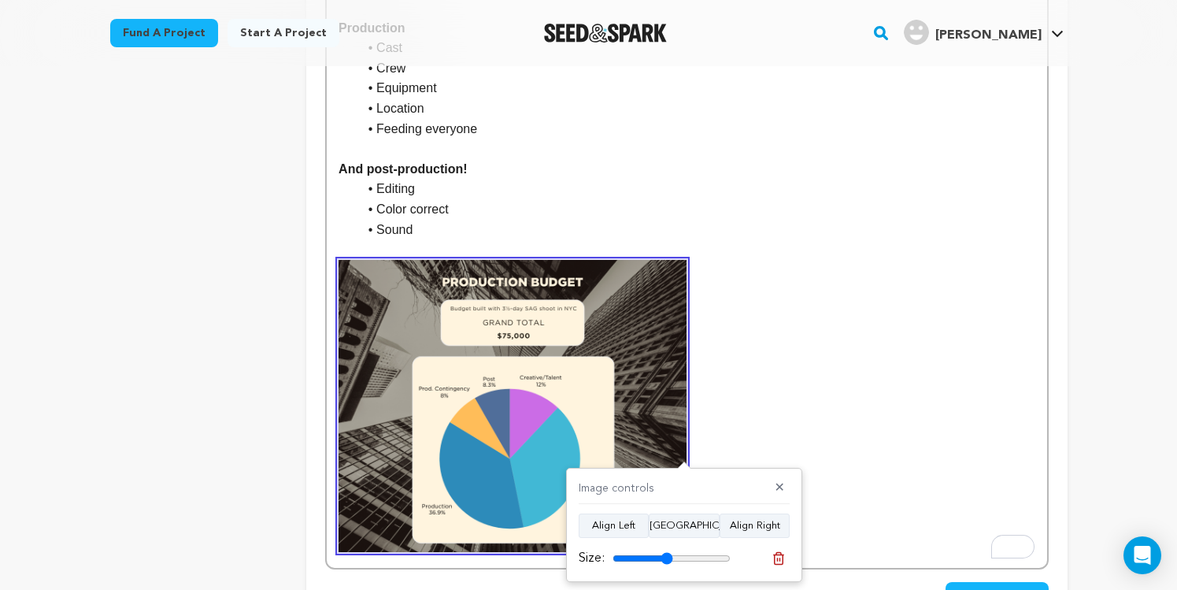
click at [778, 494] on button "✕" at bounding box center [780, 488] width 20 height 16
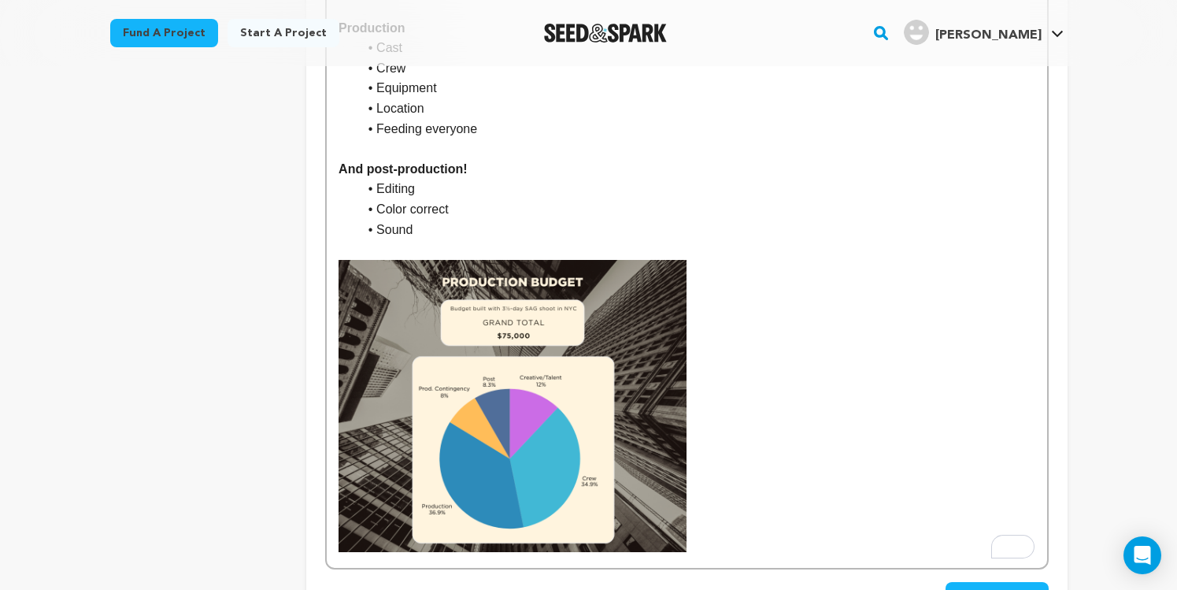
click at [339, 494] on img "To enrich screen reader interactions, please activate Accessibility in Grammarl…" at bounding box center [513, 406] width 348 height 292
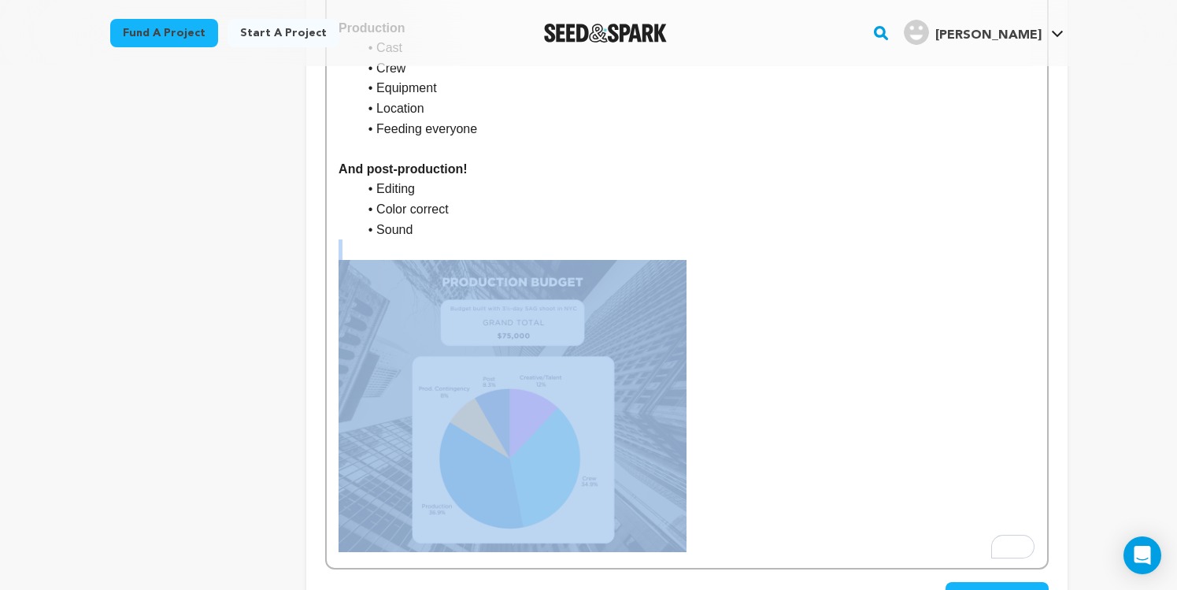
drag, startPoint x: 727, startPoint y: 479, endPoint x: 694, endPoint y: 487, distance: 34.0
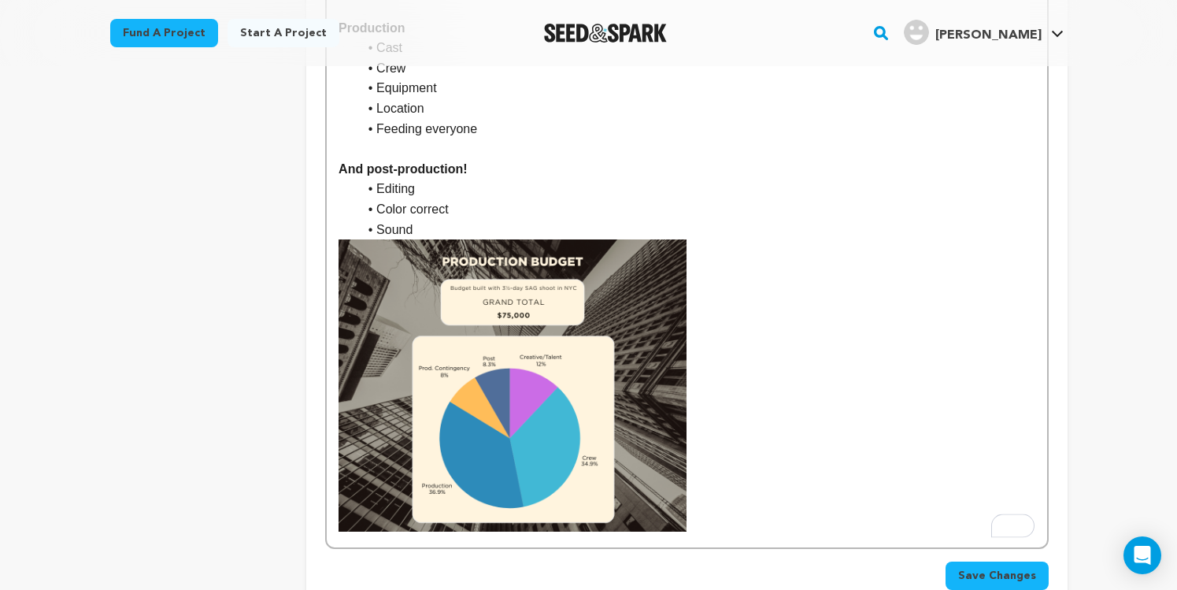
drag, startPoint x: 759, startPoint y: 565, endPoint x: 738, endPoint y: 520, distance: 50.4
click at [757, 564] on div "Save Changes" at bounding box center [686, 575] width 723 height 28
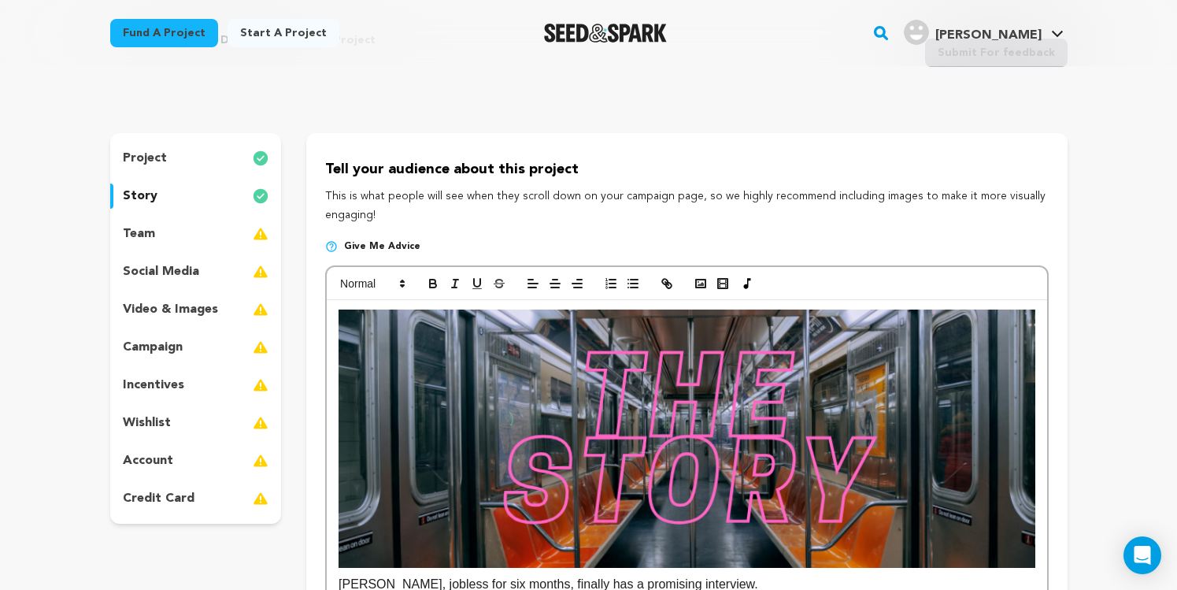
scroll to position [0, 0]
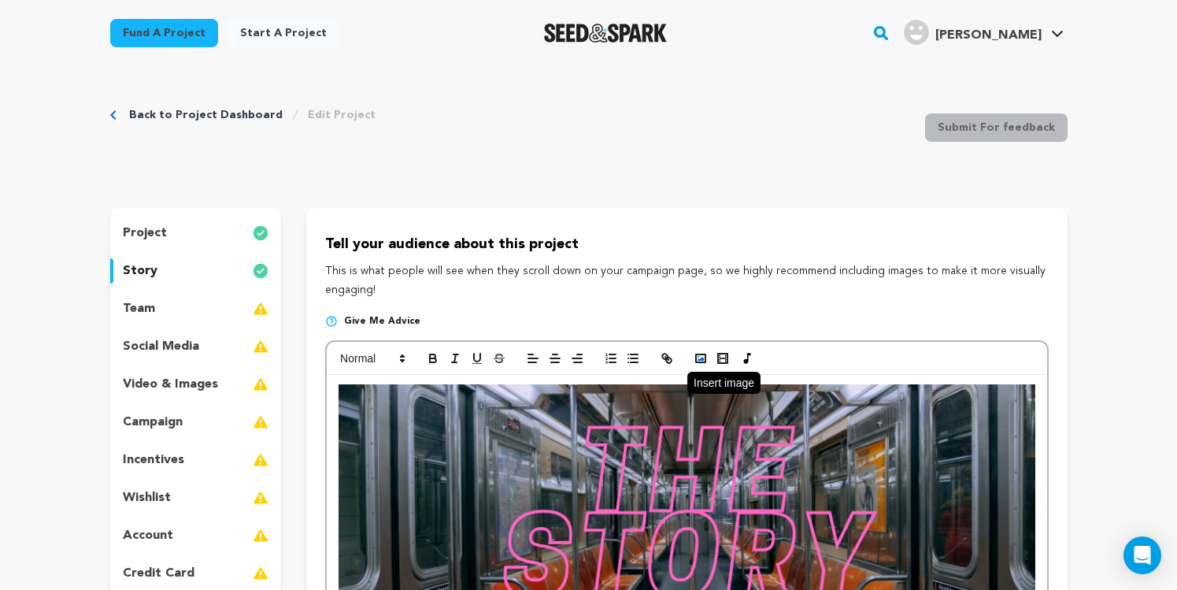
click at [698, 359] on icon "button" at bounding box center [701, 358] width 14 height 14
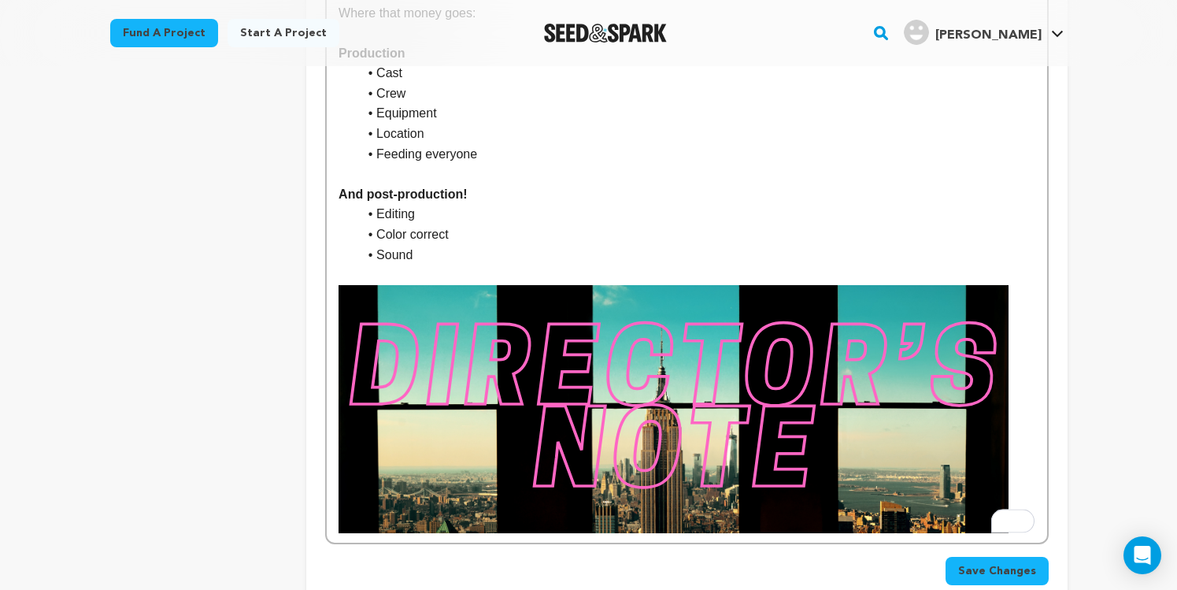
scroll to position [1864, 0]
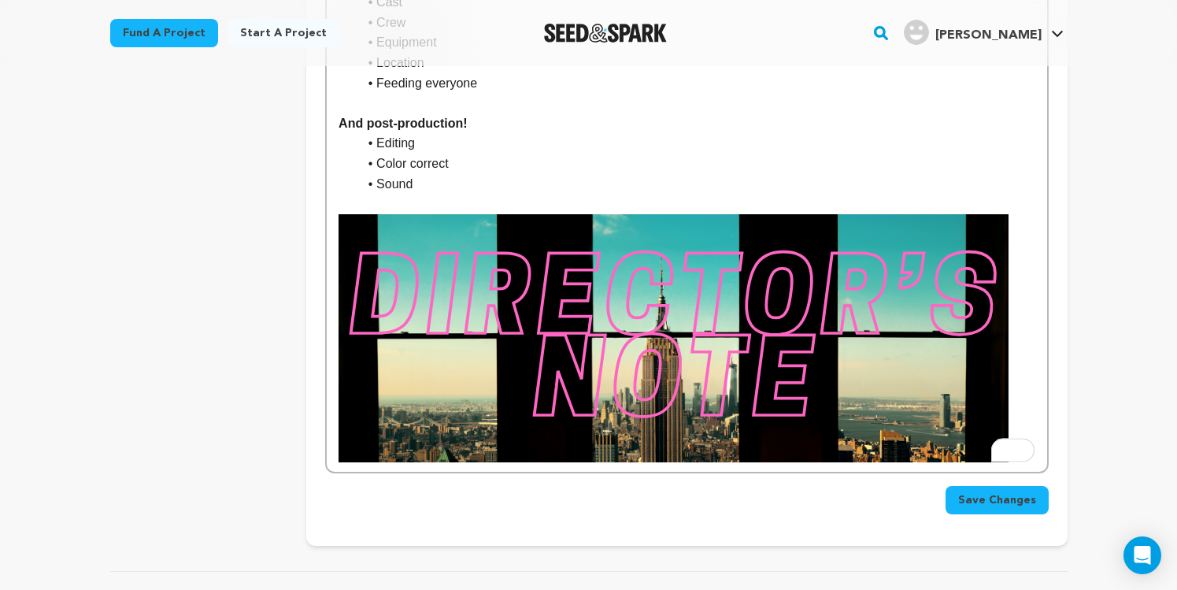
click at [1032, 414] on p "To enrich screen reader interactions, please activate Accessibility in Grammarl…" at bounding box center [687, 338] width 696 height 248
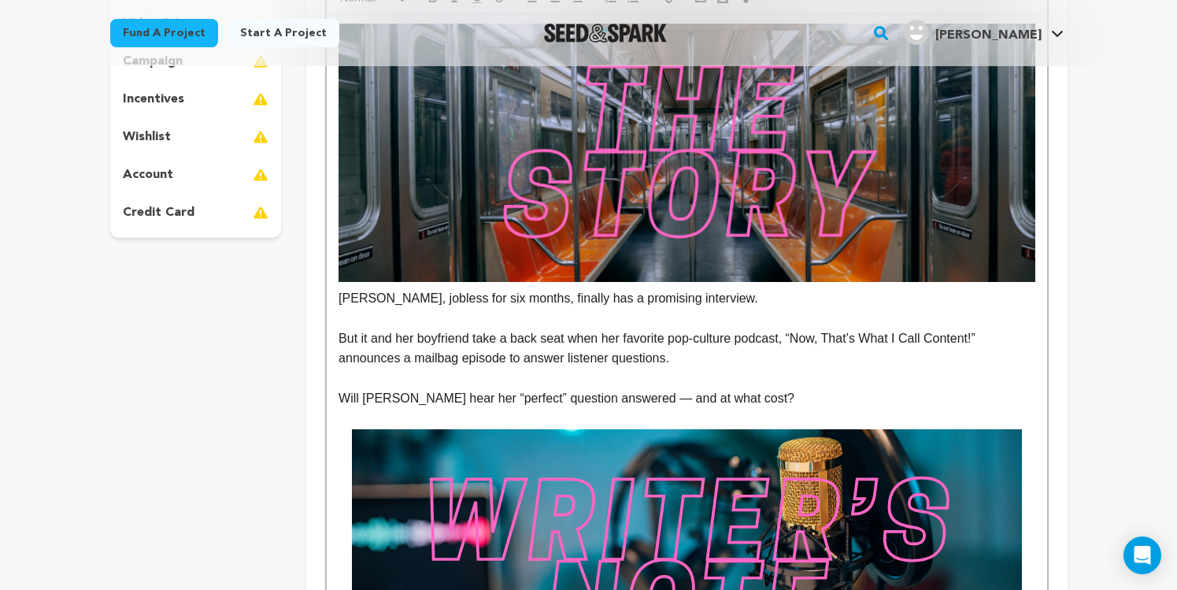
scroll to position [430, 0]
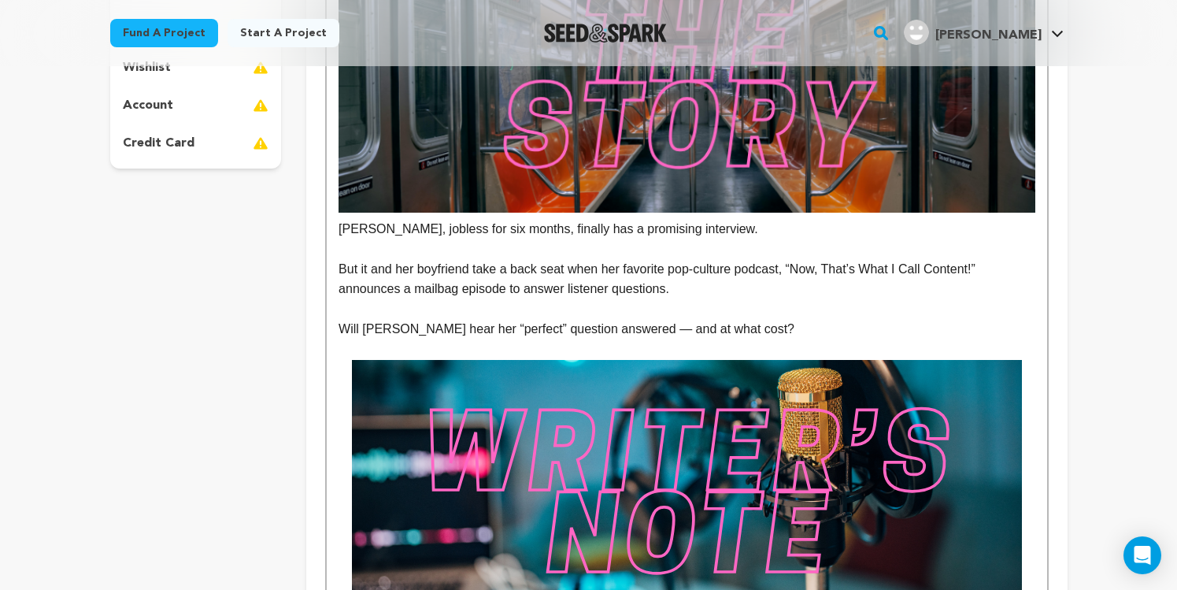
click at [797, 330] on p "Will Eileen hear her “perfect” question answered — and at what cost?" at bounding box center [687, 329] width 696 height 20
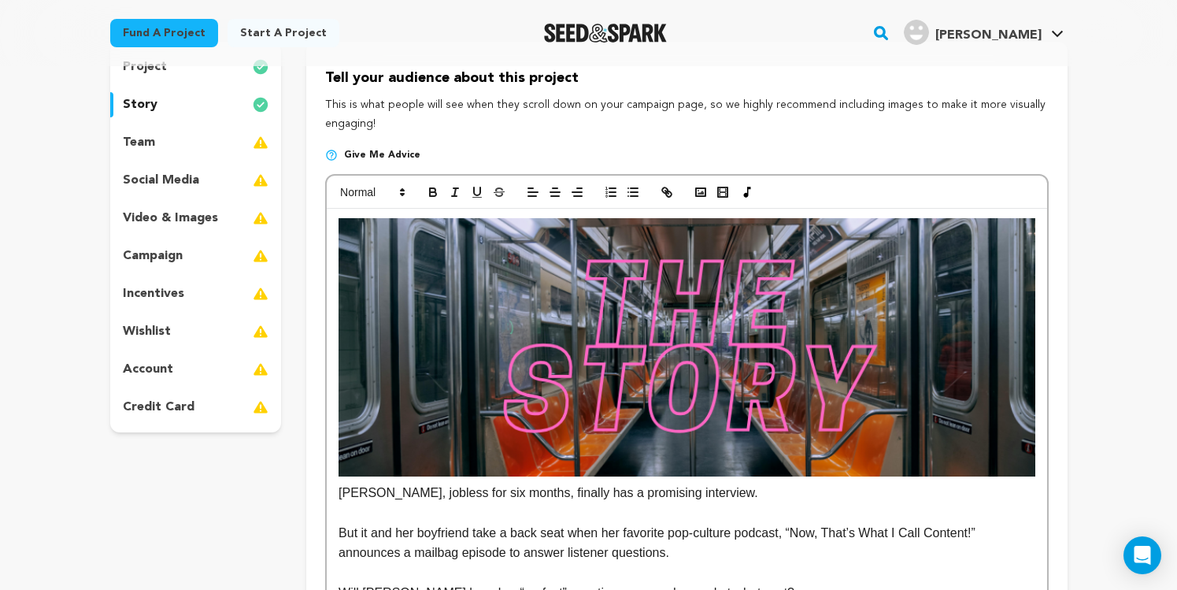
scroll to position [0, 0]
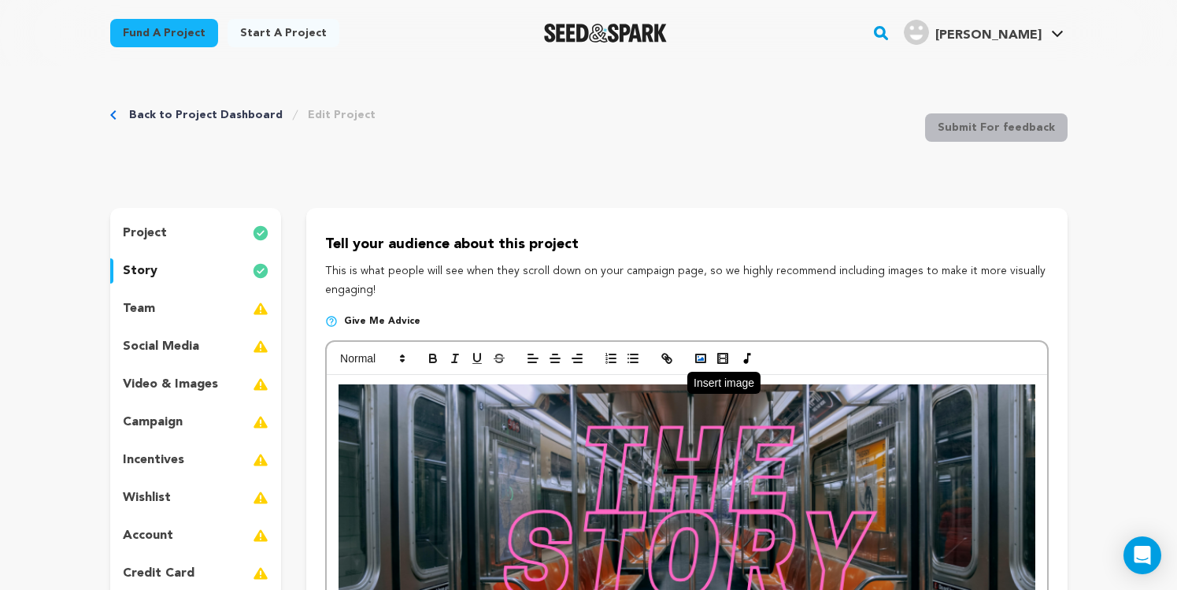
click at [701, 361] on polyline "button" at bounding box center [701, 359] width 6 height 4
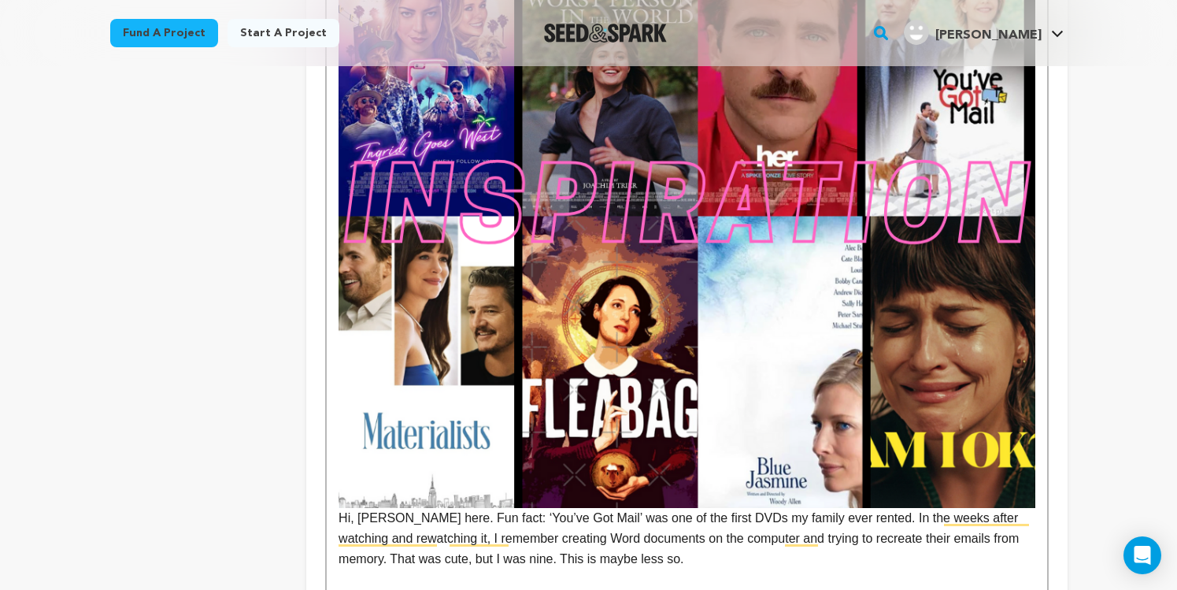
scroll to position [909, 0]
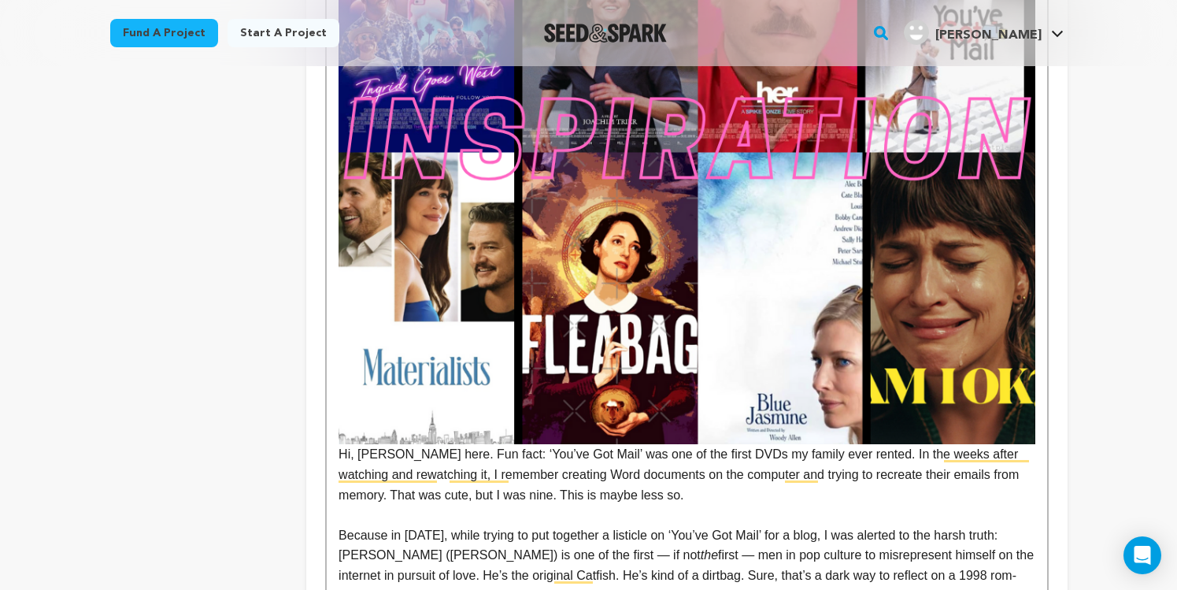
click at [909, 414] on img "To enrich screen reader interactions, please activate Accessibility in Grammarl…" at bounding box center [687, 152] width 696 height 583
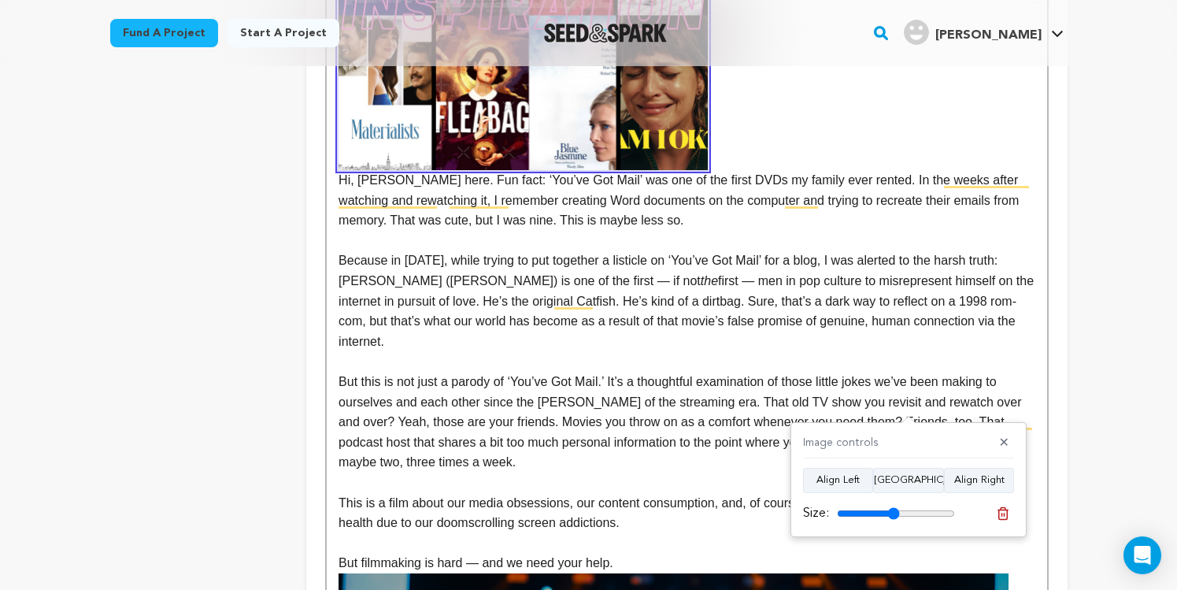
drag, startPoint x: 942, startPoint y: 515, endPoint x: 893, endPoint y: 514, distance: 49.6
click at [893, 514] on input "range" at bounding box center [896, 513] width 118 height 13
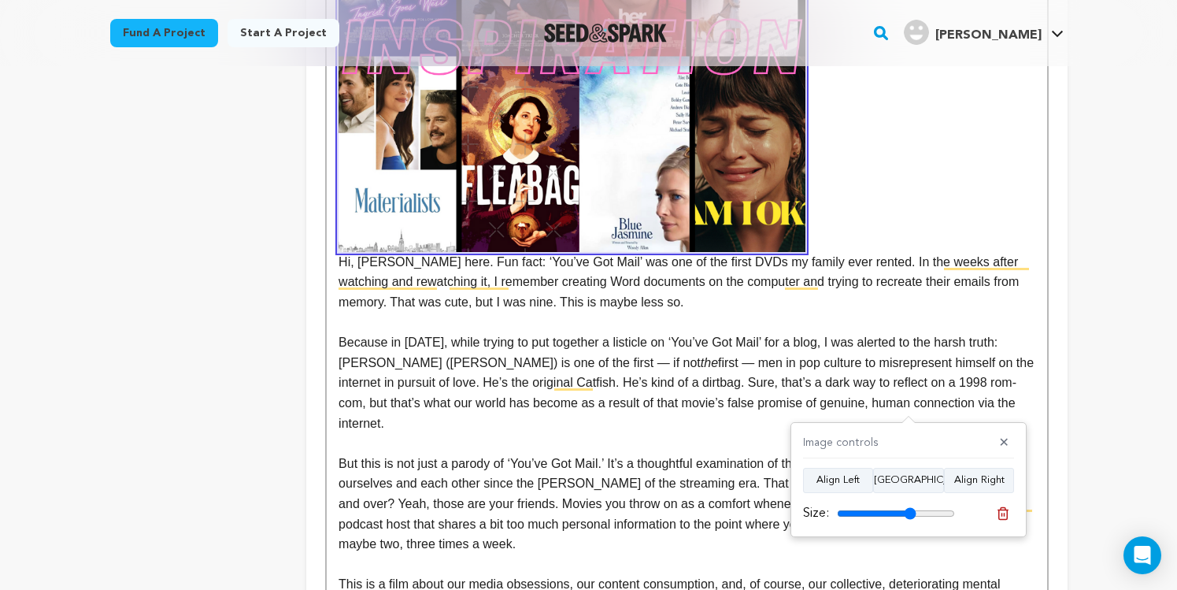
type input "67"
drag, startPoint x: 893, startPoint y: 513, endPoint x: 777, endPoint y: 391, distance: 167.6
click at [909, 510] on input "range" at bounding box center [896, 513] width 118 height 13
click at [764, 383] on p "Because in 2015, while trying to put together a listicle on ‘You’ve Got Mail’ f…" at bounding box center [687, 382] width 696 height 101
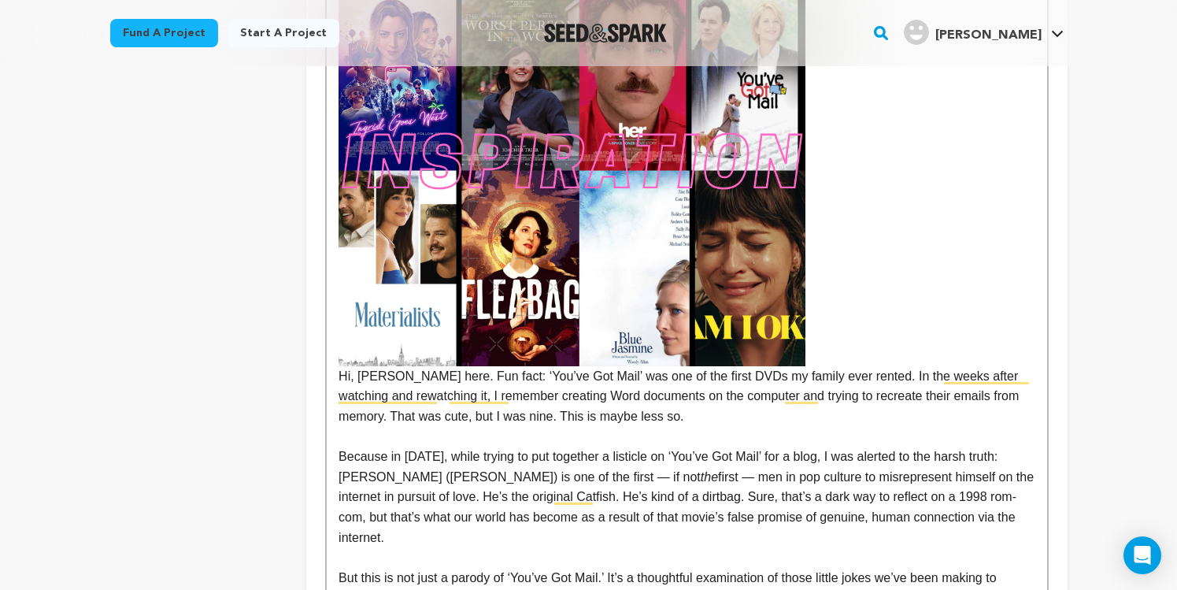
scroll to position [779, 0]
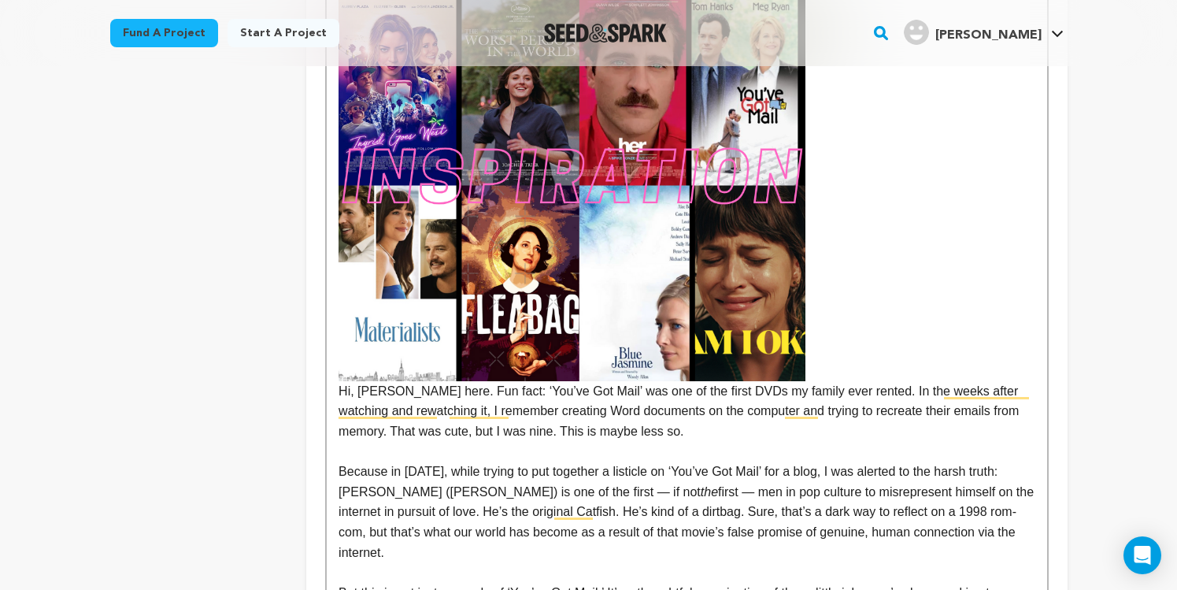
click at [831, 374] on p "Hi, Jamison here. Fun fact: ‘You’ve Got Mail’ was one of the first DVDs my fami…" at bounding box center [687, 216] width 696 height 452
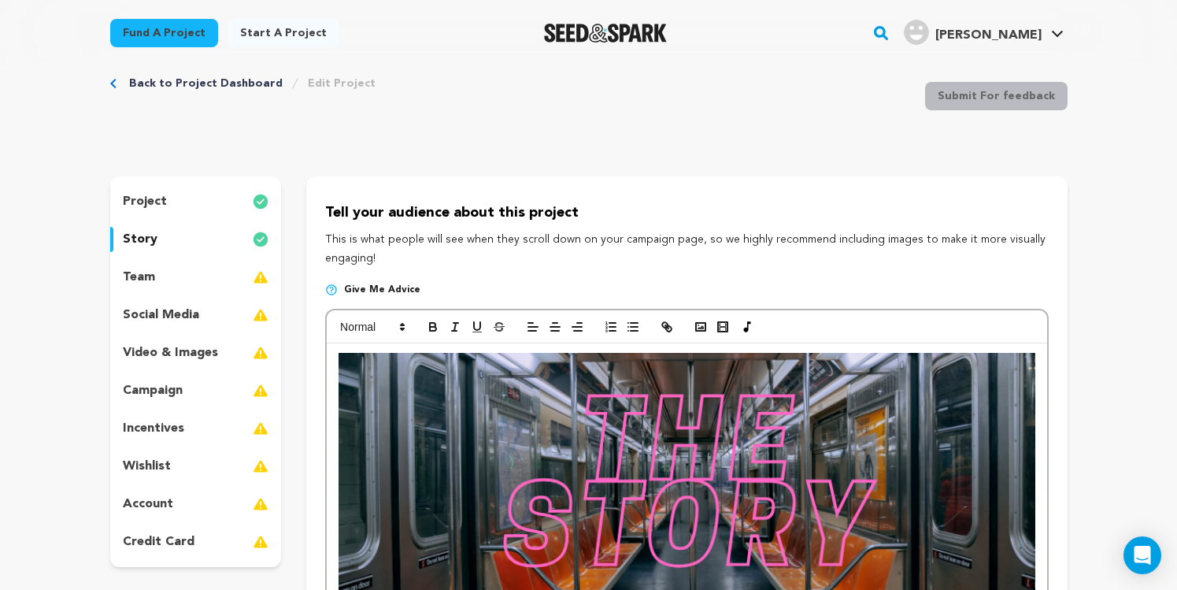
scroll to position [0, 0]
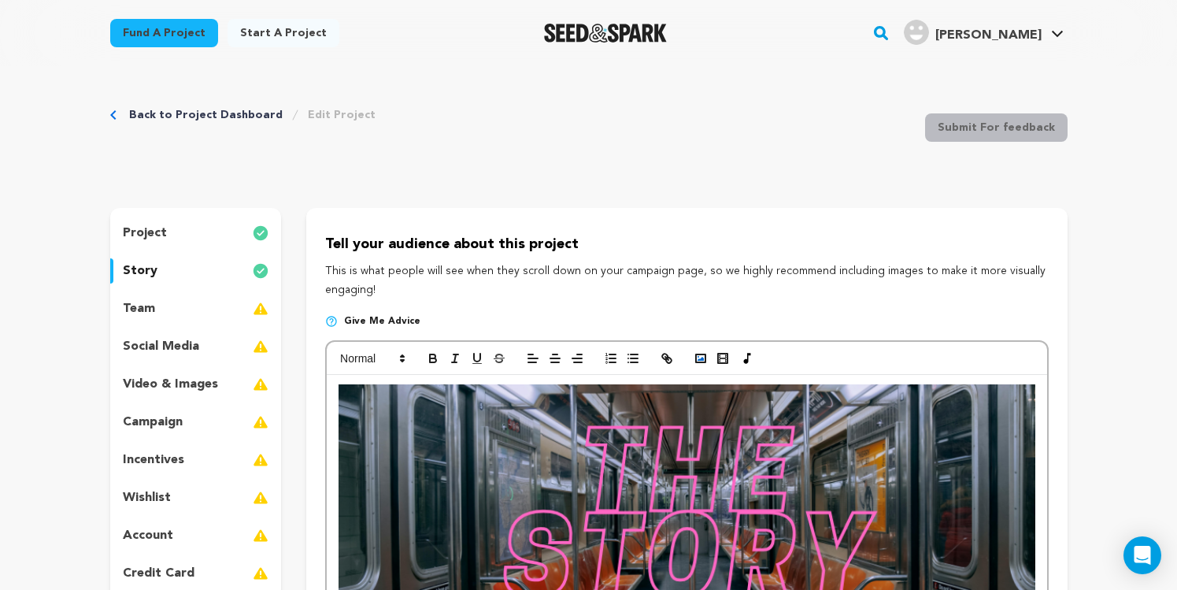
click at [701, 354] on rect "button" at bounding box center [700, 358] width 9 height 8
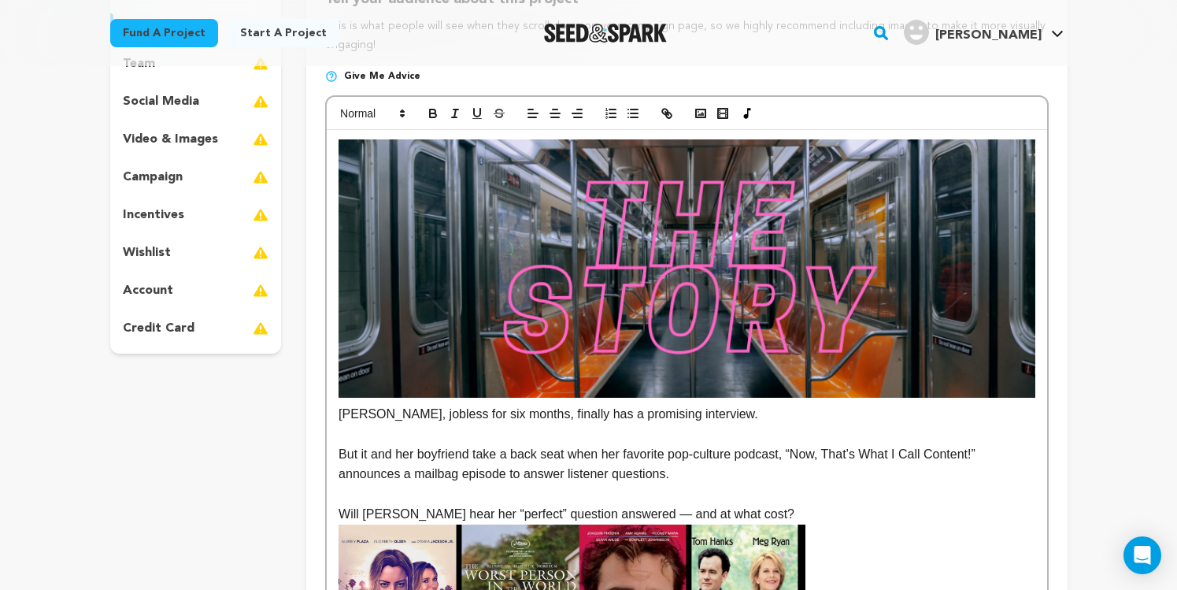
scroll to position [605, 0]
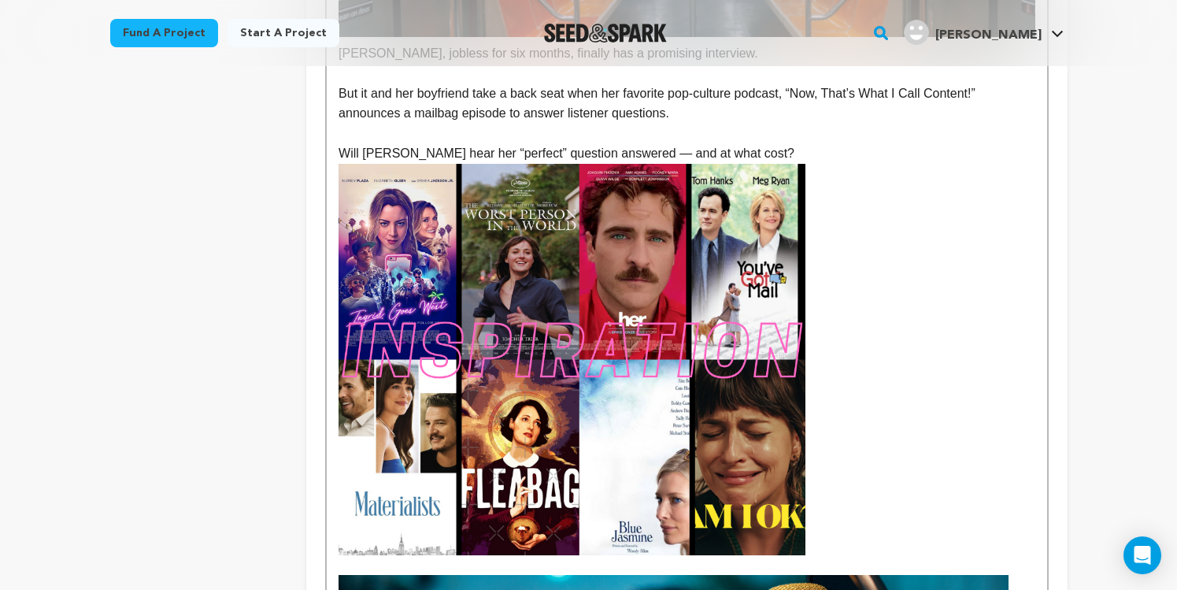
click at [700, 376] on img "To enrich screen reader interactions, please activate Accessibility in Grammarl…" at bounding box center [572, 359] width 467 height 391
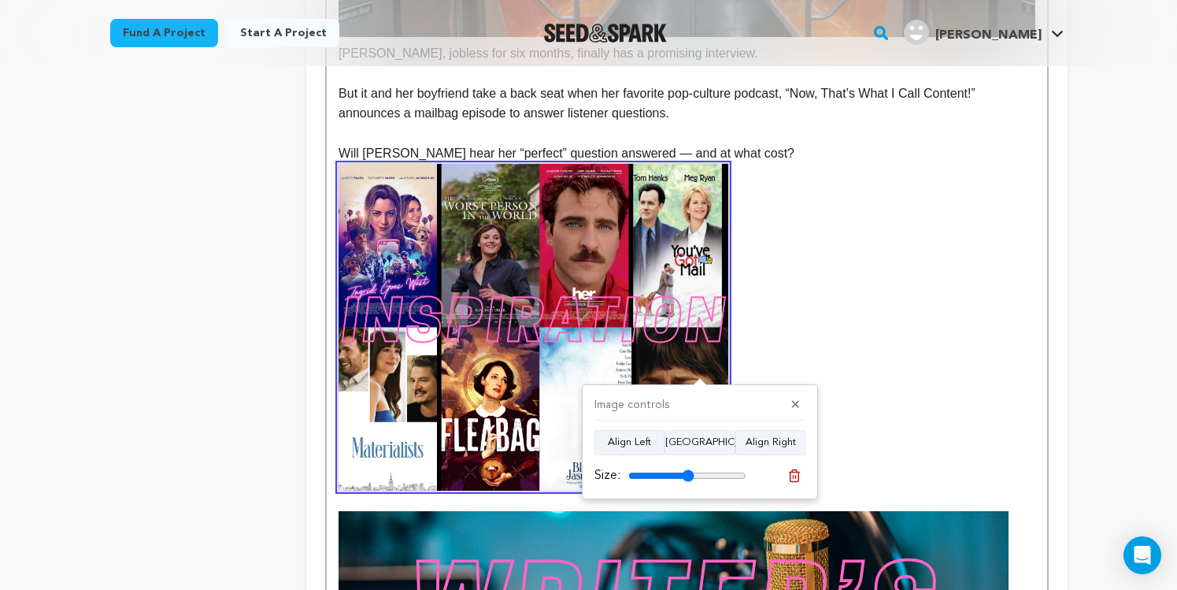
drag, startPoint x: 698, startPoint y: 472, endPoint x: 688, endPoint y: 473, distance: 10.3
type input "56"
click at [688, 473] on input "range" at bounding box center [687, 475] width 118 height 13
click at [915, 381] on p "To enrich screen reader interactions, please activate Accessibility in Grammarl…" at bounding box center [687, 327] width 696 height 327
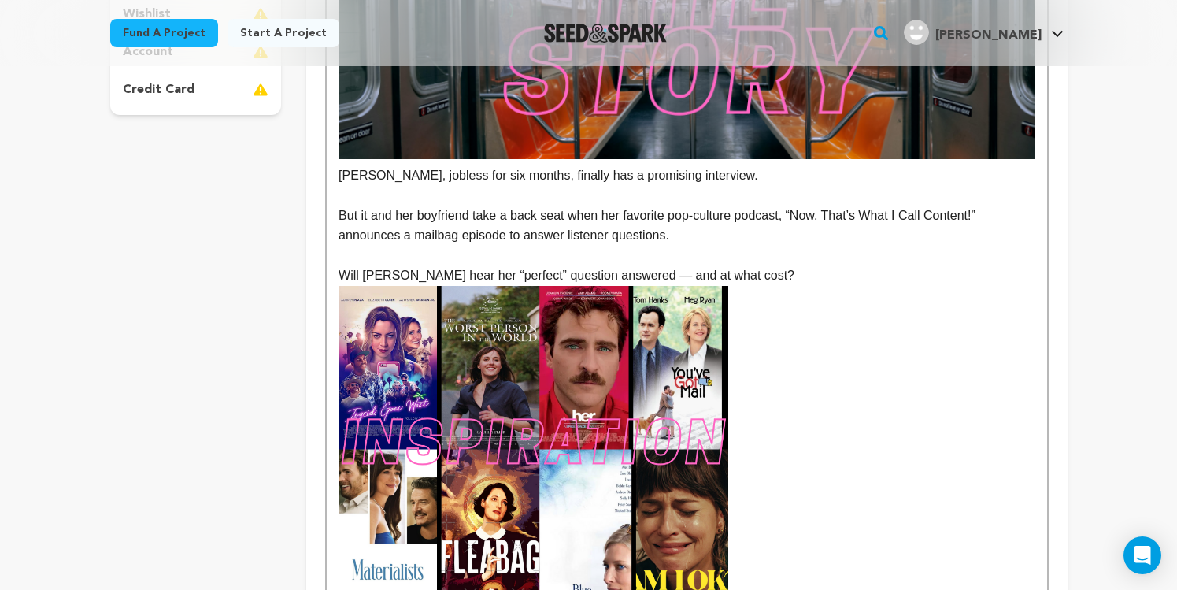
scroll to position [442, 0]
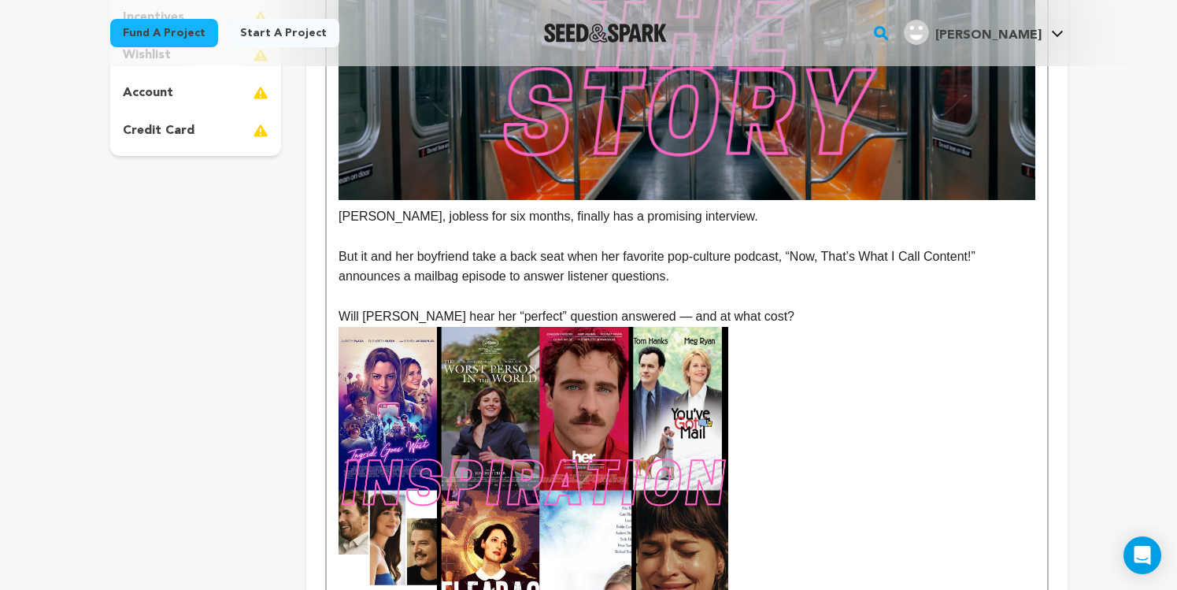
click at [825, 246] on p "But it and her boyfriend take a back seat when her favorite pop-culture podcast…" at bounding box center [687, 266] width 696 height 40
drag, startPoint x: 927, startPoint y: 260, endPoint x: 942, endPoint y: 260, distance: 15.7
click at [927, 260] on p "But it and her boyfriend take a back seat when her favorite pop-culture podcast…" at bounding box center [687, 266] width 696 height 40
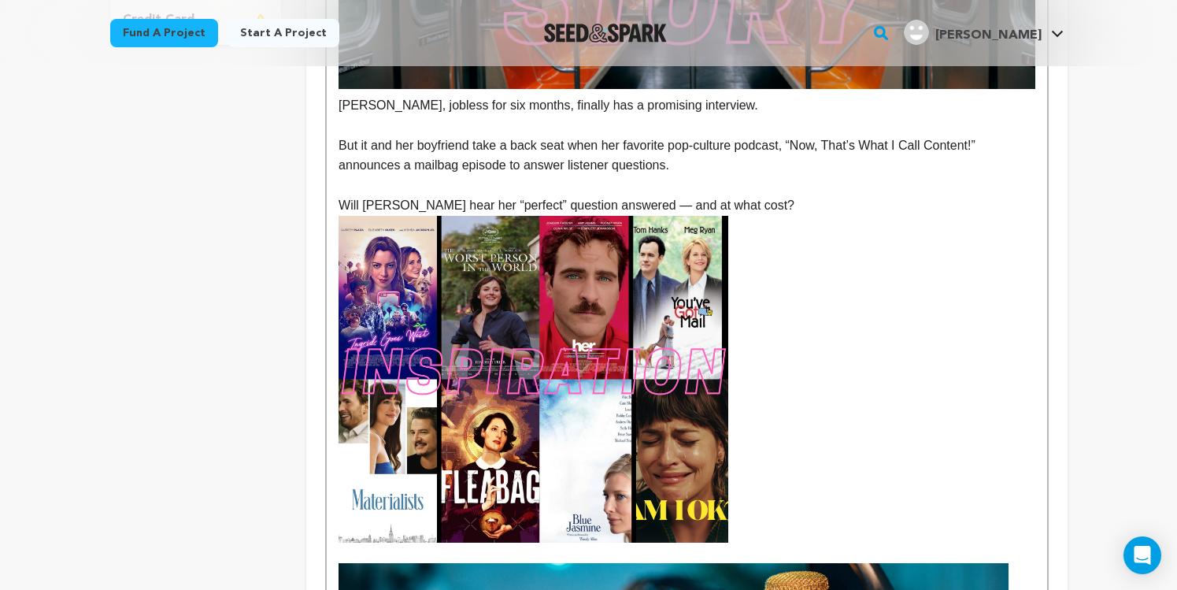
scroll to position [835, 0]
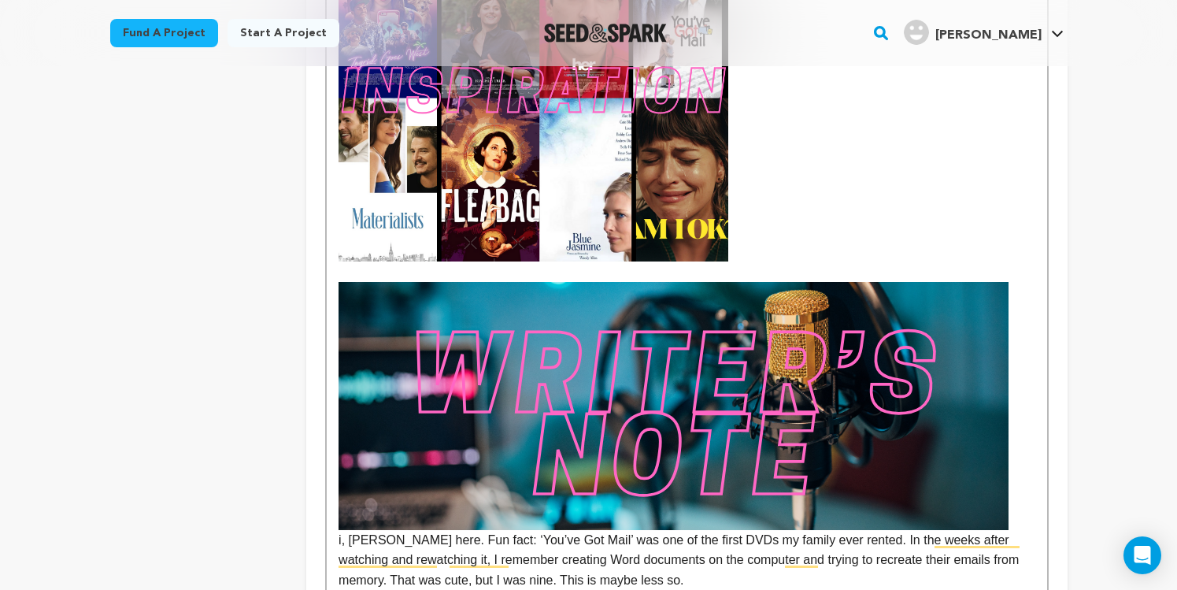
click at [918, 357] on img "To enrich screen reader interactions, please activate Accessibility in Grammarl…" at bounding box center [674, 406] width 670 height 248
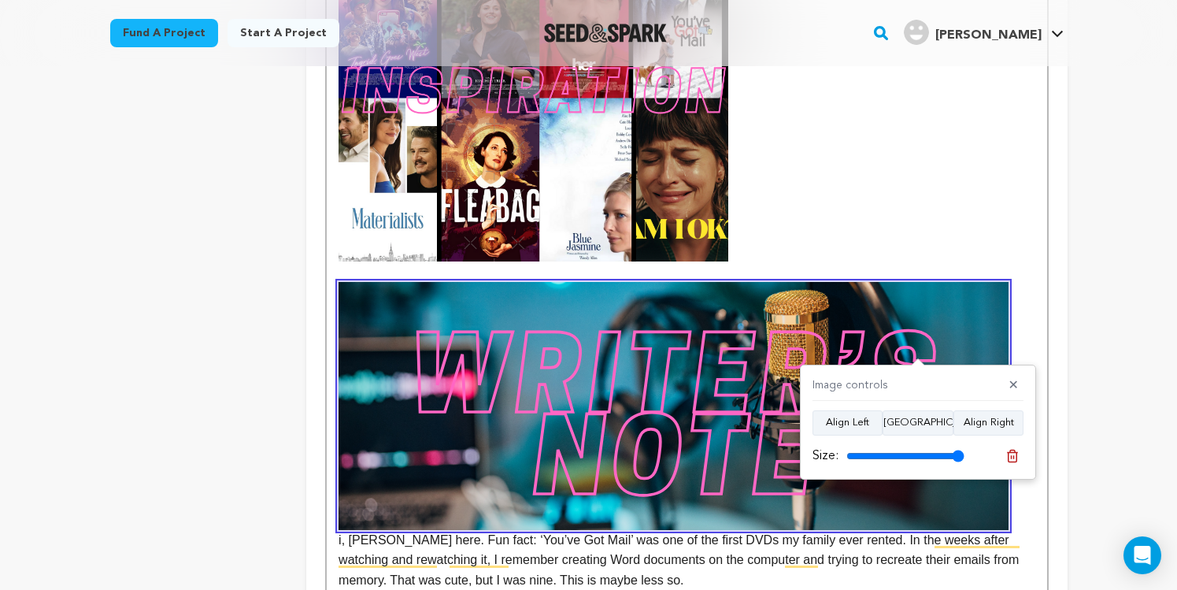
click at [961, 450] on input "range" at bounding box center [905, 456] width 118 height 13
click at [930, 428] on button "Align Center" at bounding box center [918, 422] width 71 height 25
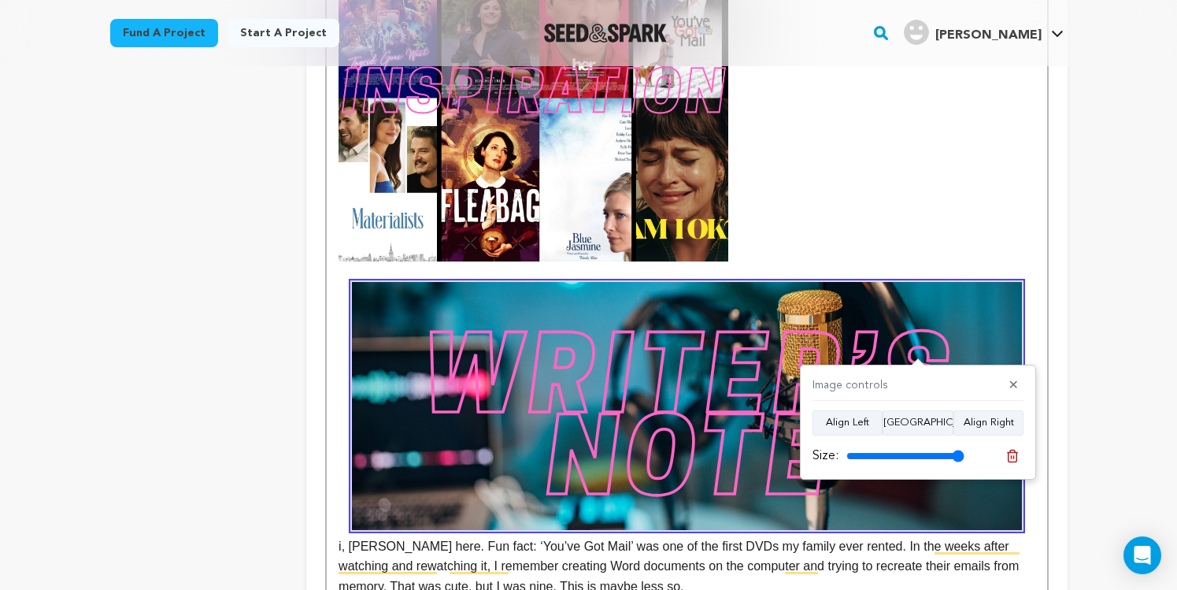
click at [1016, 381] on button "✕" at bounding box center [1014, 386] width 20 height 16
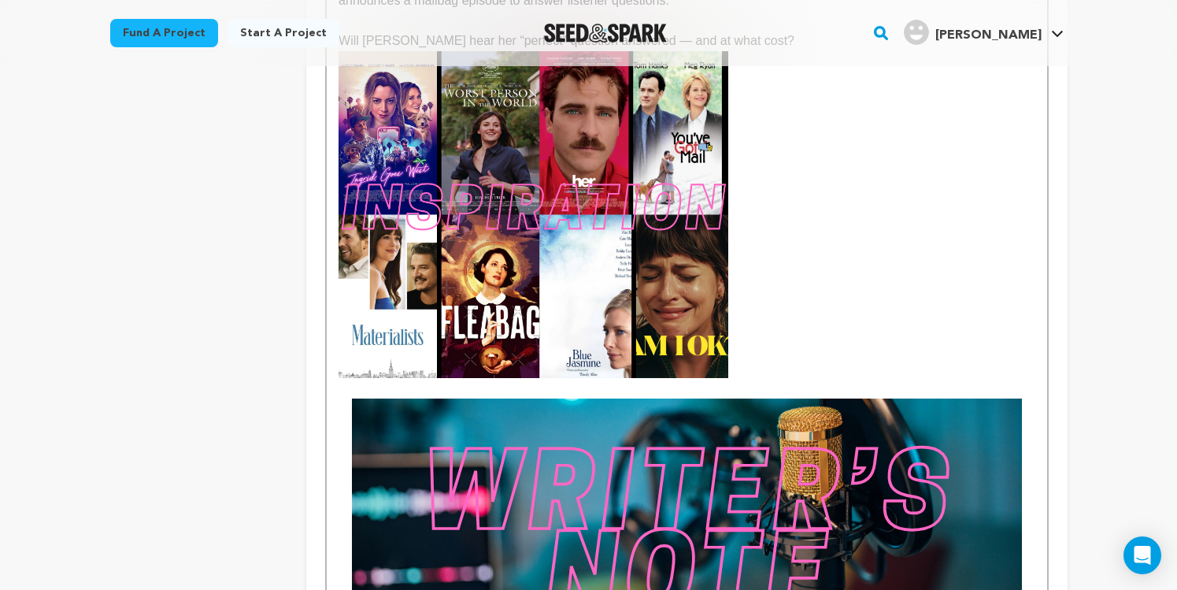
scroll to position [601, 0]
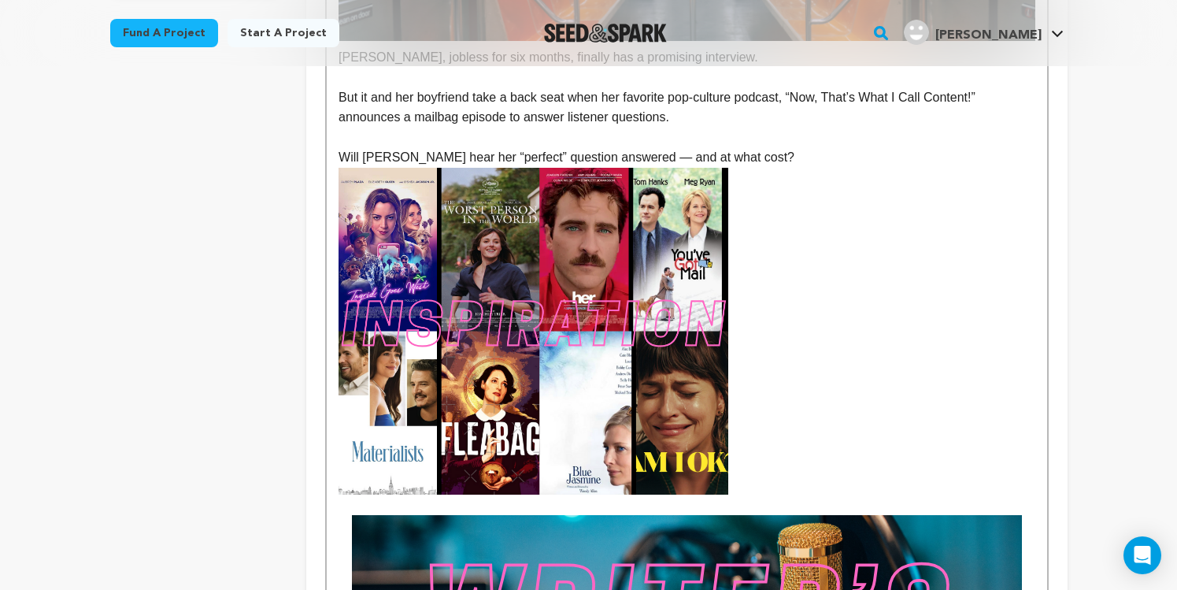
drag, startPoint x: 584, startPoint y: 384, endPoint x: 620, endPoint y: 382, distance: 36.3
click at [584, 384] on img "To enrich screen reader interactions, please activate Accessibility in Grammarl…" at bounding box center [534, 331] width 390 height 327
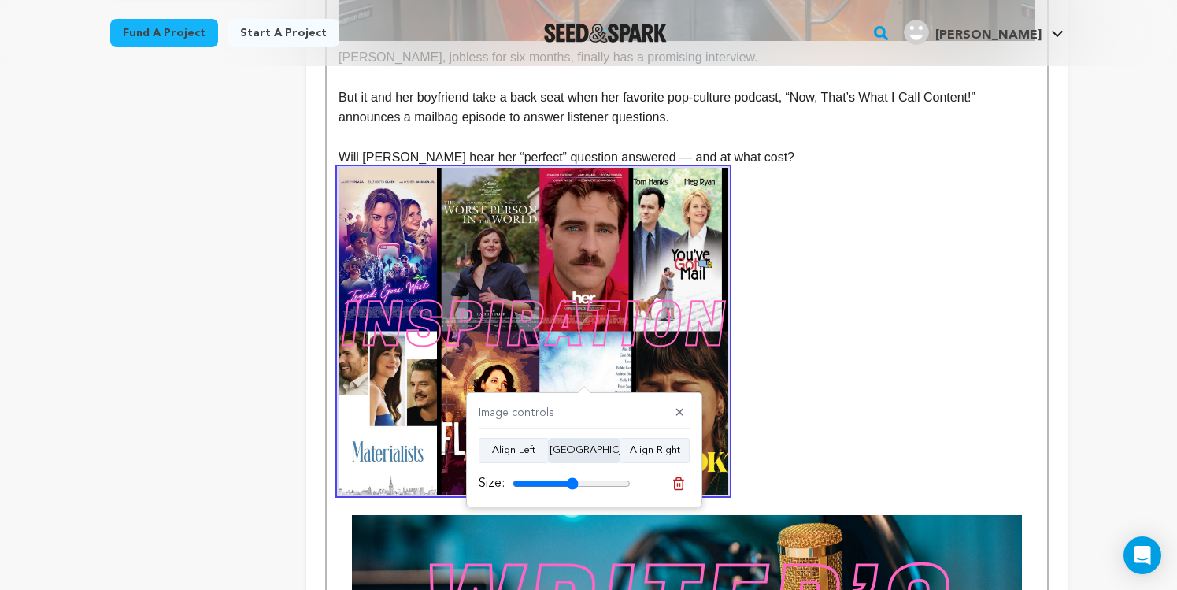
click at [603, 450] on button "Align Center" at bounding box center [584, 450] width 71 height 25
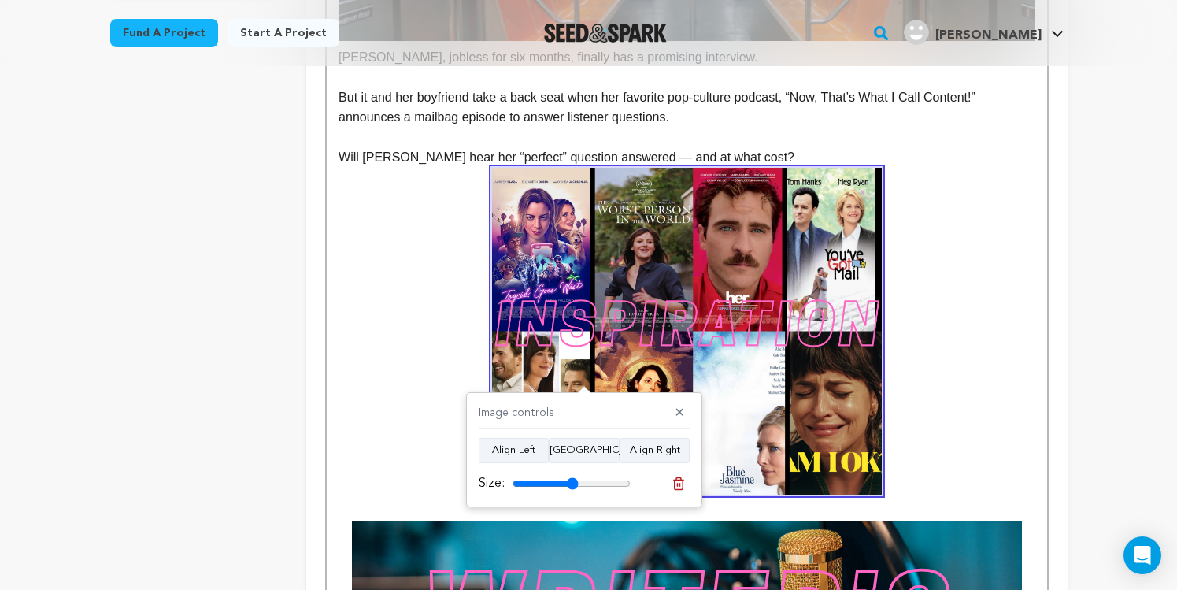
click at [945, 336] on p "To enrich screen reader interactions, please activate Accessibility in Grammarl…" at bounding box center [687, 331] width 696 height 327
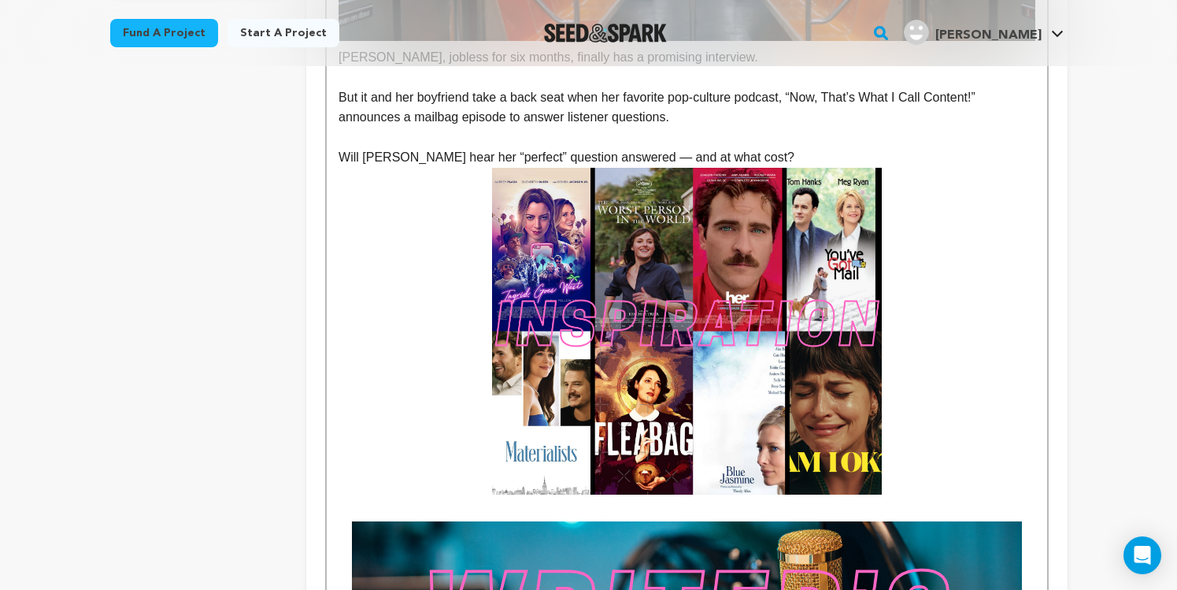
click at [814, 157] on p "Will Eileen hear her “perfect” question answered — and at what cost?" at bounding box center [687, 157] width 696 height 20
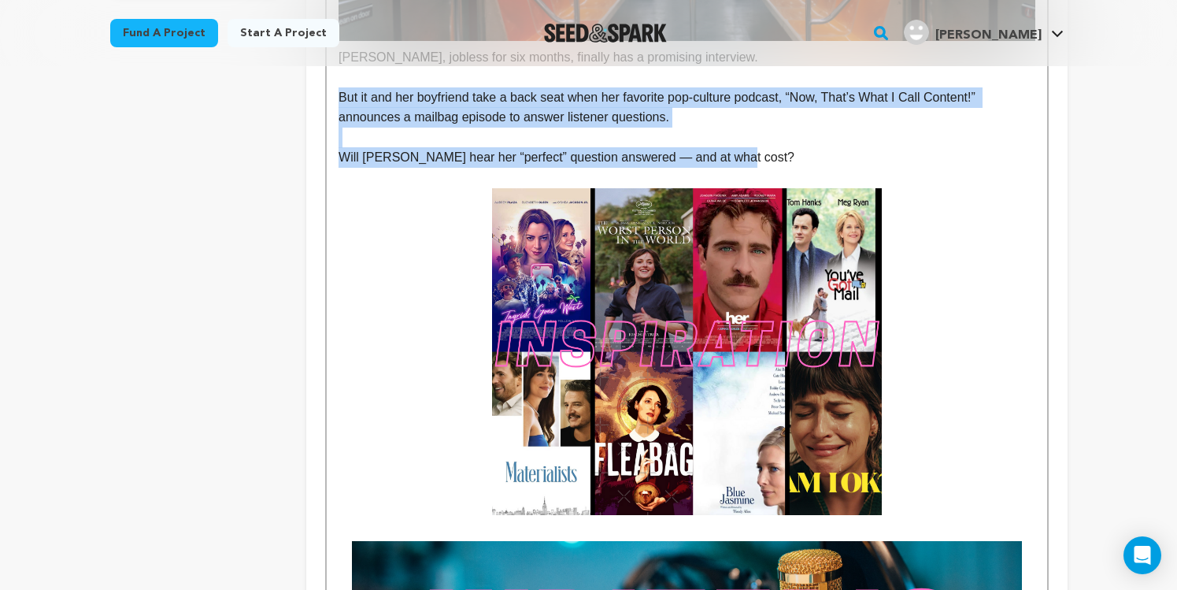
drag, startPoint x: 757, startPoint y: 155, endPoint x: 269, endPoint y: 100, distance: 491.2
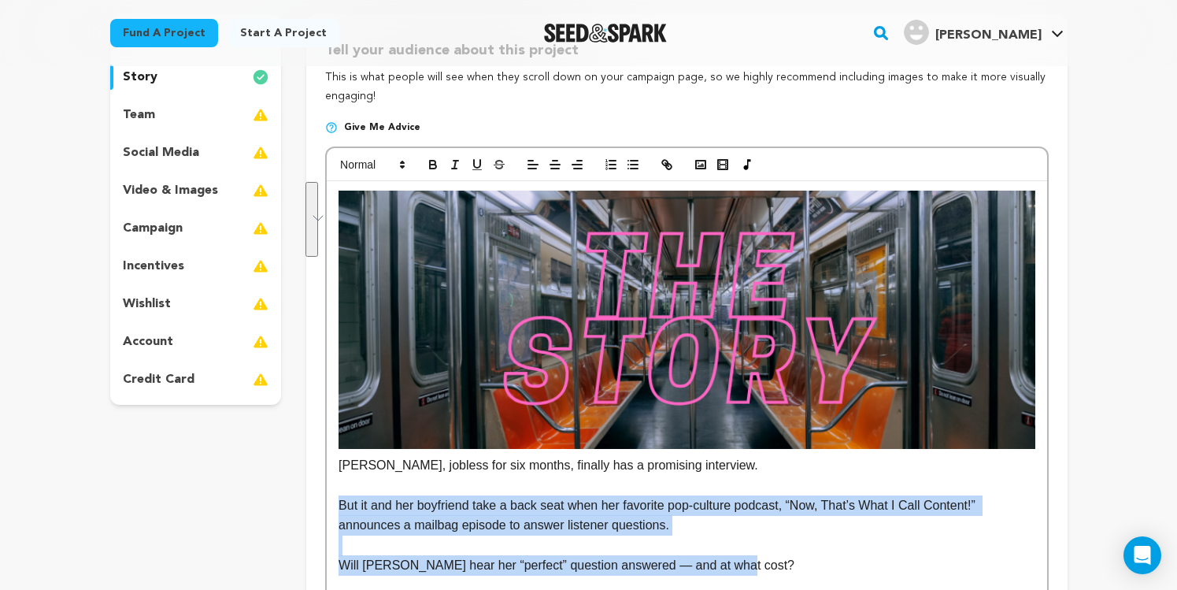
scroll to position [168, 0]
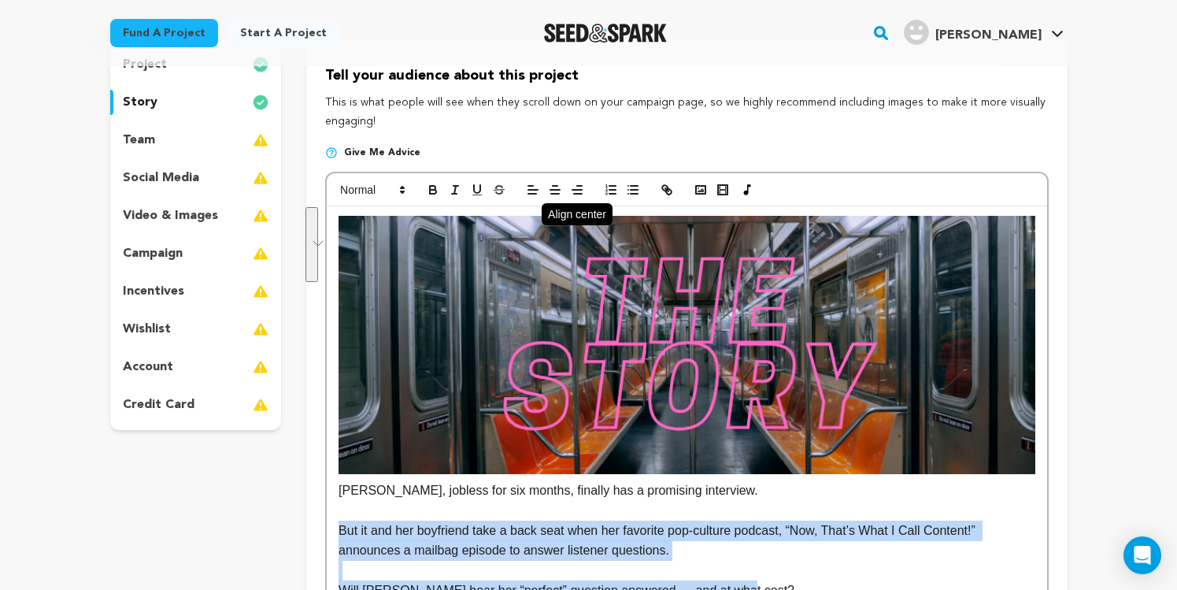
click at [553, 186] on icon "button" at bounding box center [555, 190] width 14 height 14
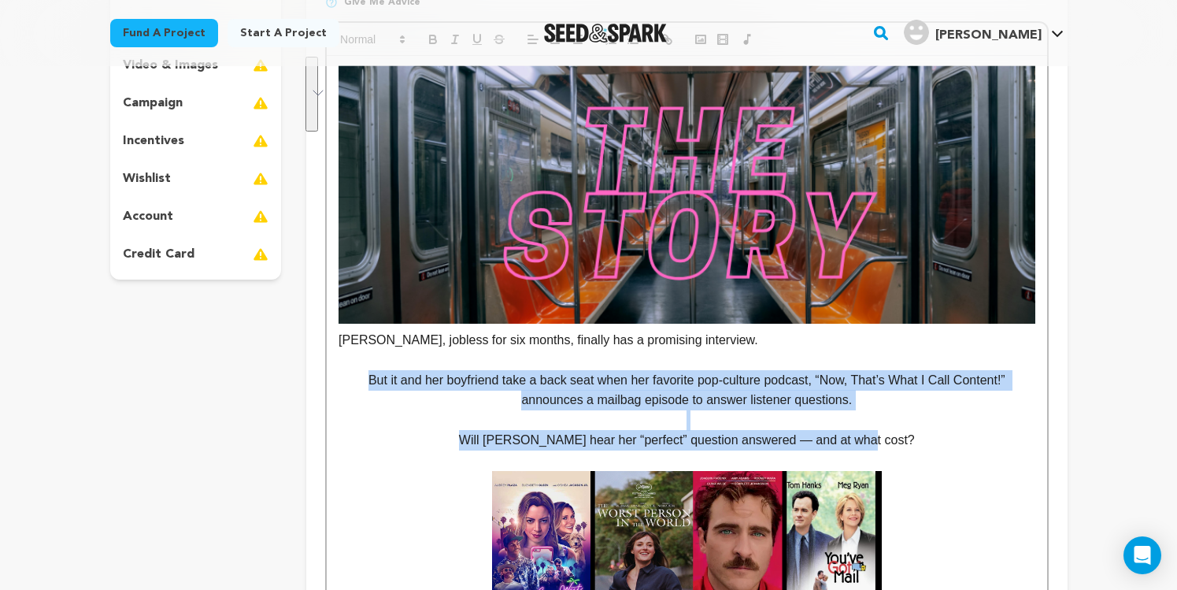
scroll to position [320, 0]
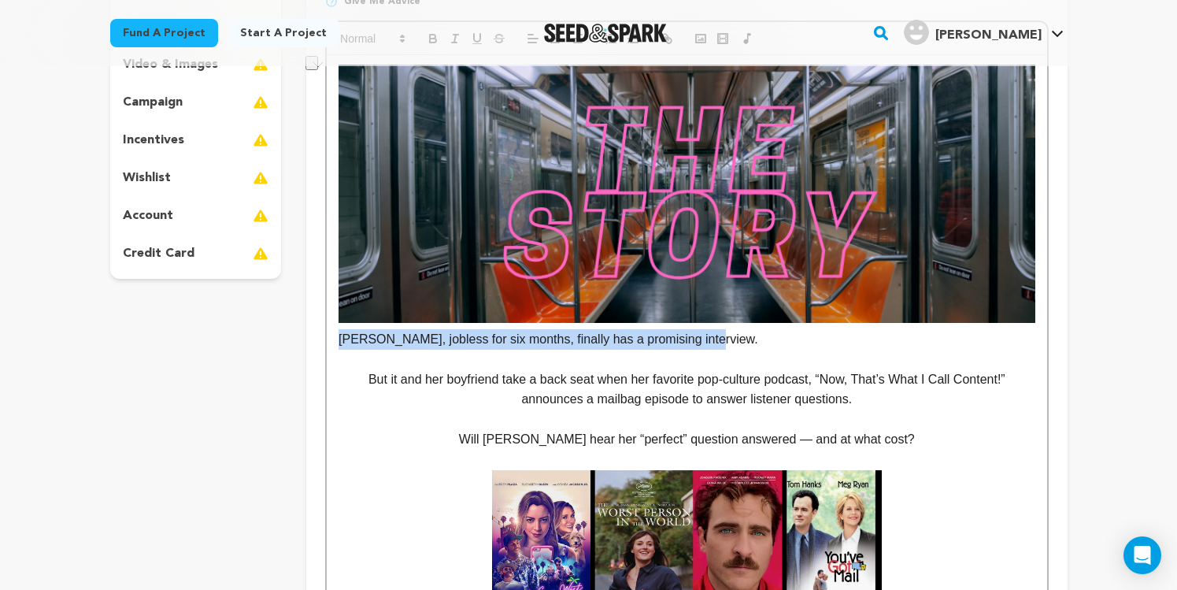
drag, startPoint x: 718, startPoint y: 338, endPoint x: 324, endPoint y: 342, distance: 394.5
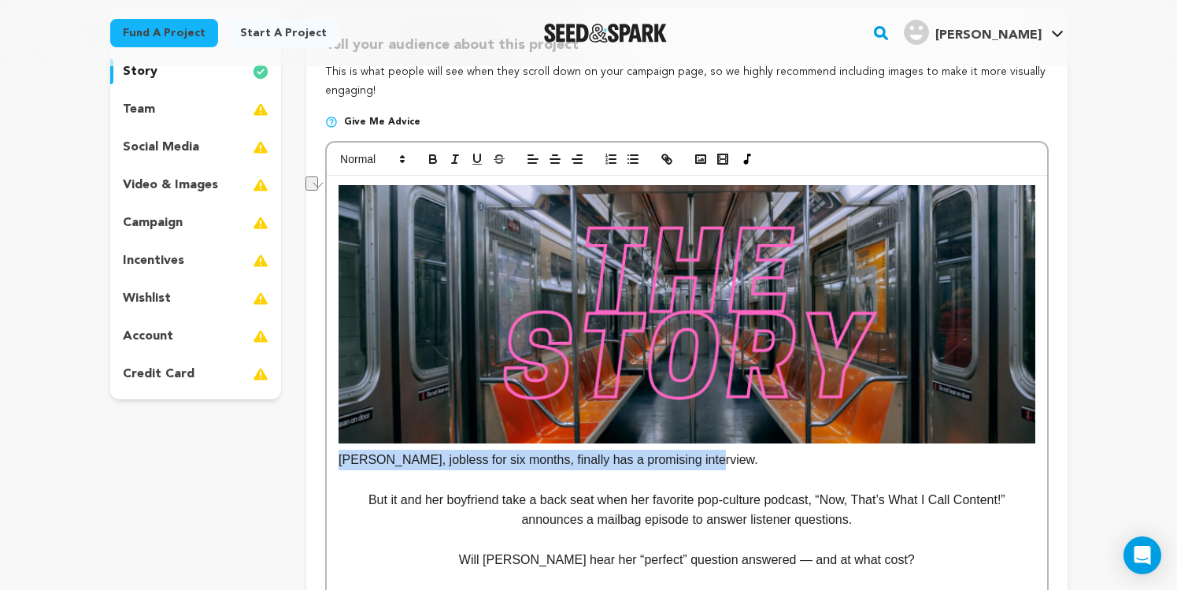
scroll to position [152, 0]
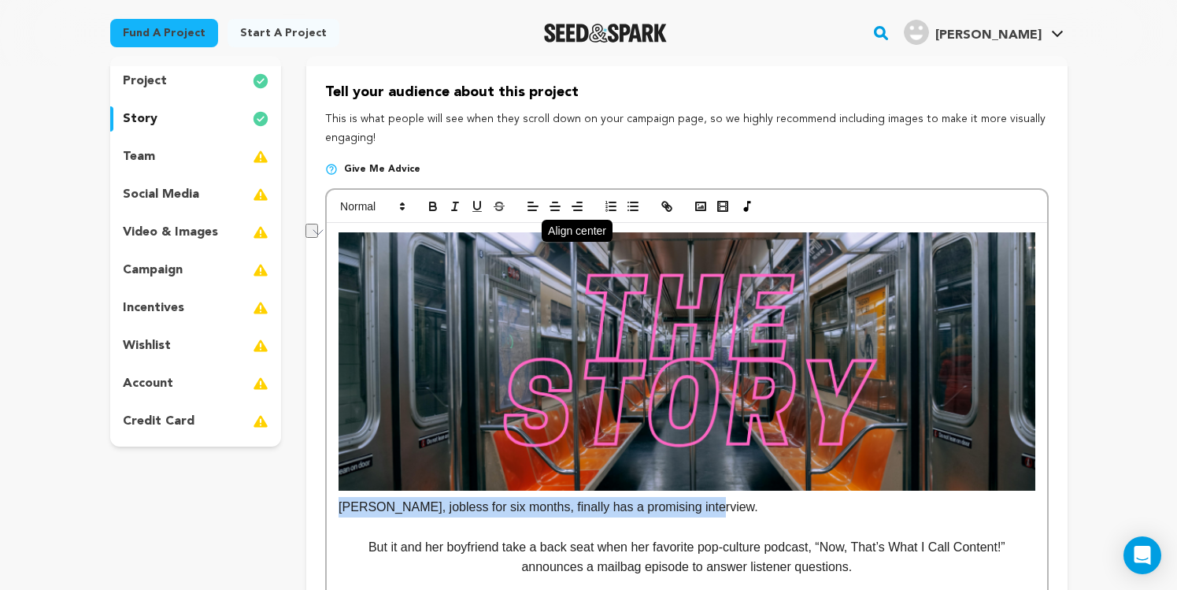
click at [555, 205] on icon "button" at bounding box center [555, 206] width 14 height 14
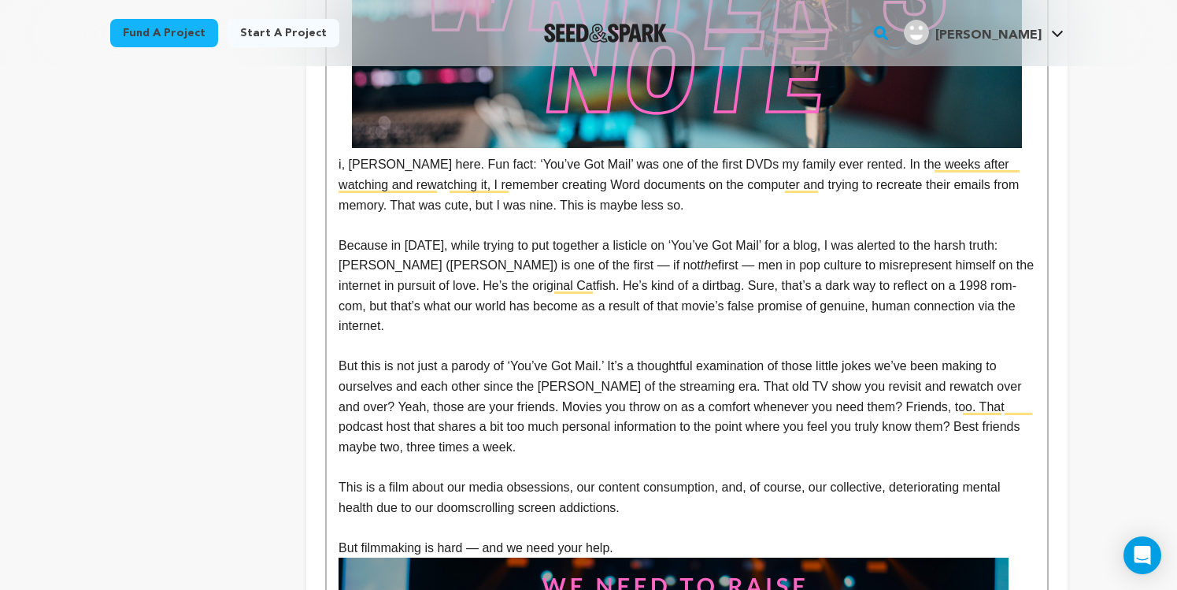
scroll to position [1263, 0]
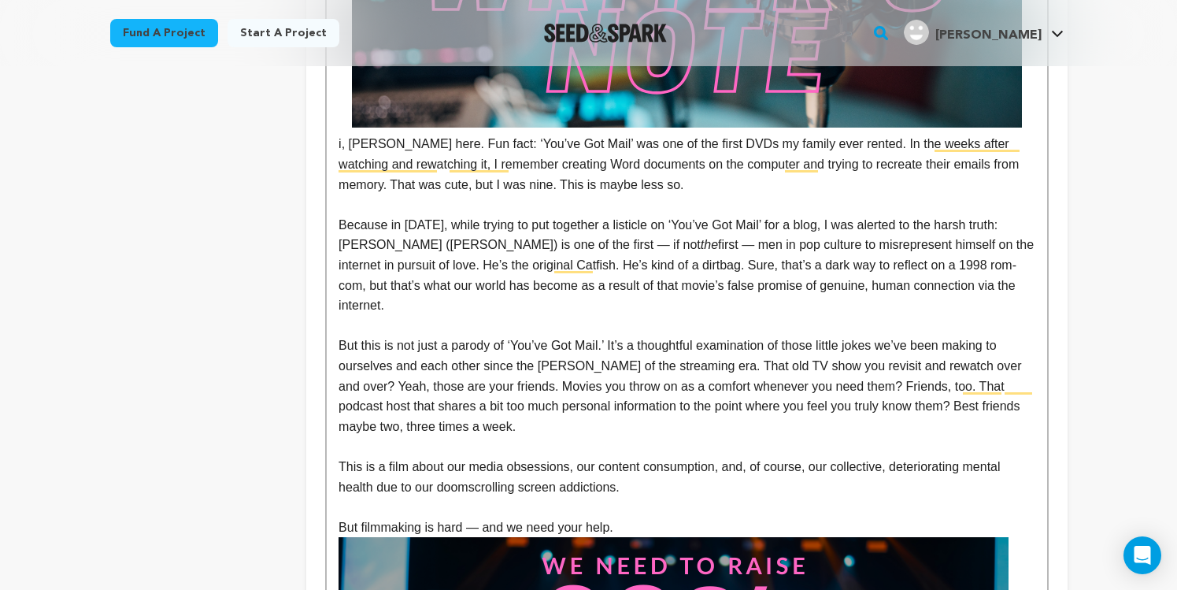
drag, startPoint x: 626, startPoint y: 505, endPoint x: 330, endPoint y: 152, distance: 461.1
click at [330, 152] on html "Fund a project Start a project Search" at bounding box center [588, 484] width 1177 height 3495
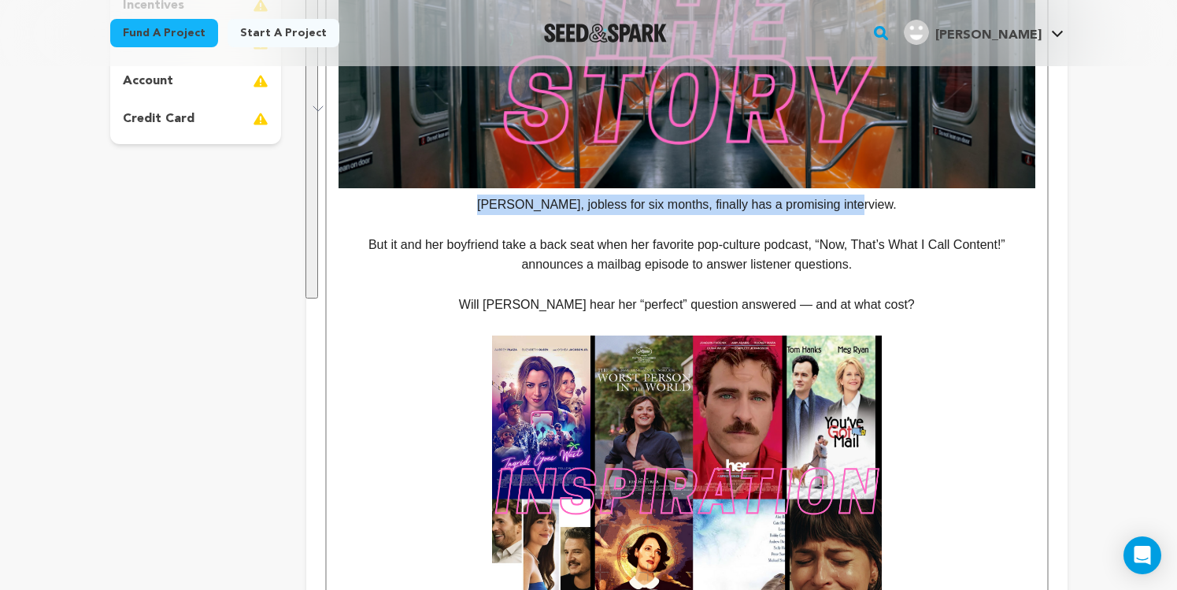
scroll to position [279, 0]
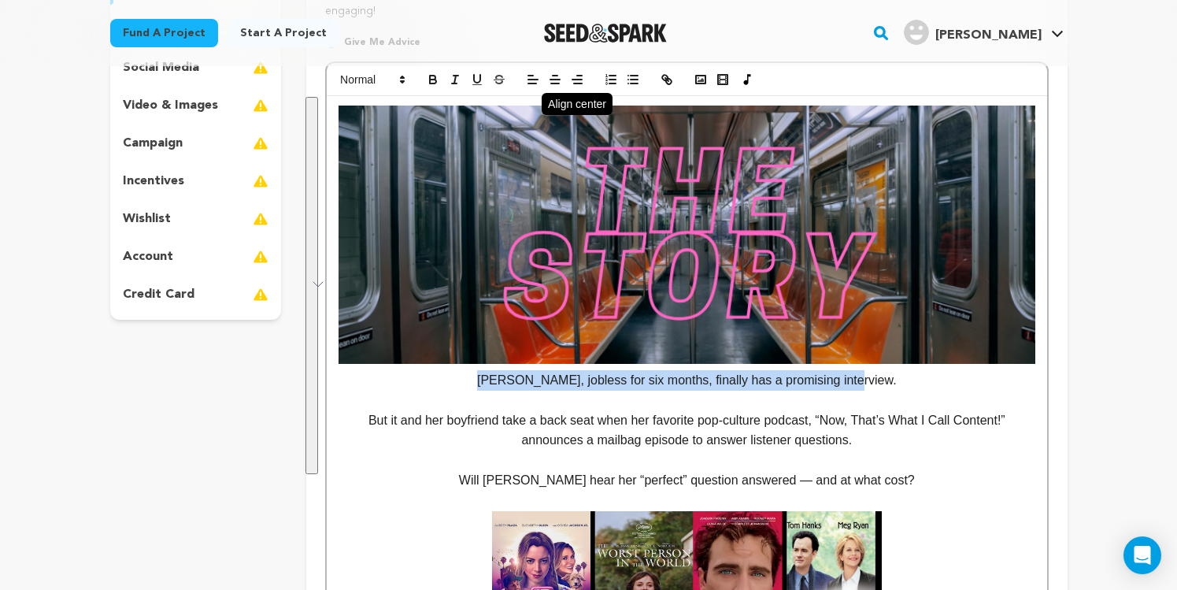
click at [551, 77] on icon "button" at bounding box center [555, 79] width 14 height 14
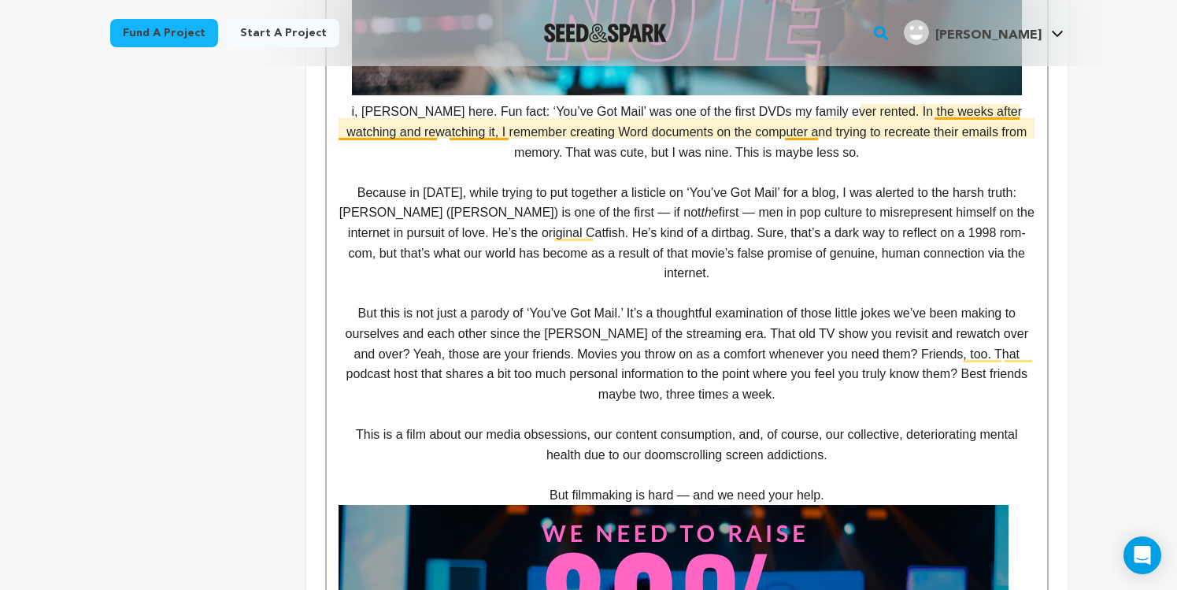
click at [378, 114] on p "i, Jamison here. Fun fact: ‘You’ve Got Mail’ was one of the first DVDs my famil…" at bounding box center [687, 4] width 696 height 315
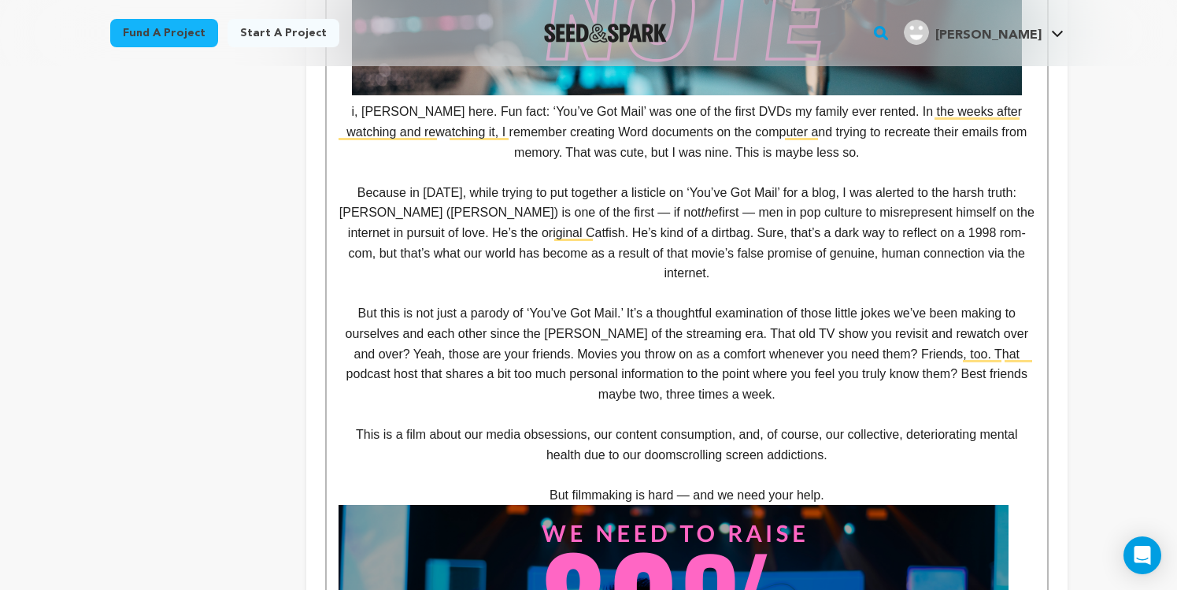
click at [345, 113] on p "i, Jamison here. Fun fact: ‘You’ve Got Mail’ was one of the first DVDs my famil…" at bounding box center [687, 4] width 696 height 315
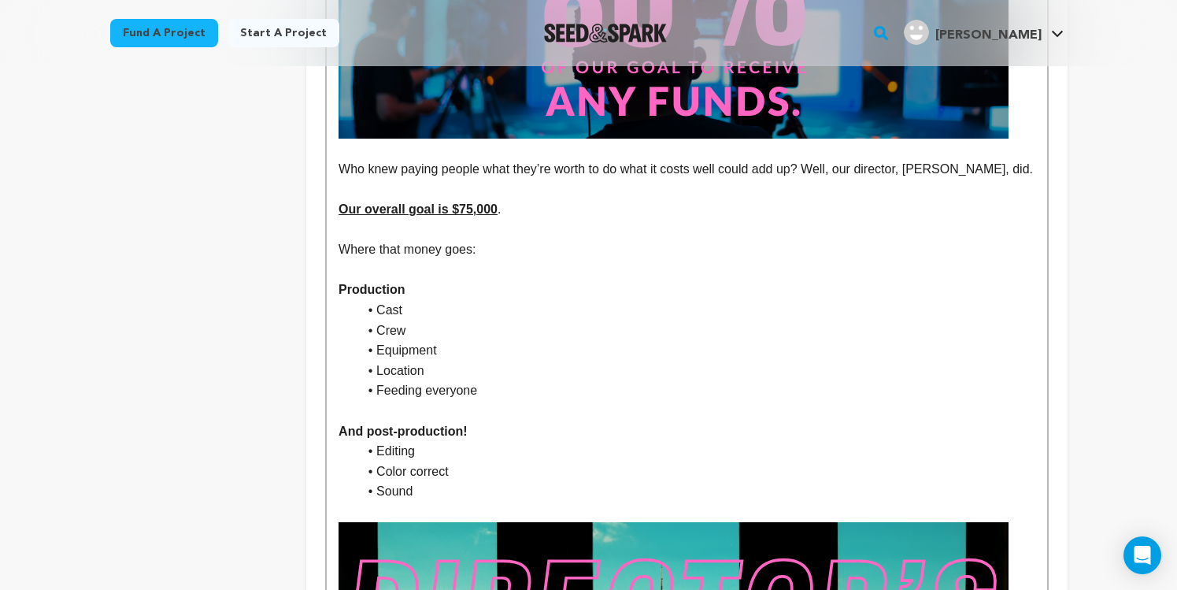
scroll to position [1882, 0]
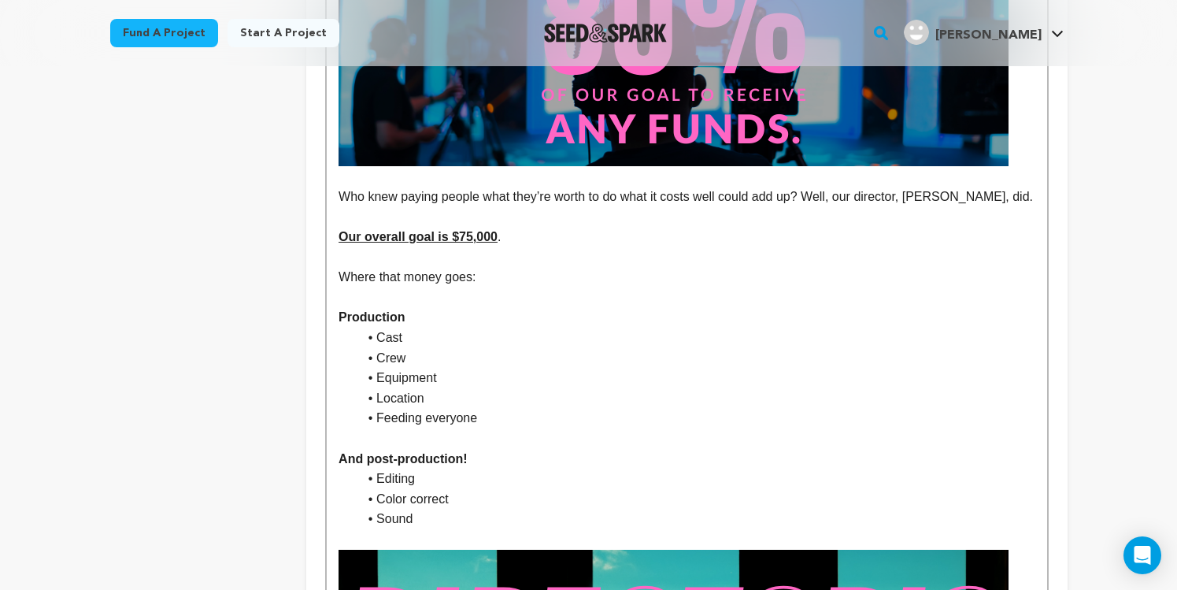
drag, startPoint x: 435, startPoint y: 199, endPoint x: 340, endPoint y: 172, distance: 98.4
click at [340, 187] on p "Who knew paying people what they’re worth to do what it costs well could add up…" at bounding box center [687, 197] width 696 height 20
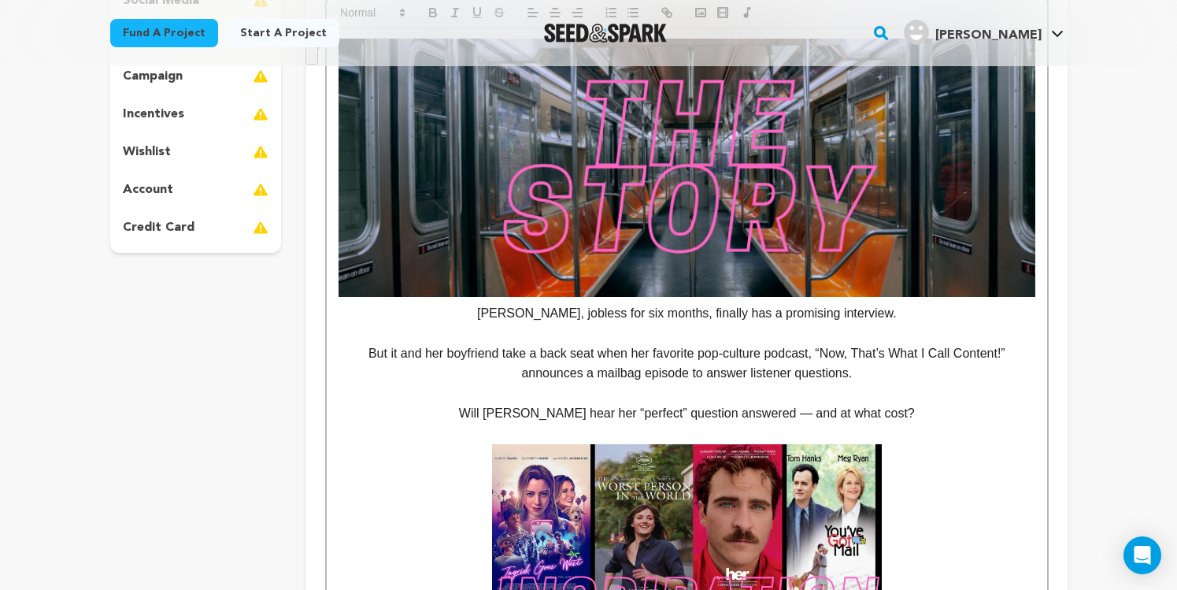
scroll to position [0, 0]
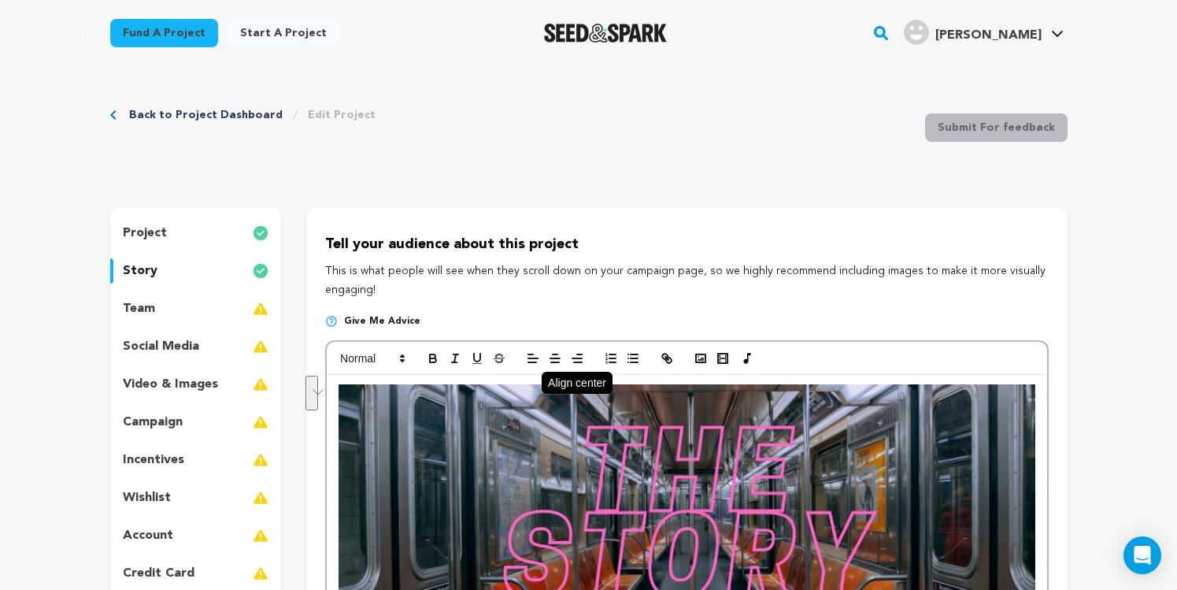
drag, startPoint x: 557, startPoint y: 363, endPoint x: 565, endPoint y: 365, distance: 8.8
click at [557, 362] on line "button" at bounding box center [555, 362] width 8 height 0
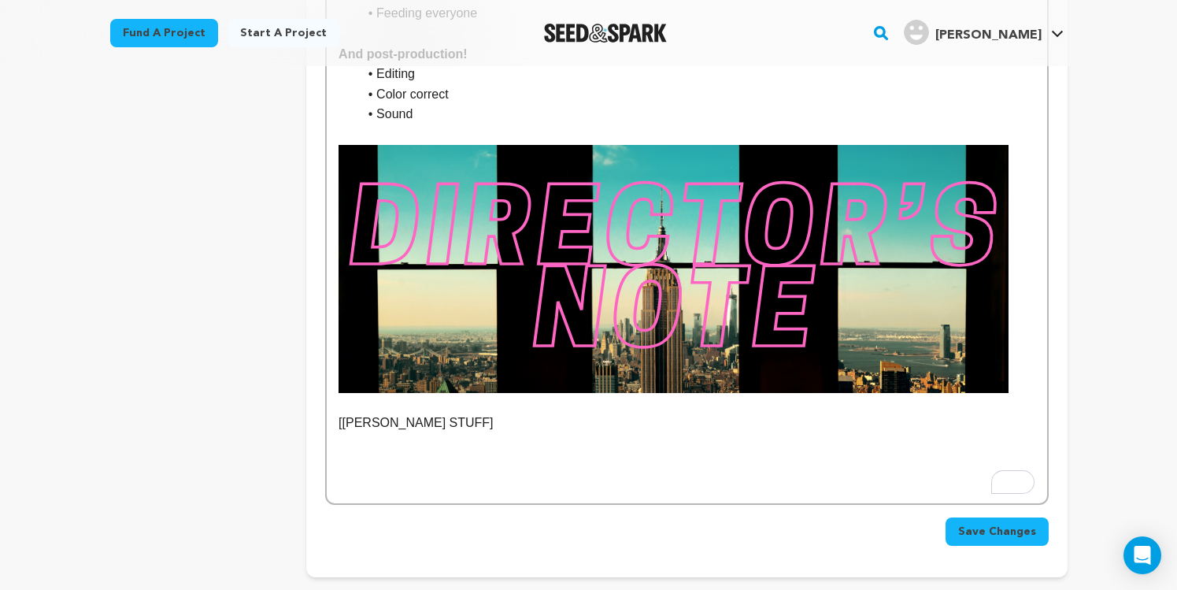
scroll to position [2345, 0]
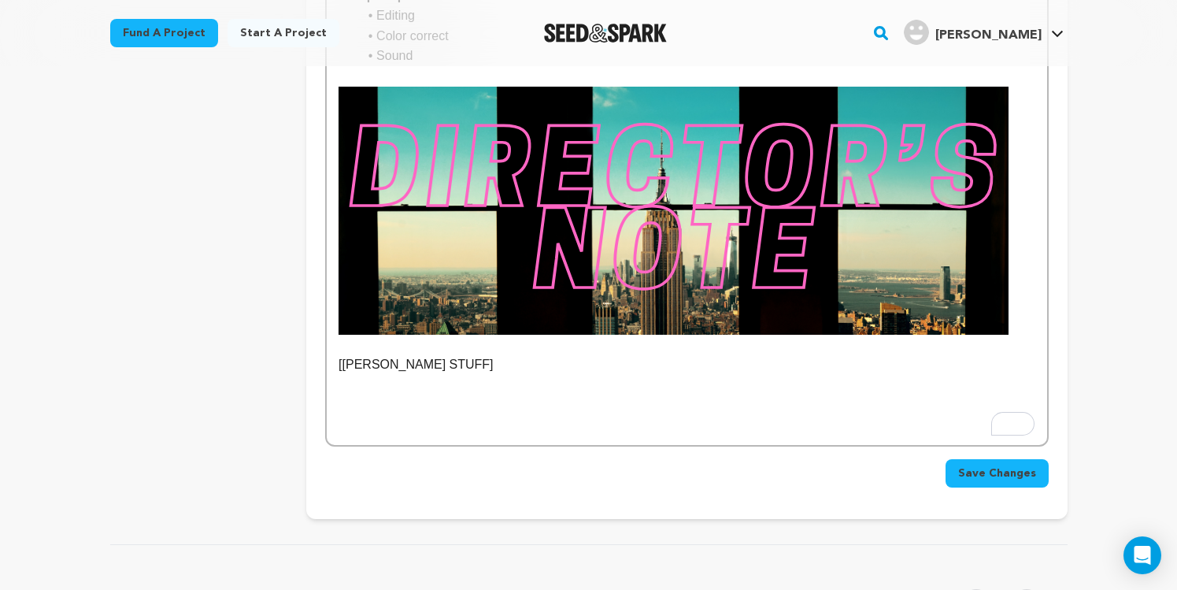
click at [552, 405] on p "To enrich screen reader interactions, please activate Accessibility in Grammarl…" at bounding box center [687, 404] width 696 height 20
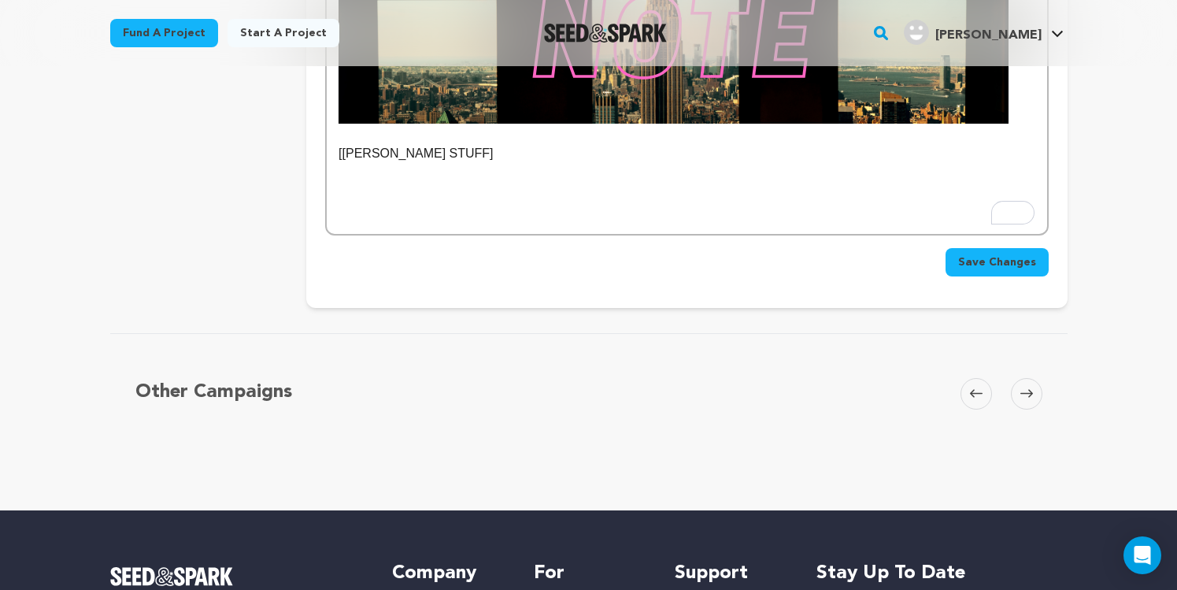
scroll to position [2546, 0]
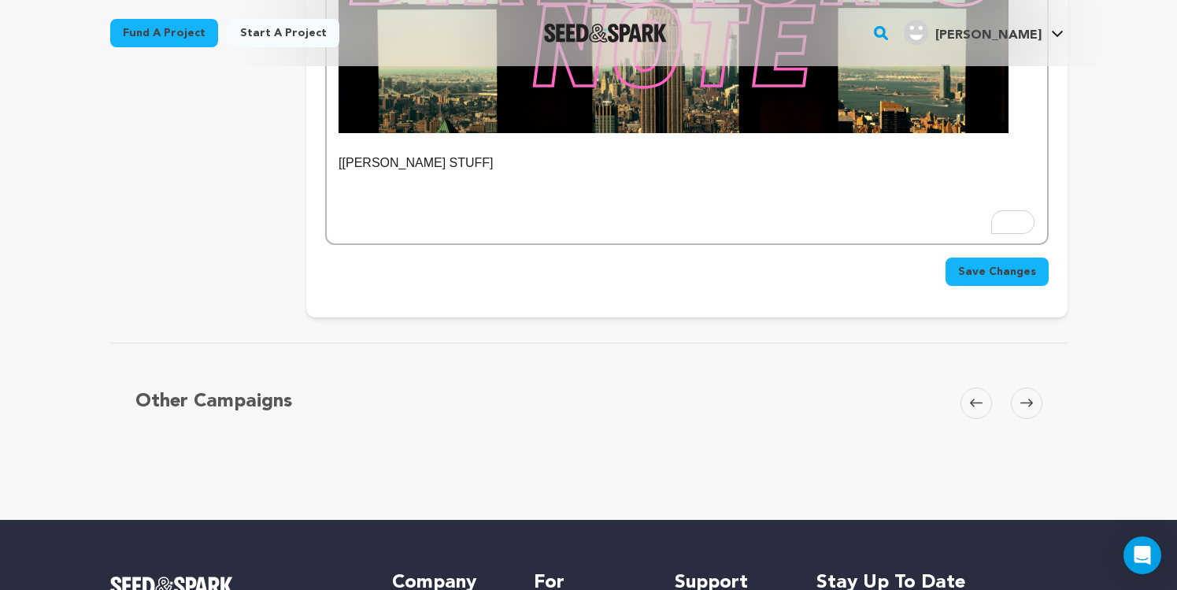
click at [980, 277] on span "Save Changes" at bounding box center [997, 272] width 78 height 16
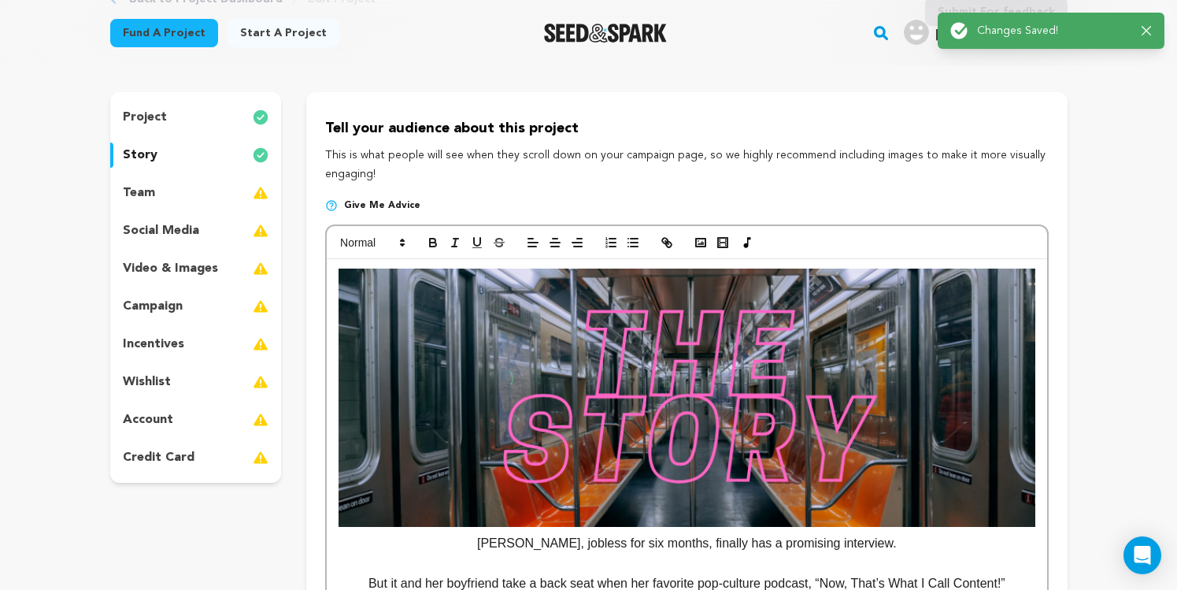
scroll to position [117, 0]
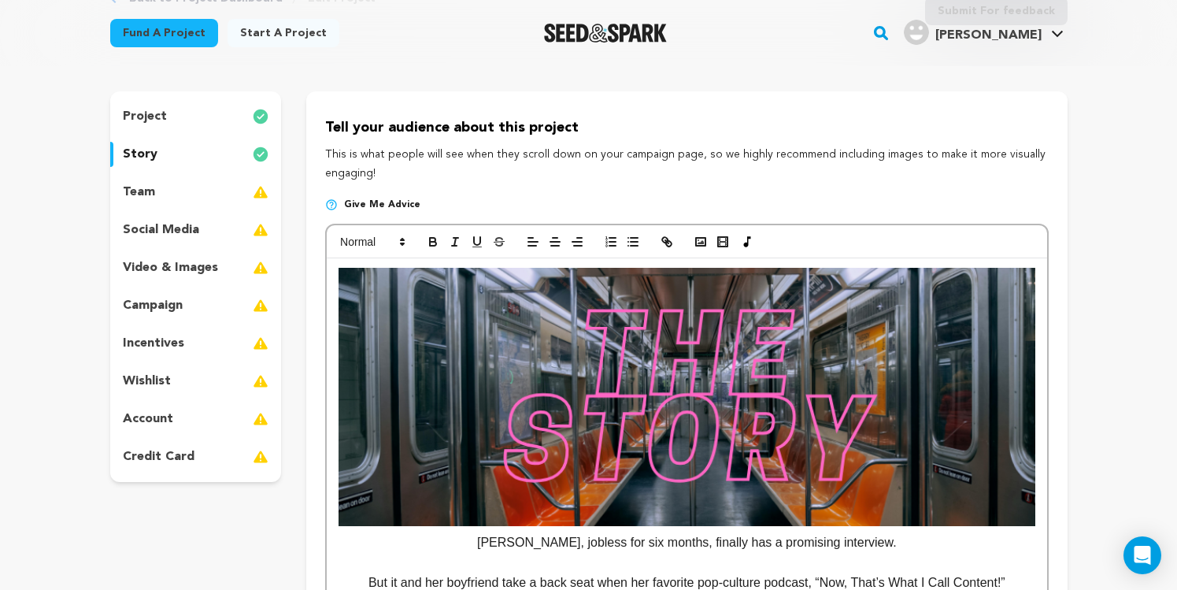
click at [165, 458] on p "credit card" at bounding box center [159, 456] width 72 height 19
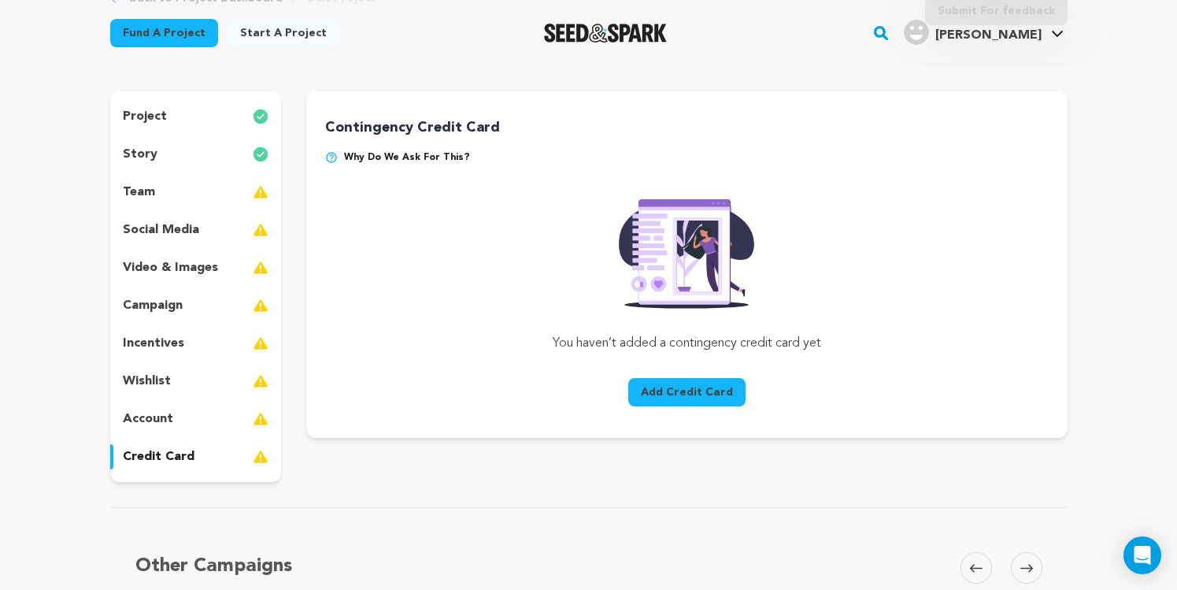
click at [335, 159] on img at bounding box center [331, 157] width 13 height 13
click at [350, 155] on span "Why do we ask for this?" at bounding box center [407, 157] width 126 height 13
click at [180, 420] on div "account" at bounding box center [196, 418] width 172 height 25
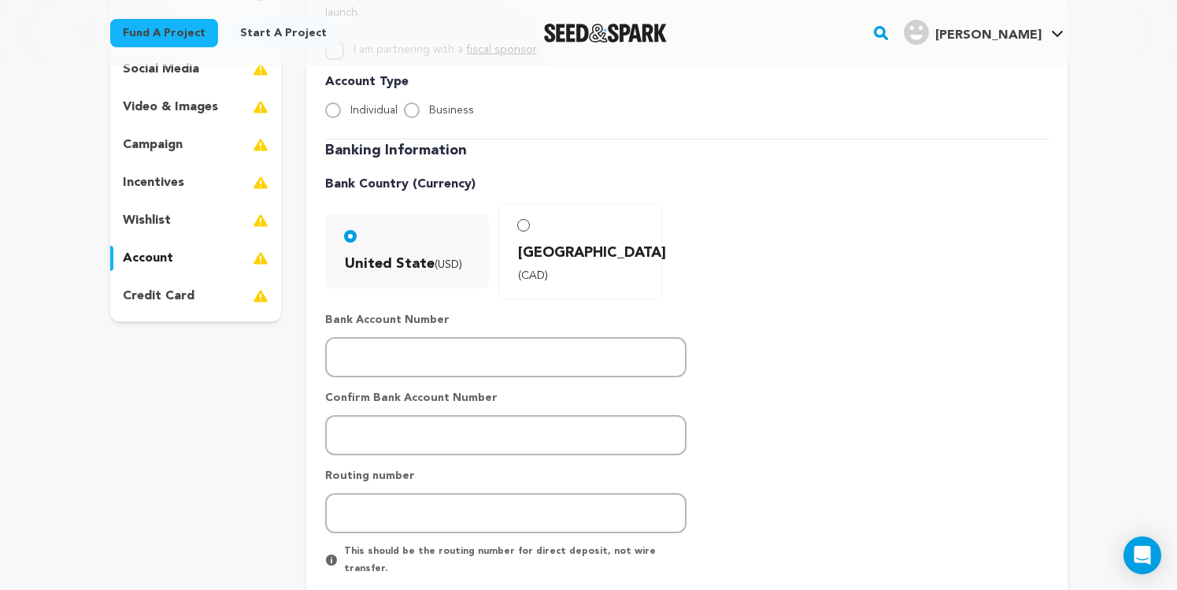
scroll to position [280, 0]
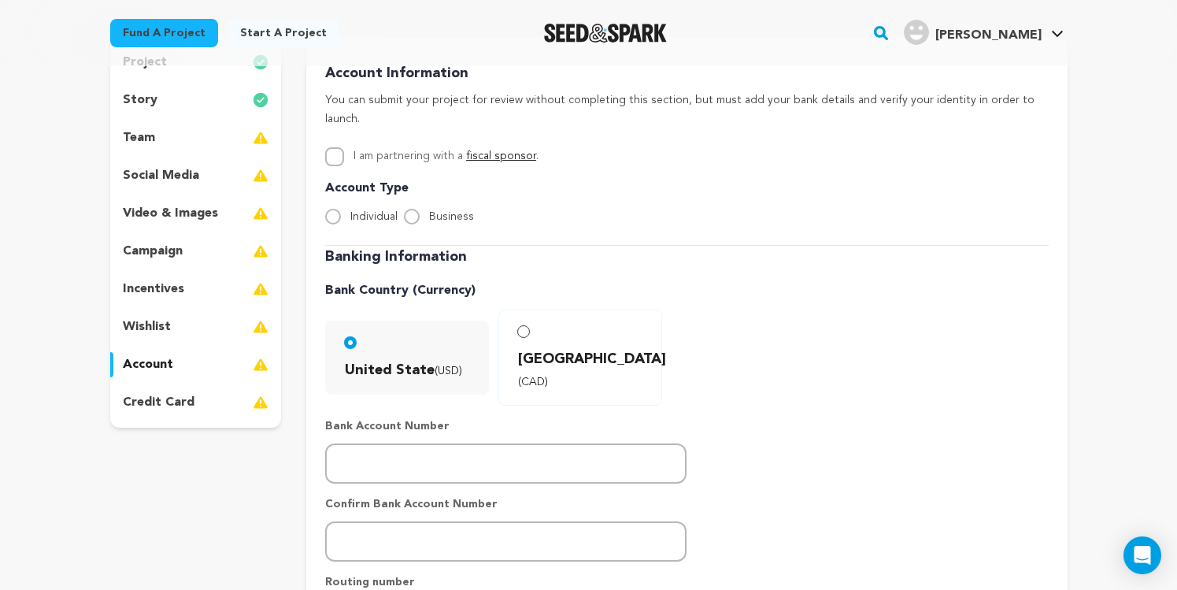
click at [154, 324] on p "wishlist" at bounding box center [147, 326] width 48 height 19
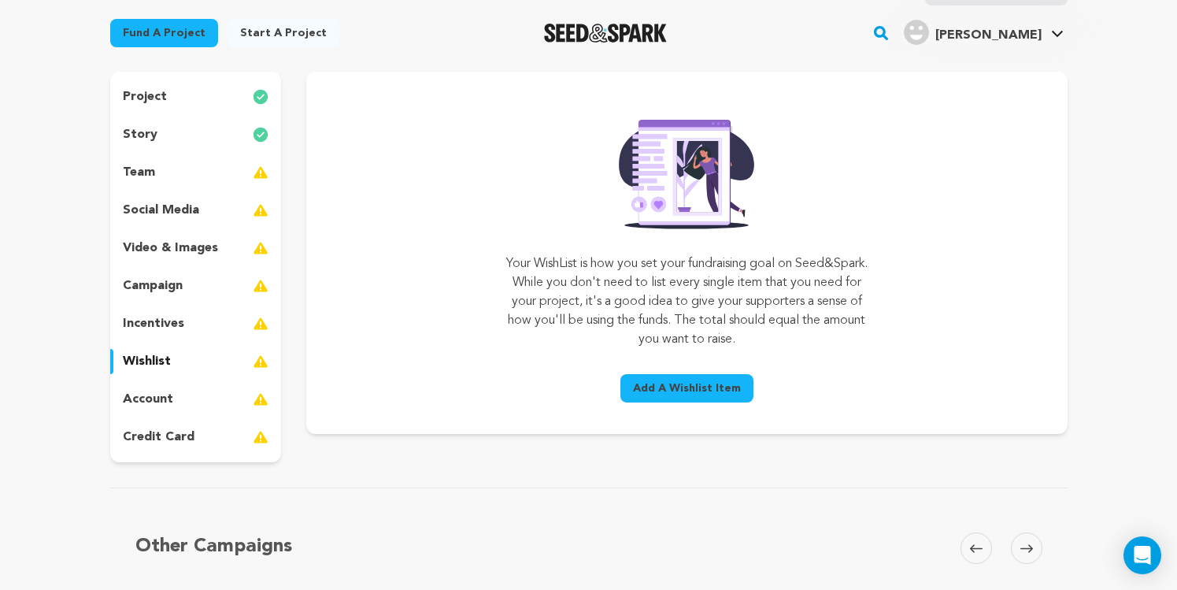
scroll to position [98, 0]
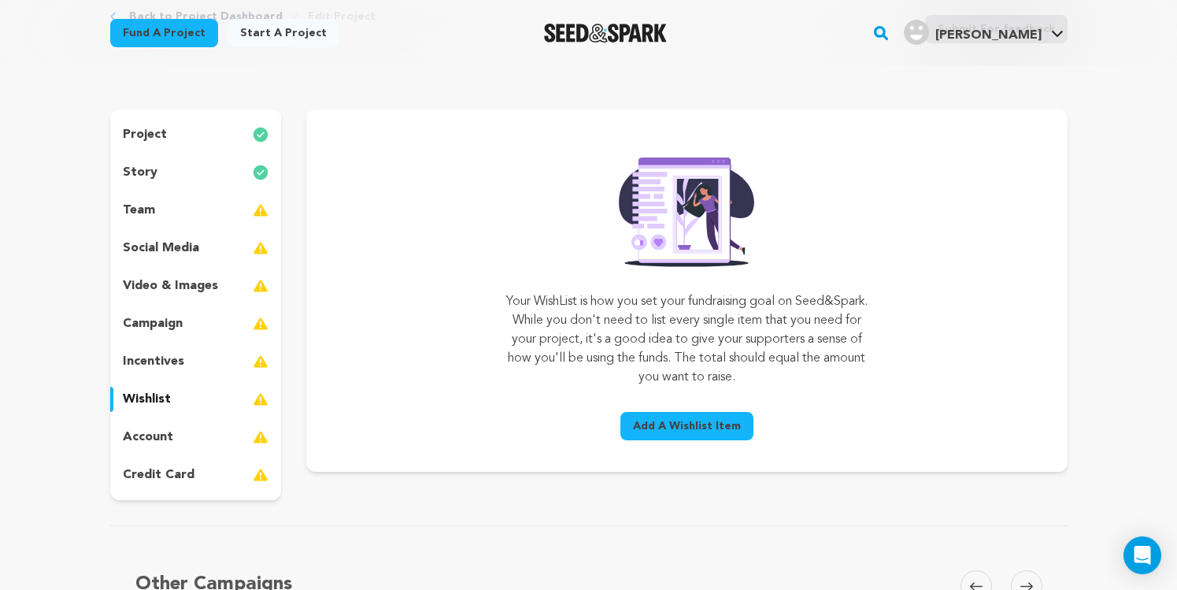
click at [165, 361] on p "incentives" at bounding box center [153, 361] width 61 height 19
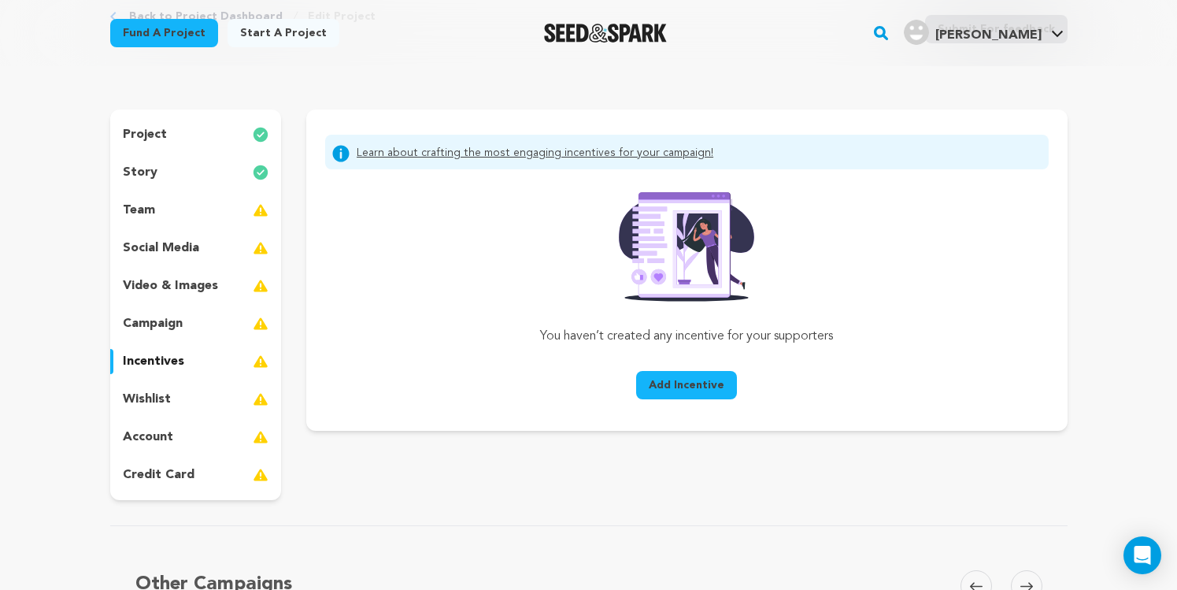
click at [169, 319] on p "campaign" at bounding box center [153, 323] width 60 height 19
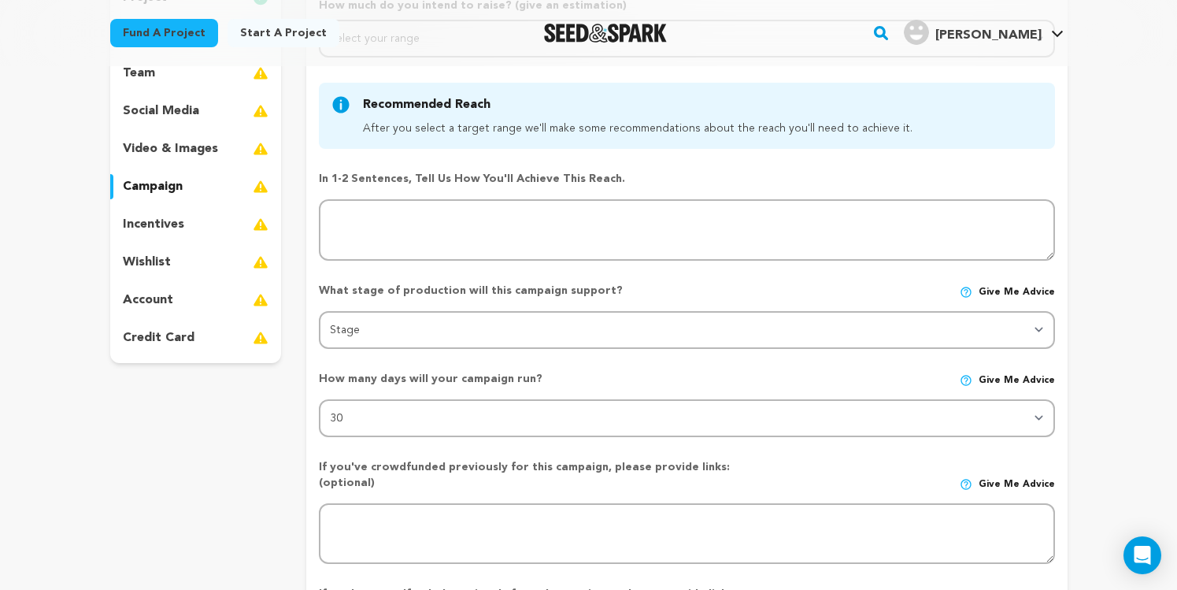
scroll to position [243, 0]
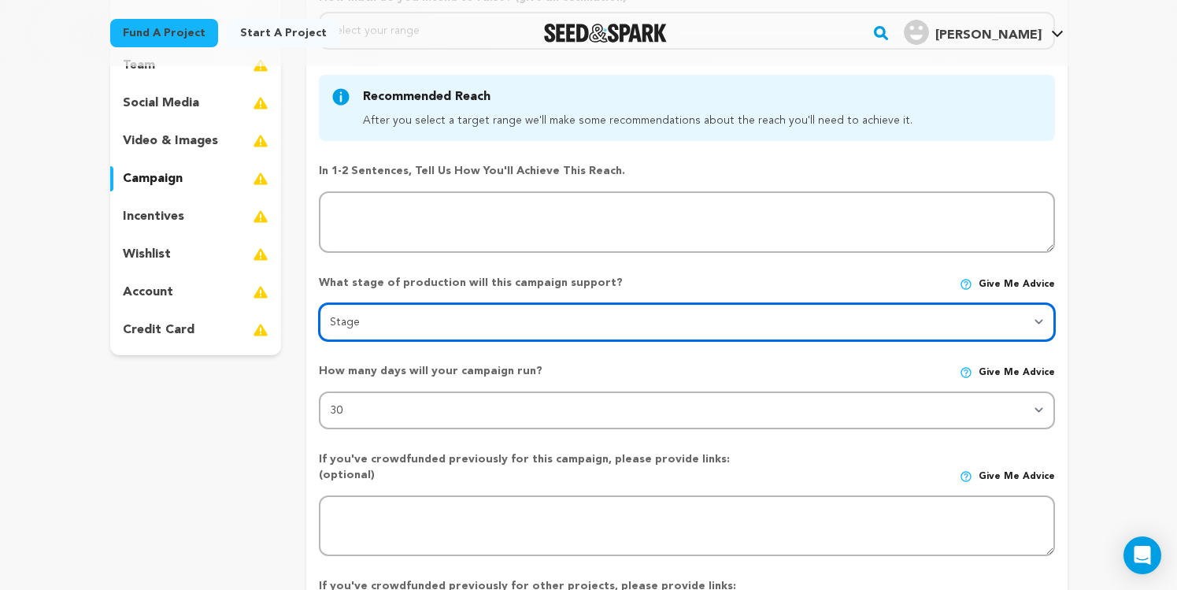
click at [387, 317] on select "Stage DEVELOPMENT PRODUCTION POST-PRODUCTION DISTRIBUTION PRE-PRODUCTION ENHANC…" at bounding box center [686, 322] width 735 height 38
select select "1402"
click at [319, 303] on select "Stage DEVELOPMENT PRODUCTION POST-PRODUCTION DISTRIBUTION PRE-PRODUCTION ENHANC…" at bounding box center [686, 322] width 735 height 38
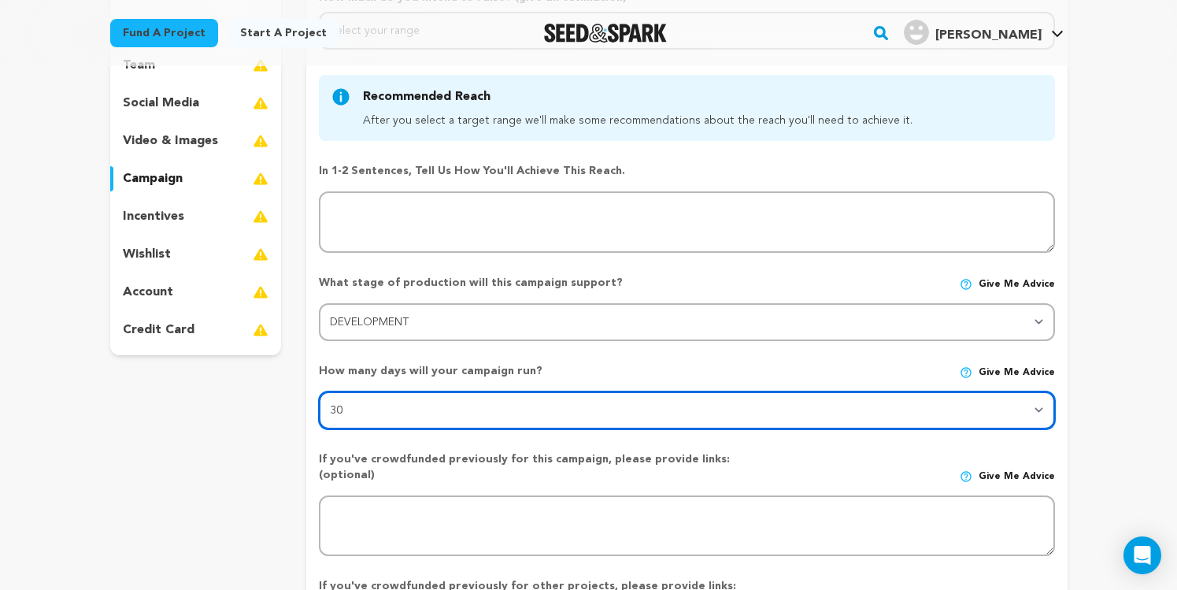
click at [403, 409] on select "30 45 60" at bounding box center [686, 410] width 735 height 38
click at [319, 391] on select "30 45 60" at bounding box center [686, 410] width 735 height 38
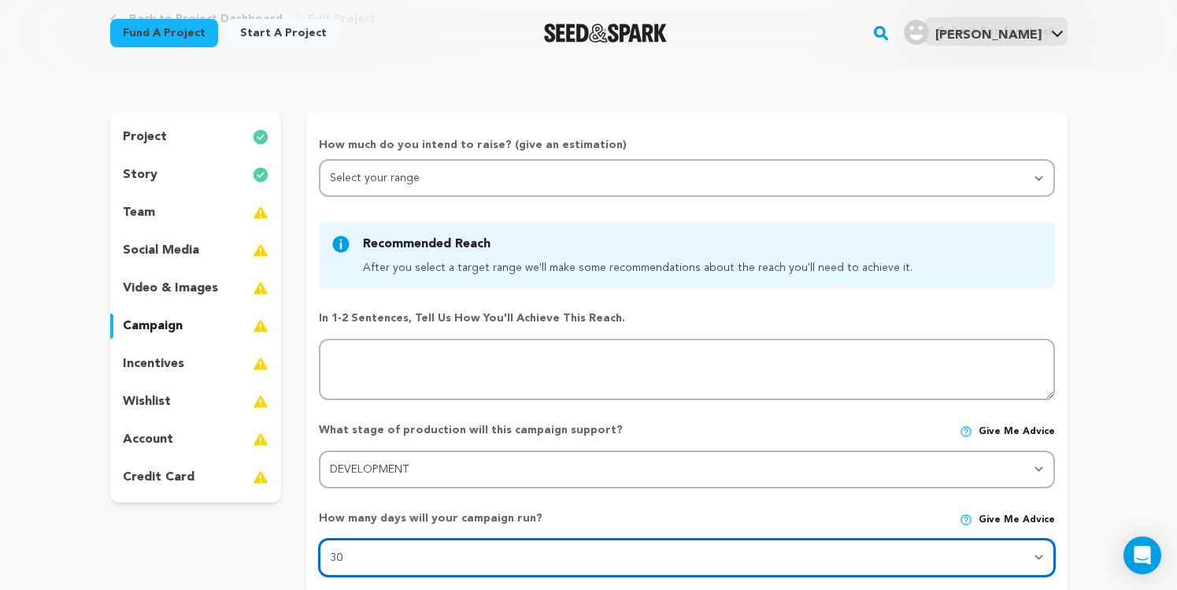
scroll to position [95, 0]
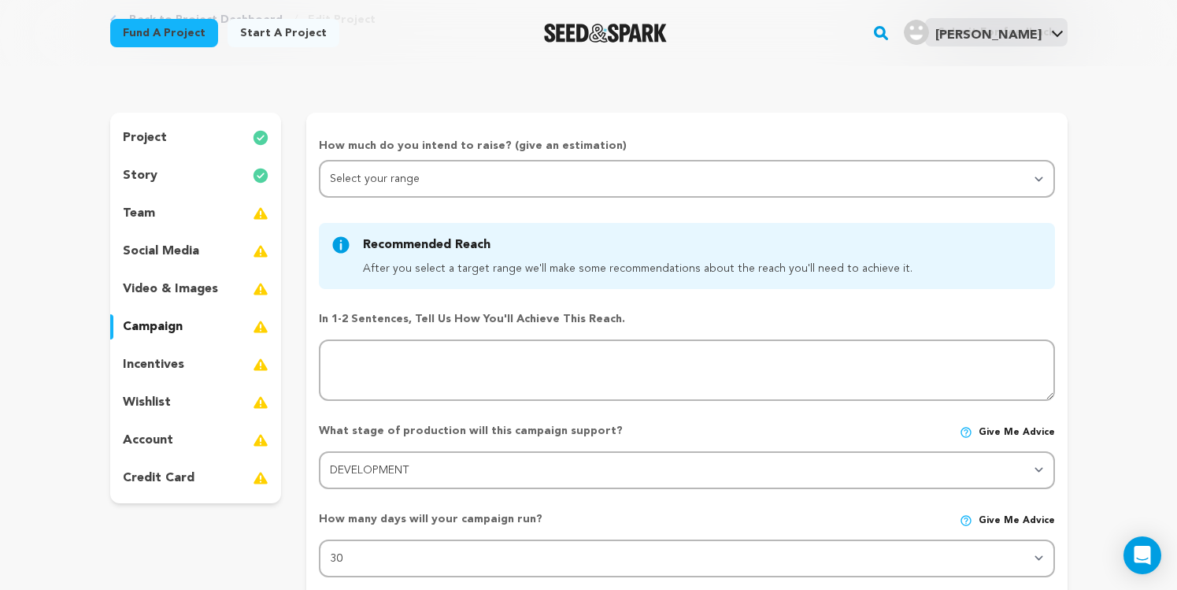
click at [157, 295] on p "video & images" at bounding box center [170, 288] width 95 height 19
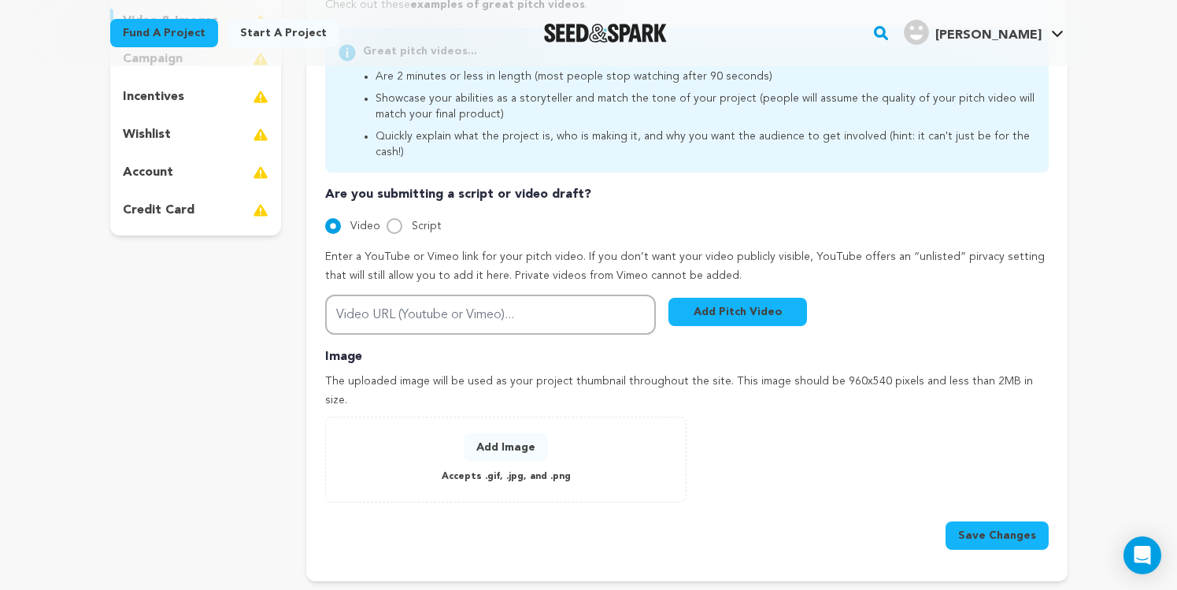
scroll to position [365, 0]
click at [486, 431] on button "Add Image" at bounding box center [506, 445] width 84 height 28
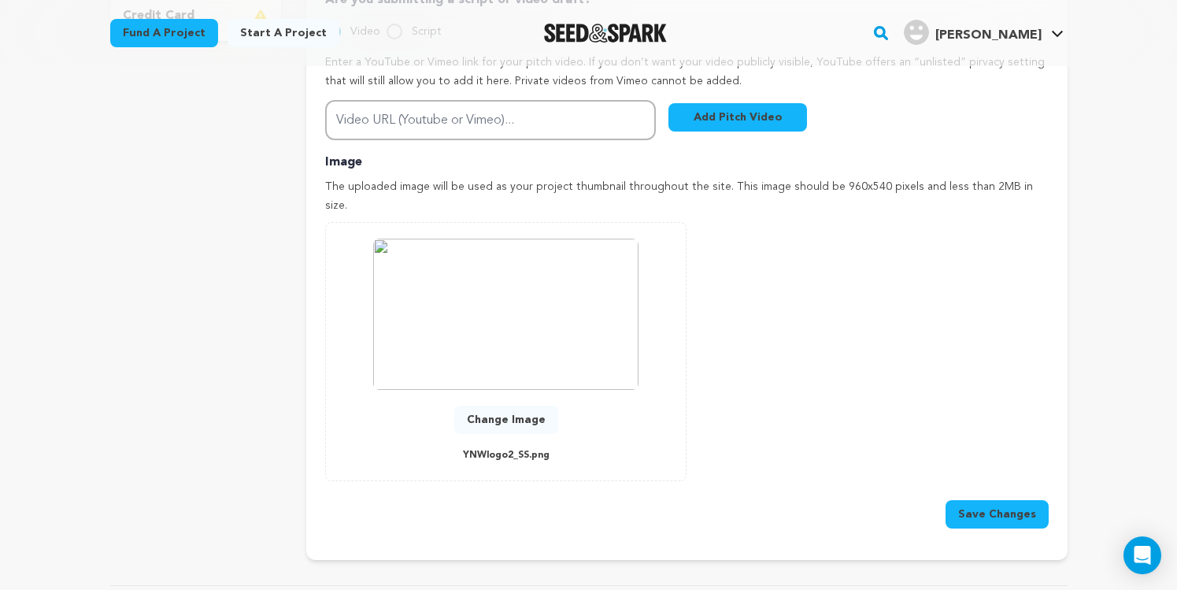
scroll to position [559, 0]
click at [975, 498] on button "Save Changes" at bounding box center [997, 512] width 103 height 28
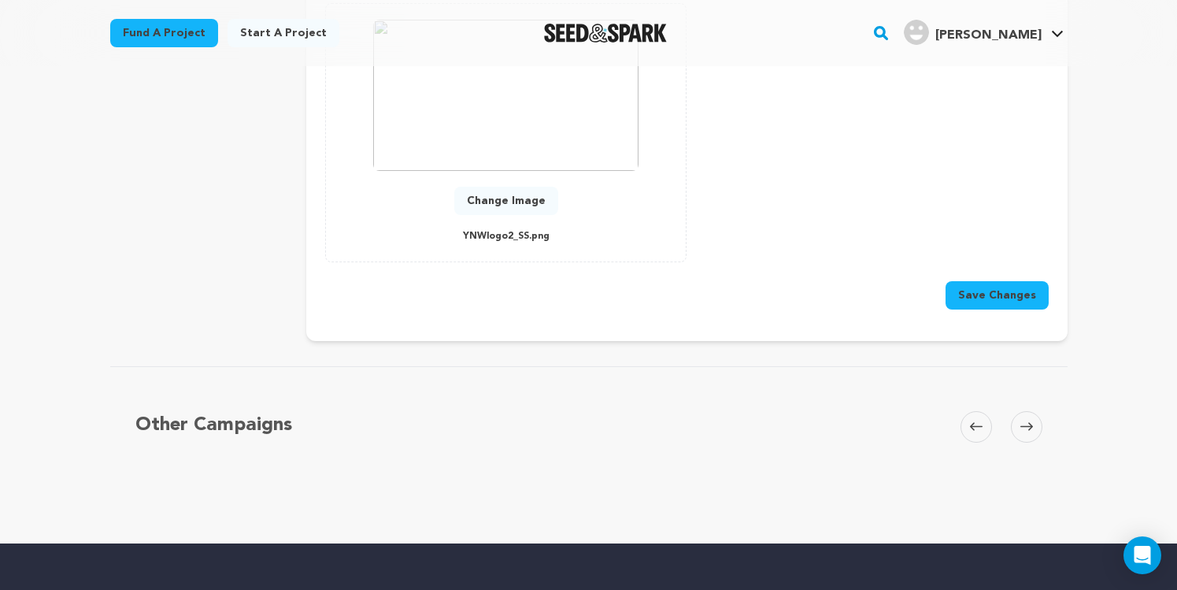
scroll to position [764, 0]
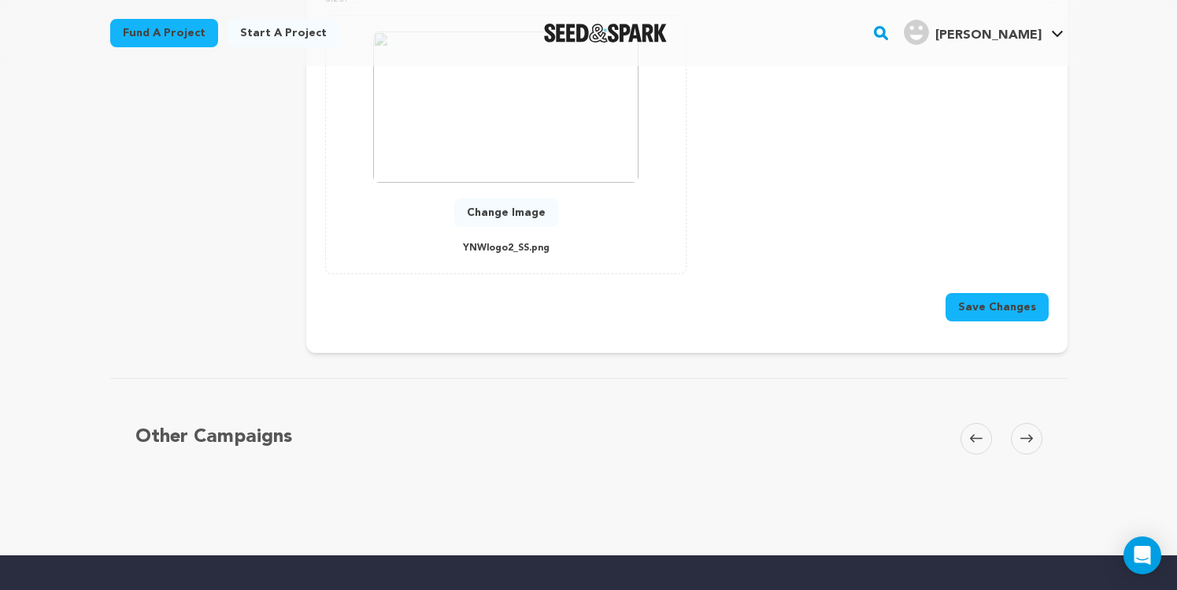
click at [522, 198] on button "Change Image" at bounding box center [506, 212] width 104 height 28
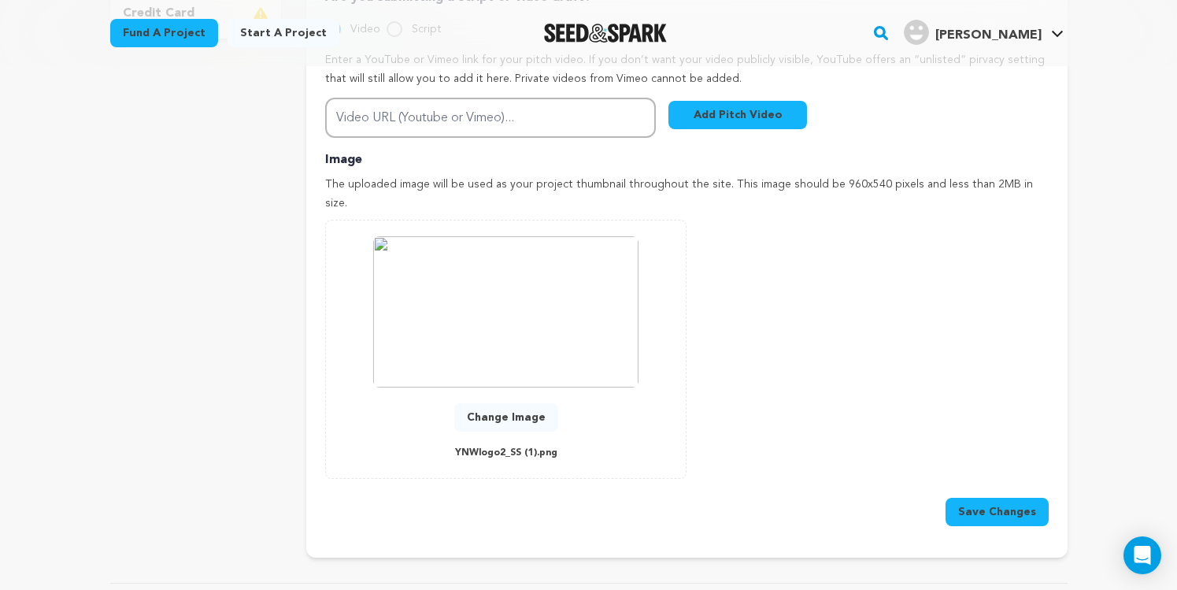
scroll to position [561, 0]
click at [1012, 496] on button "Save Changes" at bounding box center [997, 510] width 103 height 28
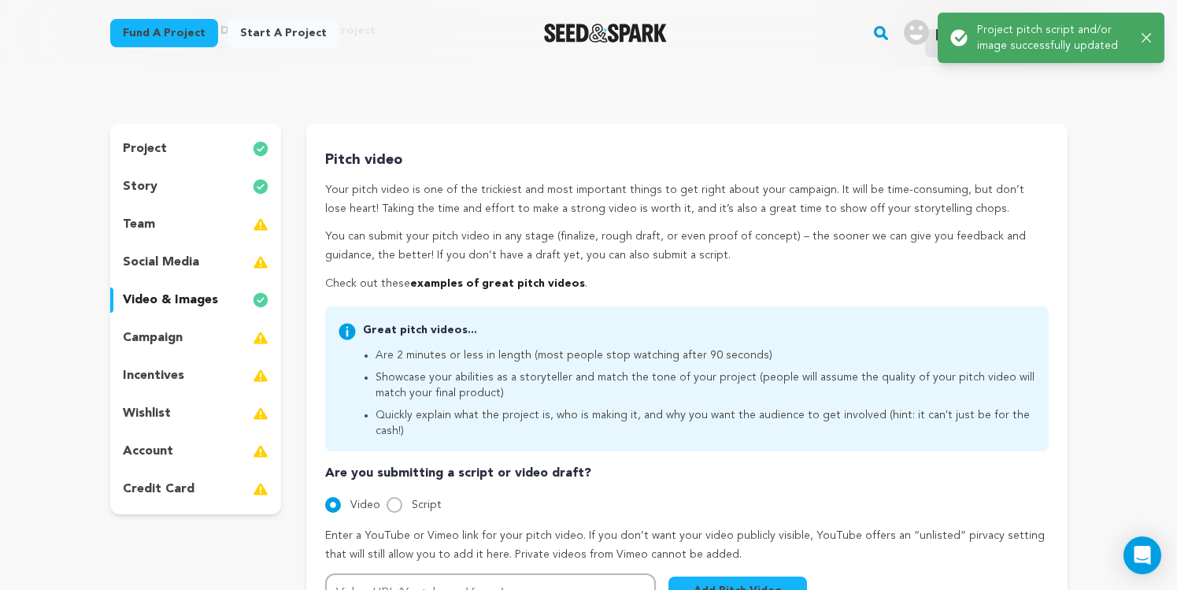
scroll to position [69, 0]
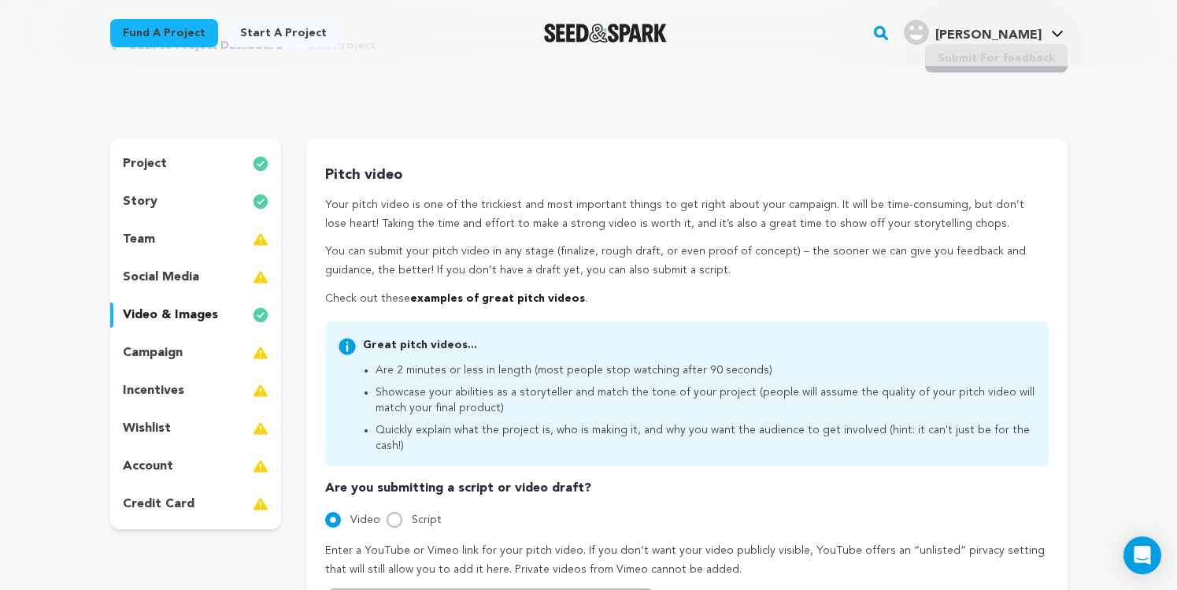
click at [199, 282] on div "social media" at bounding box center [196, 277] width 172 height 25
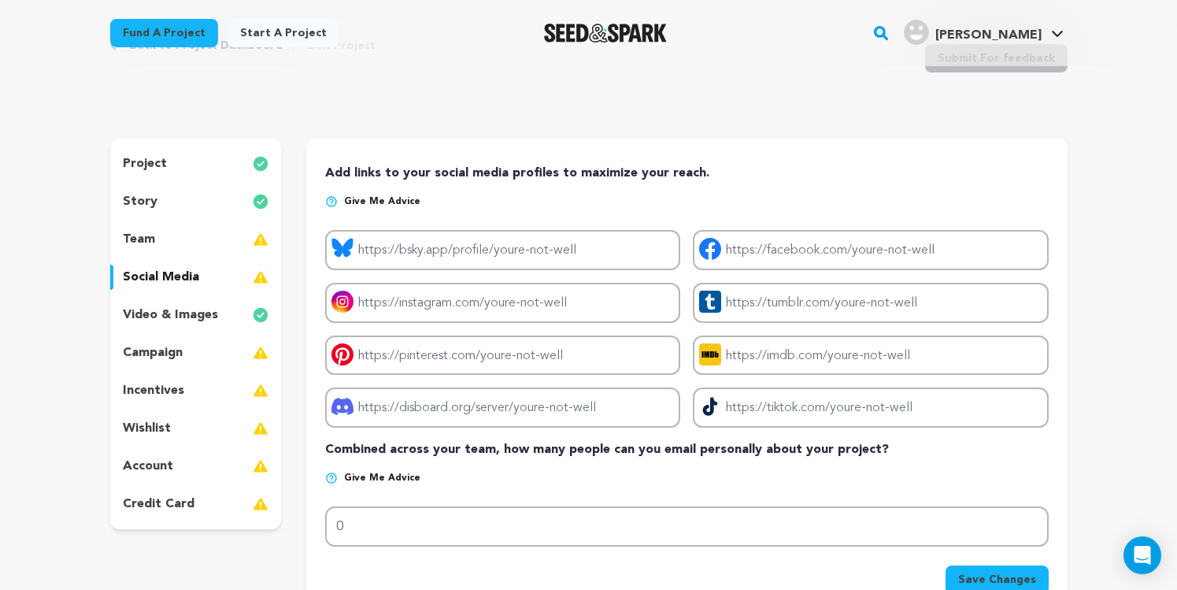
click at [533, 324] on div "Project bluesky link Project facebook link Project instagram link Project tumbl…" at bounding box center [686, 329] width 723 height 198
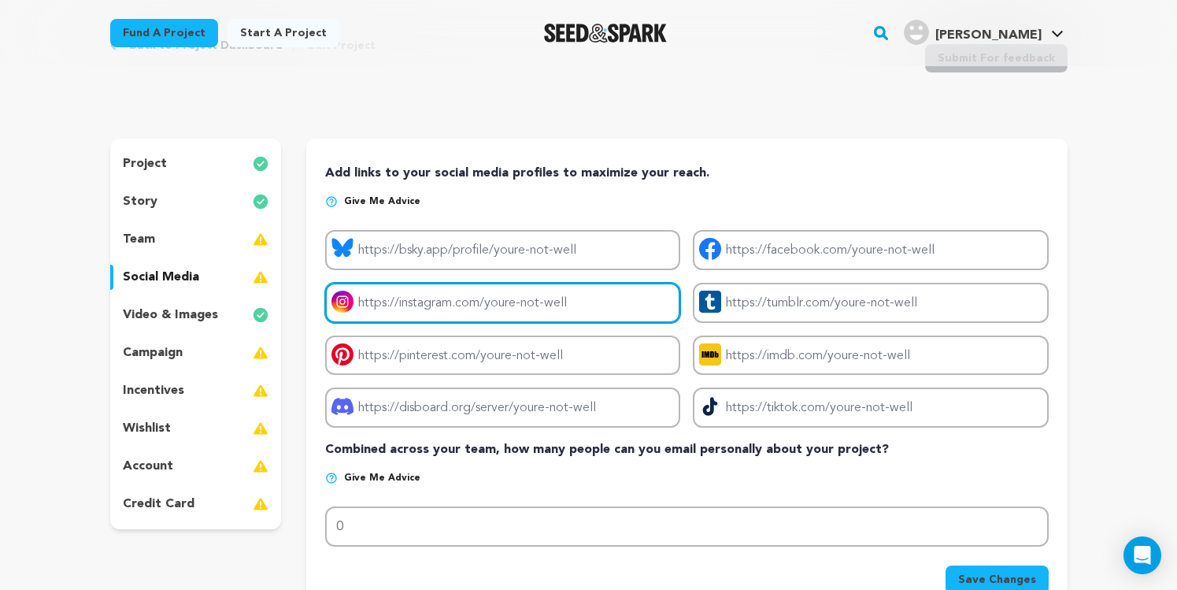
click at [540, 306] on input "Project instagram link" at bounding box center [502, 303] width 355 height 40
click at [423, 315] on input "Project instagram link" at bounding box center [502, 303] width 355 height 40
paste input "https://www.instagram.com/youre_not_well"
type input "https://www.instagram.com/youre_not_well"
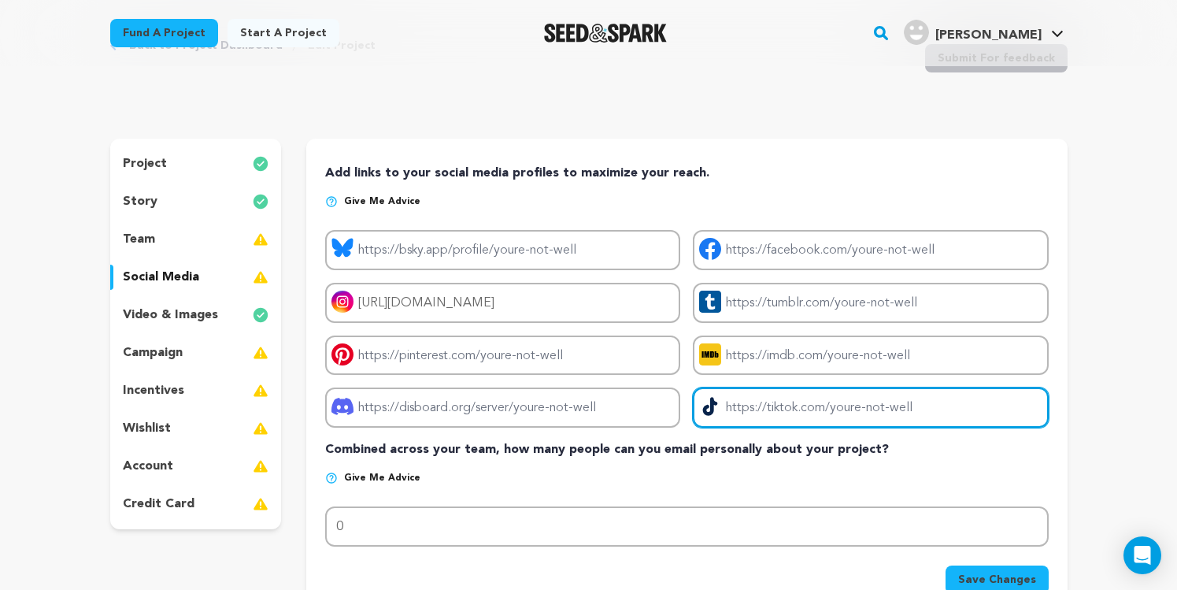
click at [918, 410] on input "Project tiktok link" at bounding box center [870, 407] width 355 height 40
click at [832, 409] on input "Project tiktok link" at bounding box center [870, 407] width 355 height 40
paste input "https://www.tiktok.com/@youre_not_well"
type input "https://www.tiktok.com/@youre_not_well"
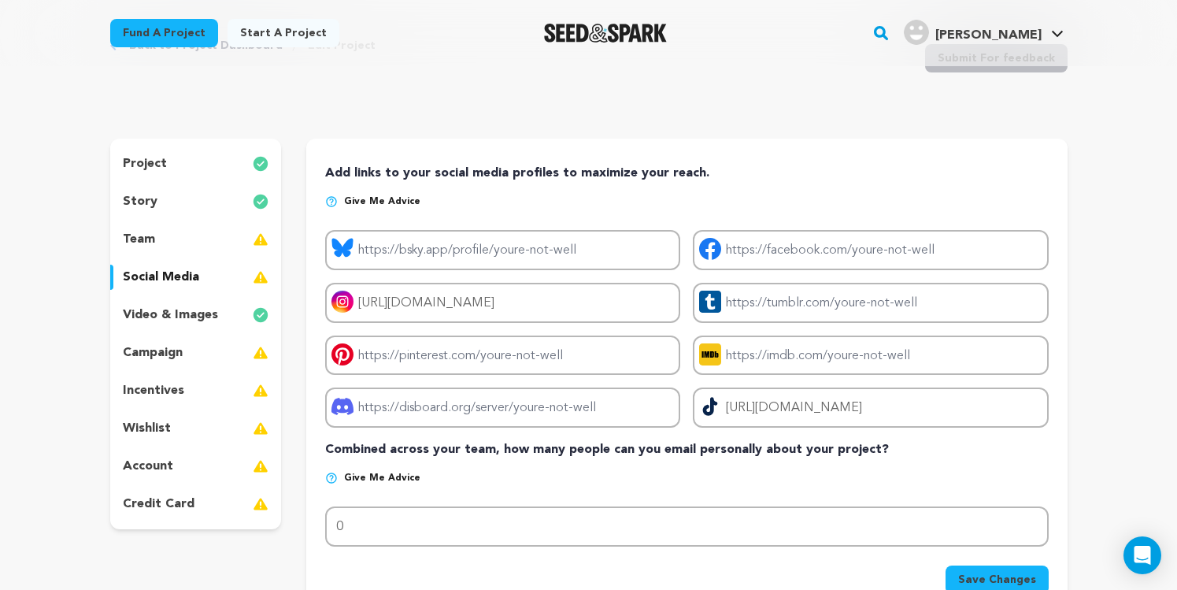
click at [1067, 300] on div "Add links to your social media profiles to maximize your reach. Give me advice …" at bounding box center [686, 382] width 761 height 487
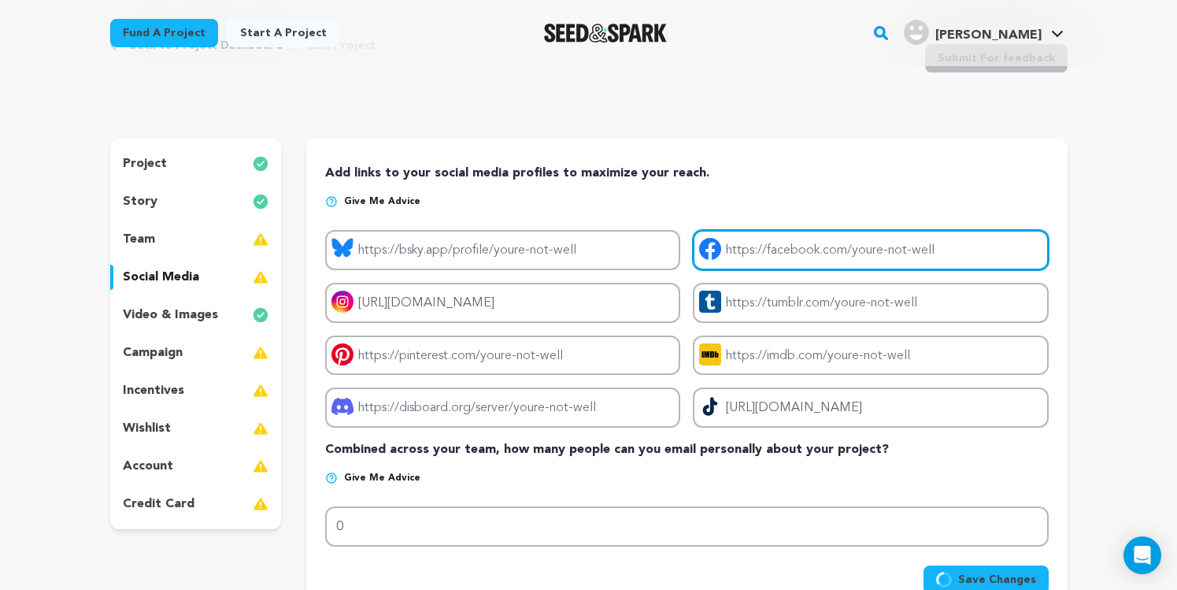
click at [936, 255] on input "Project facebook link" at bounding box center [870, 250] width 355 height 40
click at [798, 249] on input "Project facebook link" at bounding box center [870, 250] width 355 height 40
paste input "https://www.facebook.com/profile.php?id=61579254464732"
type input "https://www.facebook.com/profile.php?id=61579254464732"
click at [829, 247] on input "Project facebook link" at bounding box center [870, 250] width 355 height 40
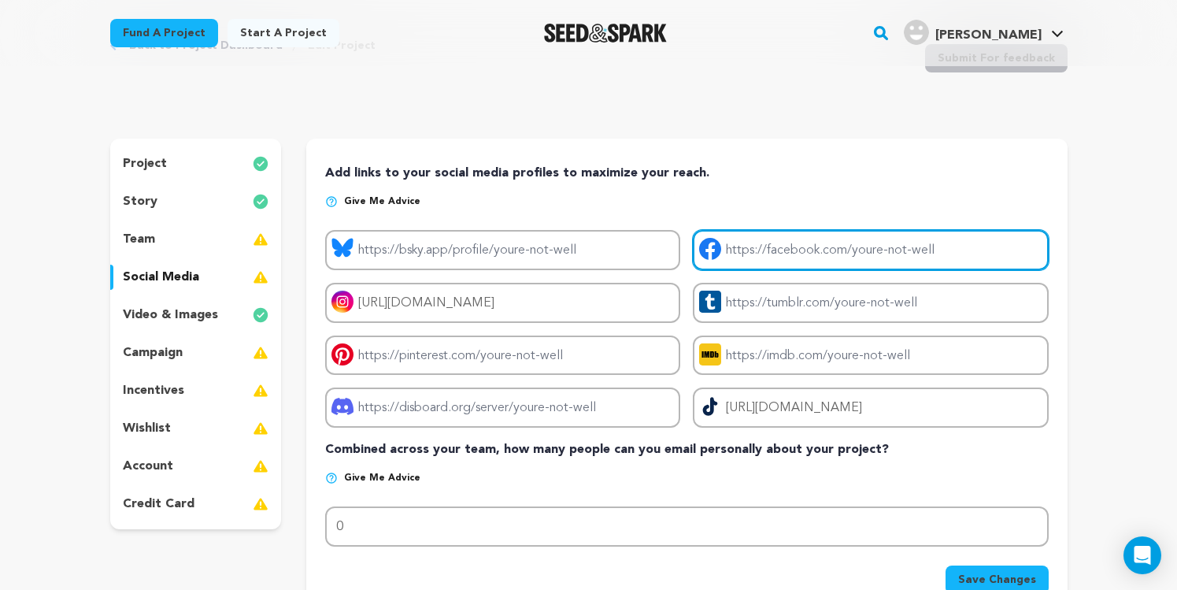
paste input "https://www.facebook.com/profile.php?id=61579254464732"
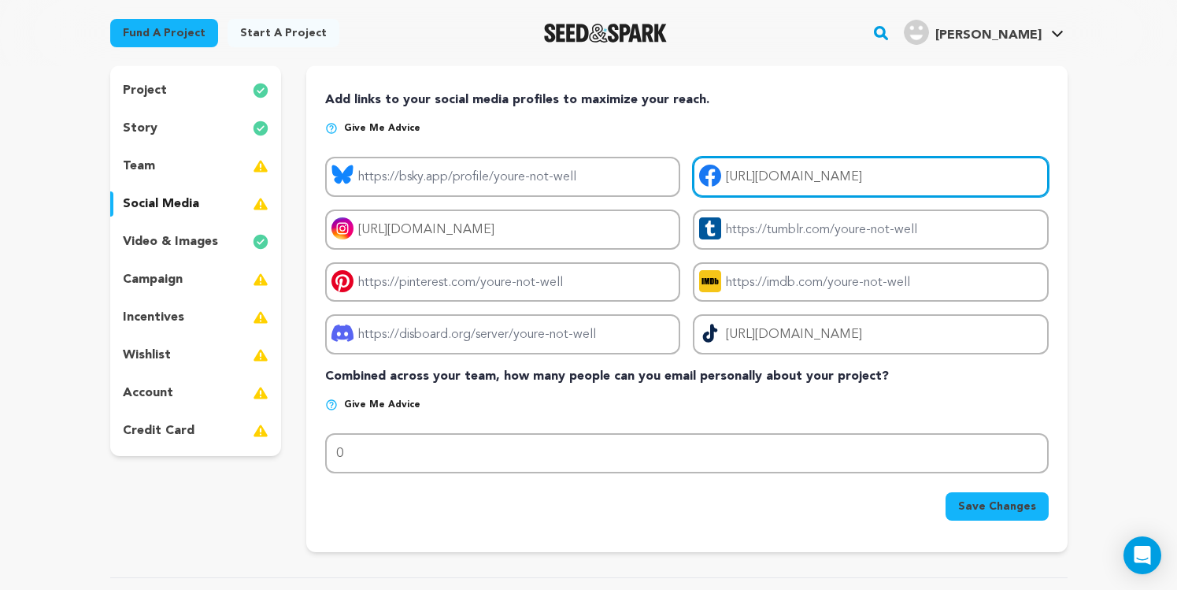
scroll to position [144, 0]
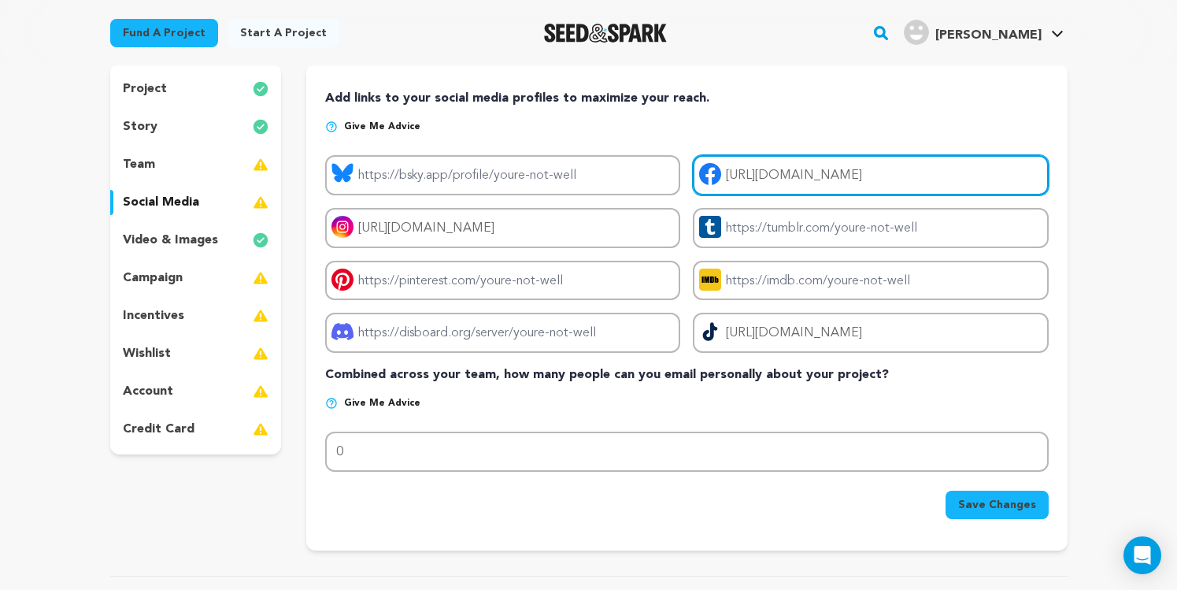
type input "https://www.facebook.com/profile.php?id=61579254464732"
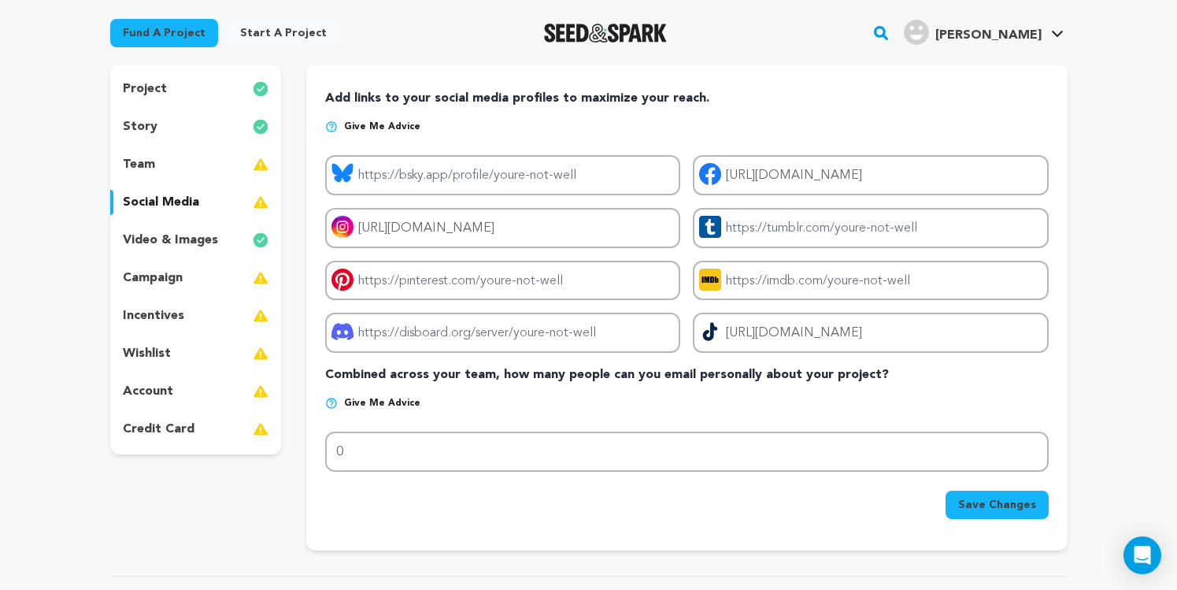
scroll to position [145, 0]
click at [993, 509] on span "Save Changes" at bounding box center [997, 504] width 78 height 16
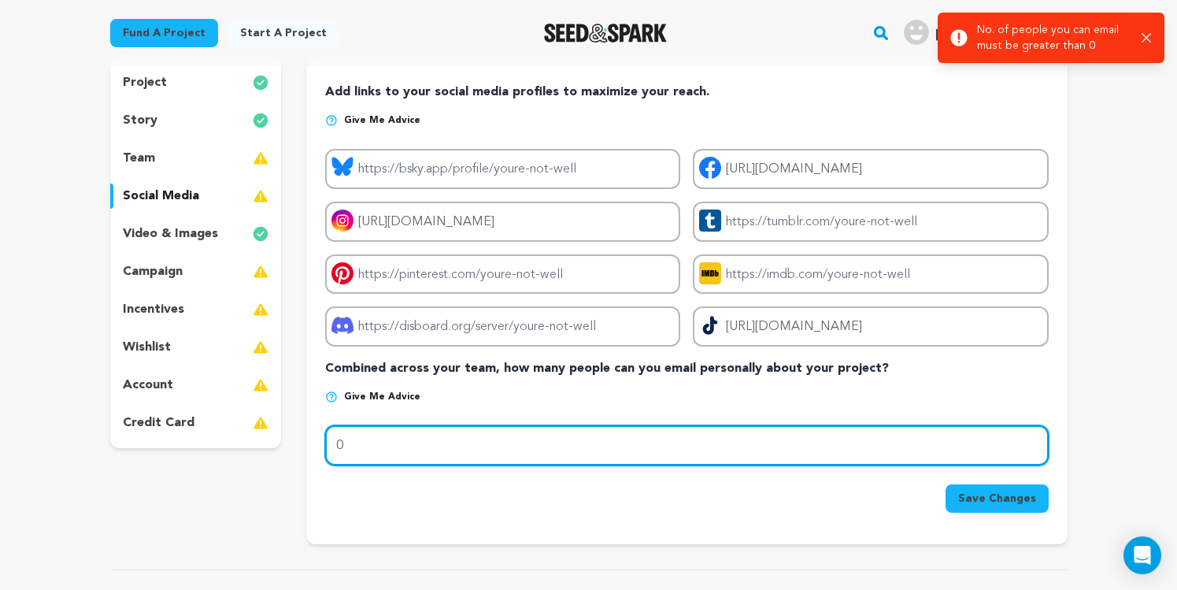
click at [743, 457] on input "0" at bounding box center [686, 445] width 723 height 40
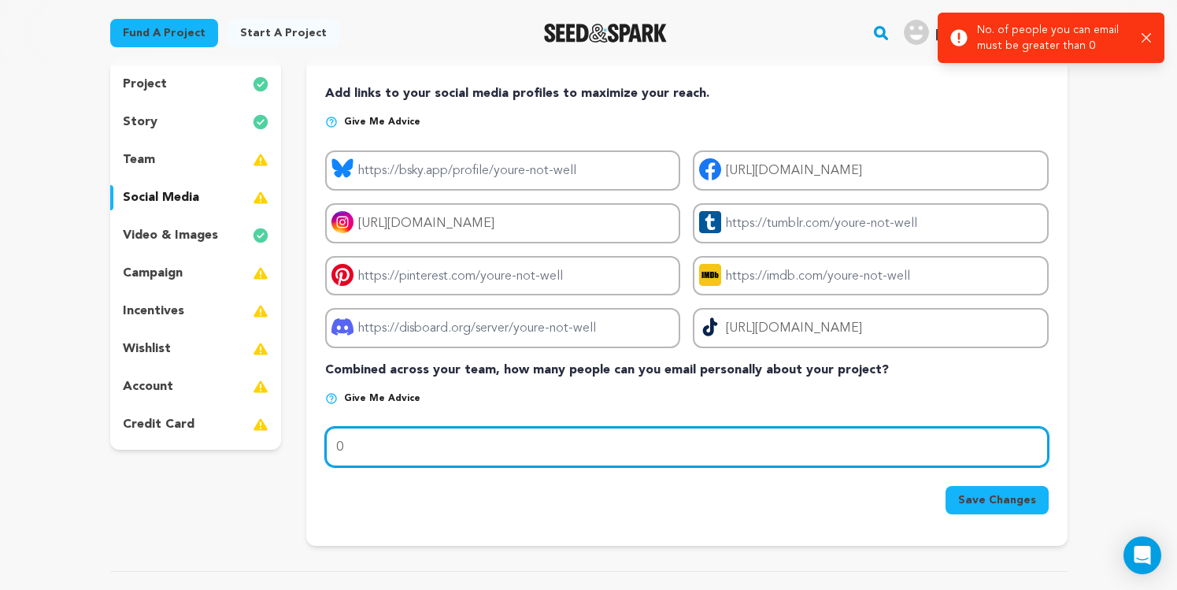
scroll to position [141, 0]
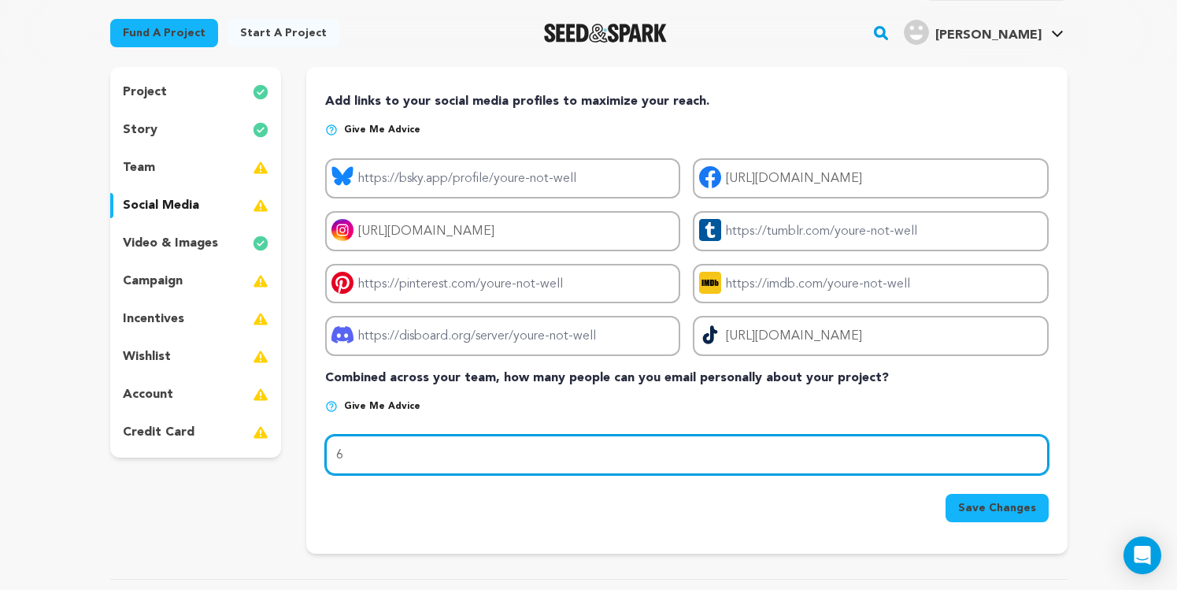
type input "7"
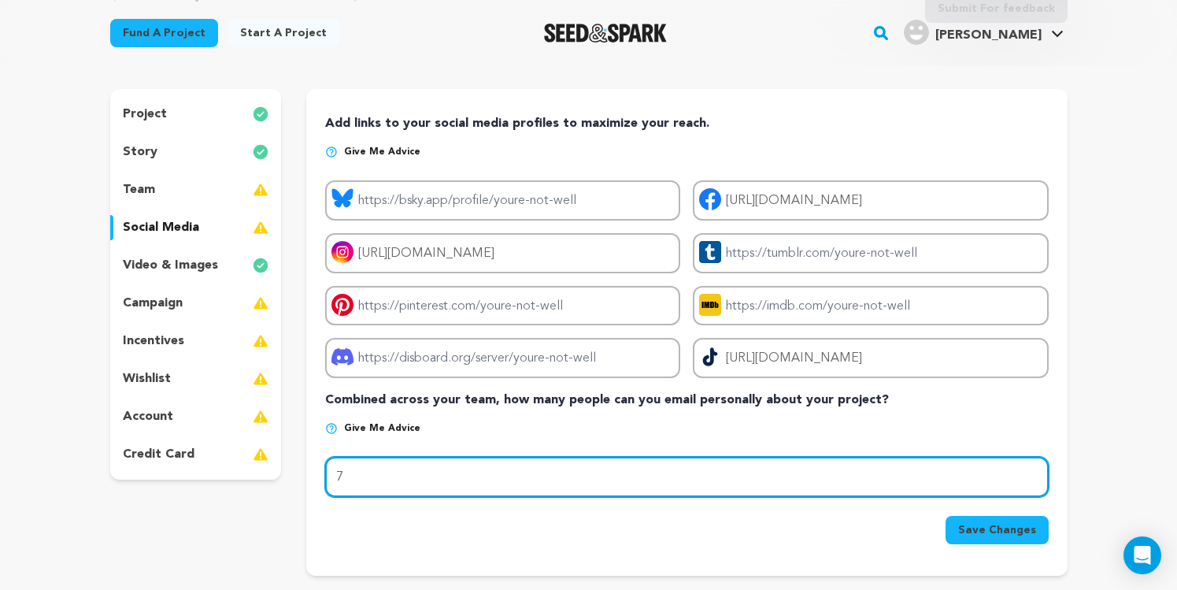
scroll to position [113, 0]
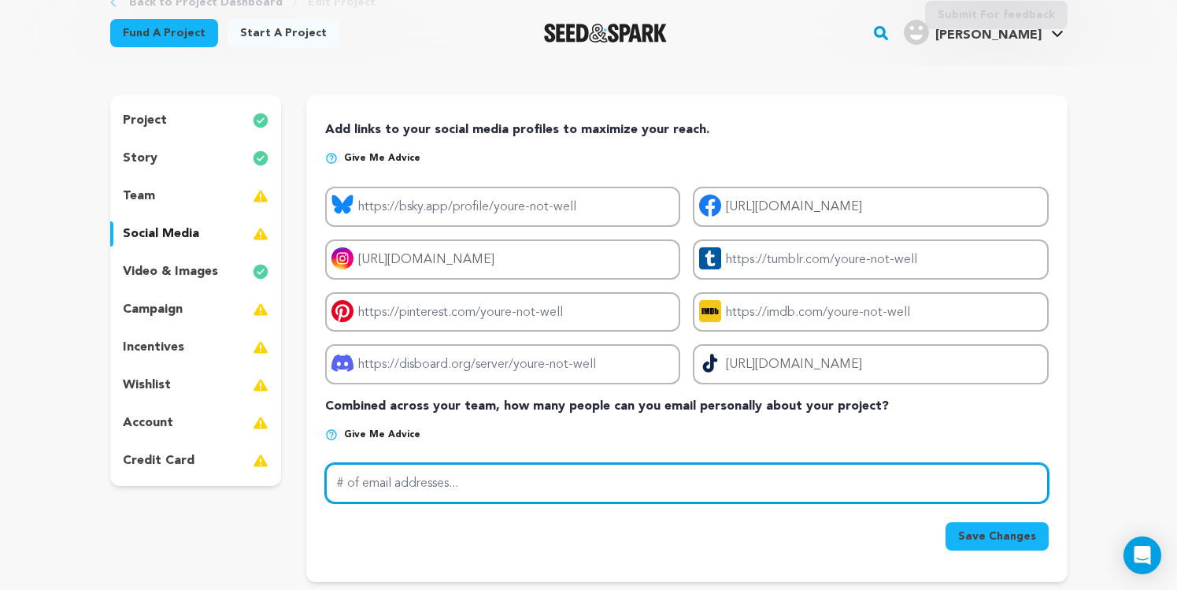
type input "1"
type input "2"
type input "3"
type input "2"
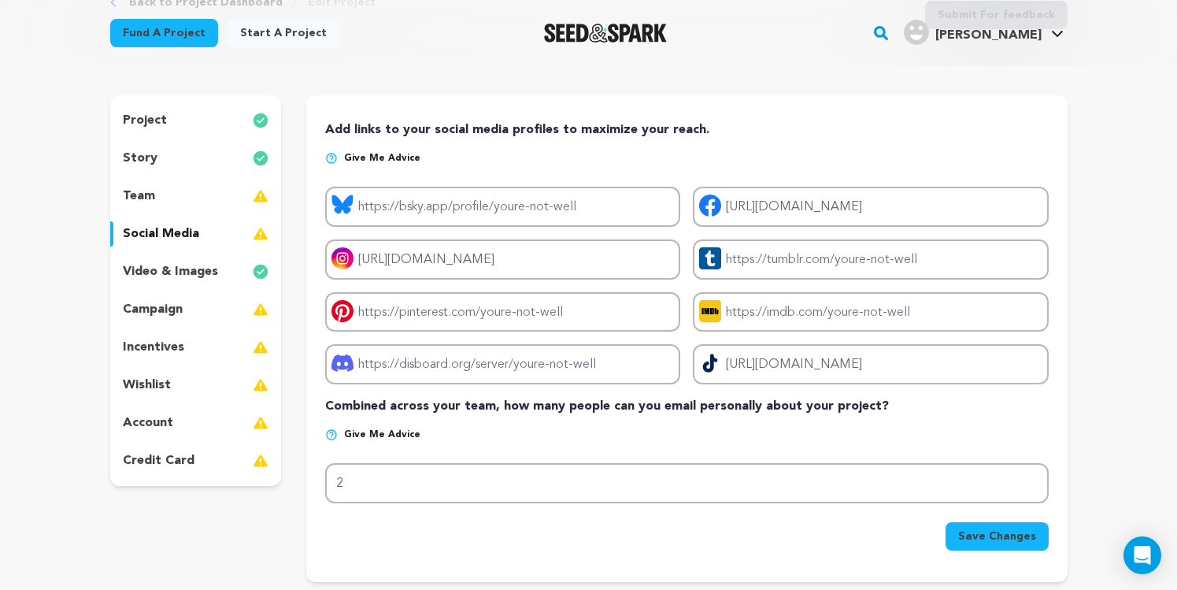
click at [1016, 535] on span "Save Changes" at bounding box center [997, 536] width 78 height 16
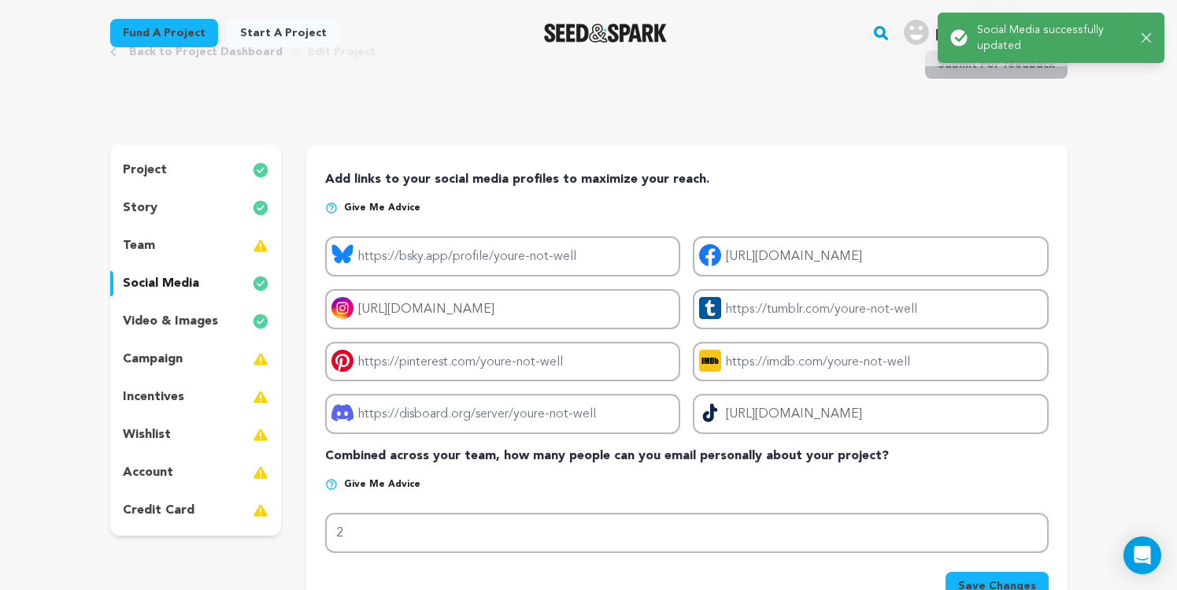
scroll to position [65, 0]
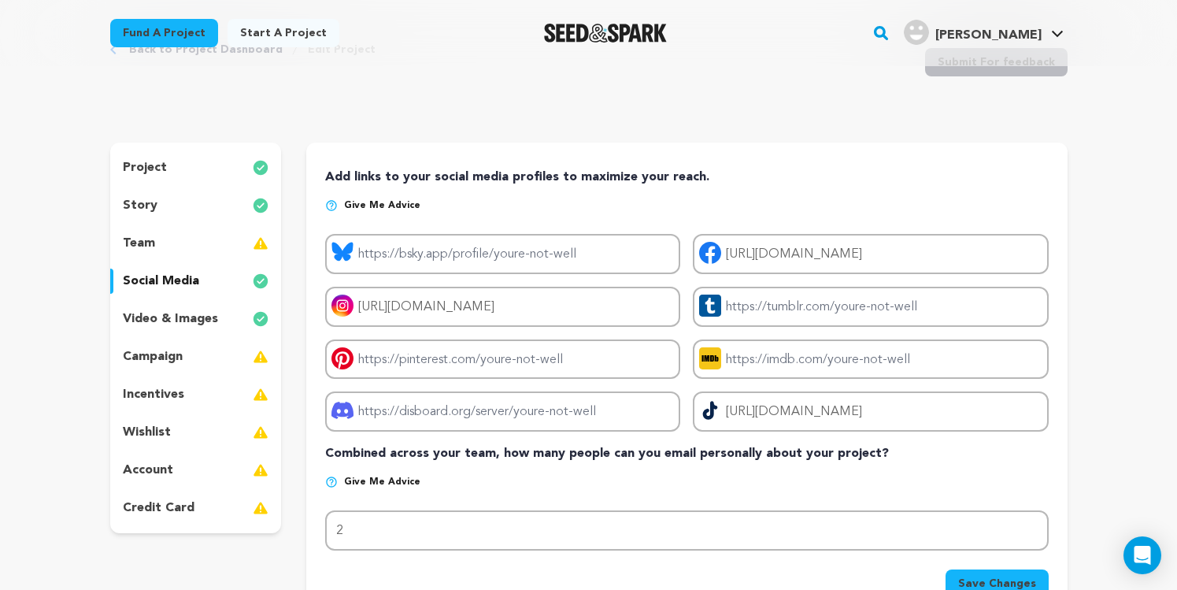
click at [130, 242] on p "team" at bounding box center [139, 243] width 32 height 19
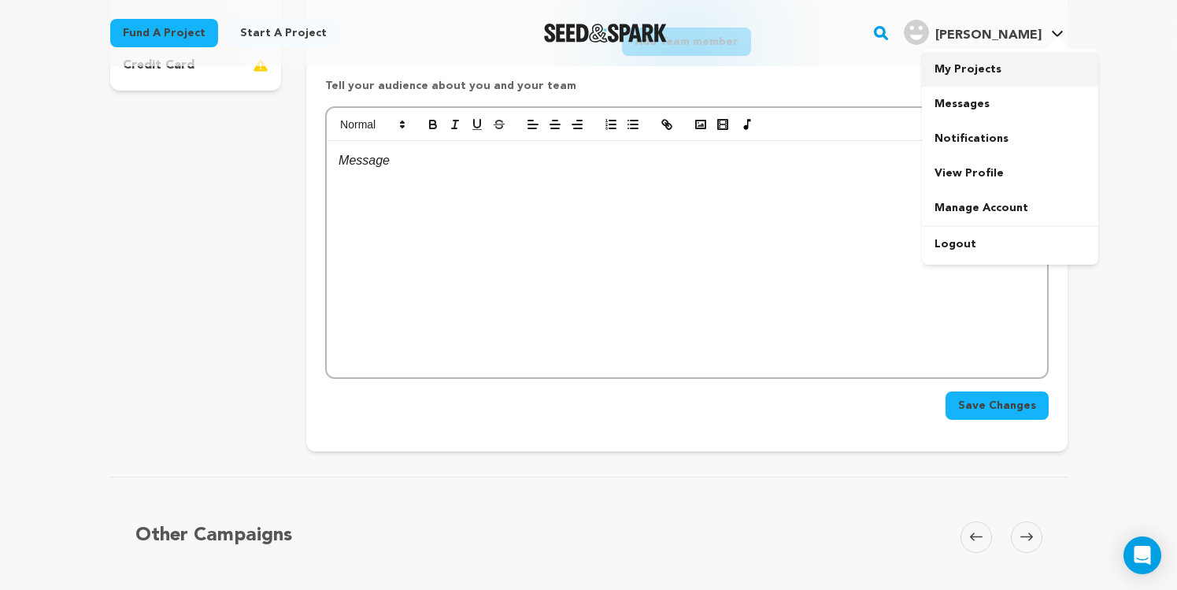
scroll to position [535, 0]
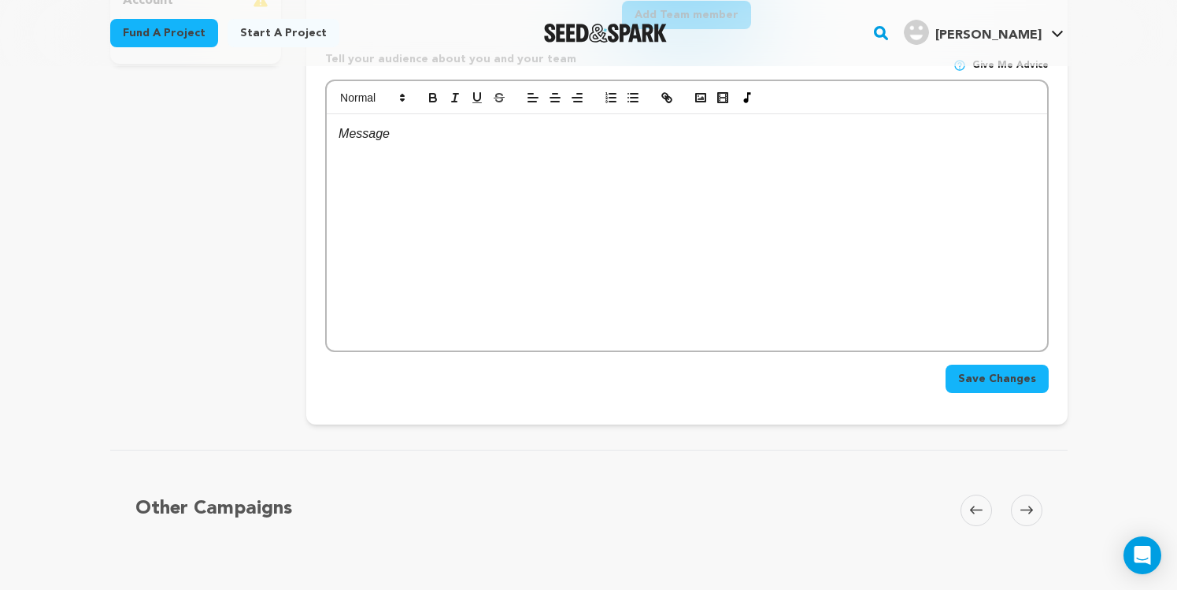
click at [1140, 128] on div "Back to Project Dashboard Edit Project Submit For feedback Submit For feedback …" at bounding box center [588, 281] width 1177 height 1499
click at [963, 386] on span "Save Changes" at bounding box center [997, 379] width 78 height 16
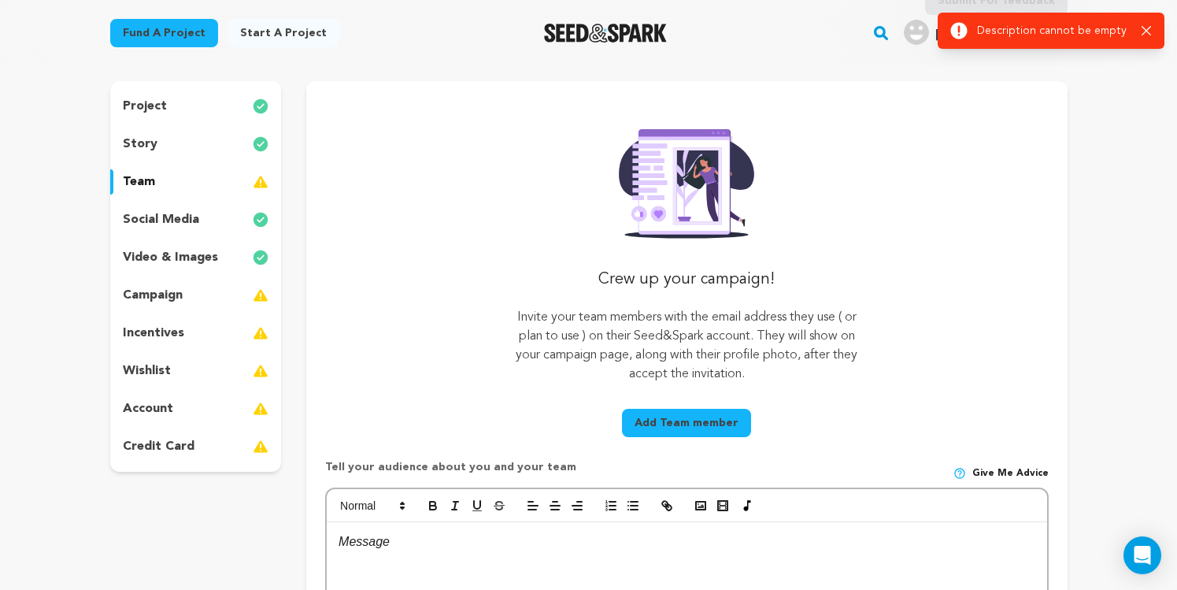
scroll to position [0, 0]
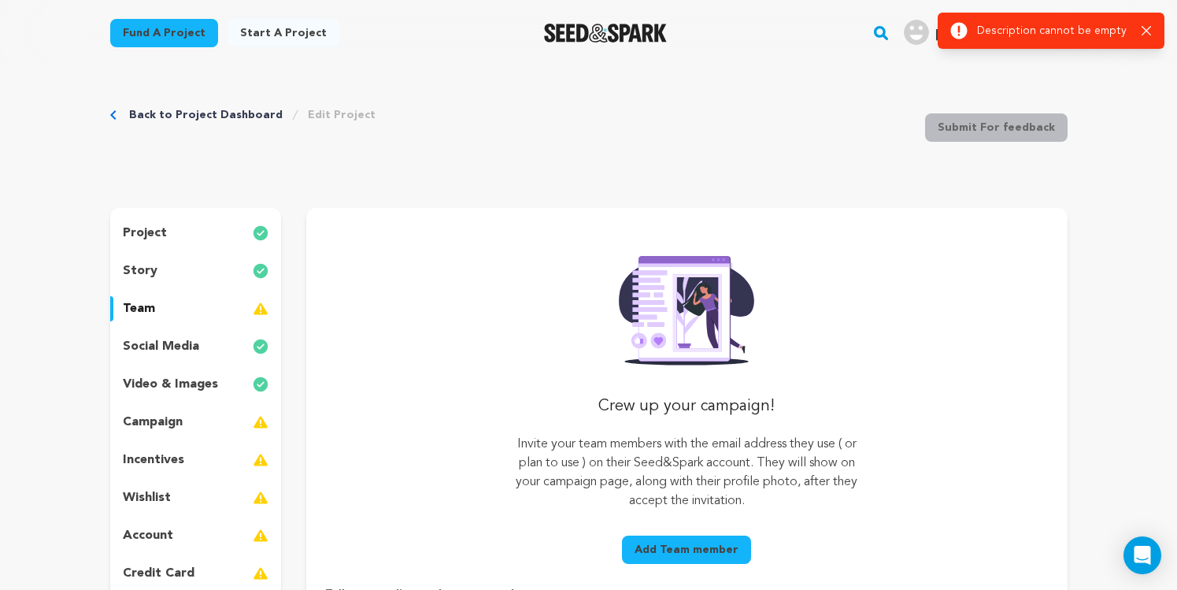
click at [155, 235] on p "project" at bounding box center [145, 233] width 44 height 19
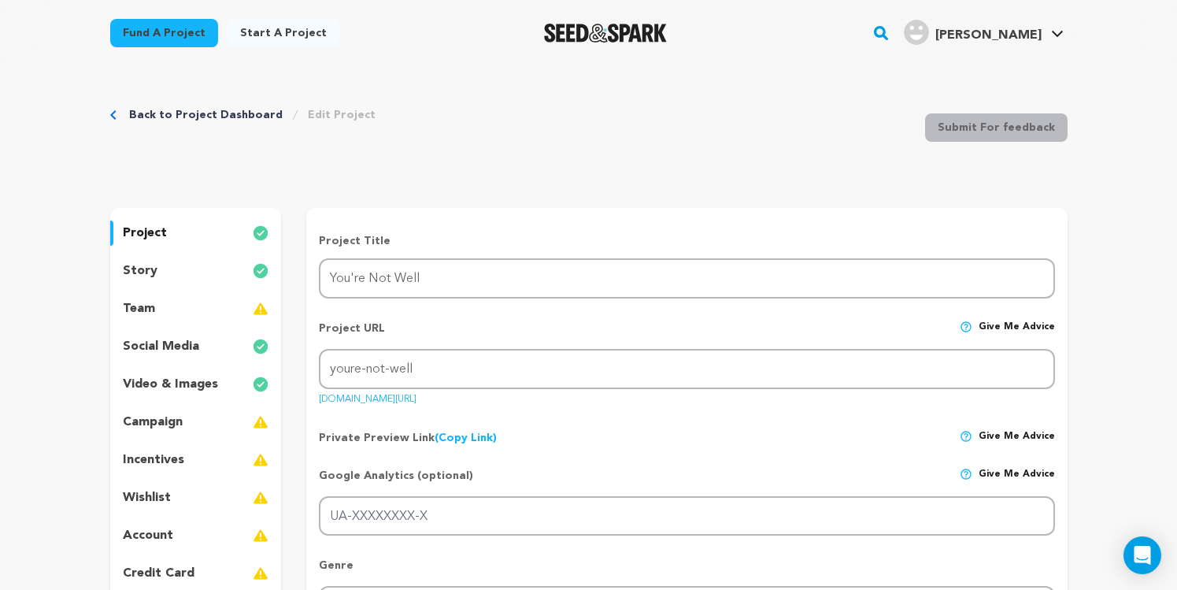
click at [178, 234] on div "project" at bounding box center [196, 232] width 172 height 25
click at [139, 231] on p "project" at bounding box center [145, 233] width 44 height 19
click at [137, 265] on p "story" at bounding box center [140, 270] width 35 height 19
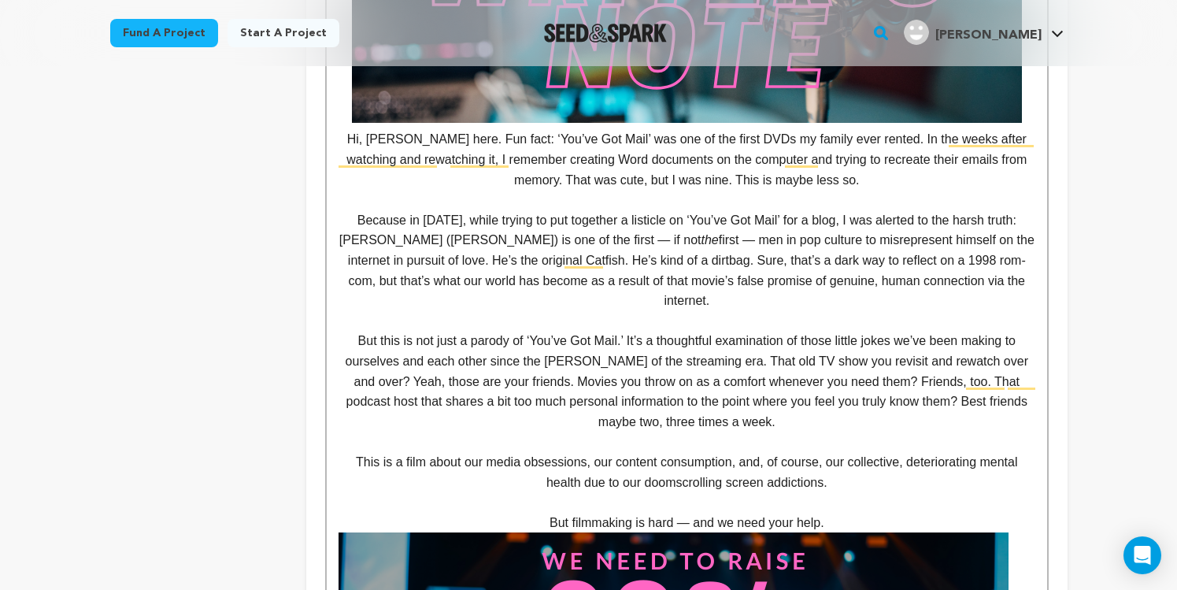
scroll to position [1290, 0]
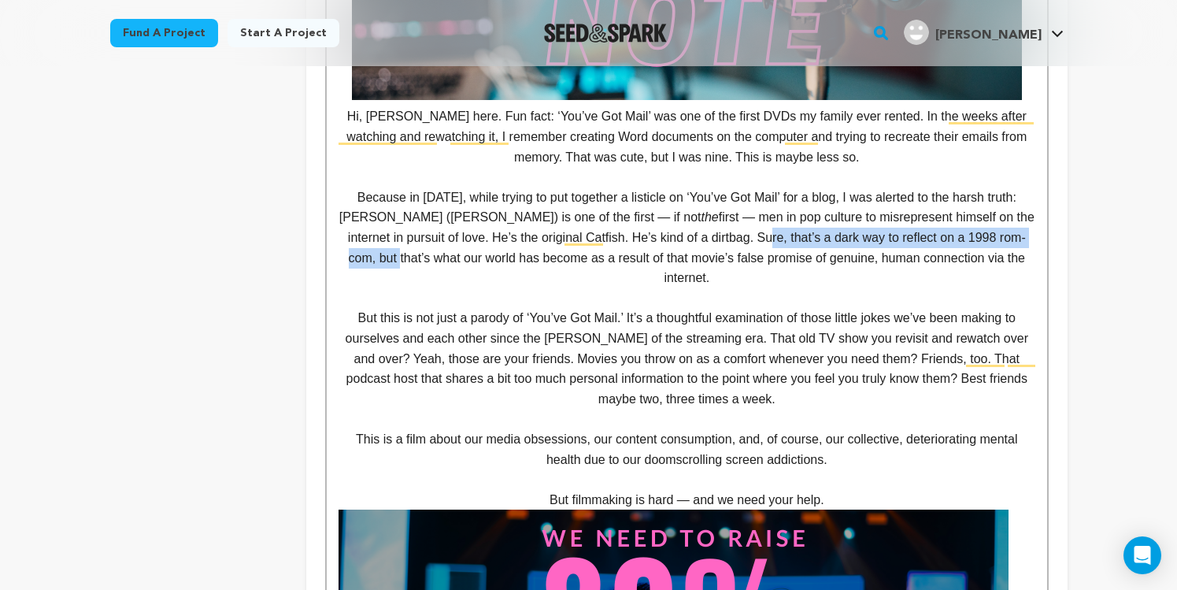
drag, startPoint x: 979, startPoint y: 239, endPoint x: 811, endPoint y: 302, distance: 179.1
click at [670, 248] on p "Because in 2015, while trying to put together a listicle on ‘You’ve Got Mail’ f…" at bounding box center [687, 237] width 696 height 101
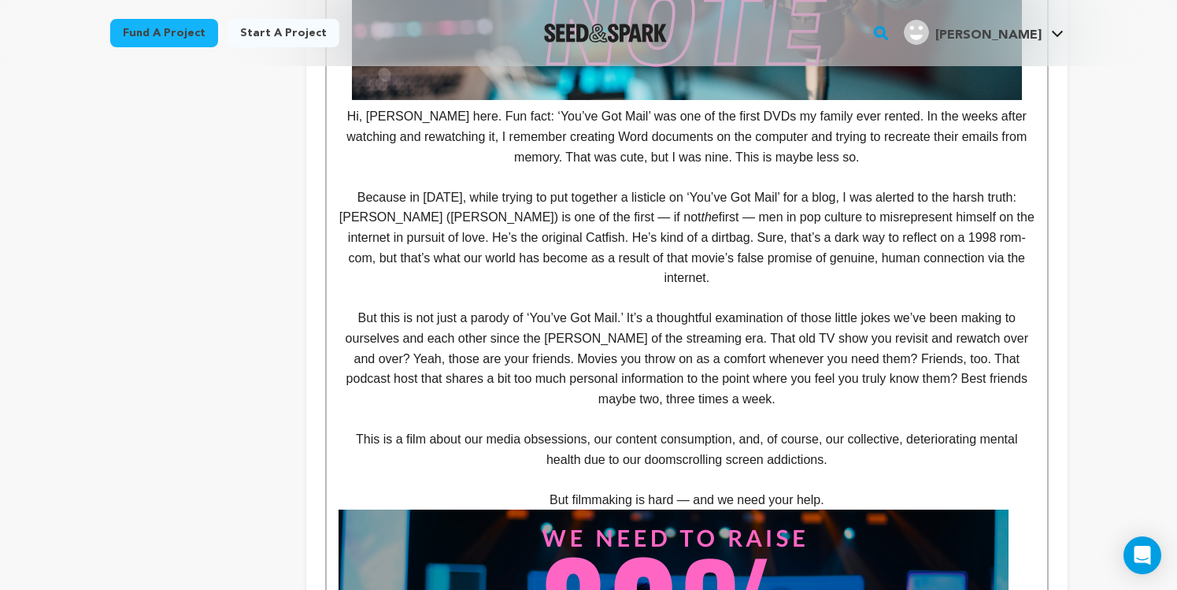
click at [811, 308] on p "But this is not just a parody of ‘You’ve Got Mail.’ It’s a thoughtful examinati…" at bounding box center [687, 358] width 696 height 101
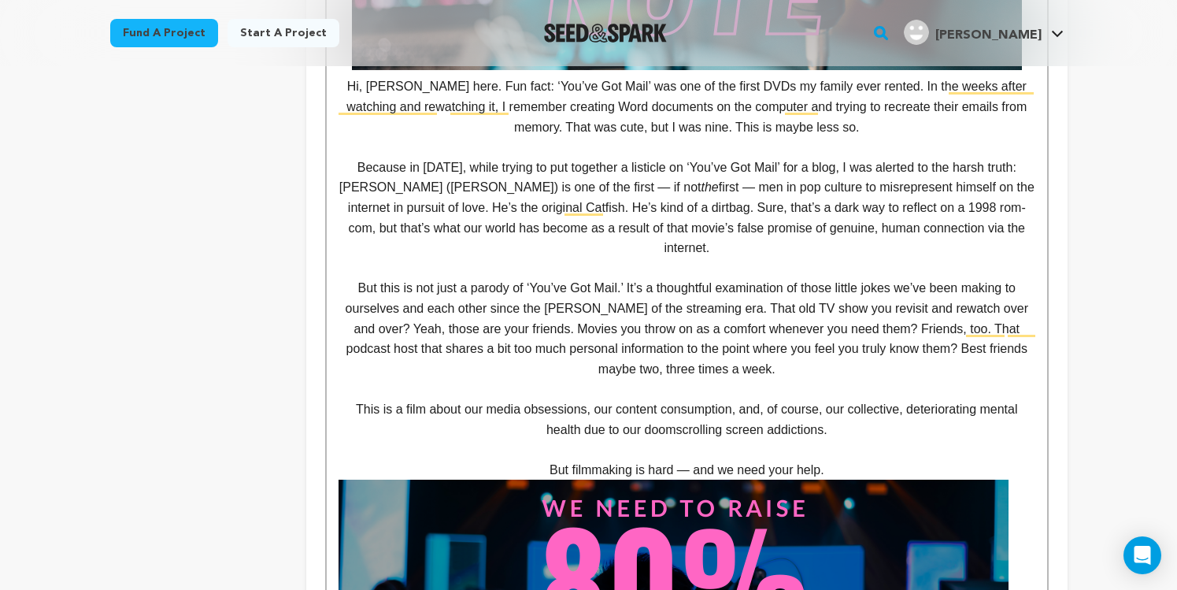
scroll to position [1351, 0]
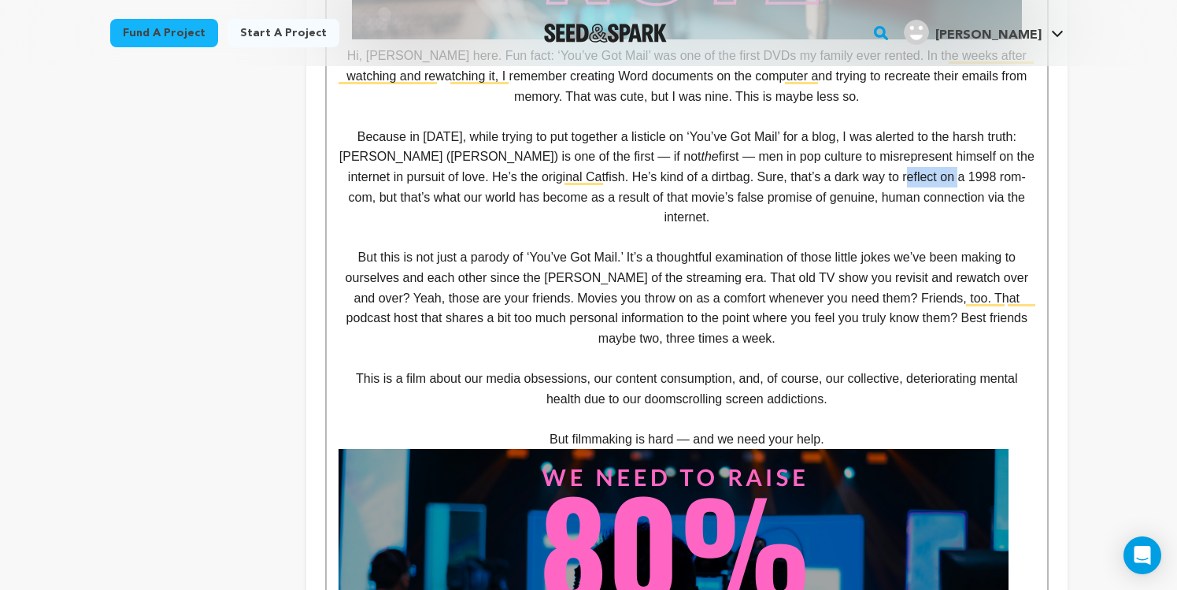
drag, startPoint x: 865, startPoint y: 179, endPoint x: 812, endPoint y: 181, distance: 53.6
click at [812, 181] on p "Because in 2015, while trying to put together a listicle on ‘You’ve Got Mail’ f…" at bounding box center [687, 177] width 696 height 101
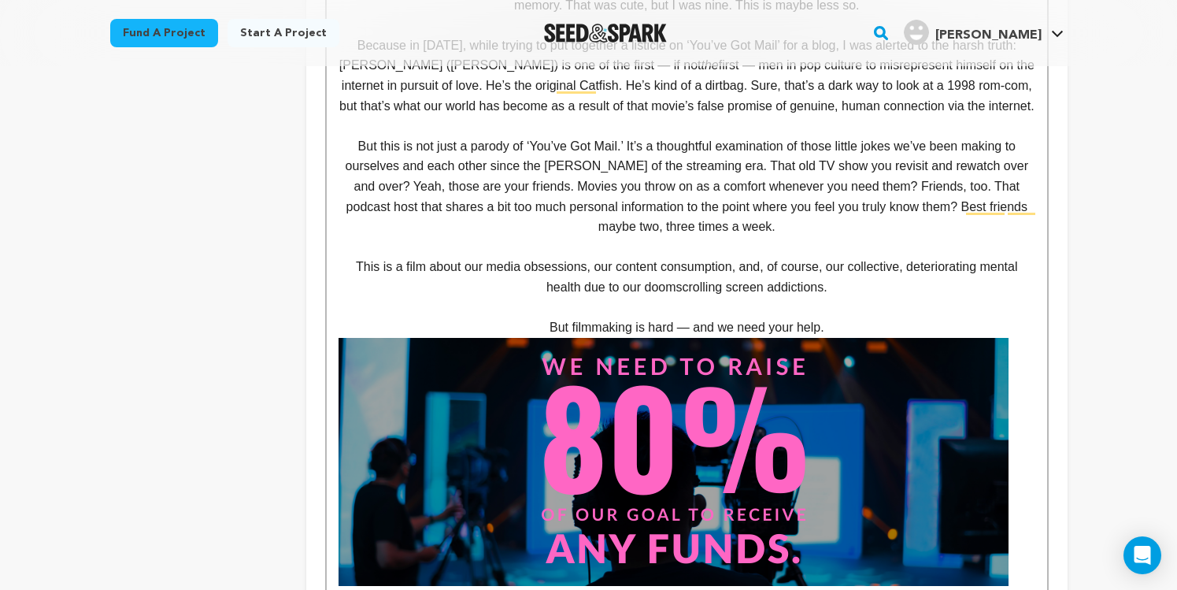
scroll to position [1409, 0]
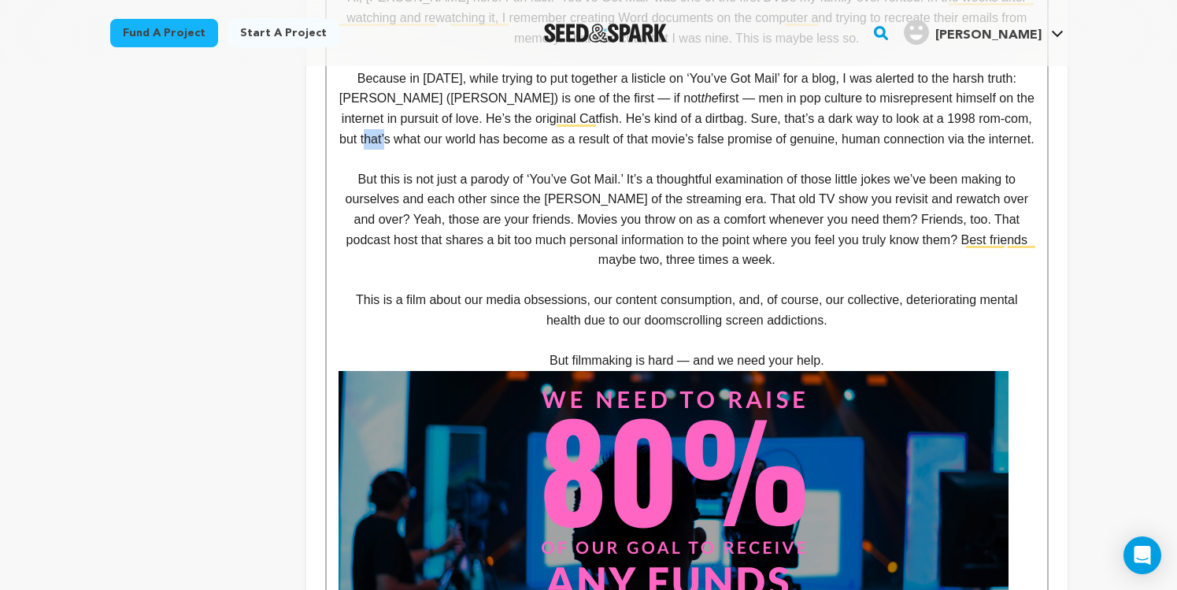
drag, startPoint x: 990, startPoint y: 121, endPoint x: 967, endPoint y: 123, distance: 23.7
click at [969, 123] on p "Because in 2015, while trying to put together a listicle on ‘You’ve Got Mail’ f…" at bounding box center [687, 108] width 696 height 80
click at [949, 194] on p "But this is not just a parody of ‘You’ve Got Mail.’ It’s a thoughtful examinati…" at bounding box center [687, 219] width 696 height 101
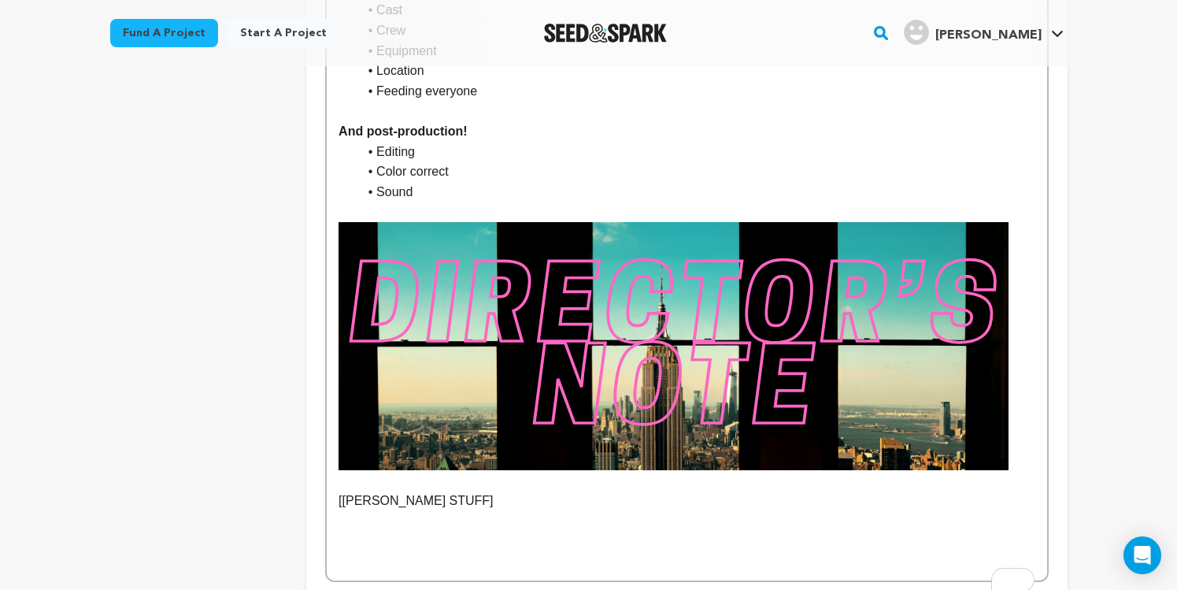
scroll to position [2377, 0]
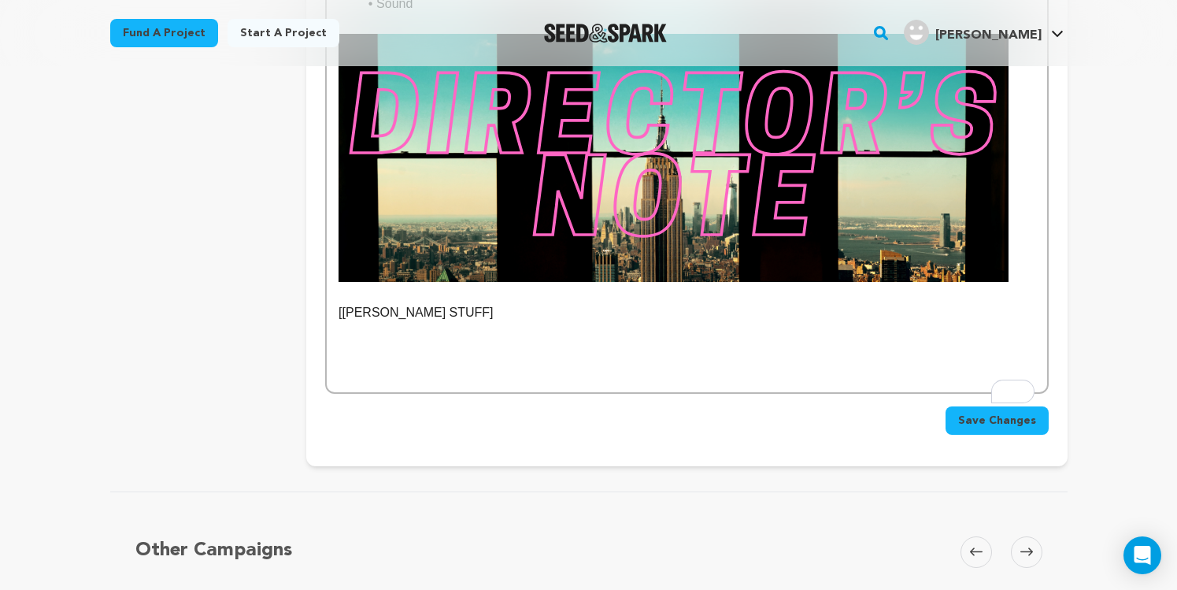
click at [967, 428] on span "Save Changes" at bounding box center [997, 421] width 78 height 16
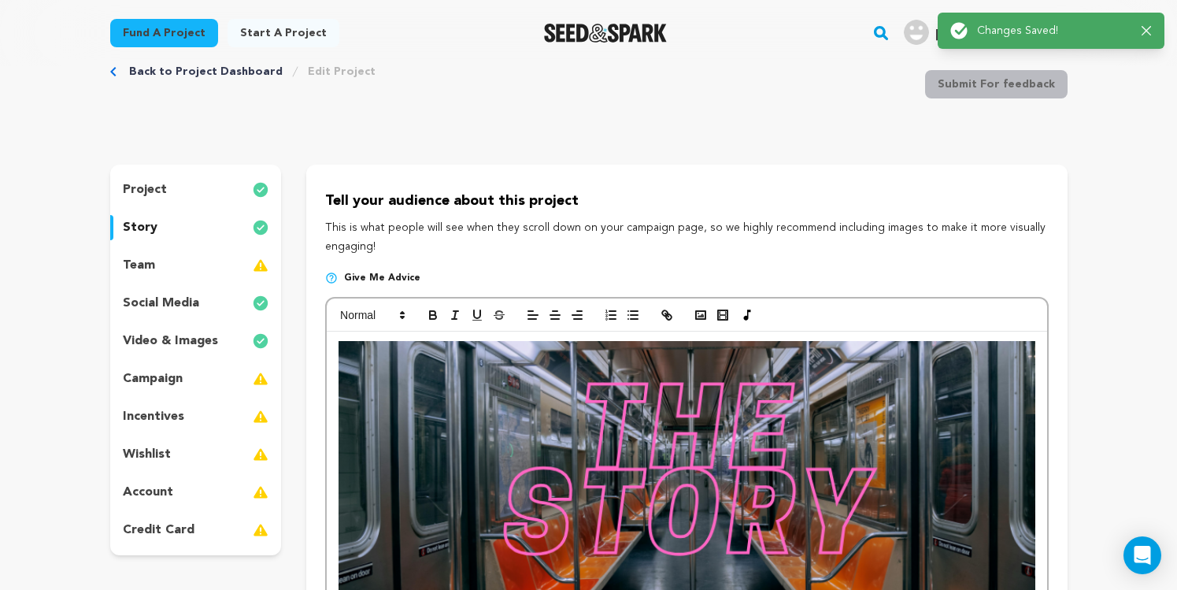
scroll to position [0, 0]
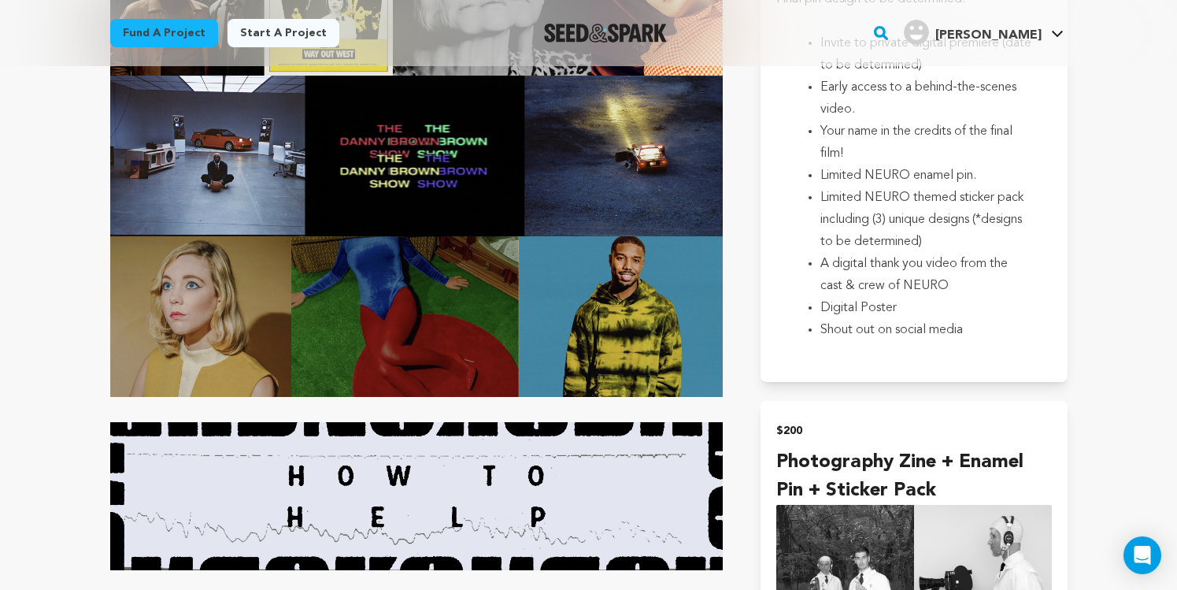
scroll to position [3387, 0]
